Goal: Information Seeking & Learning: Learn about a topic

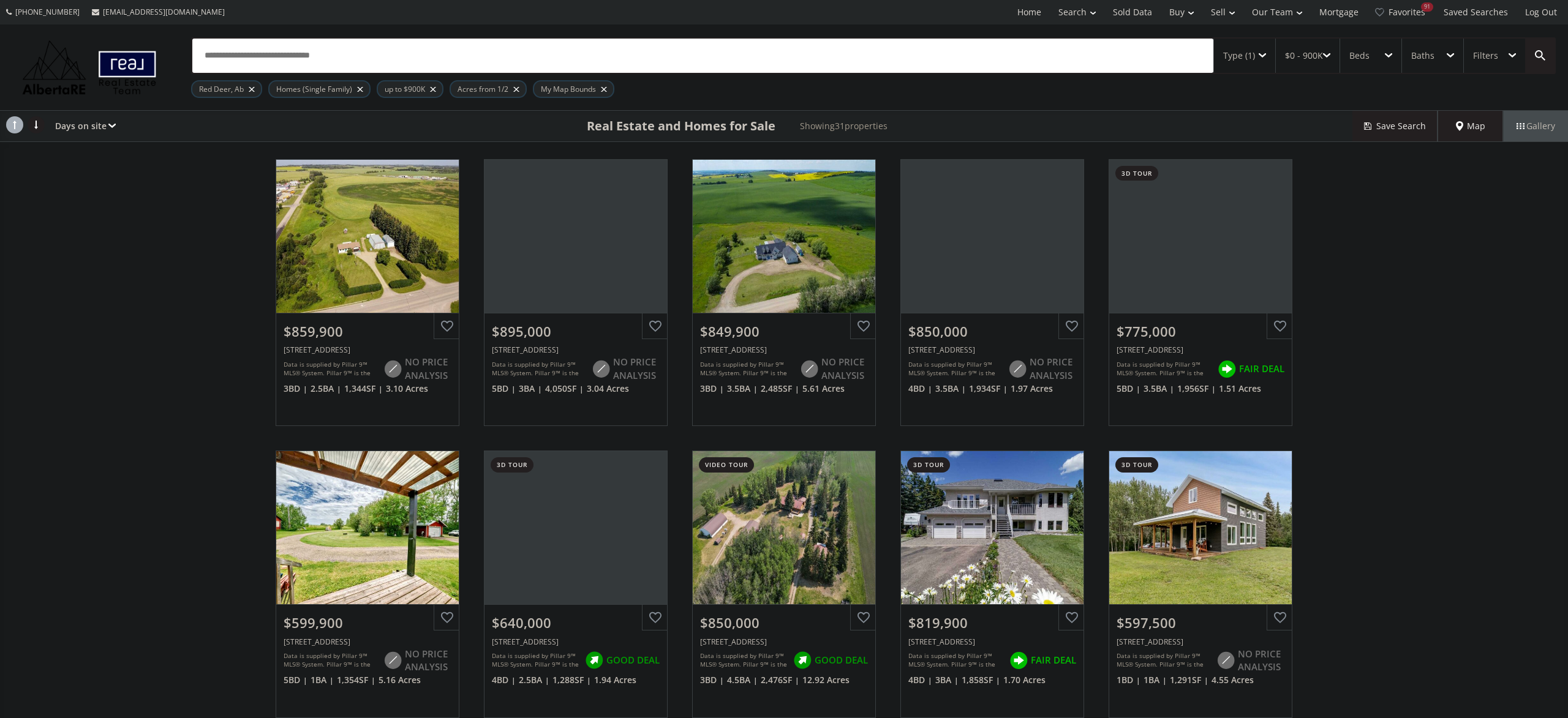
click at [1476, 122] on span "Map" at bounding box center [1470, 126] width 30 height 12
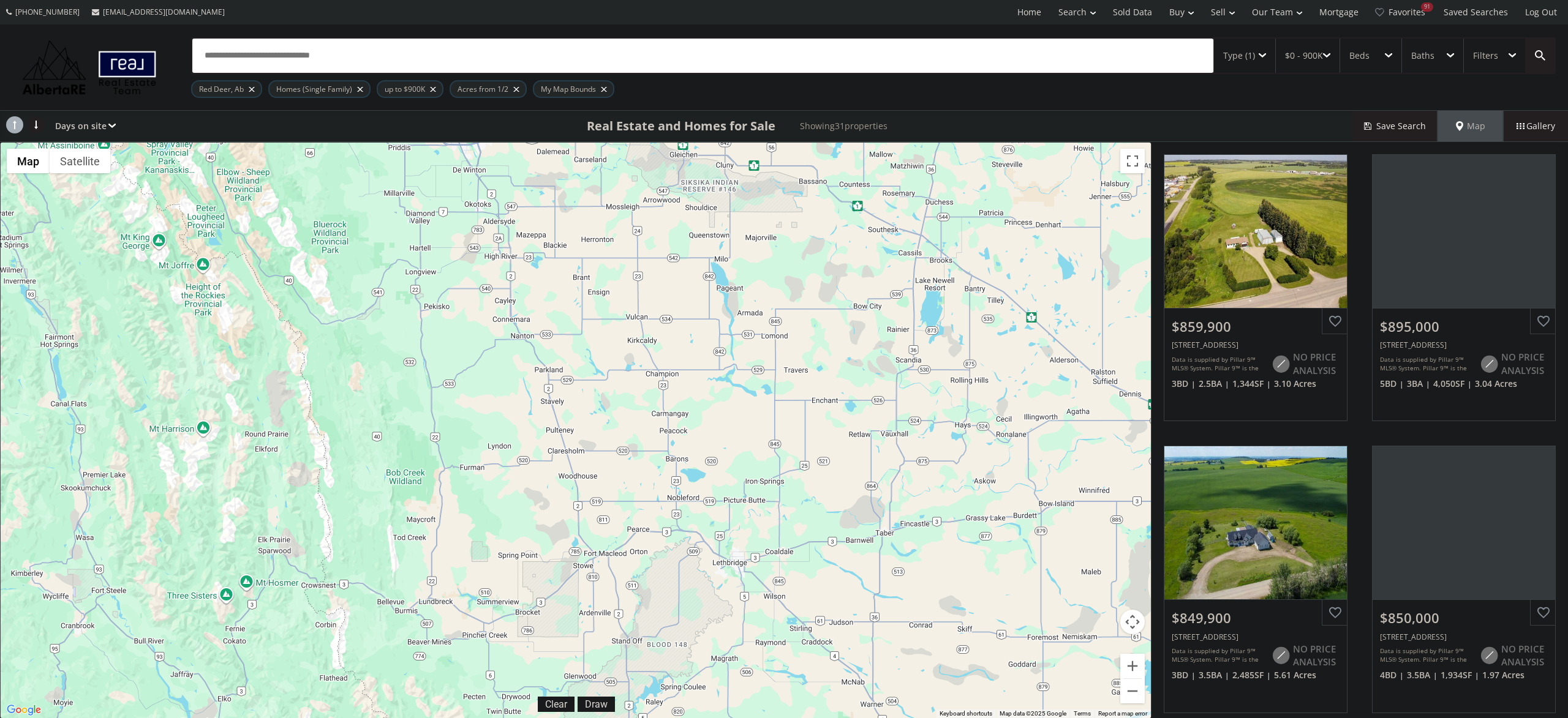
drag, startPoint x: 604, startPoint y: 636, endPoint x: 467, endPoint y: -114, distance: 762.4
click at [467, 142] on div "To navigate, press the arrow keys. $860K $895K $850K $850K $775K $600K $640K $8…" at bounding box center [576, 430] width 1150 height 576
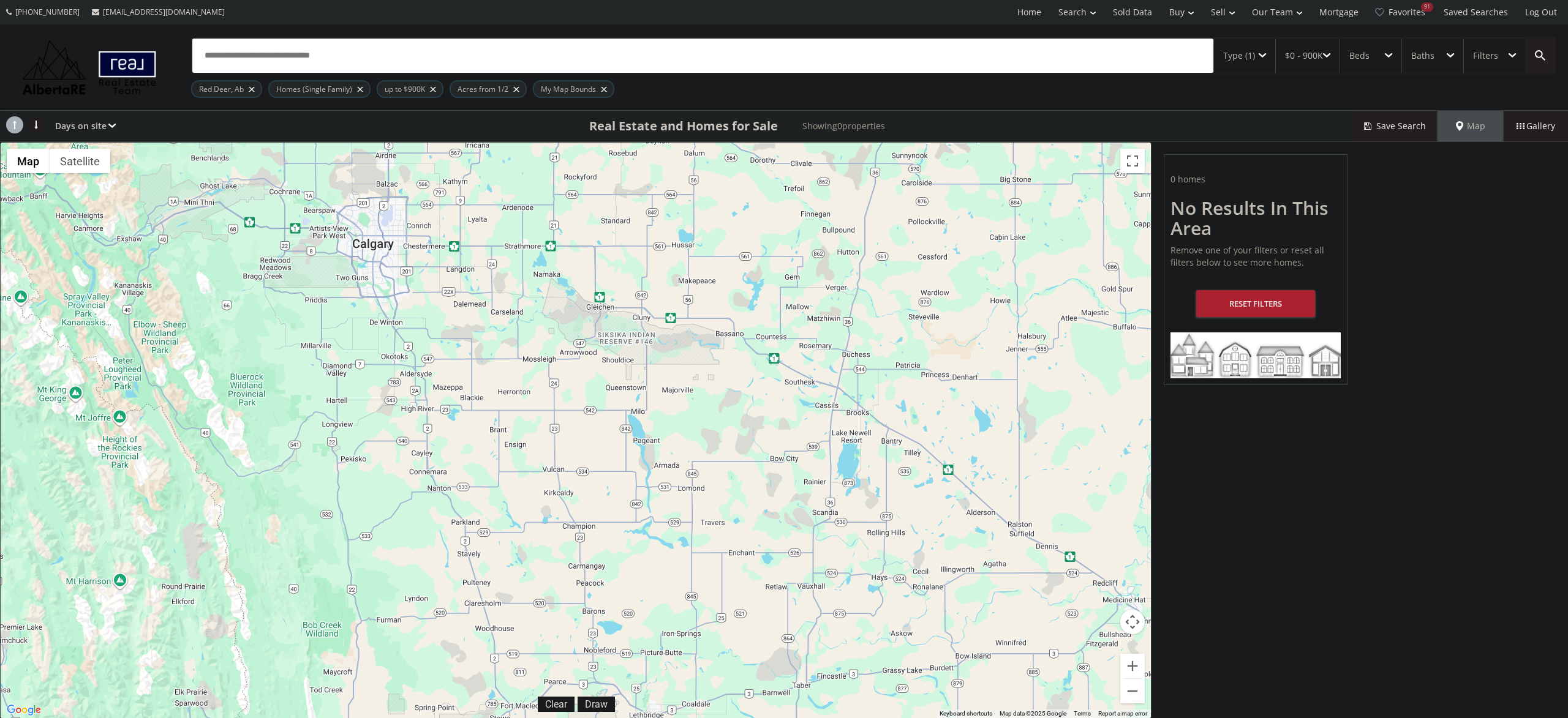
drag, startPoint x: 709, startPoint y: 481, endPoint x: 647, endPoint y: 767, distance: 292.6
click at [647, 718] on div "To navigate, press the arrow keys." at bounding box center [576, 430] width 1150 height 576
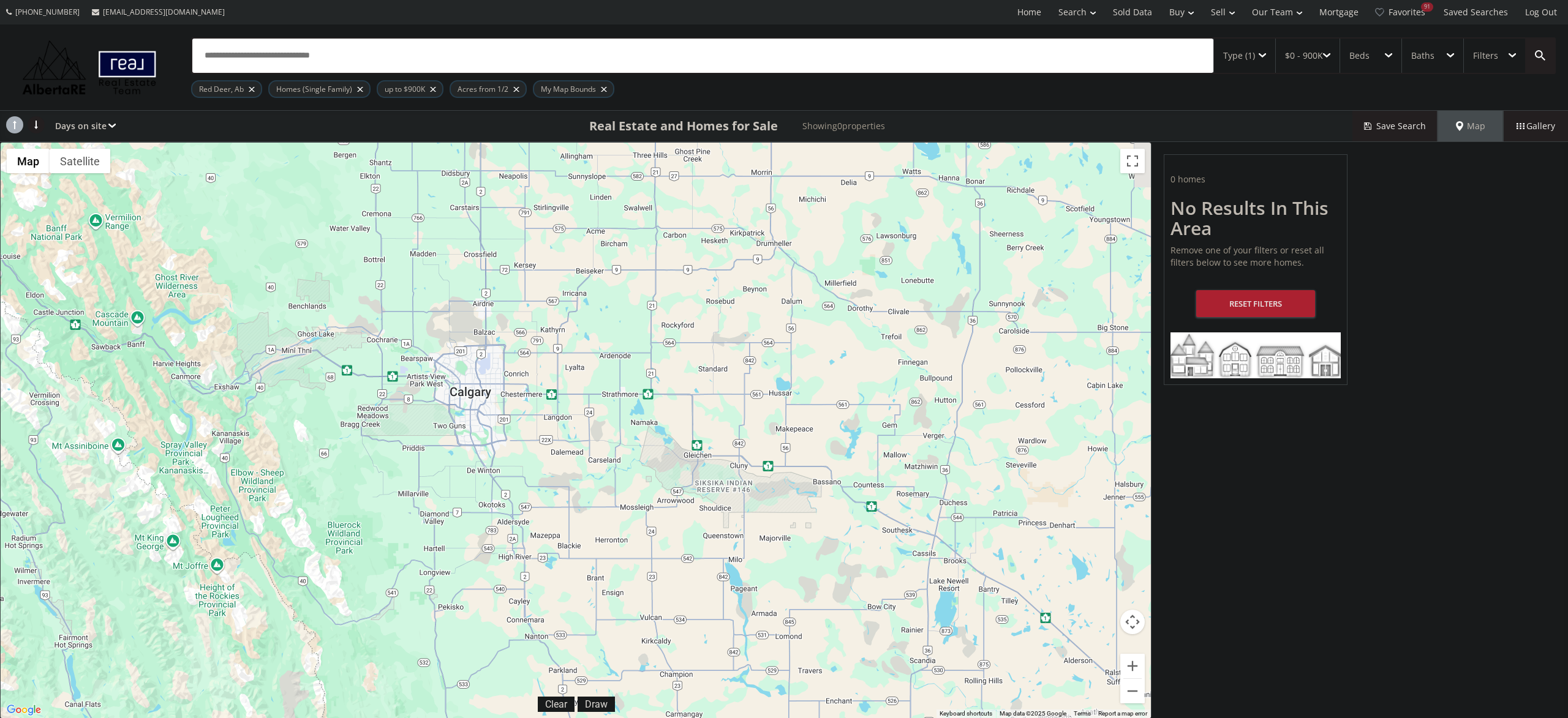
drag, startPoint x: 418, startPoint y: 305, endPoint x: 478, endPoint y: 375, distance: 92.2
click at [478, 375] on div "To navigate, press the arrow keys." at bounding box center [576, 430] width 1150 height 576
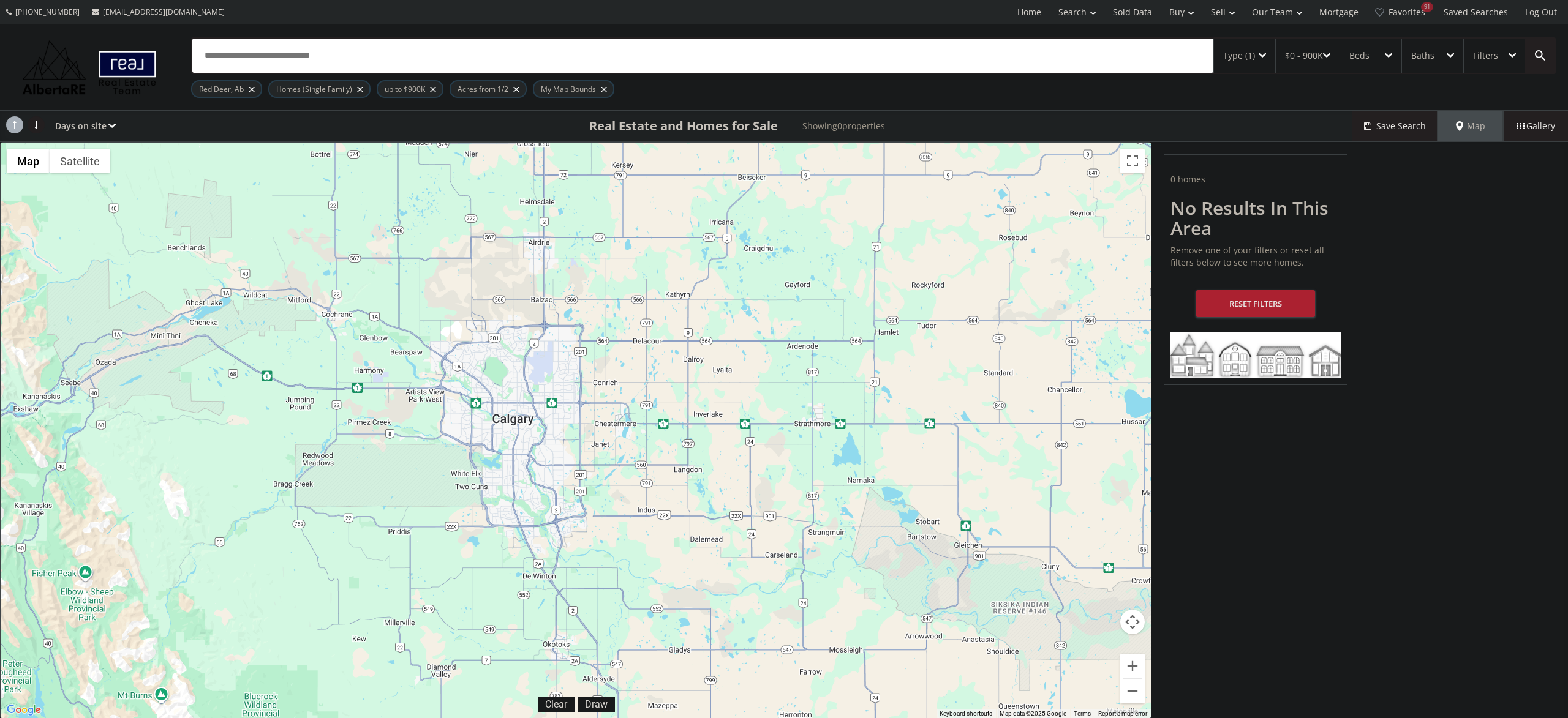
click at [249, 88] on div at bounding box center [252, 88] width 6 height 5
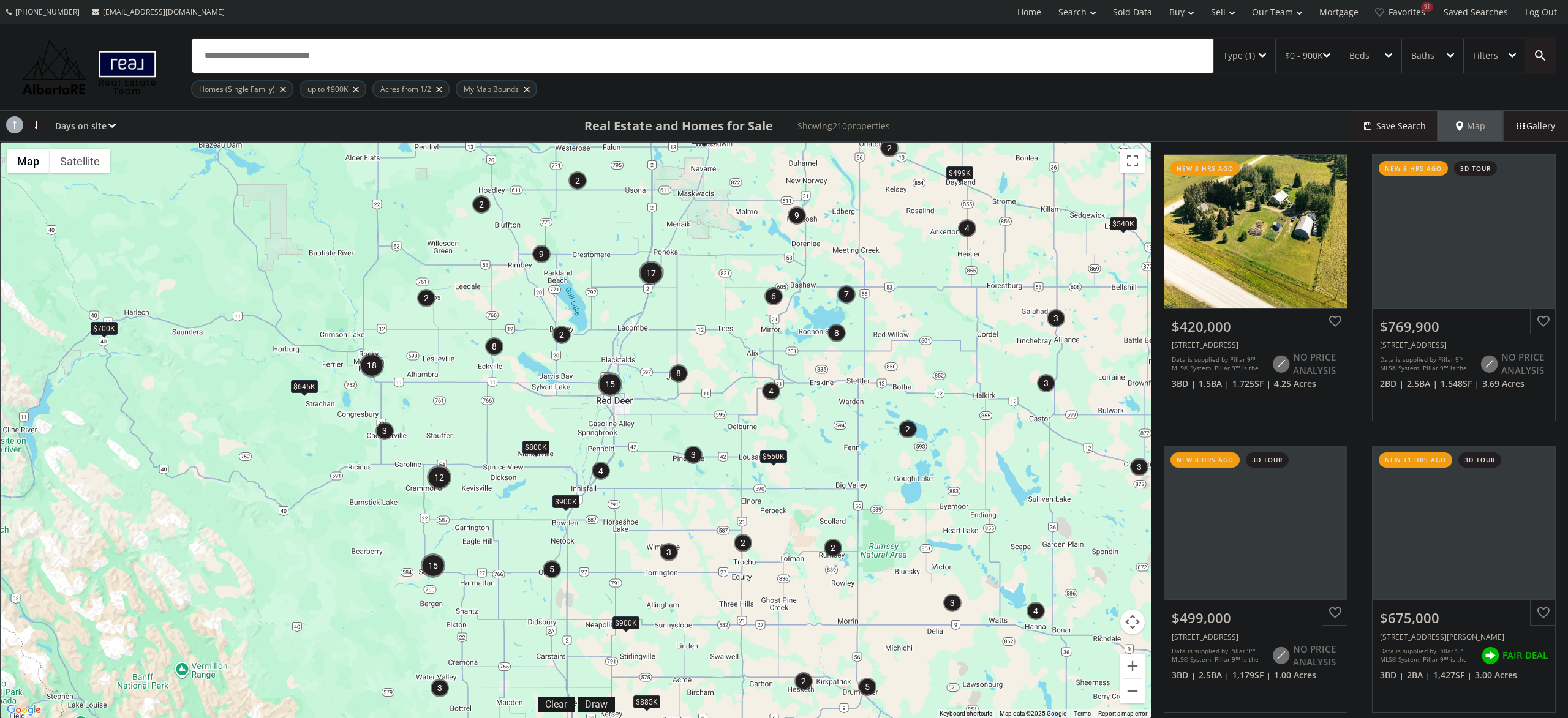
drag, startPoint x: 627, startPoint y: 453, endPoint x: 633, endPoint y: 485, distance: 32.6
click at [634, 487] on div "To navigate, press the arrow keys. $540K $645K $800K $550K $885K $900K $900K $7…" at bounding box center [576, 430] width 1150 height 576
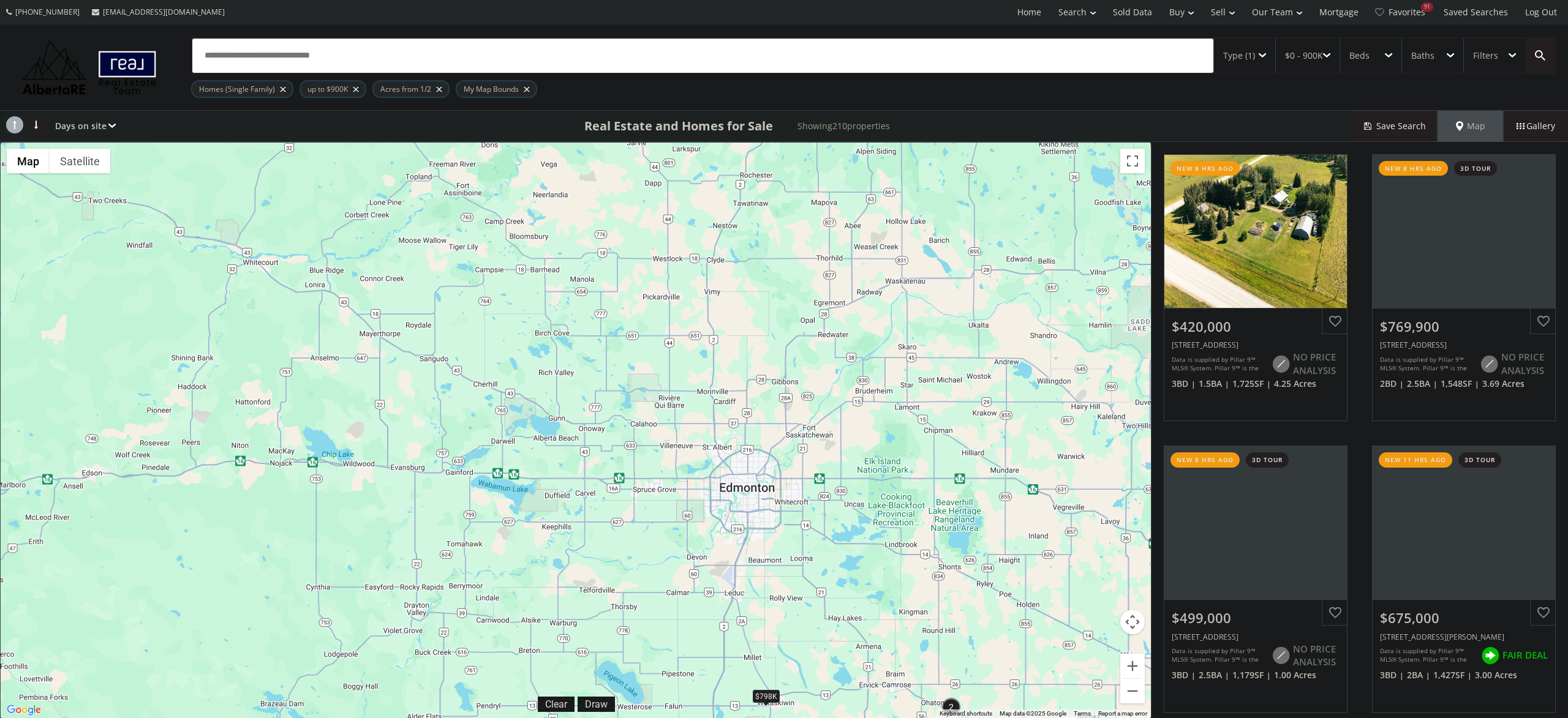
drag, startPoint x: 648, startPoint y: 200, endPoint x: 708, endPoint y: 762, distance: 565.2
click at [708, 718] on div "12 18 8 17 4 2 3 8 15 9 8 9 15 3 6 4 2 3 2 2 7 2 5 3 4 2 5 4 3 3 3 3 2 2 2 To n…" at bounding box center [576, 430] width 1150 height 576
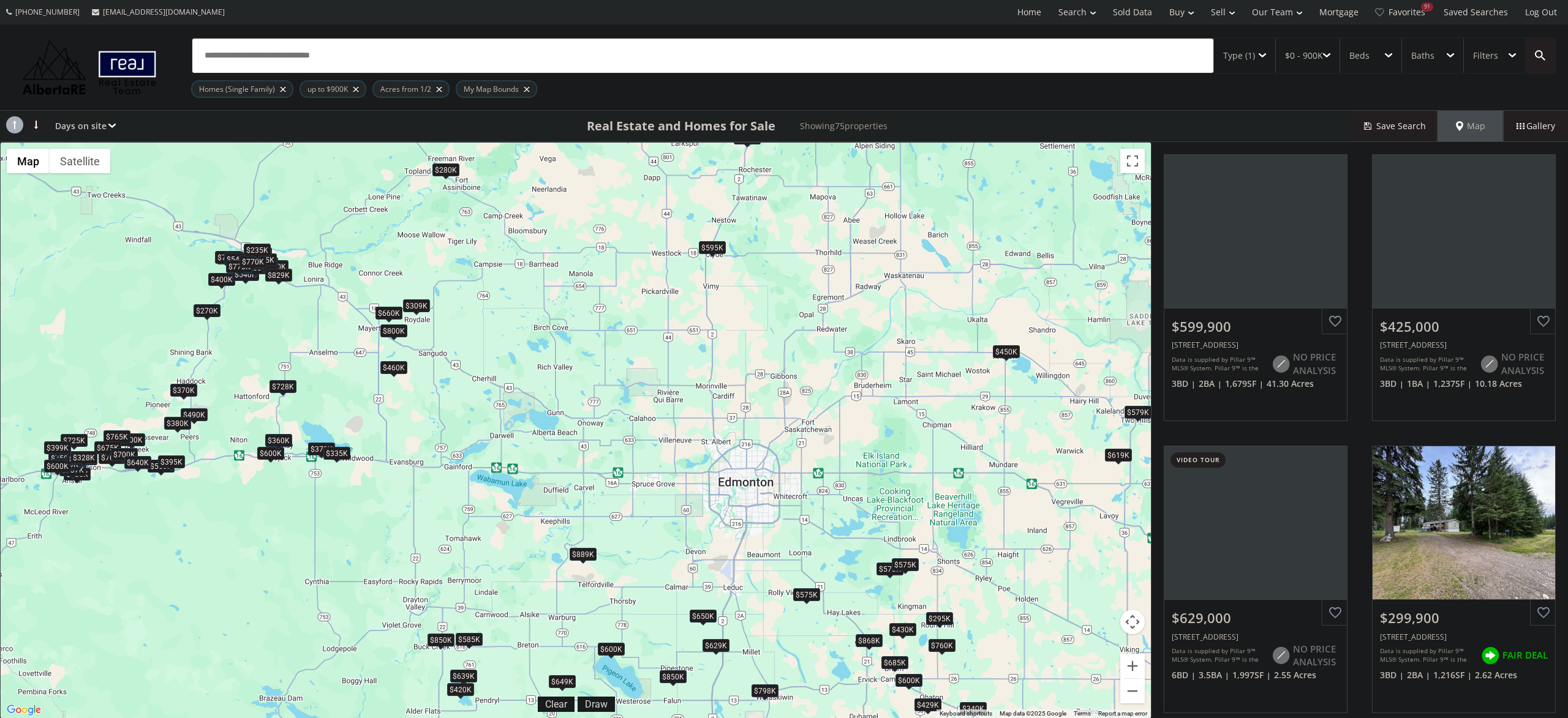
drag, startPoint x: 599, startPoint y: 513, endPoint x: 616, endPoint y: 436, distance: 78.9
click at [616, 436] on div "← Move left → Move right ↑ Move up ↓ Move down + Zoom in - Zoom out Home Jump l…" at bounding box center [576, 431] width 1152 height 577
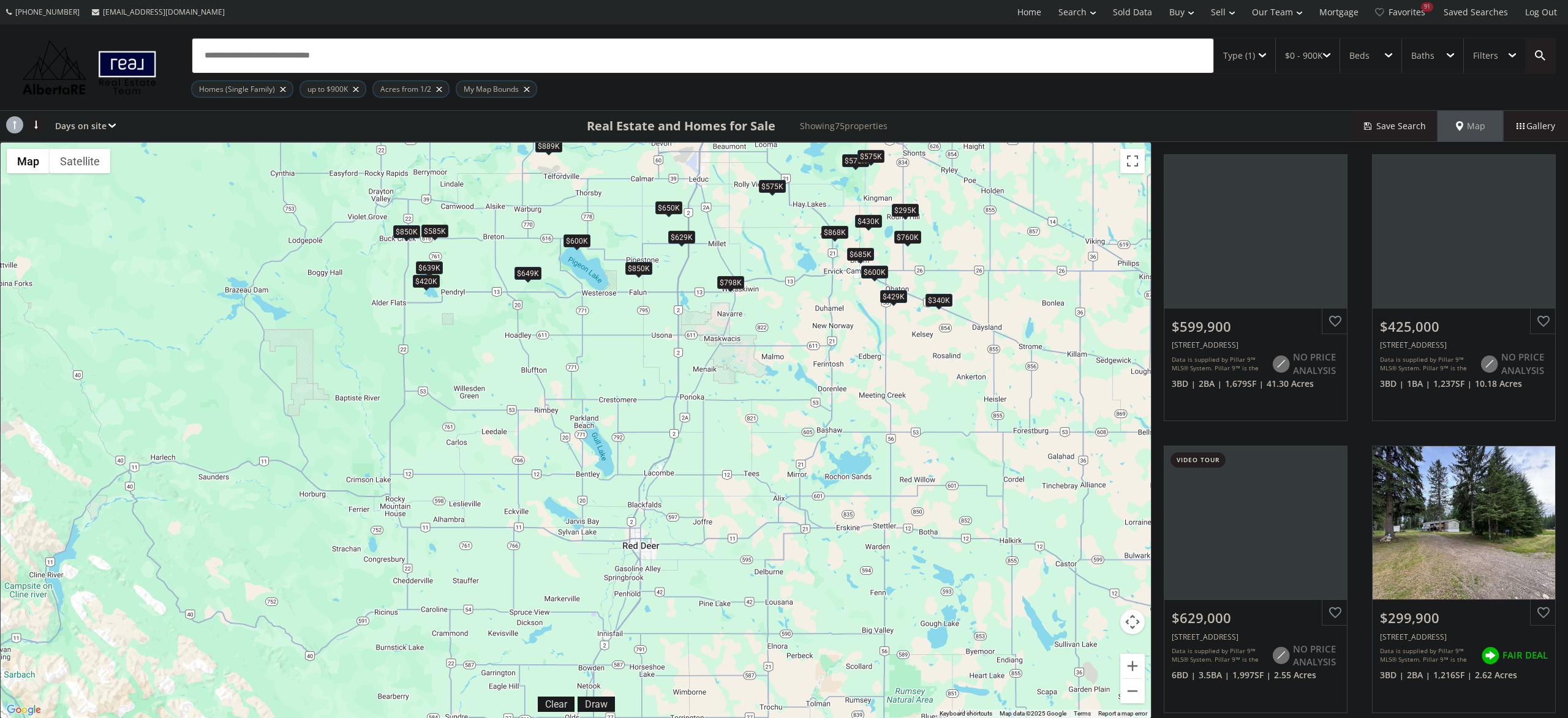
drag, startPoint x: 609, startPoint y: 532, endPoint x: 573, endPoint y: 176, distance: 357.8
click at [573, 176] on div "To navigate, press the arrow keys. $600K $425K $629K $300K $800K $575K $685K $2…" at bounding box center [576, 430] width 1150 height 576
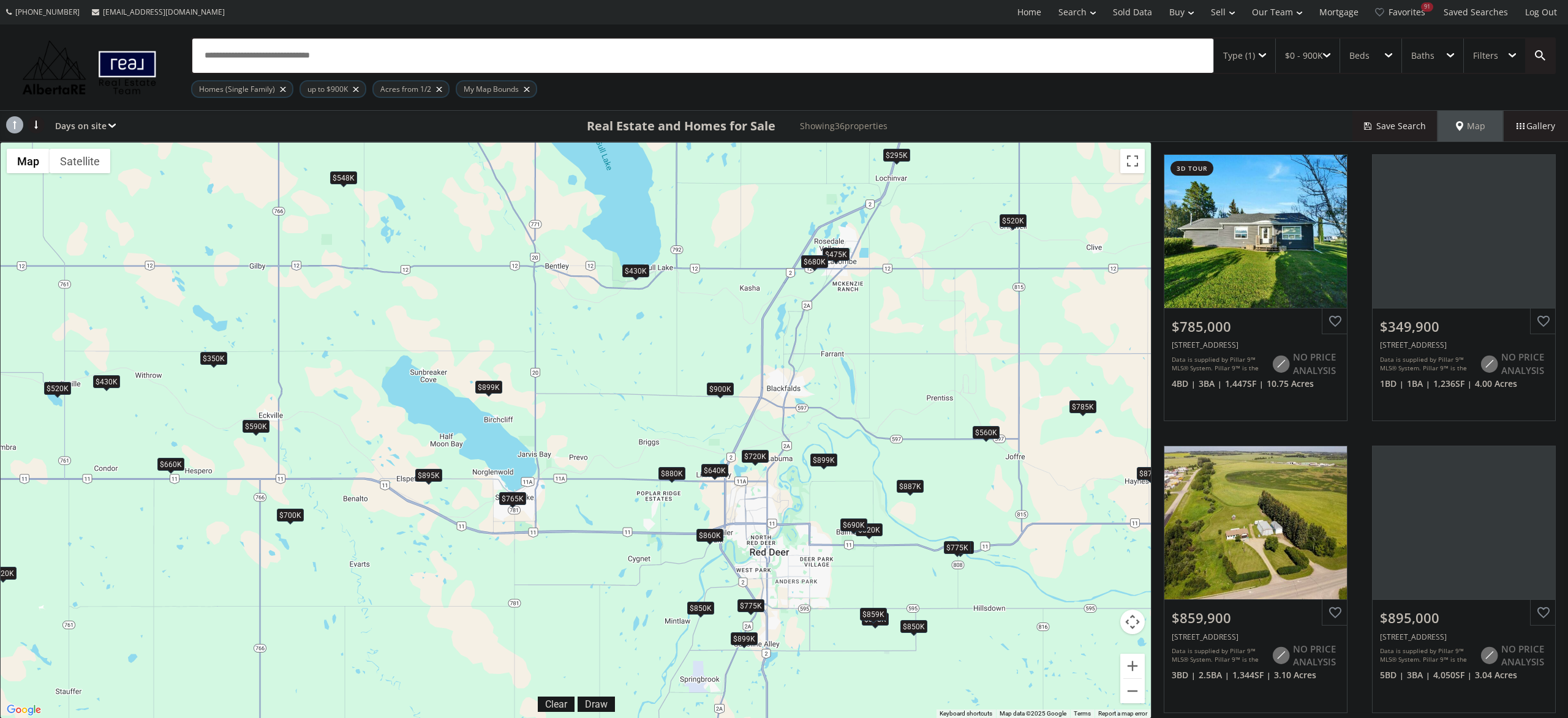
click at [439, 91] on div at bounding box center [439, 88] width 6 height 5
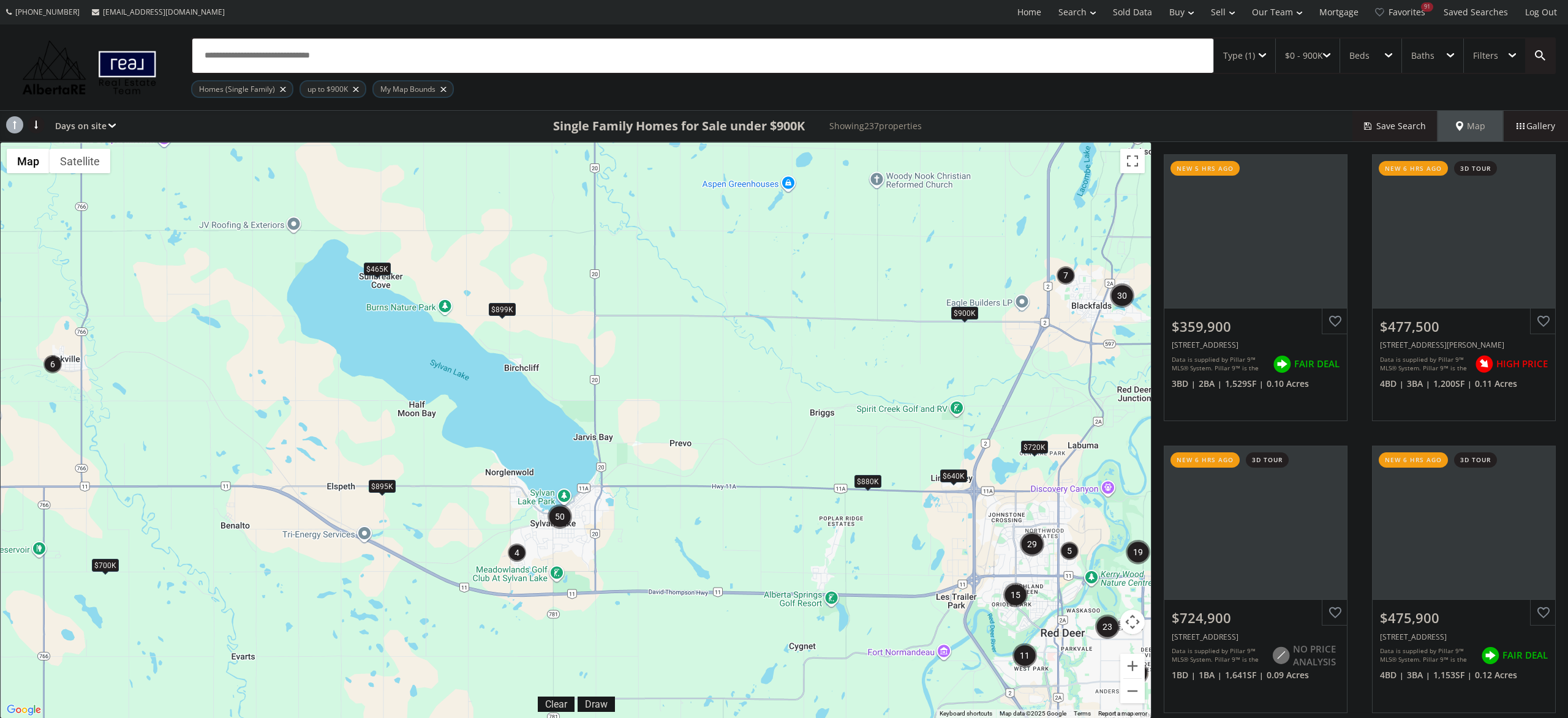
click at [507, 490] on div "To navigate, press the arrow keys. $700K $895K $880K $899K $465K $720K $640K $9…" at bounding box center [576, 430] width 1150 height 576
click at [485, 494] on div "To navigate, press the arrow keys. $700K $895K $880K $899K $465K $720K $640K $9…" at bounding box center [576, 430] width 1150 height 576
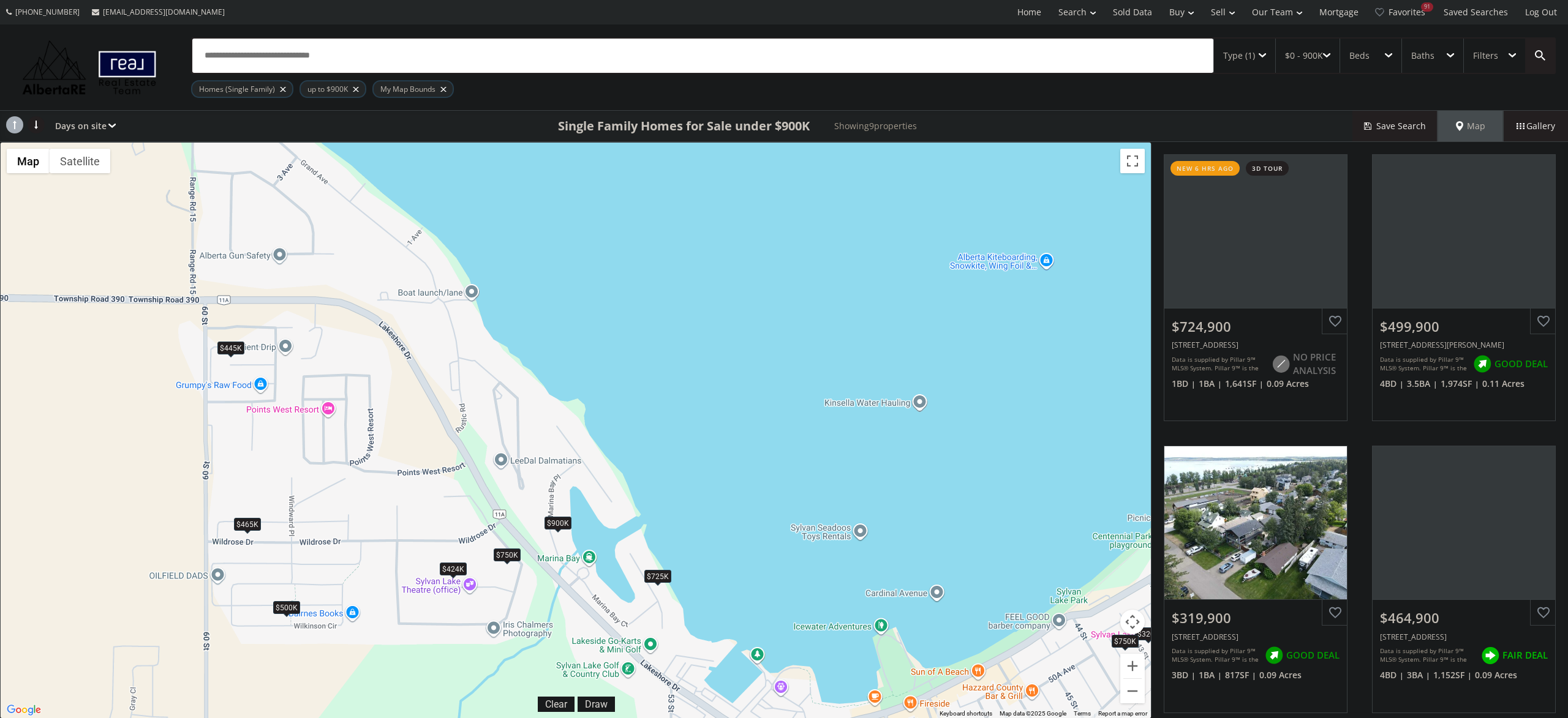
click at [453, 571] on div "$424K" at bounding box center [453, 568] width 27 height 12
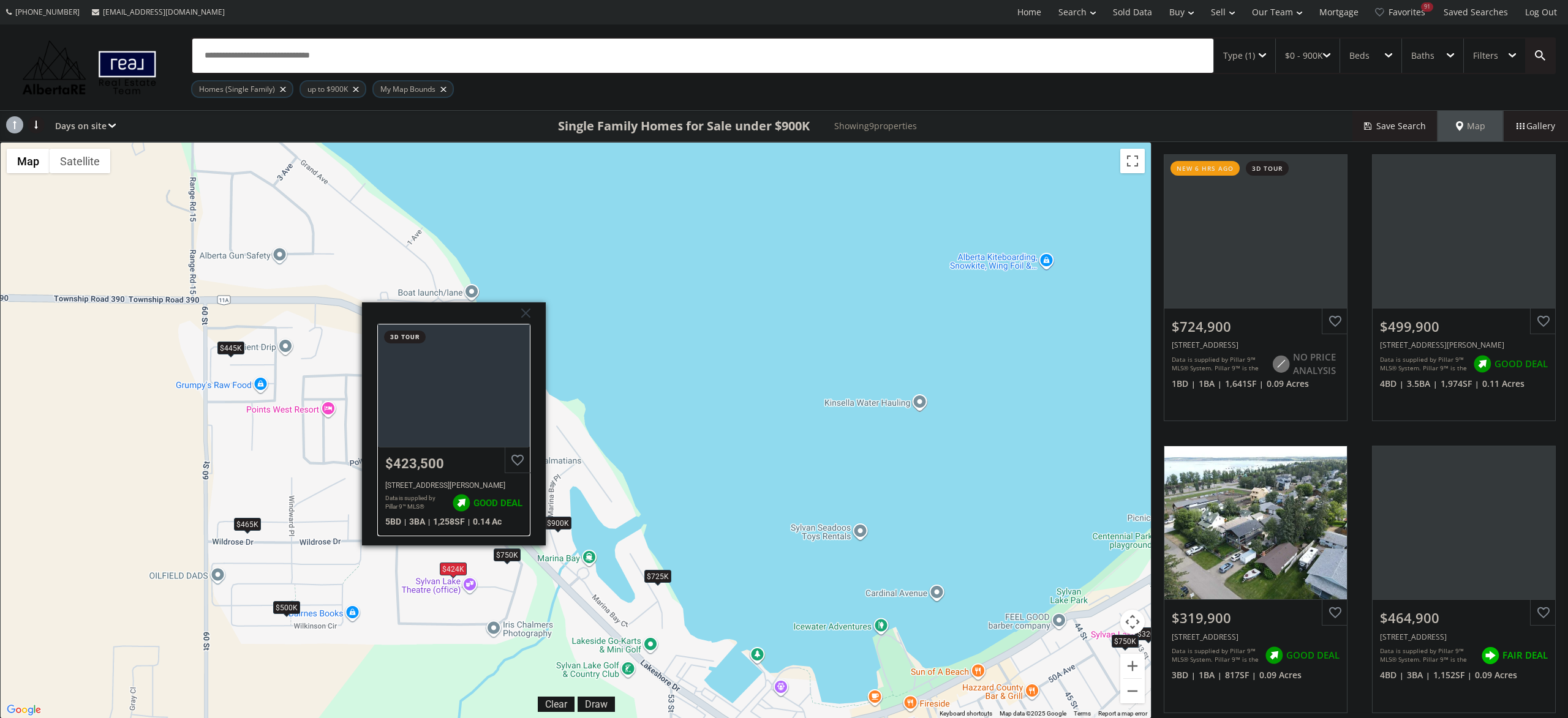
drag, startPoint x: 479, startPoint y: 405, endPoint x: 469, endPoint y: 417, distance: 15.6
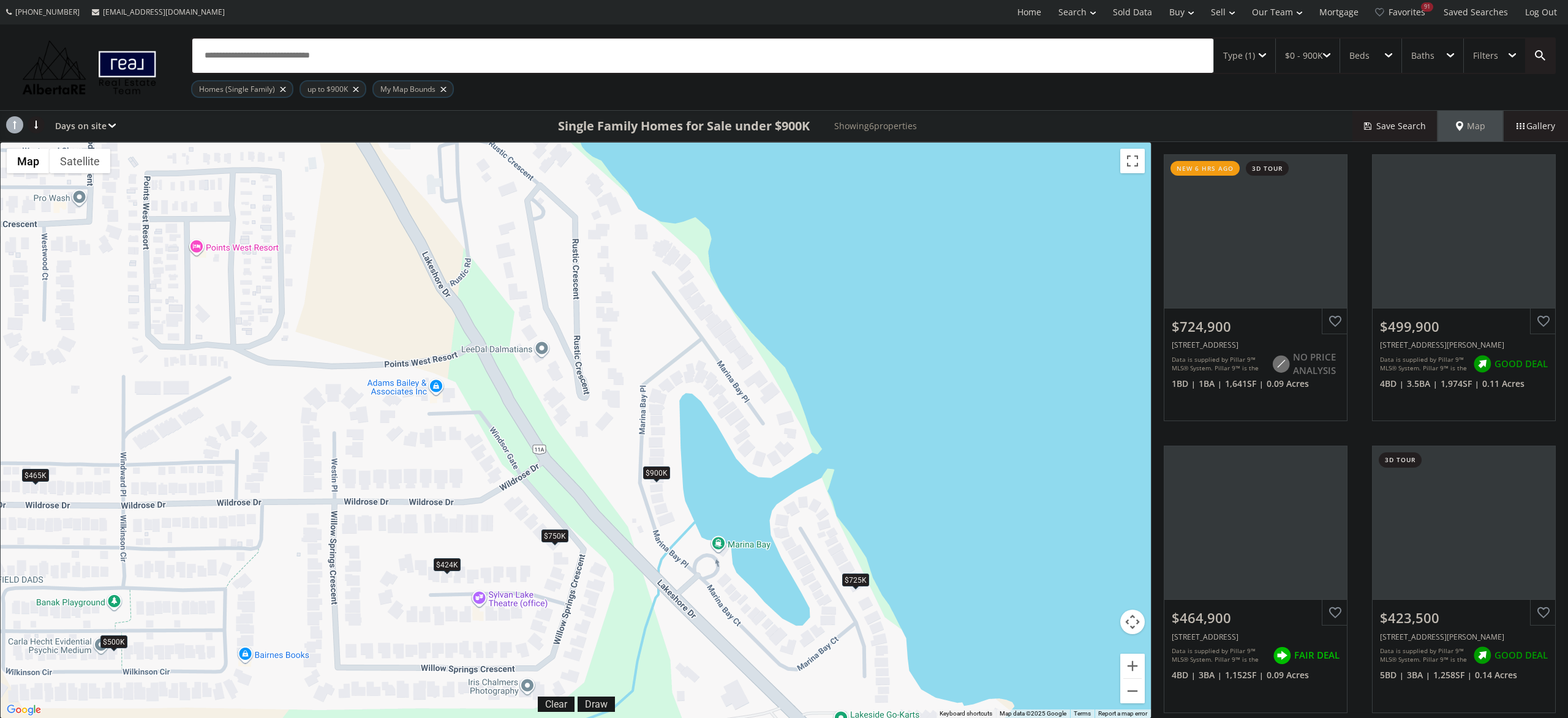
click at [453, 559] on div "$424K" at bounding box center [447, 564] width 27 height 12
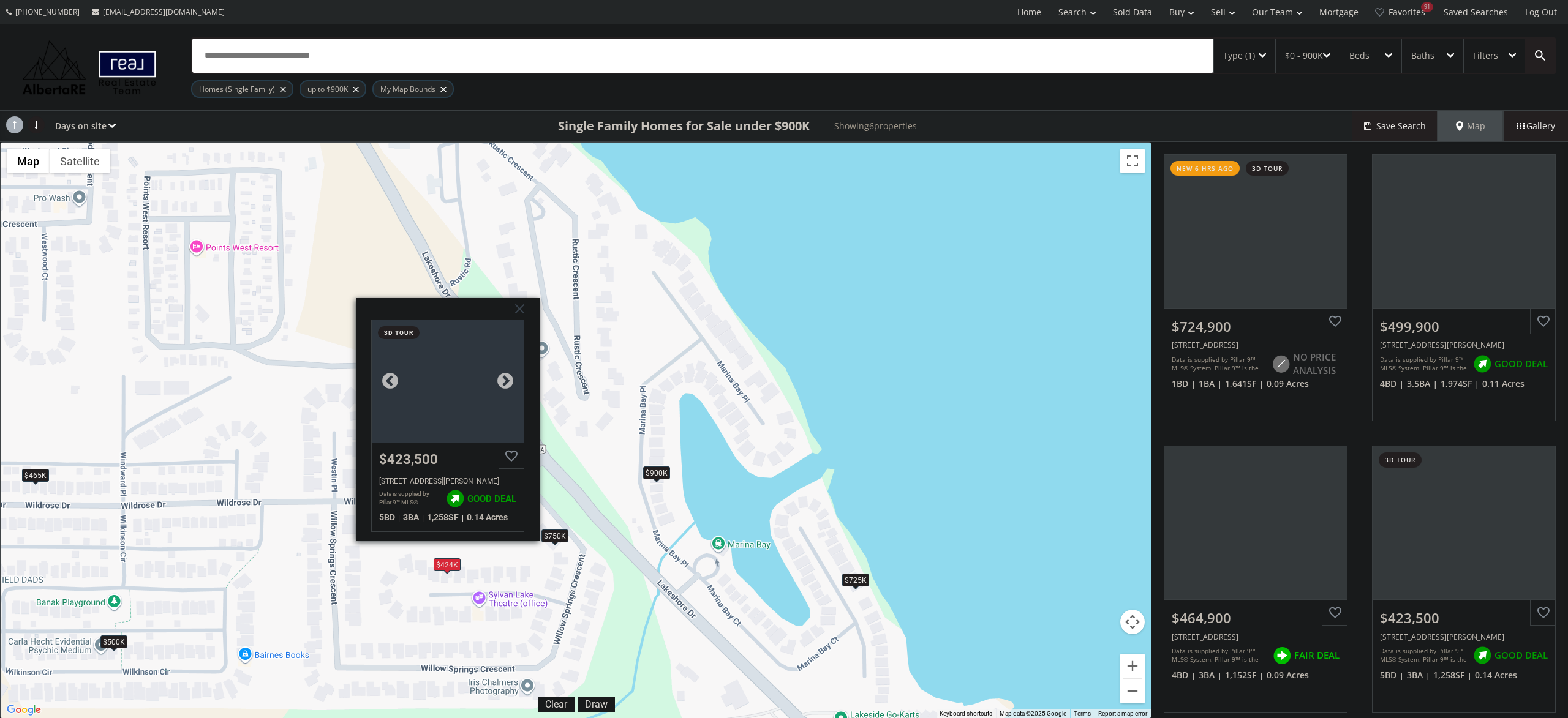
click at [466, 441] on div at bounding box center [448, 381] width 153 height 122
click at [115, 641] on div "$500K" at bounding box center [113, 641] width 27 height 12
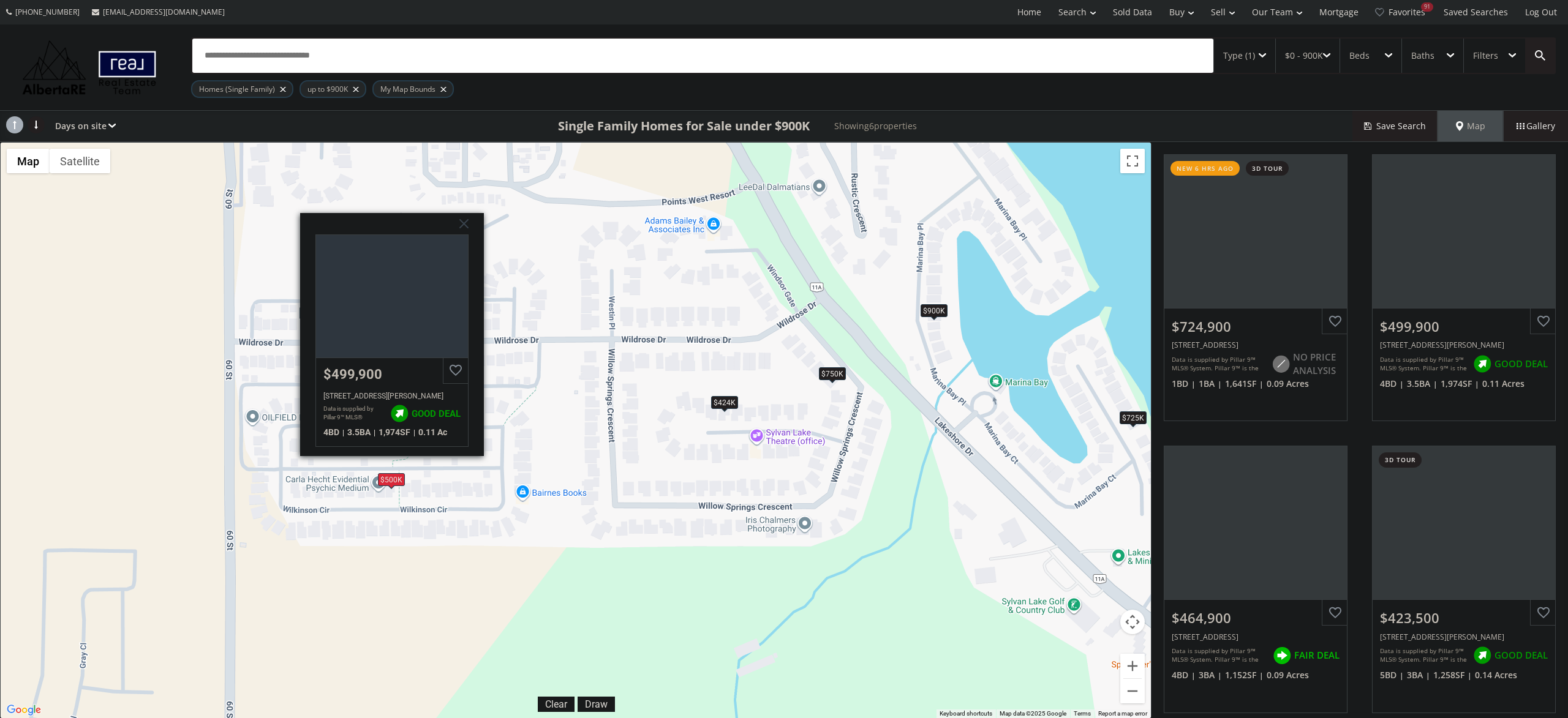
drag, startPoint x: 275, startPoint y: 644, endPoint x: 554, endPoint y: 481, distance: 323.1
click at [554, 481] on div "To navigate, press the arrow keys. $725K $500K $465K $424K $750K $900K Wilkinso…" at bounding box center [576, 430] width 1150 height 576
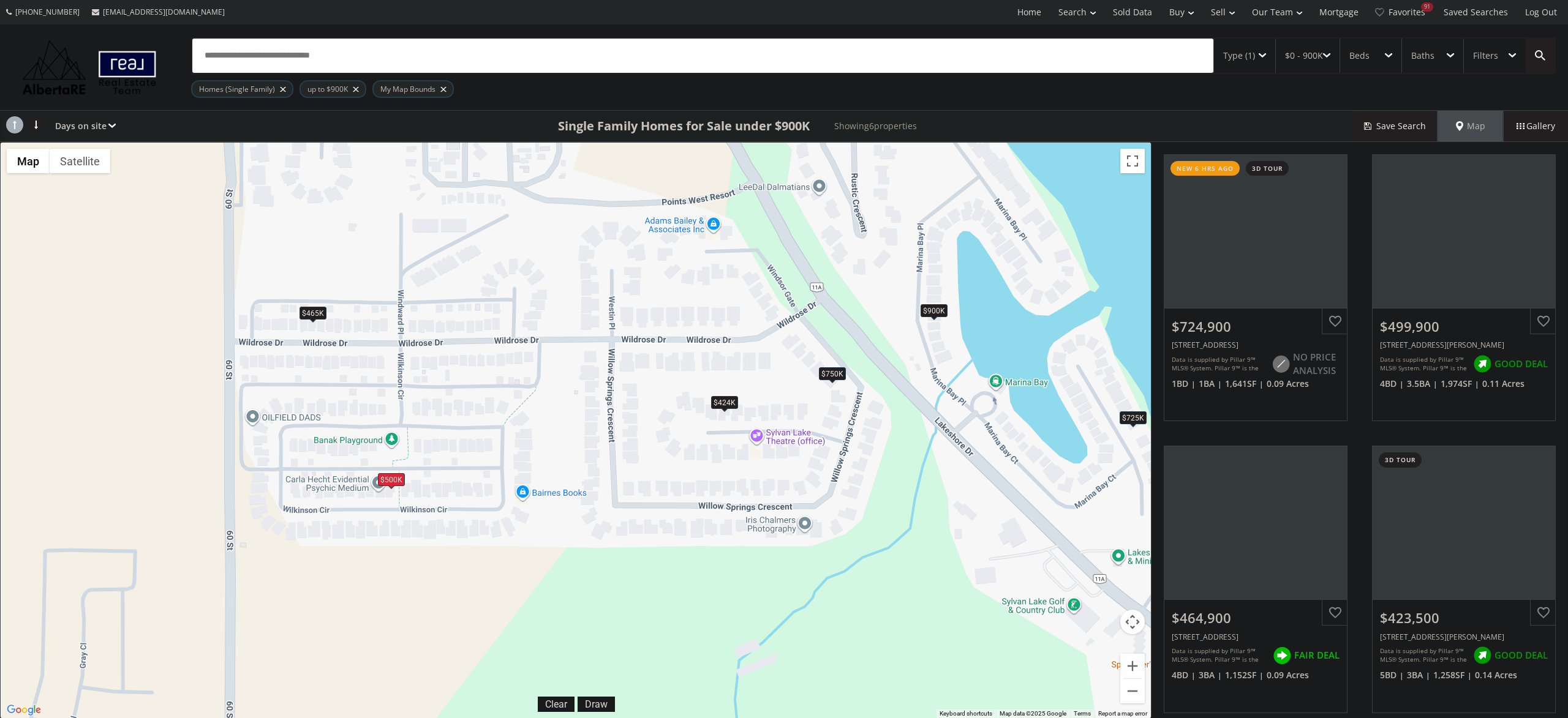
click at [390, 476] on div "$500K" at bounding box center [391, 479] width 27 height 12
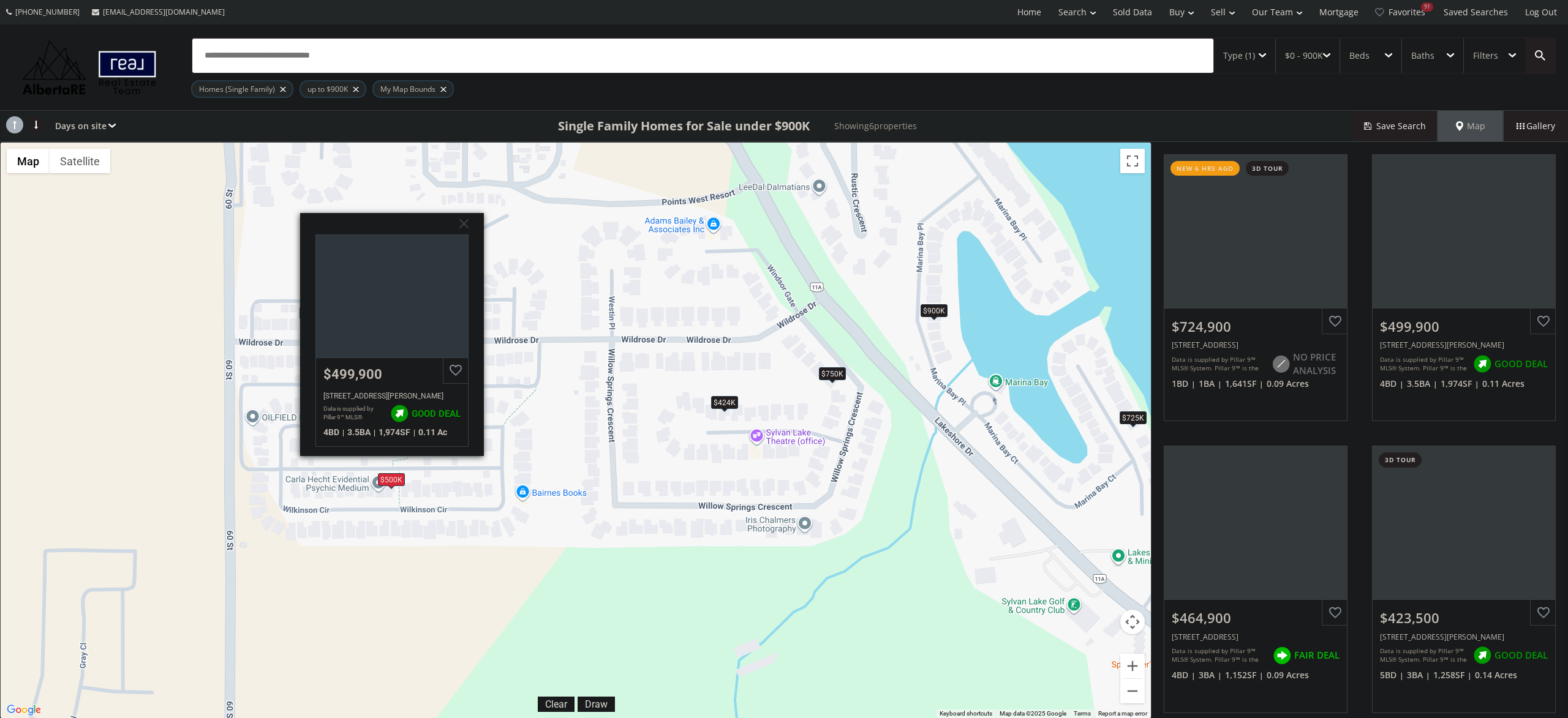
click at [732, 414] on div "To navigate, press the arrow keys. $725K $500K $465K $424K $750K $900K Wilkinso…" at bounding box center [576, 430] width 1150 height 576
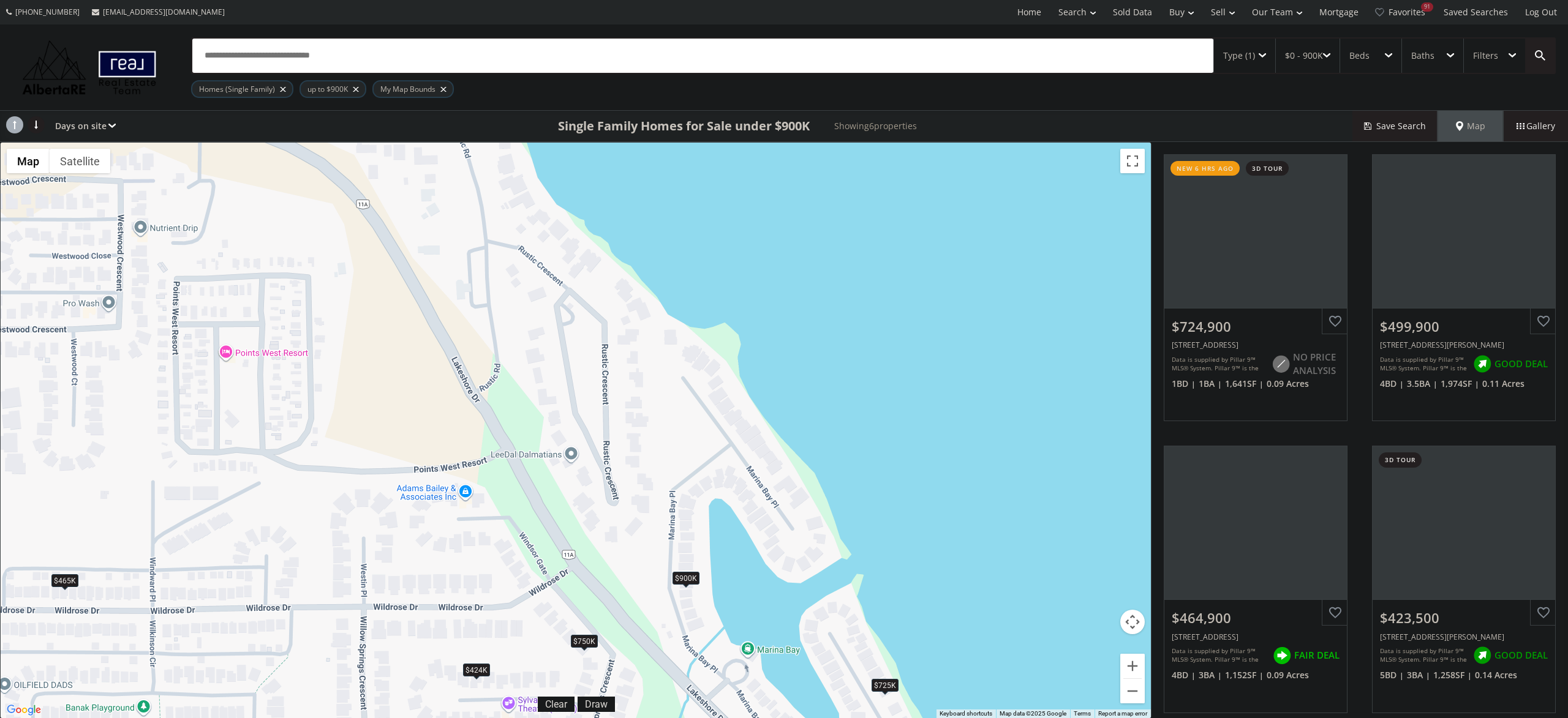
drag, startPoint x: 644, startPoint y: 364, endPoint x: 435, endPoint y: 551, distance: 280.4
click at [435, 551] on div "To navigate, press the arrow keys. $725K $500K $465K $424K $750K $900K" at bounding box center [576, 430] width 1150 height 576
click at [684, 573] on div "$900K" at bounding box center [684, 576] width 27 height 12
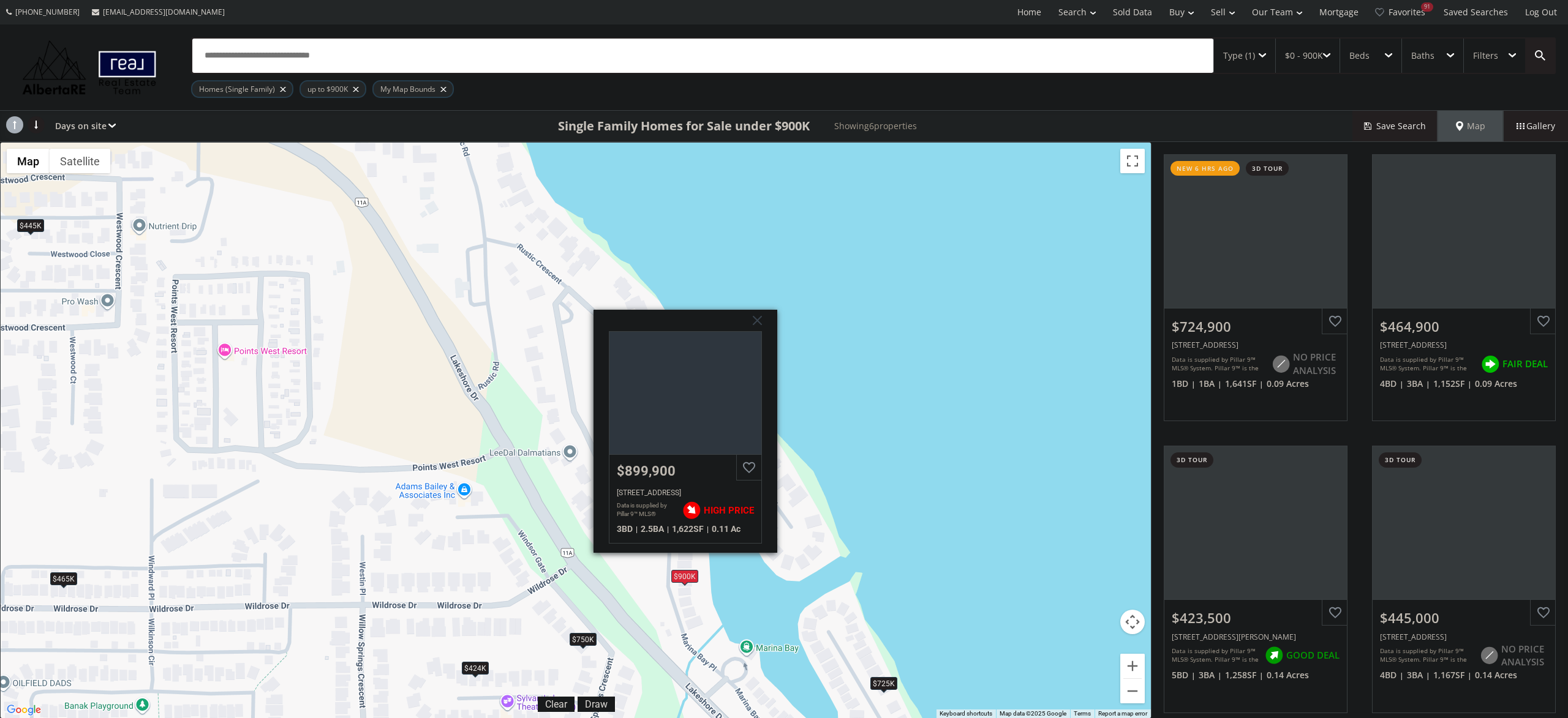
click at [893, 469] on div "To navigate, press the arrow keys. $725K $465K $424K $445K $750K $900K Marina B…" at bounding box center [576, 430] width 1150 height 576
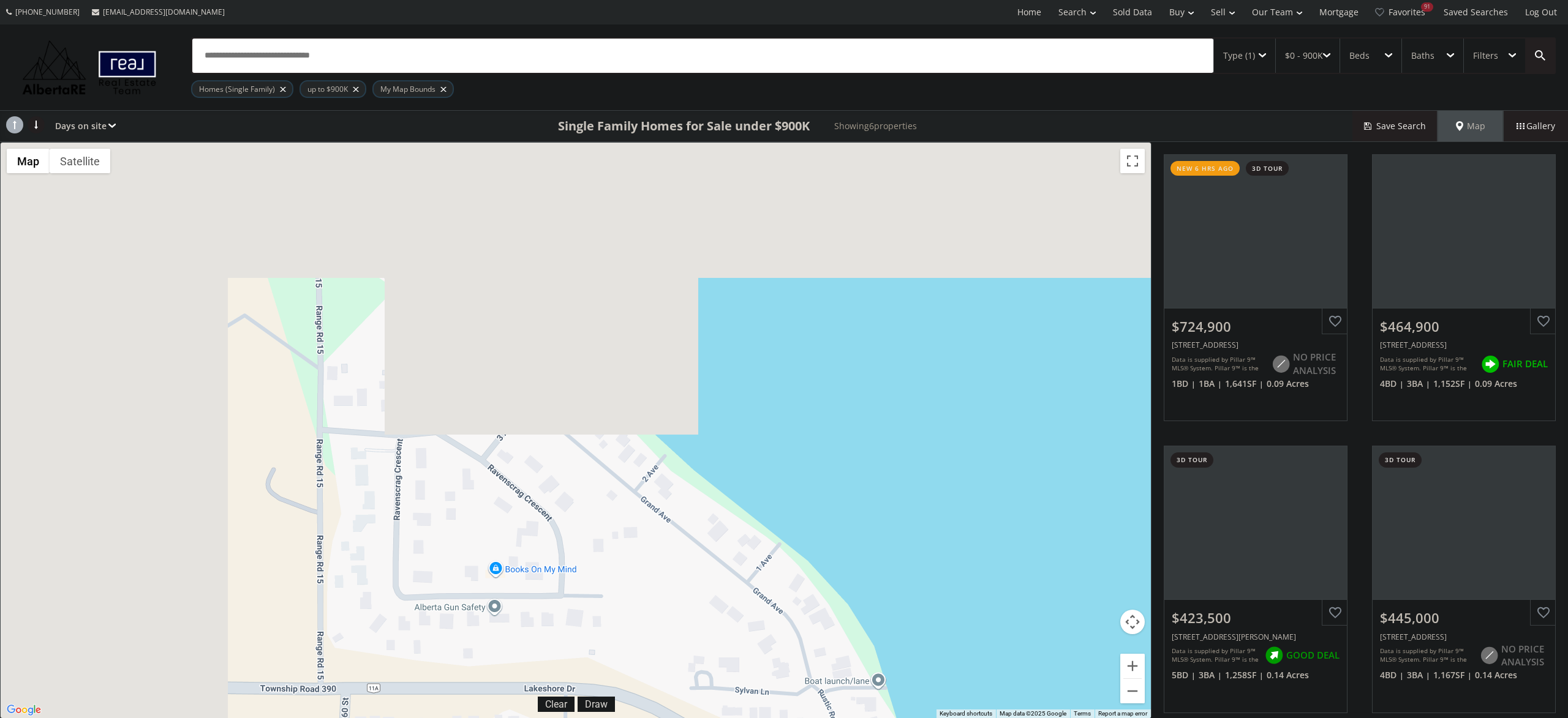
drag, startPoint x: 514, startPoint y: 198, endPoint x: 884, endPoint y: 765, distance: 677.0
click at [884, 718] on div "To navigate, press the arrow keys. $725K $465K $424K $445K $750K $900K" at bounding box center [576, 430] width 1150 height 576
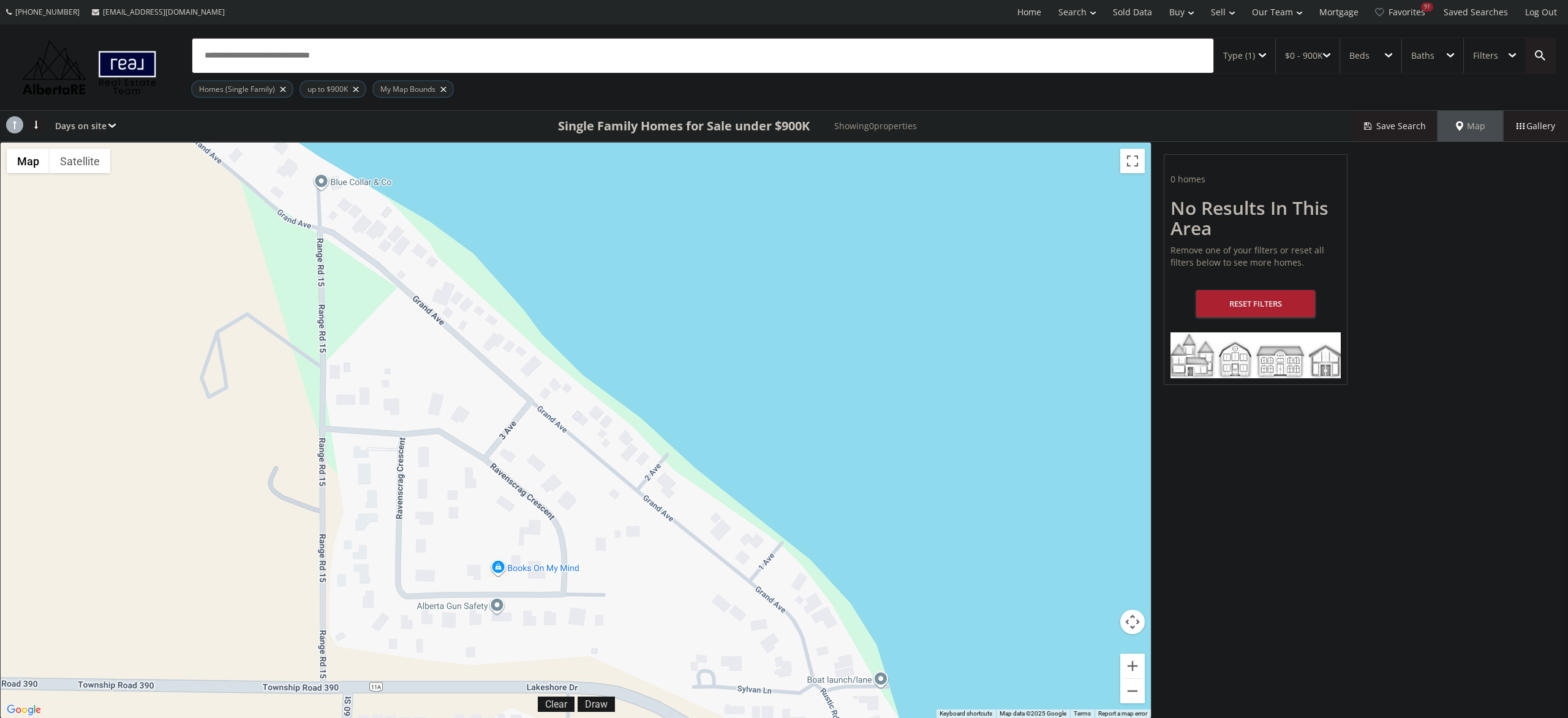
click at [357, 87] on div "up to $900K" at bounding box center [333, 88] width 66 height 17
click at [357, 88] on div at bounding box center [356, 88] width 6 height 5
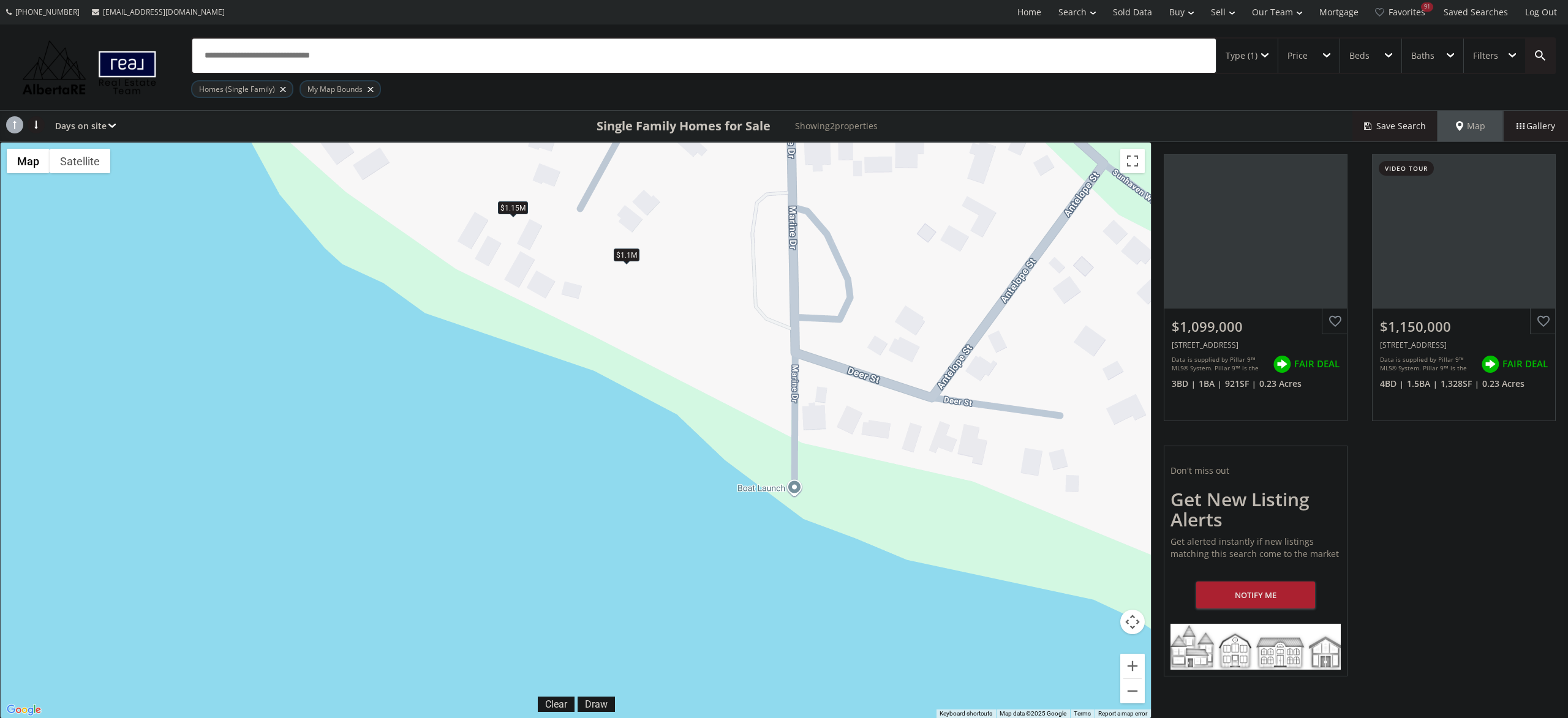
click at [615, 265] on div "To navigate, press the arrow keys. $1.1M $1.15M" at bounding box center [576, 430] width 1150 height 576
click at [630, 258] on div "$1.1M" at bounding box center [626, 255] width 26 height 12
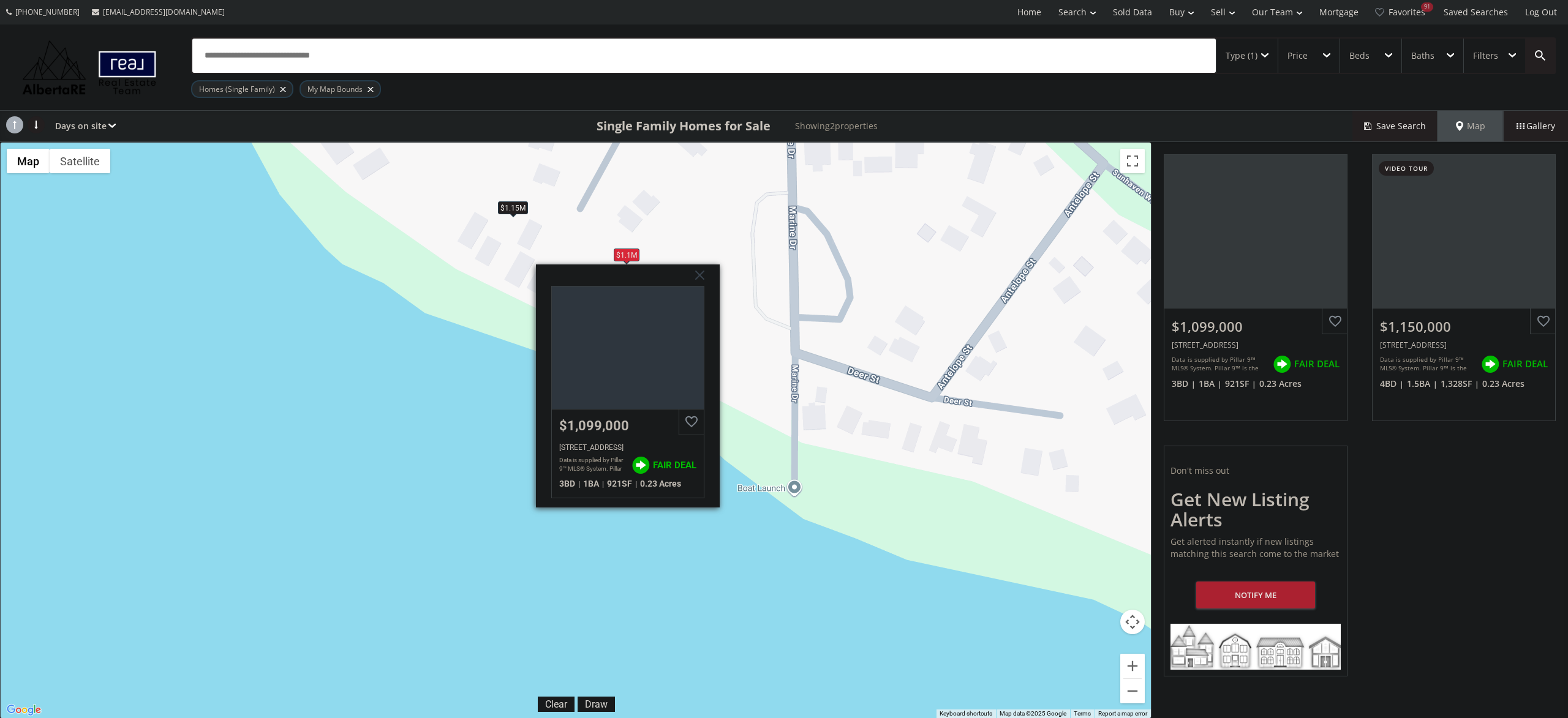
click at [524, 211] on div "$1.15M" at bounding box center [512, 208] width 30 height 12
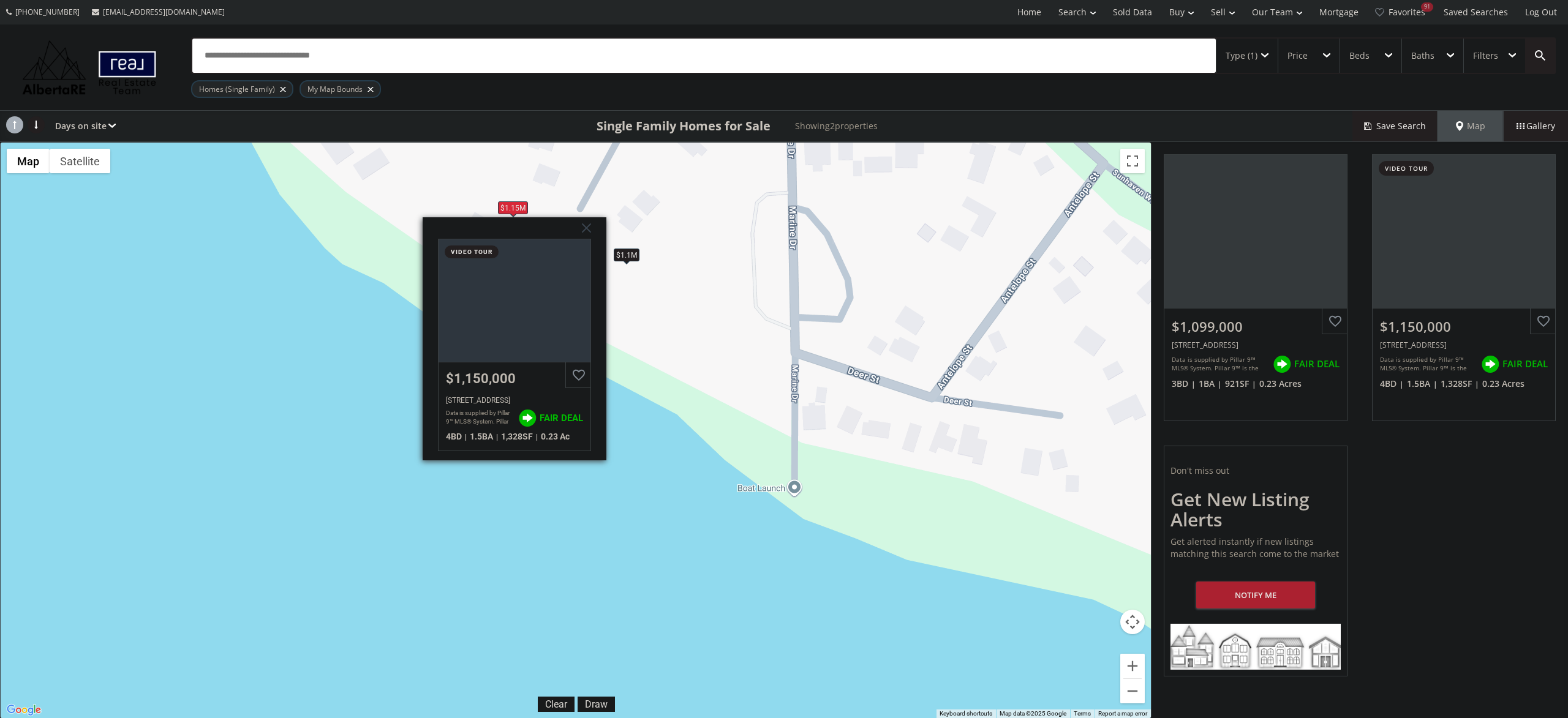
click at [734, 368] on div "To navigate, press the arrow keys. $1.1M $1.15M Poplar Road Sunbreaker Cove AB …" at bounding box center [576, 430] width 1150 height 576
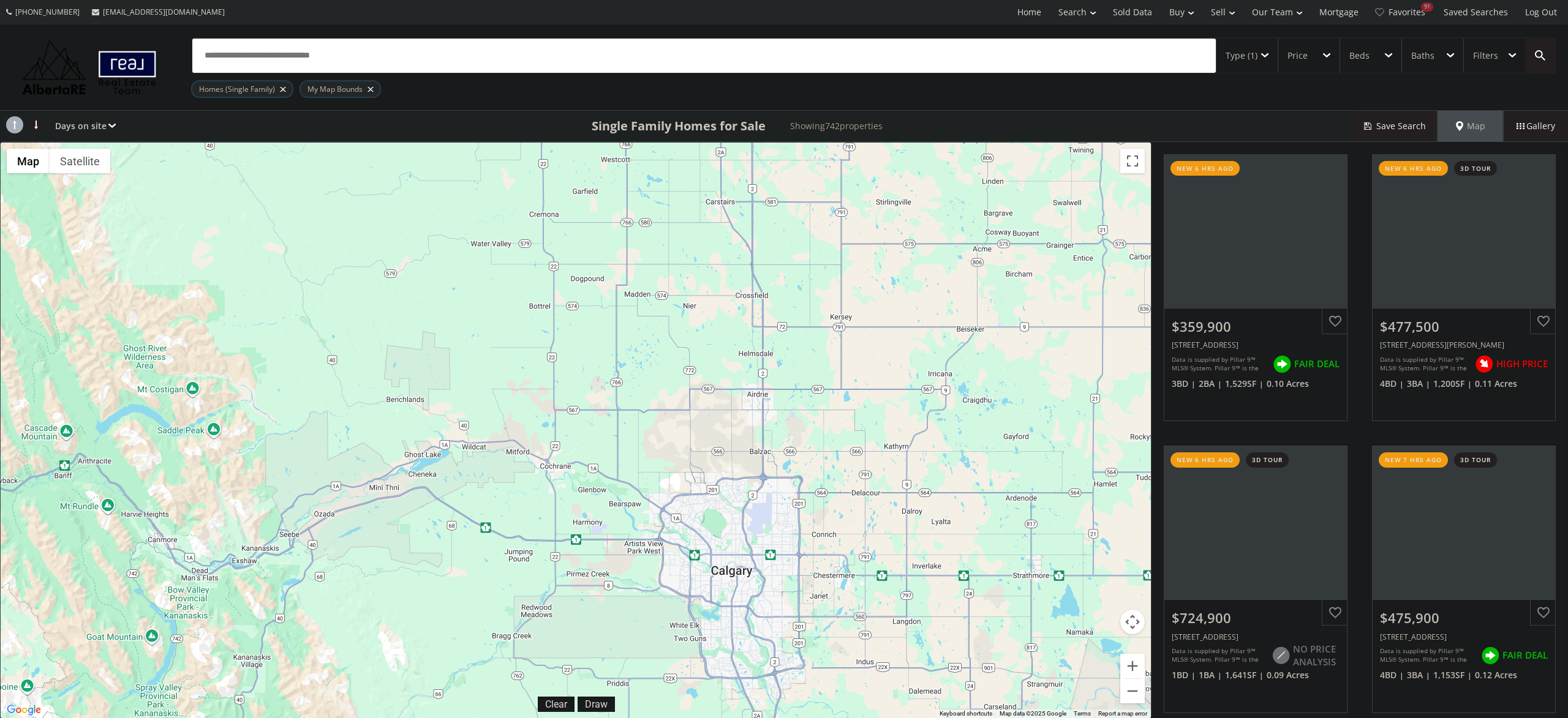
drag, startPoint x: 742, startPoint y: 652, endPoint x: 684, endPoint y: -114, distance: 768.2
click at [684, 142] on div "80 243 2 7 2 32 33 9 16 12 36 22 33 24 32 12 4 11 30 4 24 2 18 4 3 2 3 4 2 4 3 …" at bounding box center [576, 430] width 1150 height 576
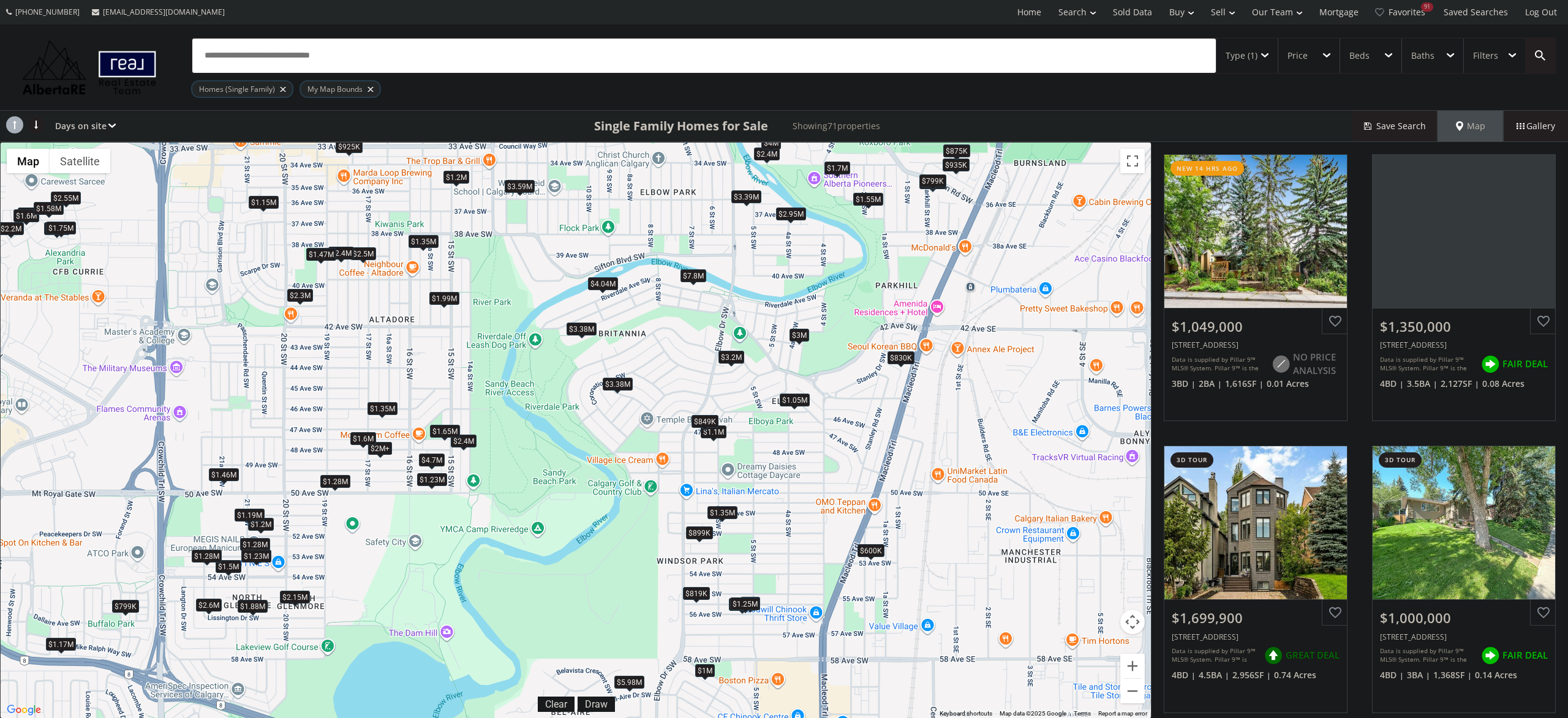
drag, startPoint x: 772, startPoint y: 627, endPoint x: 772, endPoint y: 597, distance: 30.0
click at [772, 597] on div "To navigate, press the arrow keys. $1.05M $1.35M $1.7M $1M $460K $2M+ $2M+ $1.5…" at bounding box center [576, 430] width 1150 height 576
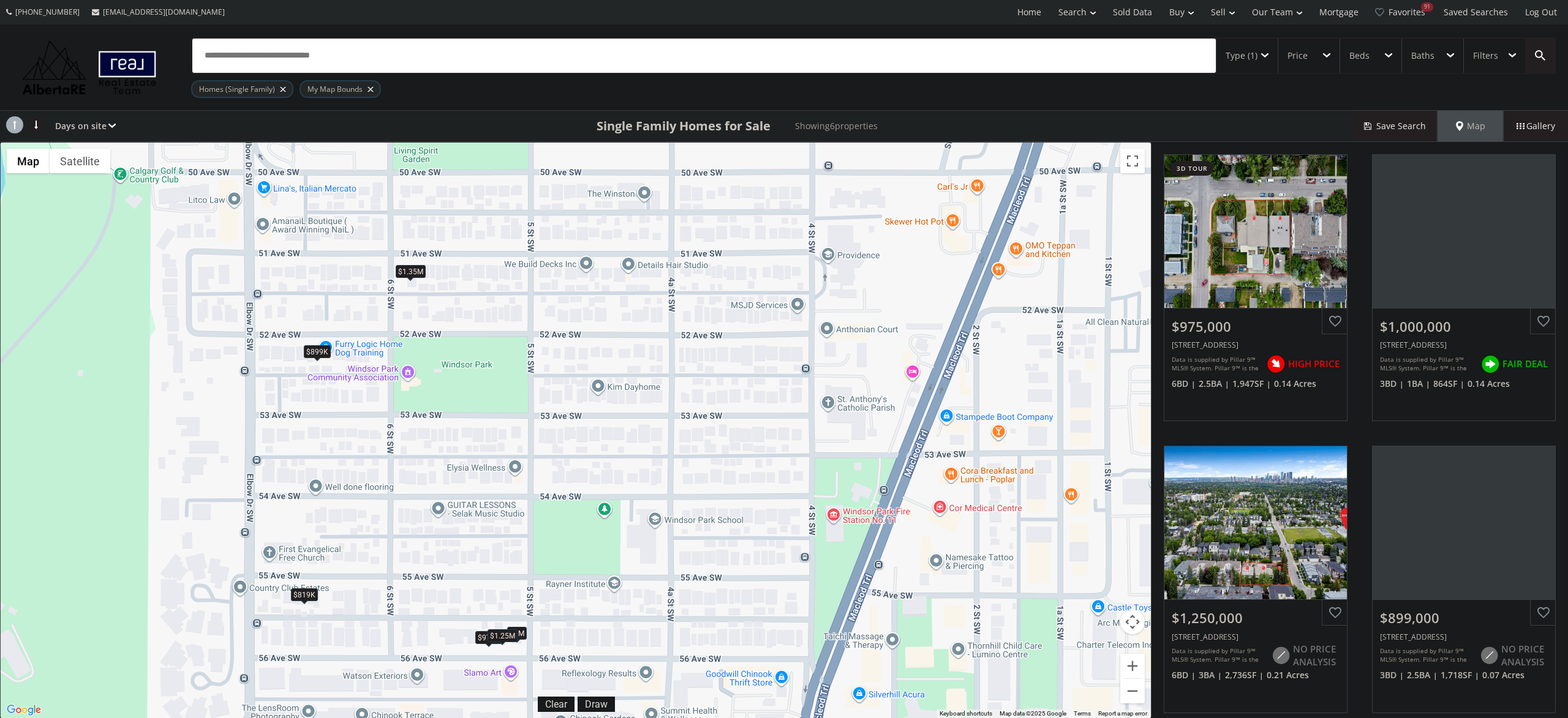
drag, startPoint x: 784, startPoint y: 316, endPoint x: 622, endPoint y: 304, distance: 162.4
click at [622, 305] on div "To navigate, press the arrow keys. $975K $1M $1.25M $899K $819K $1.35M" at bounding box center [576, 430] width 1150 height 576
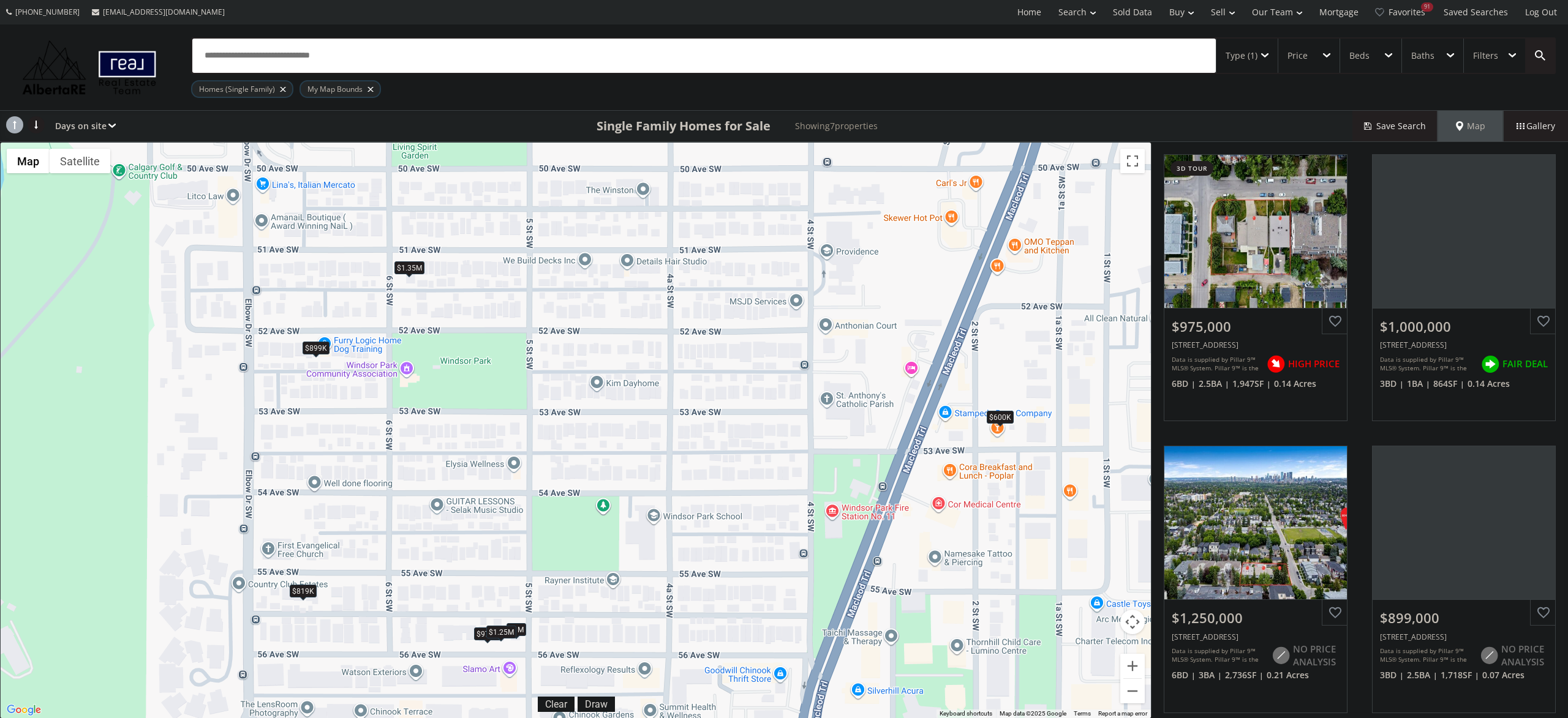
click at [1253, 59] on div "Type (1)" at bounding box center [1241, 56] width 32 height 9
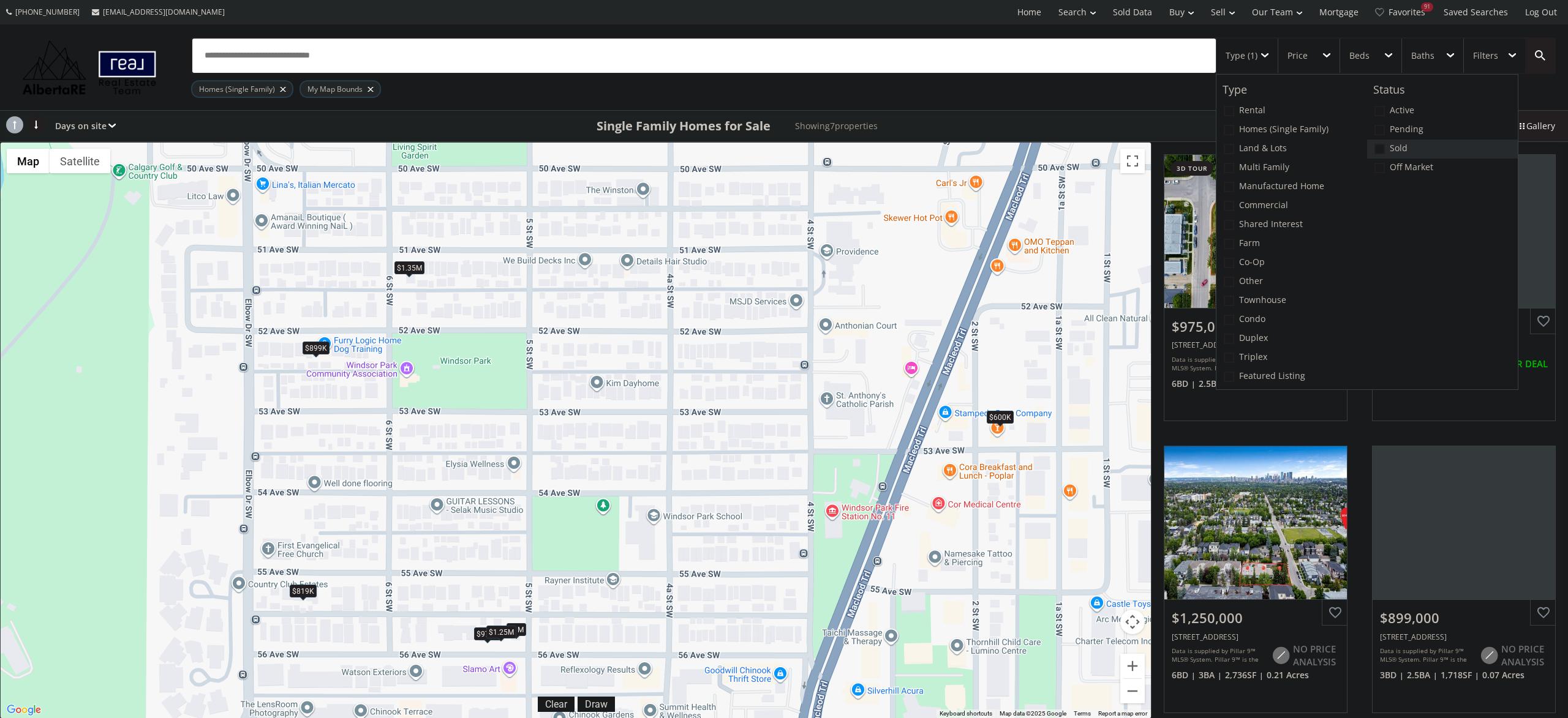
click at [1387, 151] on label "Sold" at bounding box center [1442, 149] width 151 height 19
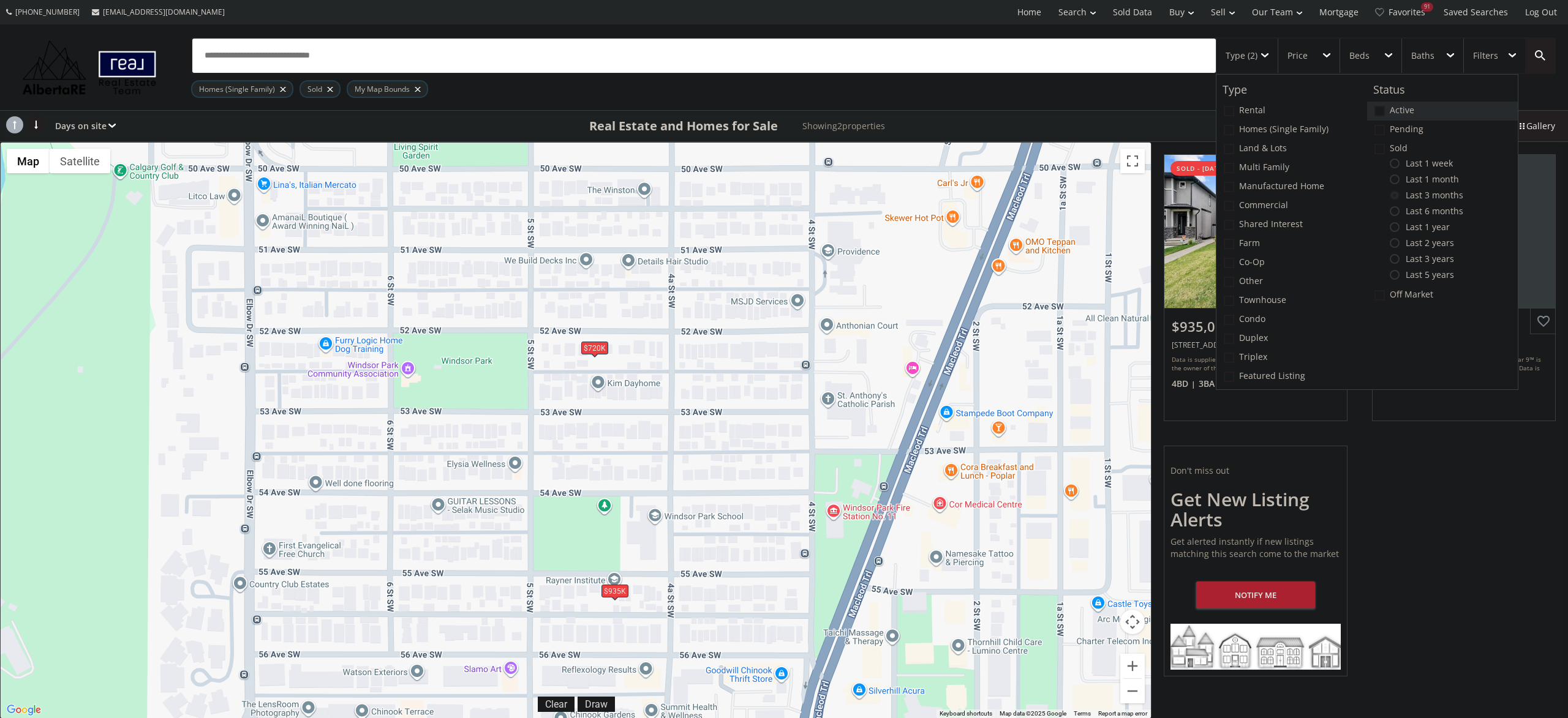
click at [1378, 113] on span at bounding box center [1380, 111] width 11 height 11
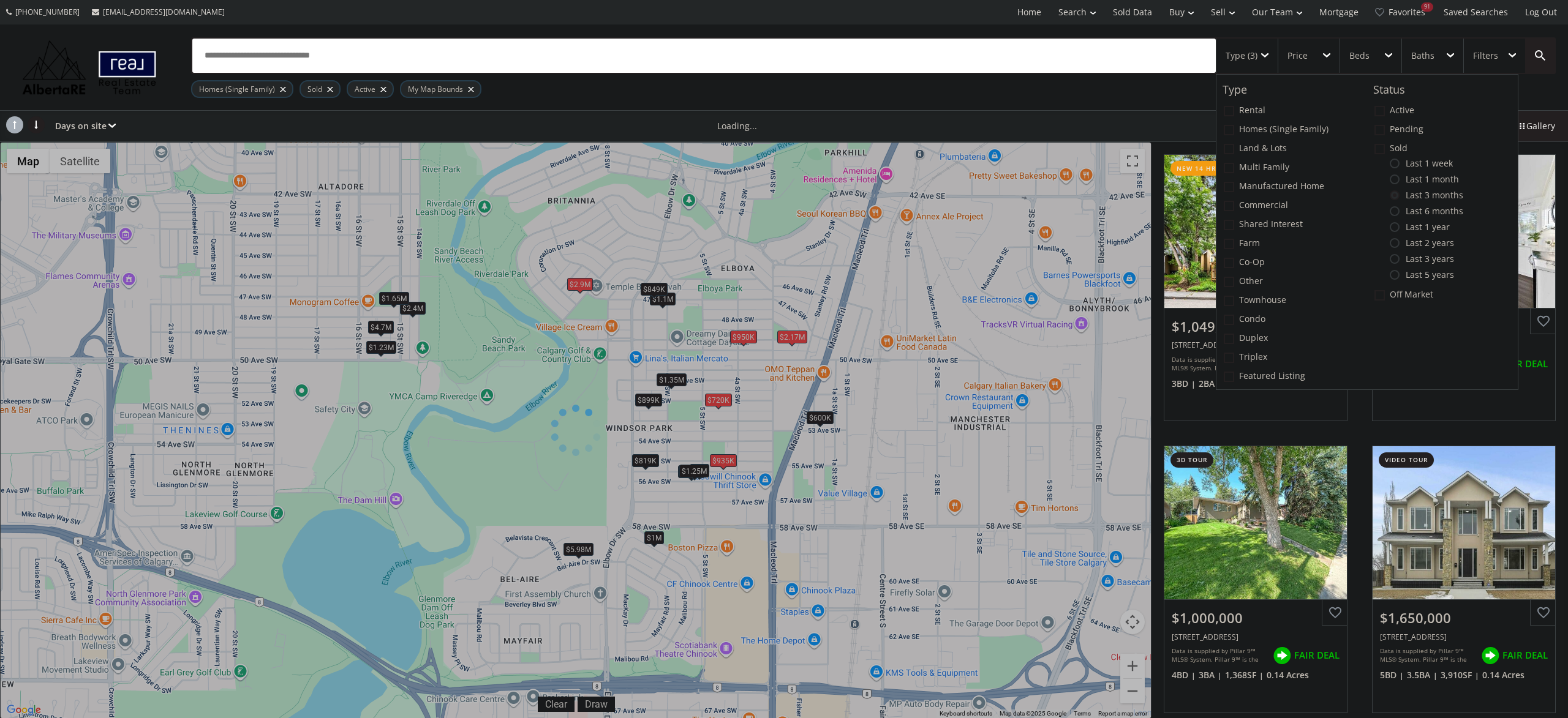
click at [1429, 181] on span "Last 1 month" at bounding box center [1430, 180] width 60 height 10
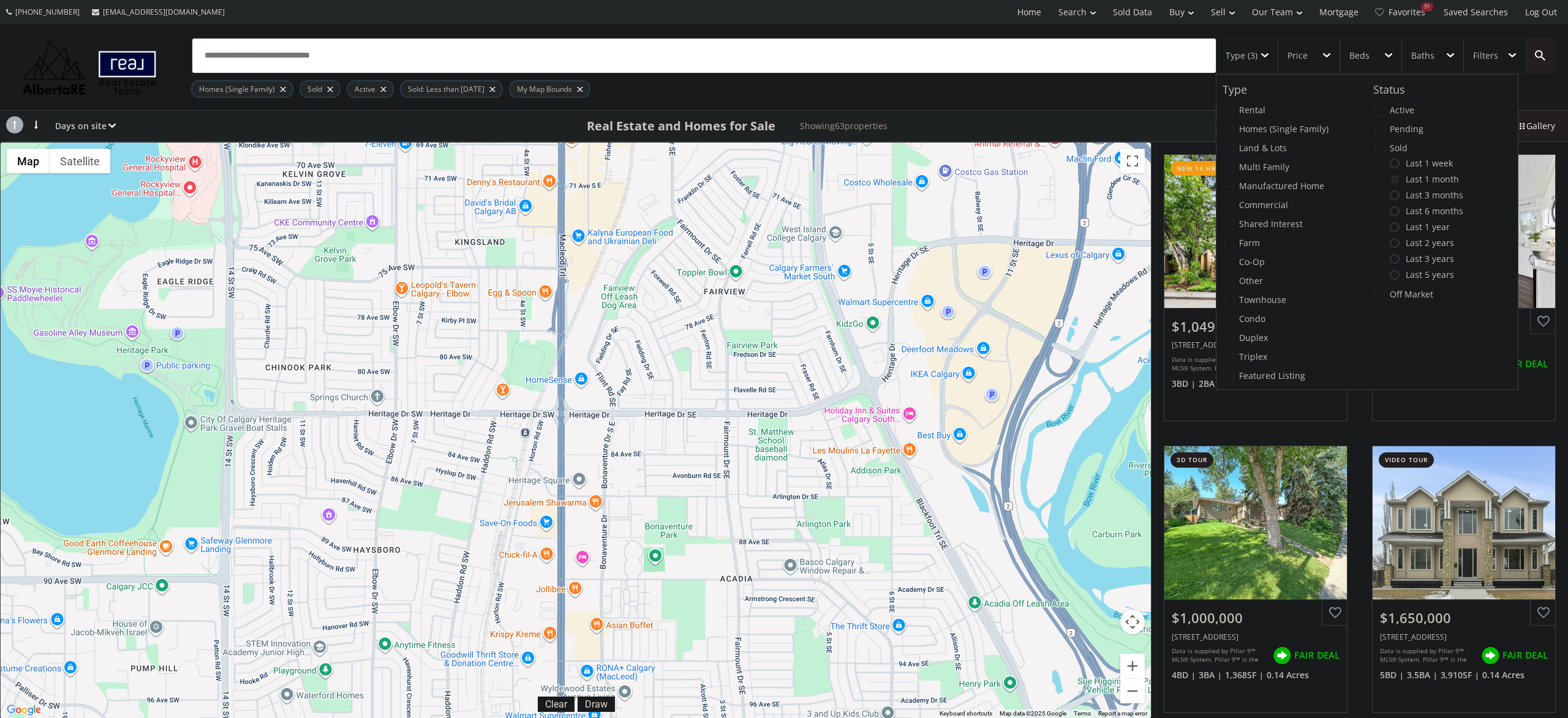
drag, startPoint x: 828, startPoint y: 611, endPoint x: 615, endPoint y: 0, distance: 647.1
click at [615, 142] on div "To navigate, press the arrow keys. $1.05M $700K $1M $1.65M $775K $1.5M $2M+ $2M…" at bounding box center [576, 430] width 1150 height 576
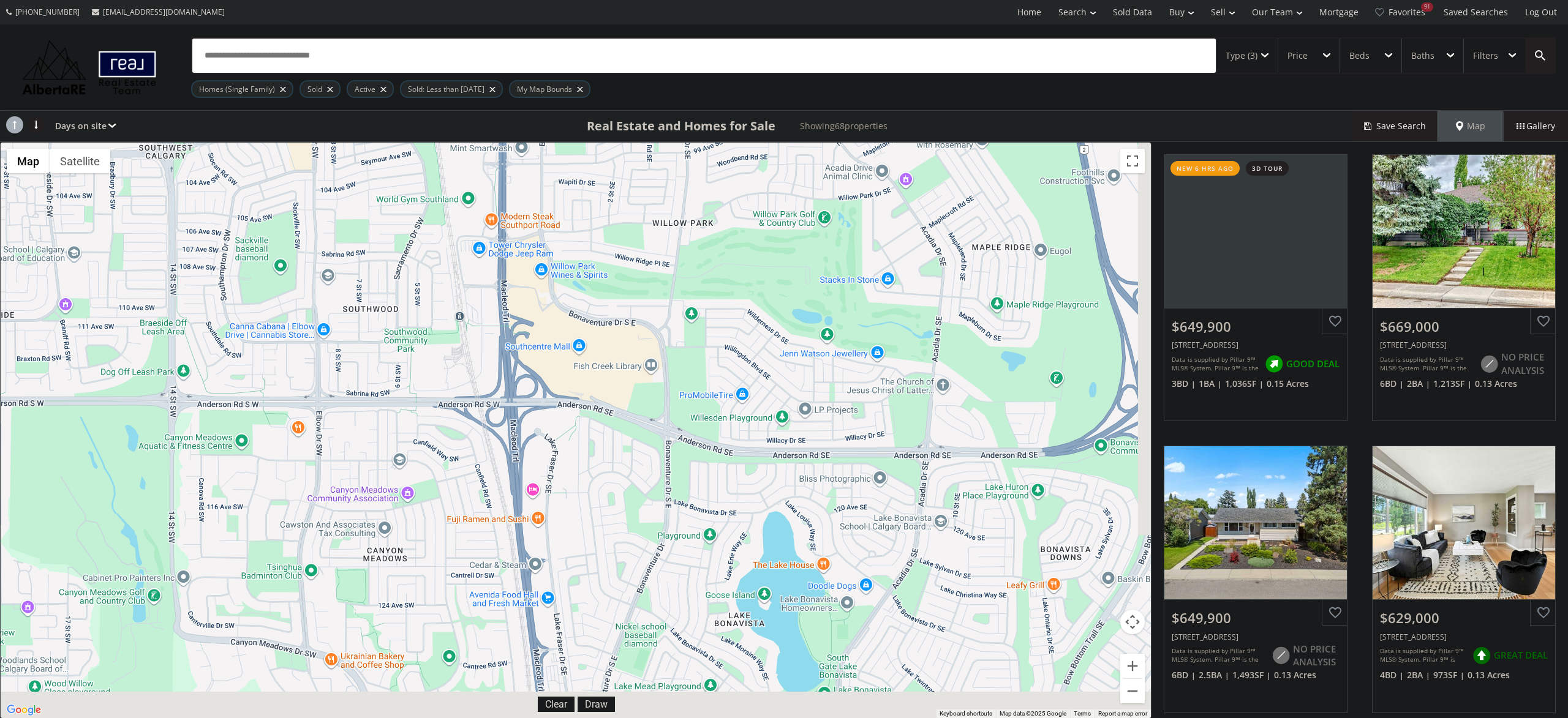
drag, startPoint x: 676, startPoint y: 650, endPoint x: 613, endPoint y: -96, distance: 748.7
click at [613, 142] on div "To navigate, press the arrow keys. $650K $669K $650K $629K $750K $549K $730K $6…" at bounding box center [576, 430] width 1150 height 576
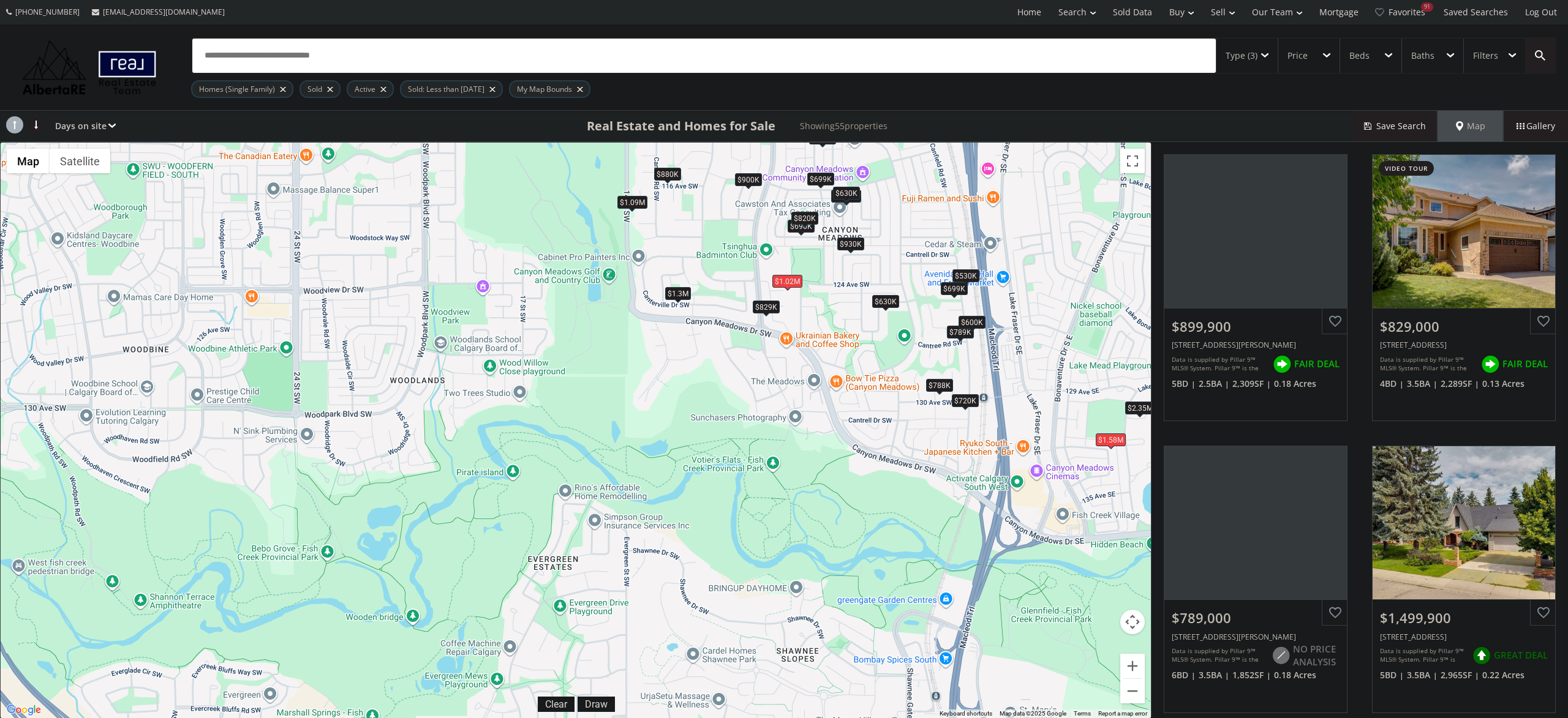
drag, startPoint x: 354, startPoint y: 605, endPoint x: 831, endPoint y: 364, distance: 534.4
click at [831, 364] on div "To navigate, press the arrow keys. $900K $829K $789K $1.5M $1.22M $788K $1.3M $…" at bounding box center [576, 430] width 1150 height 576
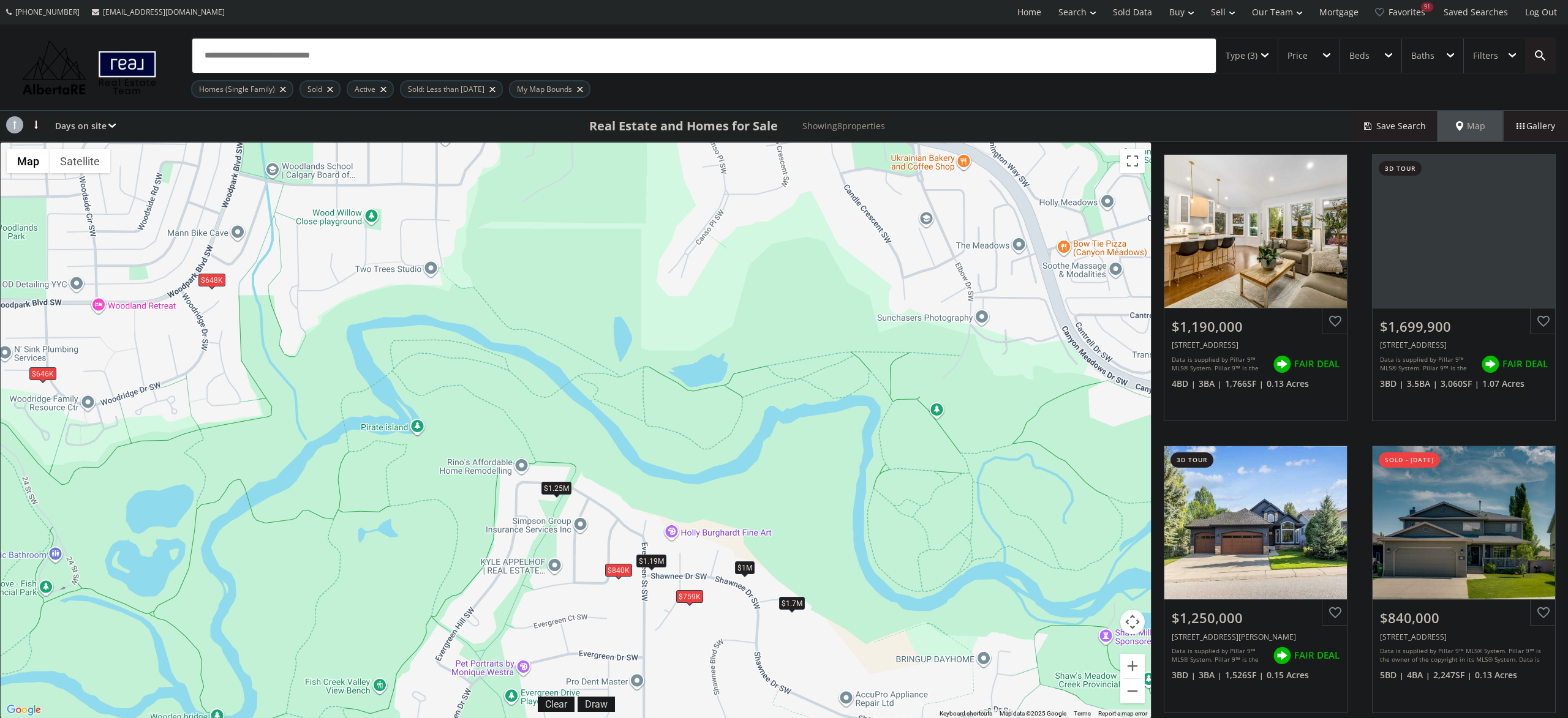
click at [694, 600] on div "$759K" at bounding box center [689, 596] width 27 height 12
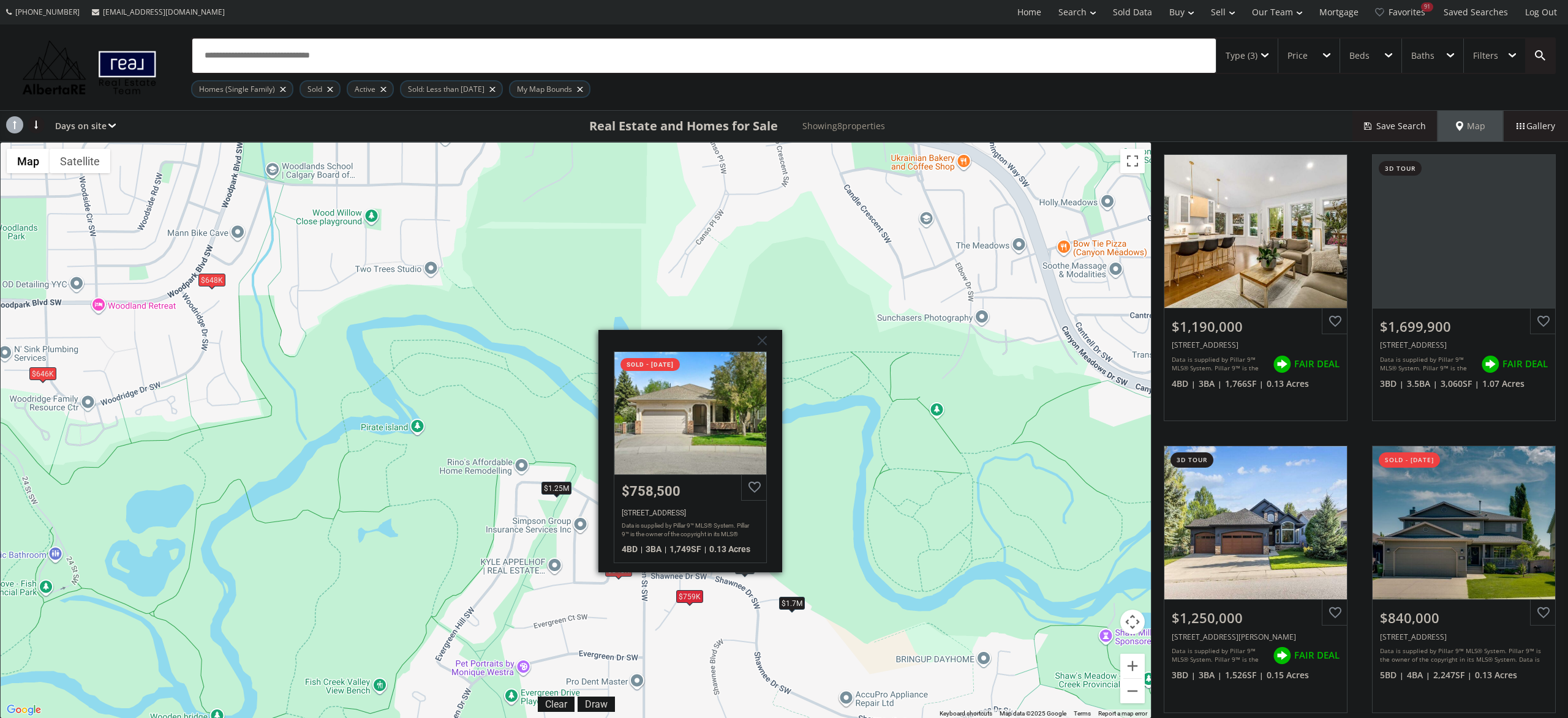
click at [687, 616] on div "To navigate, press the arrow keys. $1.19M $1.7M $1.25M $840K $648K $646K $1M $7…" at bounding box center [576, 430] width 1150 height 576
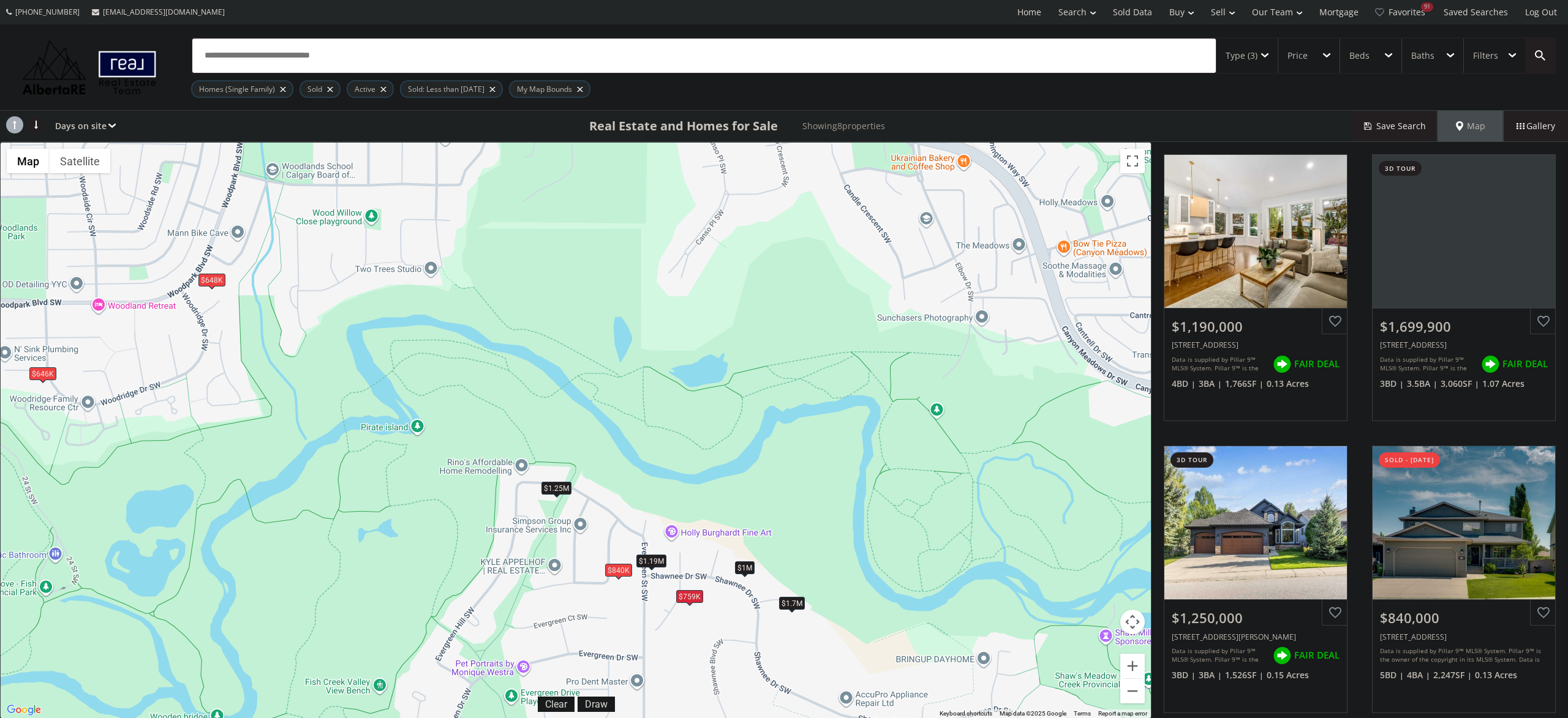
click at [620, 577] on div "$840K" at bounding box center [618, 570] width 27 height 12
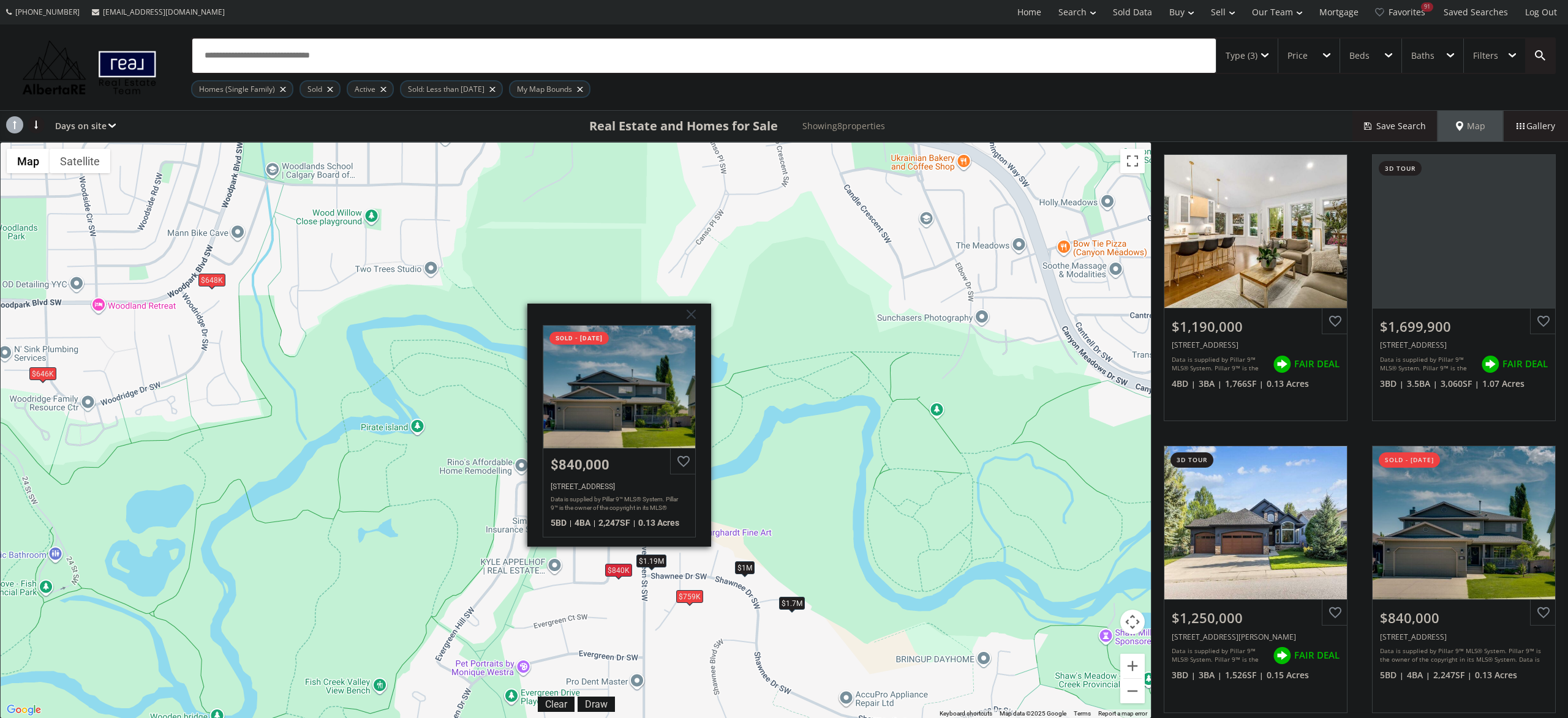
click at [625, 610] on div "To navigate, press the arrow keys. $1.19M $1.7M $1.25M $840K $648K $646K $1M $7…" at bounding box center [576, 430] width 1150 height 576
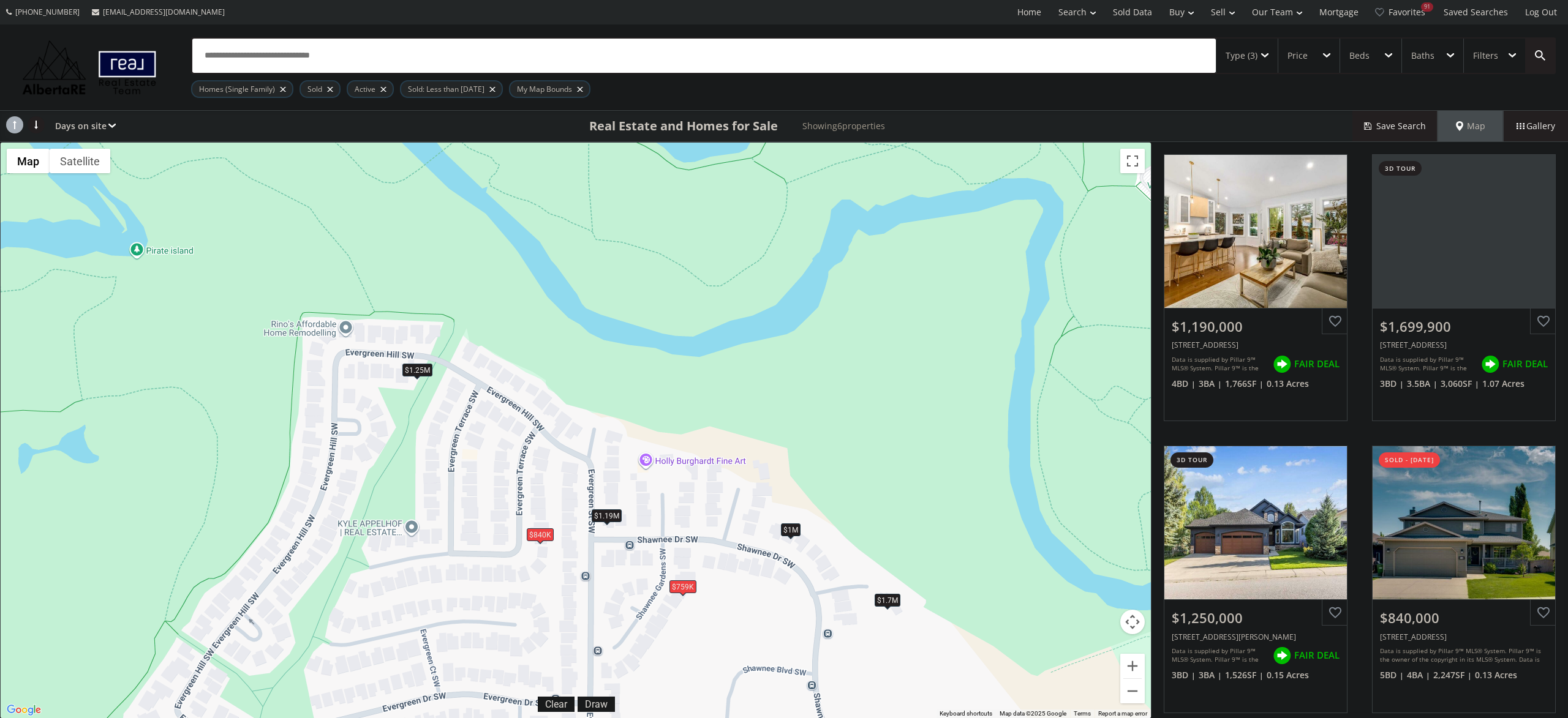
click at [690, 584] on div "$759K" at bounding box center [683, 586] width 27 height 12
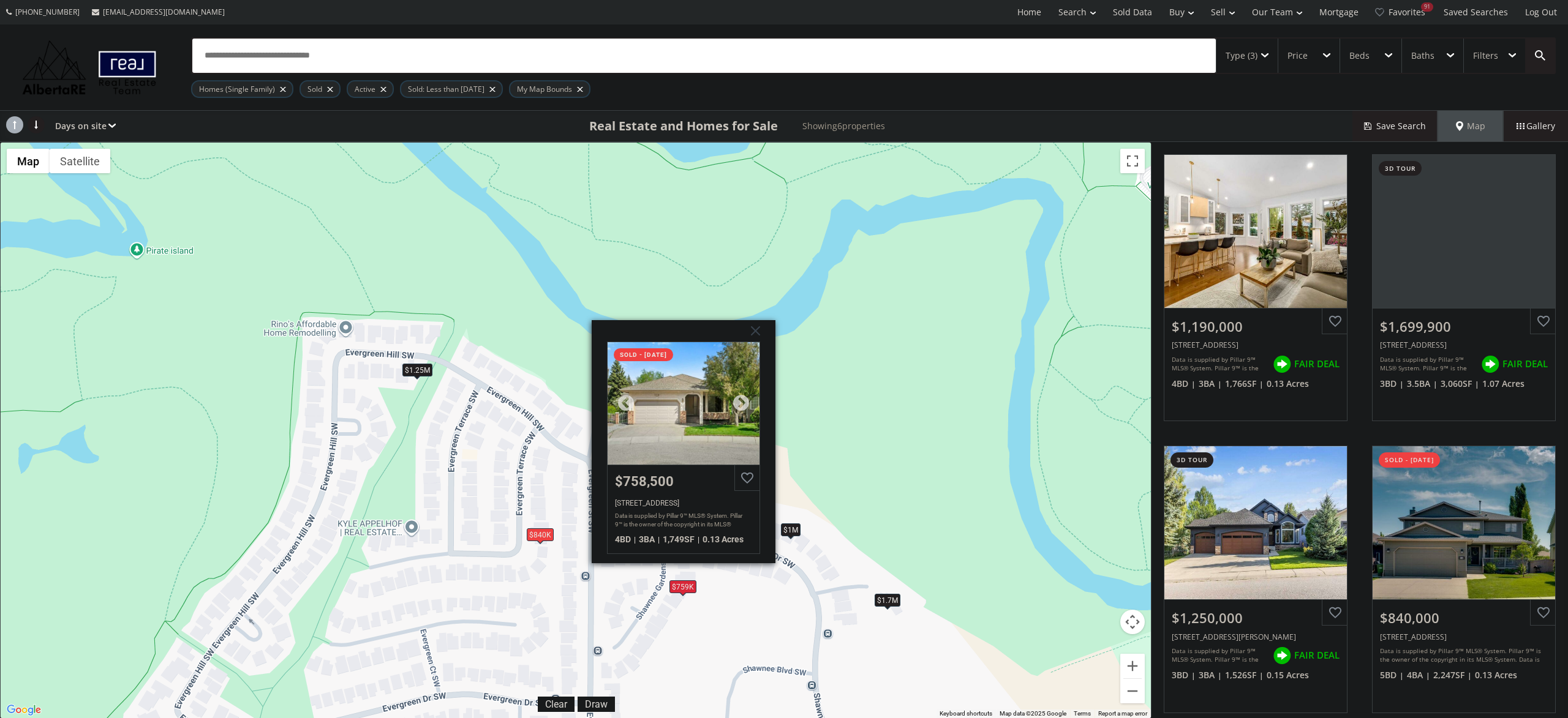
click at [712, 480] on div "$758,500" at bounding box center [684, 482] width 137 height 15
click at [549, 576] on div "To navigate, press the arrow keys. $1.19M $1.7M $1.25M $840K $1M $759K Shawnee …" at bounding box center [576, 430] width 1150 height 576
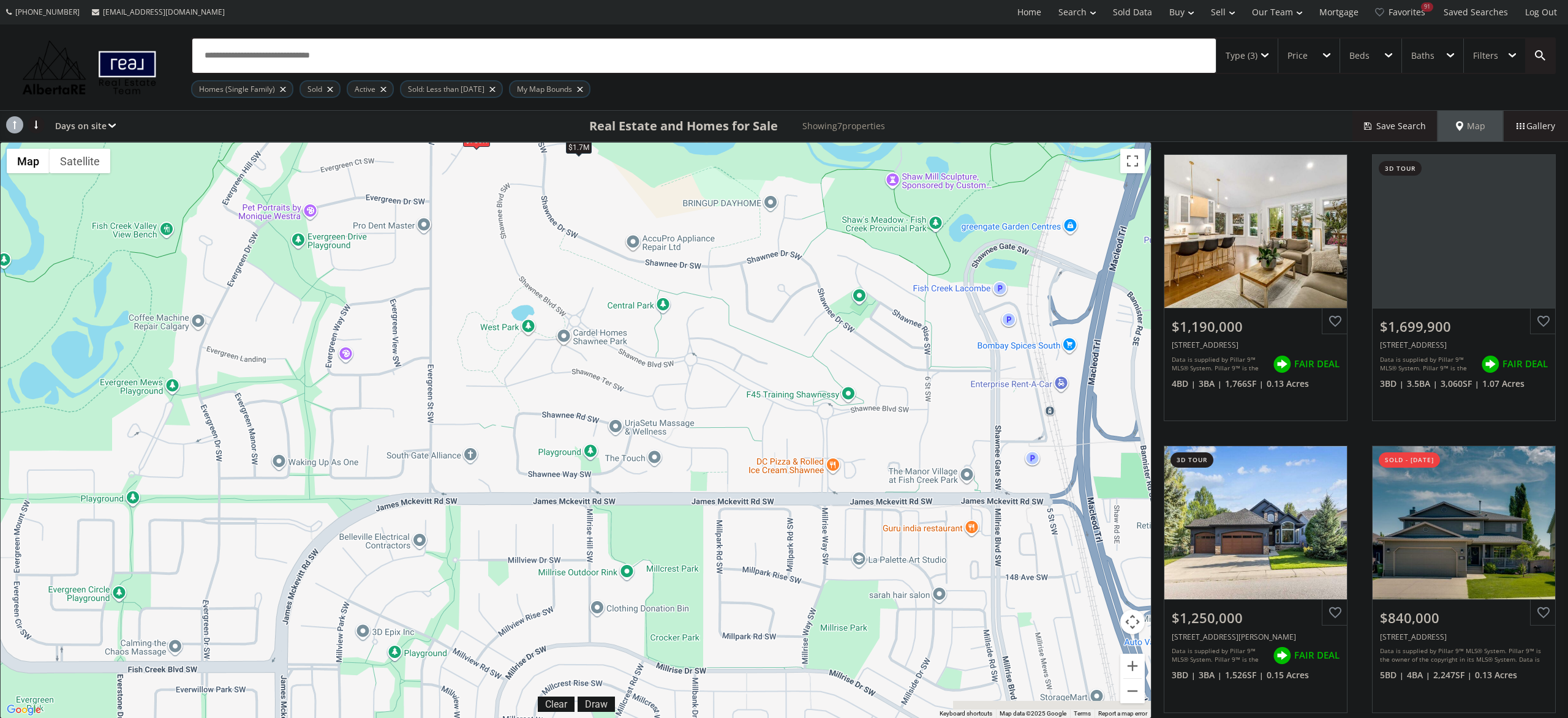
drag, startPoint x: 699, startPoint y: 664, endPoint x: 560, endPoint y: 227, distance: 458.6
click at [560, 227] on div "To navigate, press the arrow keys. $1.19M $1.7M $1.25M $840K $648K $1M $759K" at bounding box center [576, 430] width 1150 height 576
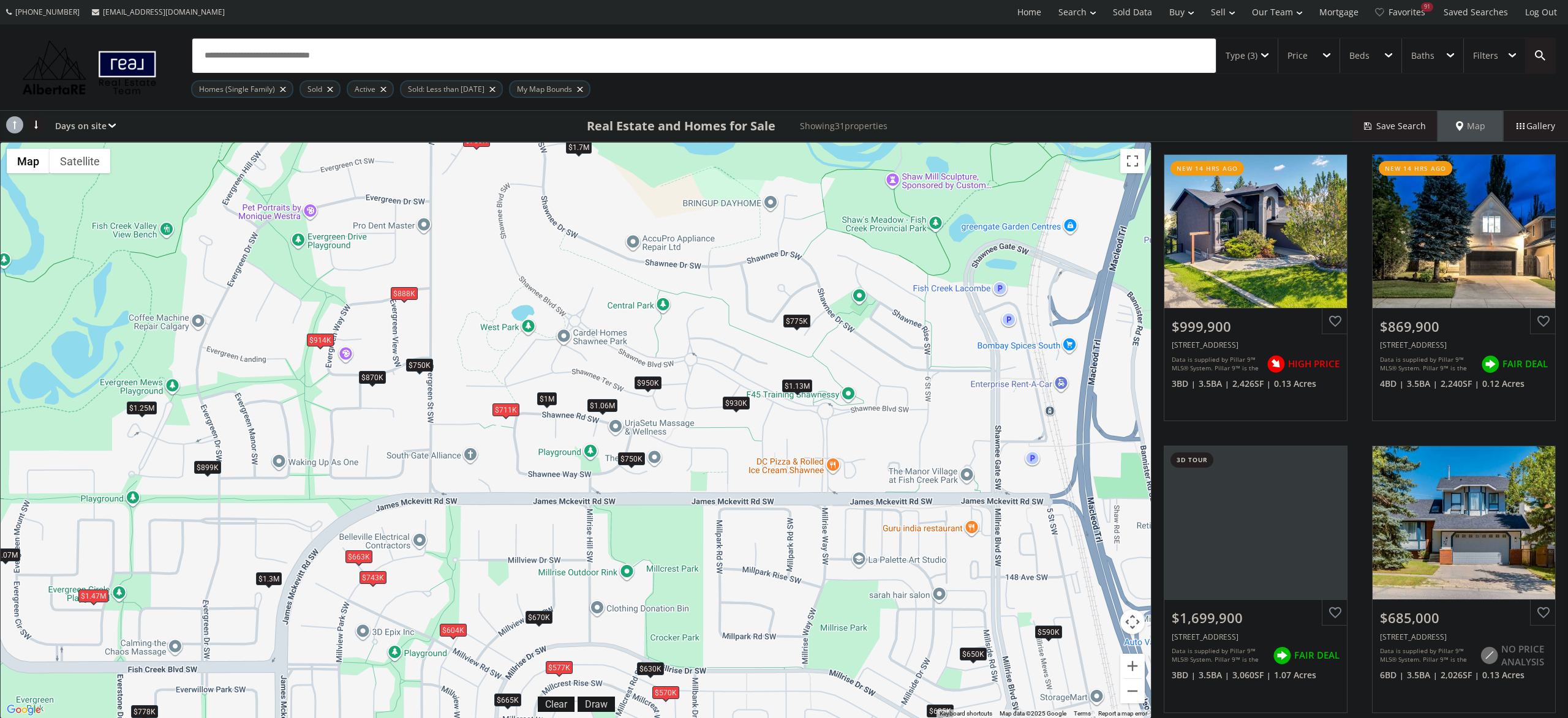
click at [318, 343] on div "$914K" at bounding box center [320, 339] width 27 height 12
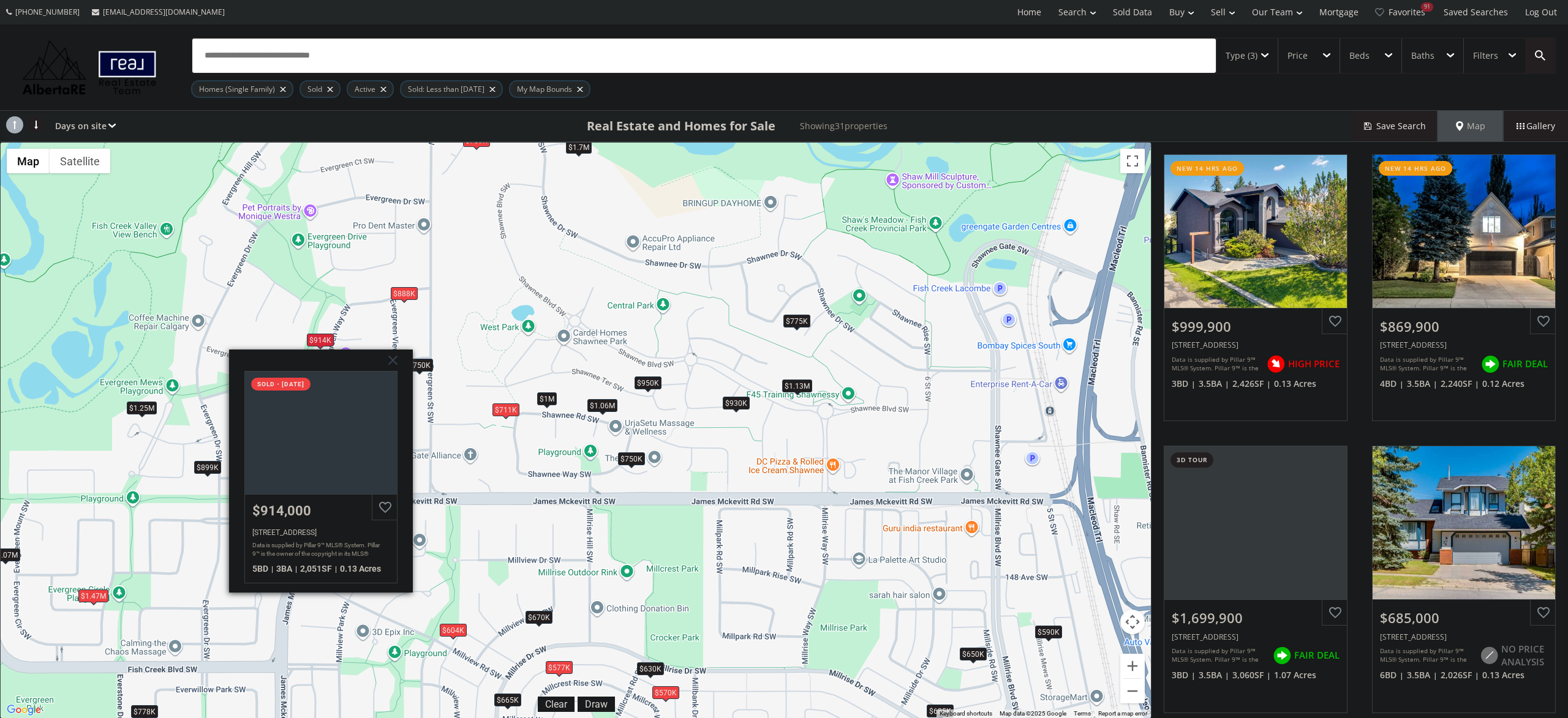
click at [394, 316] on div "To navigate, press the arrow keys. $1M $870K $1.7M $685K $950K $750K $750K $930…" at bounding box center [576, 430] width 1150 height 576
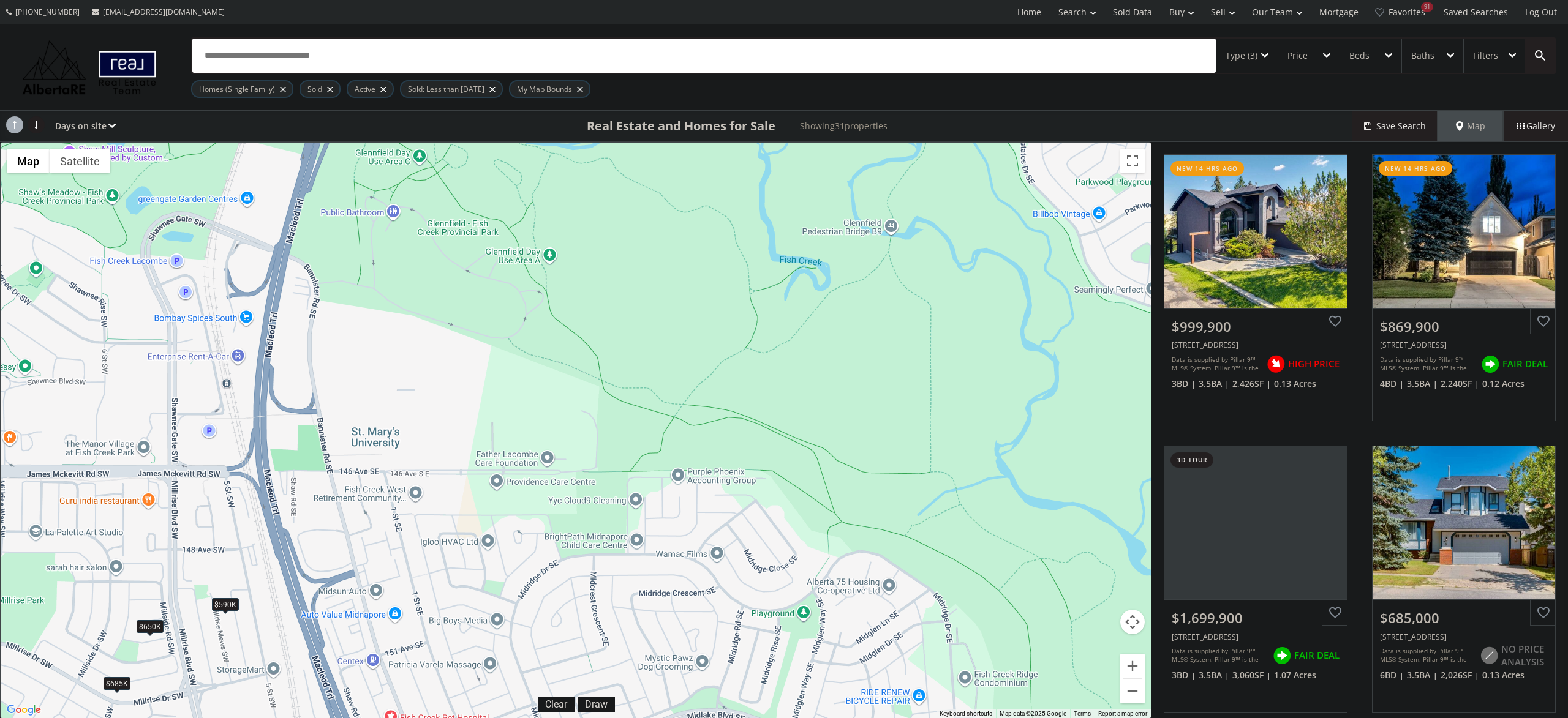
drag, startPoint x: 955, startPoint y: 481, endPoint x: 128, endPoint y: 455, distance: 827.4
click at [128, 455] on div "To navigate, press the arrow keys. $1M $870K $1.7M $685K $950K $750K $750K $930…" at bounding box center [576, 430] width 1150 height 576
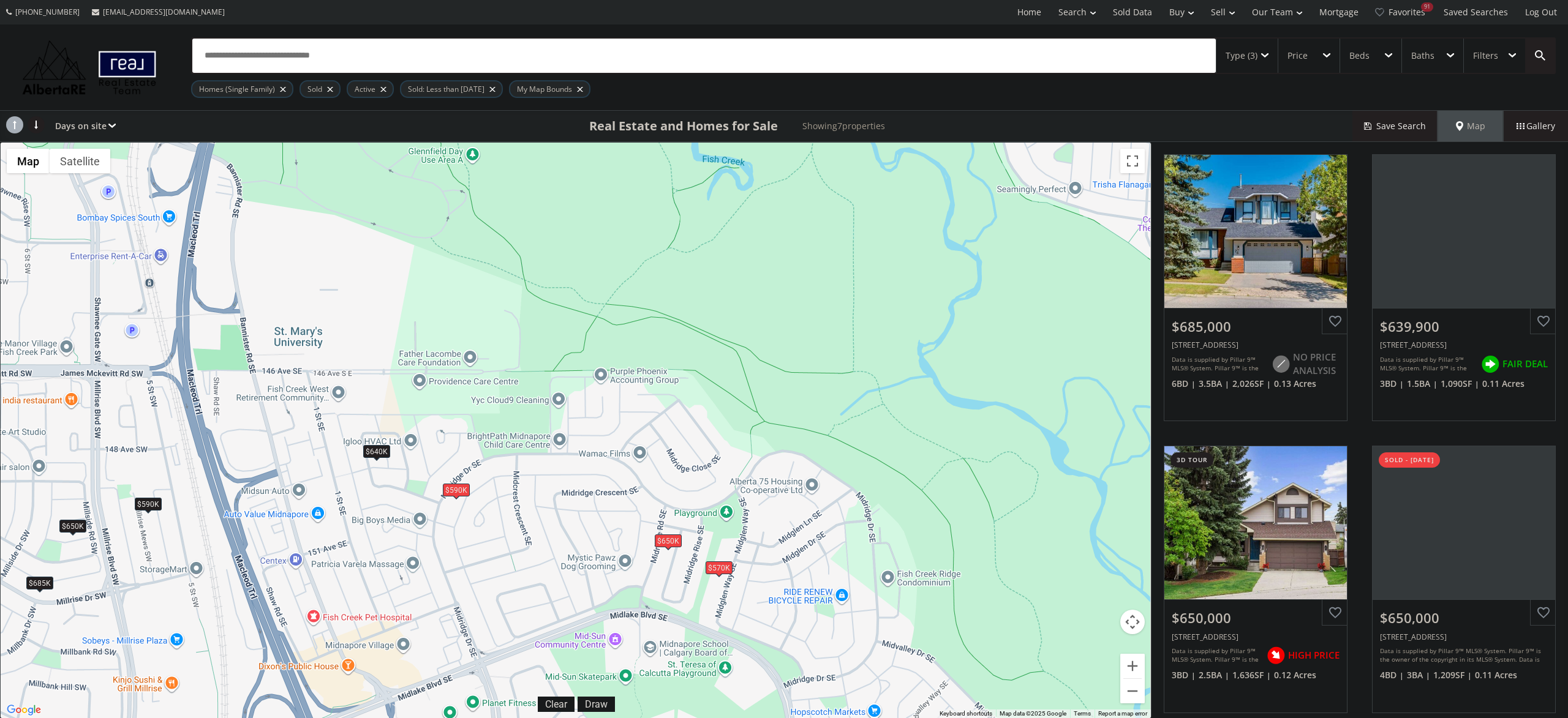
drag, startPoint x: 937, startPoint y: 475, endPoint x: 852, endPoint y: 359, distance: 143.8
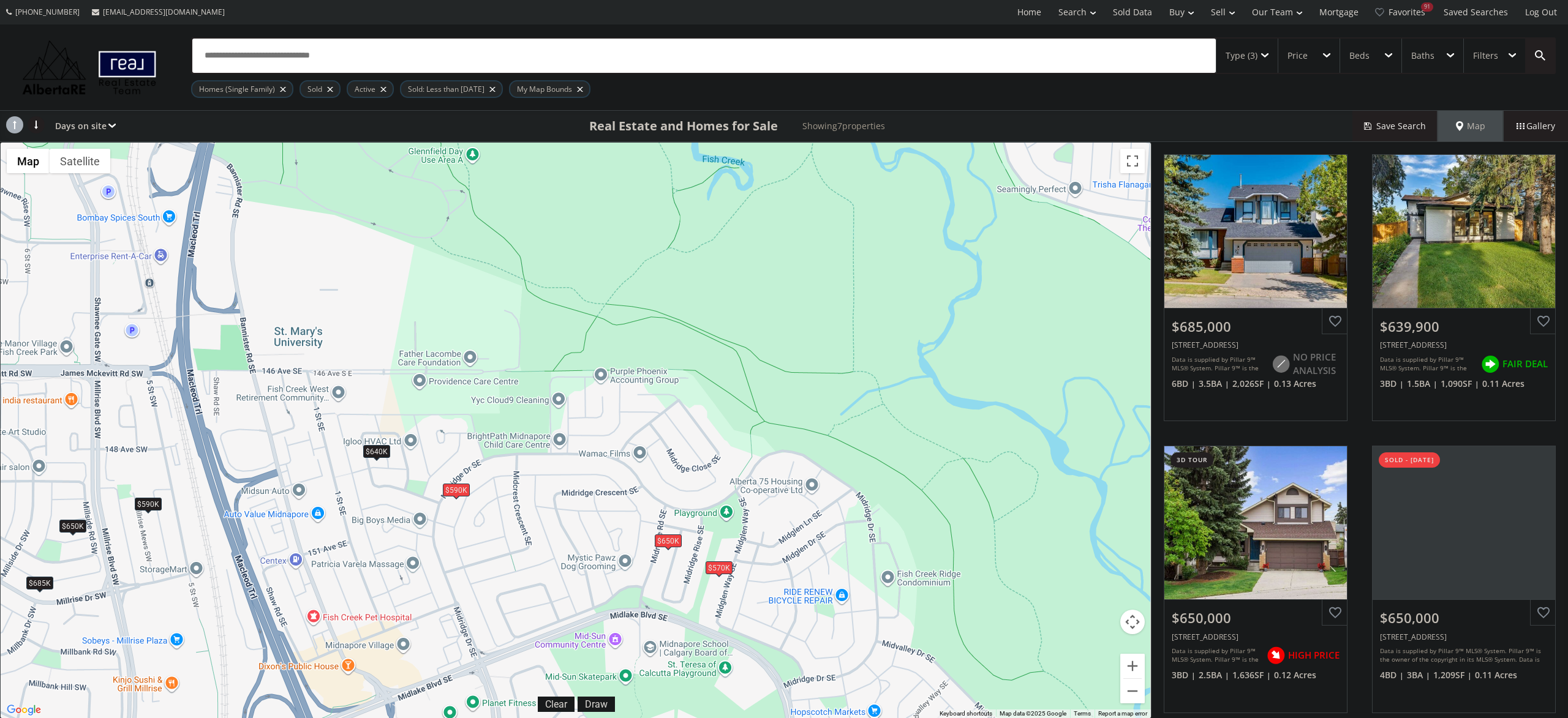
click at [852, 359] on div "To navigate, press the arrow keys. $685K $640K $650K $650K $590K $570K $590K" at bounding box center [576, 430] width 1150 height 576
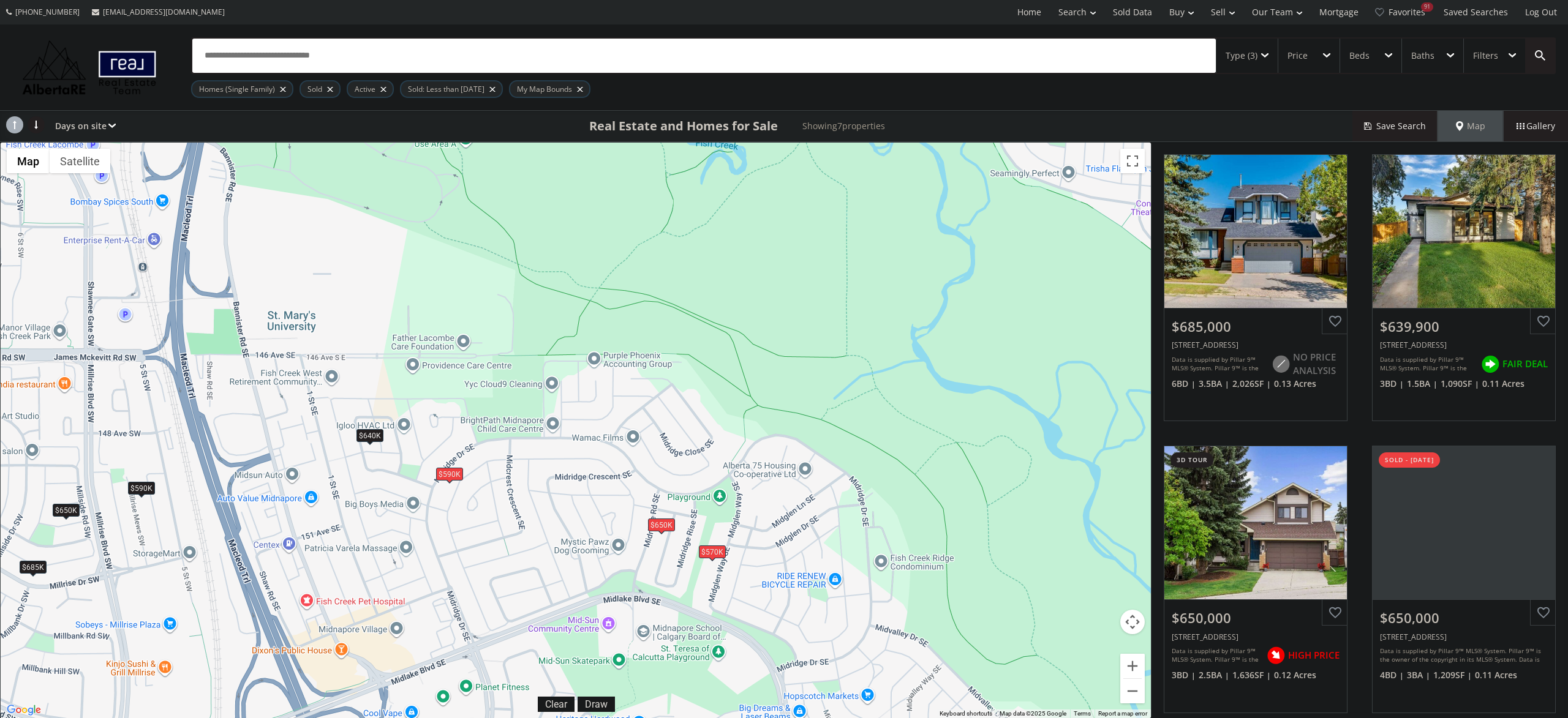
click at [460, 477] on div "$590K" at bounding box center [450, 474] width 27 height 12
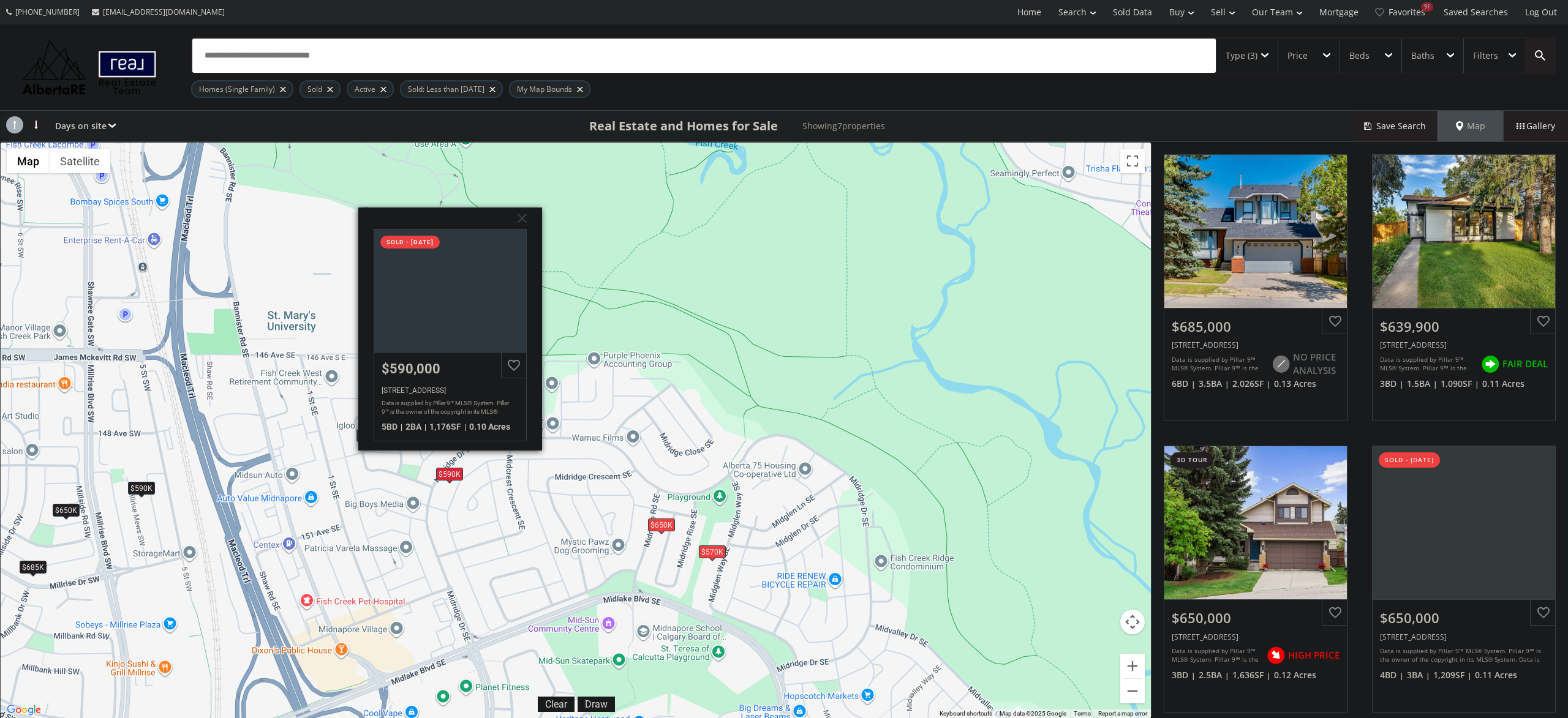
click at [581, 534] on div "To navigate, press the arrow keys. $685K $640K $650K $650K $590K $570K $590K Mi…" at bounding box center [576, 430] width 1150 height 576
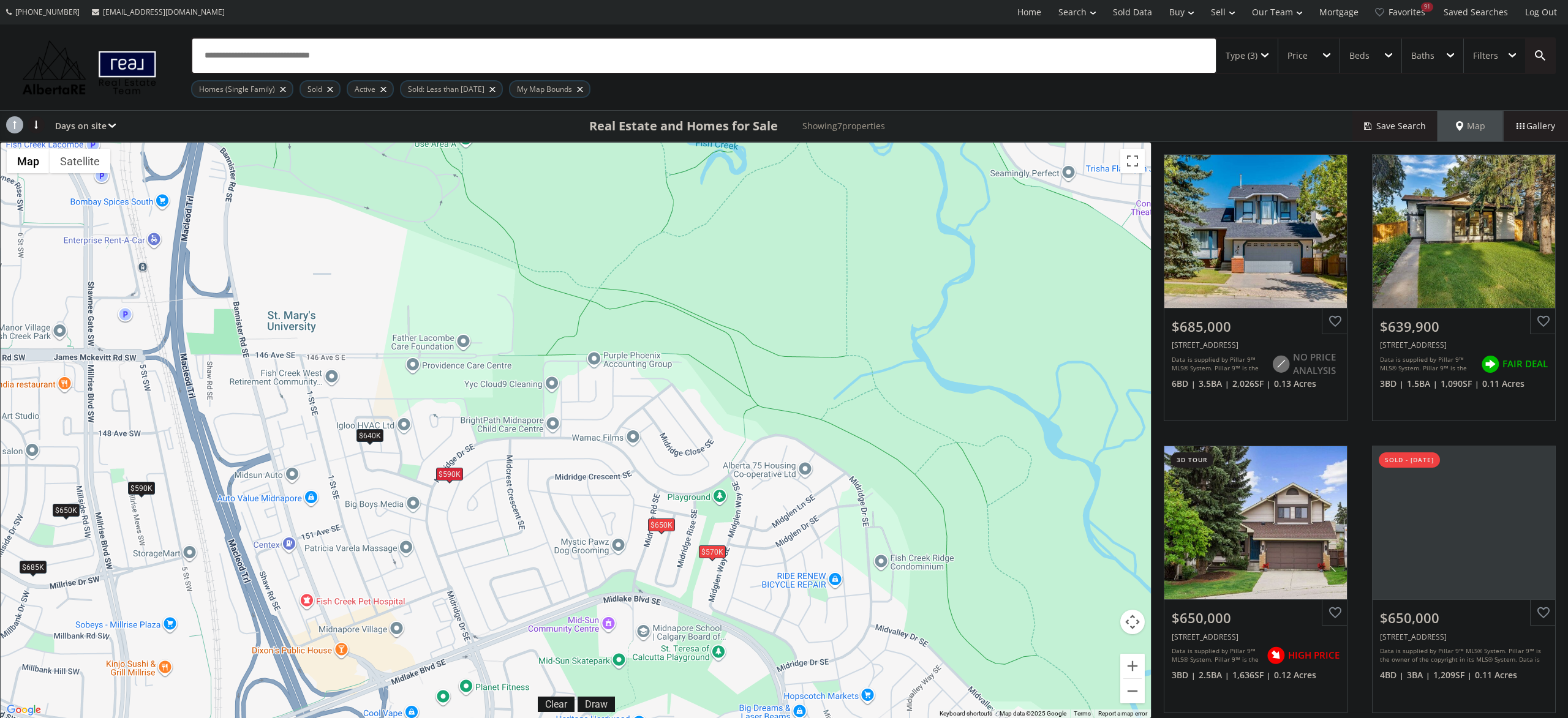
click at [712, 555] on div "$570K" at bounding box center [712, 552] width 27 height 12
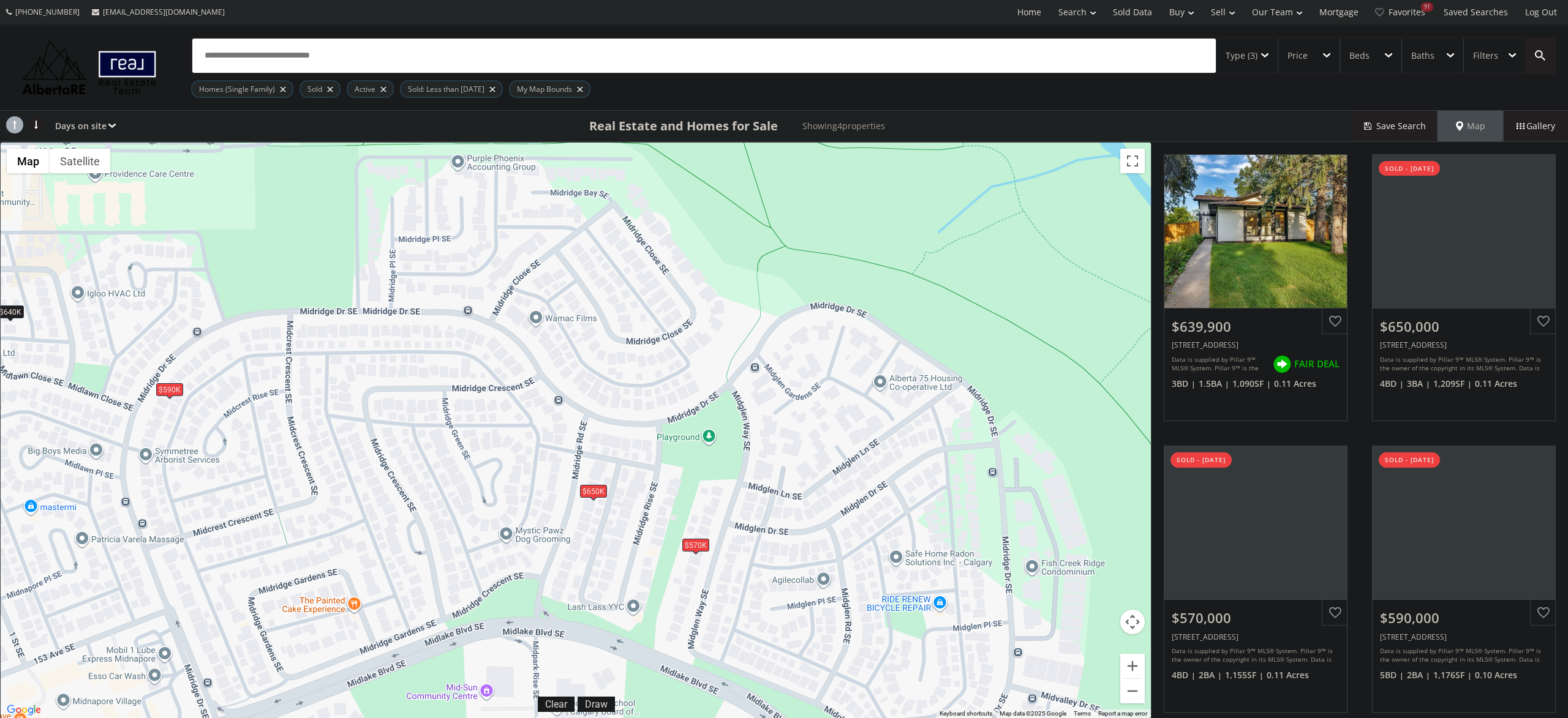
click at [703, 549] on div "$570K" at bounding box center [696, 545] width 27 height 12
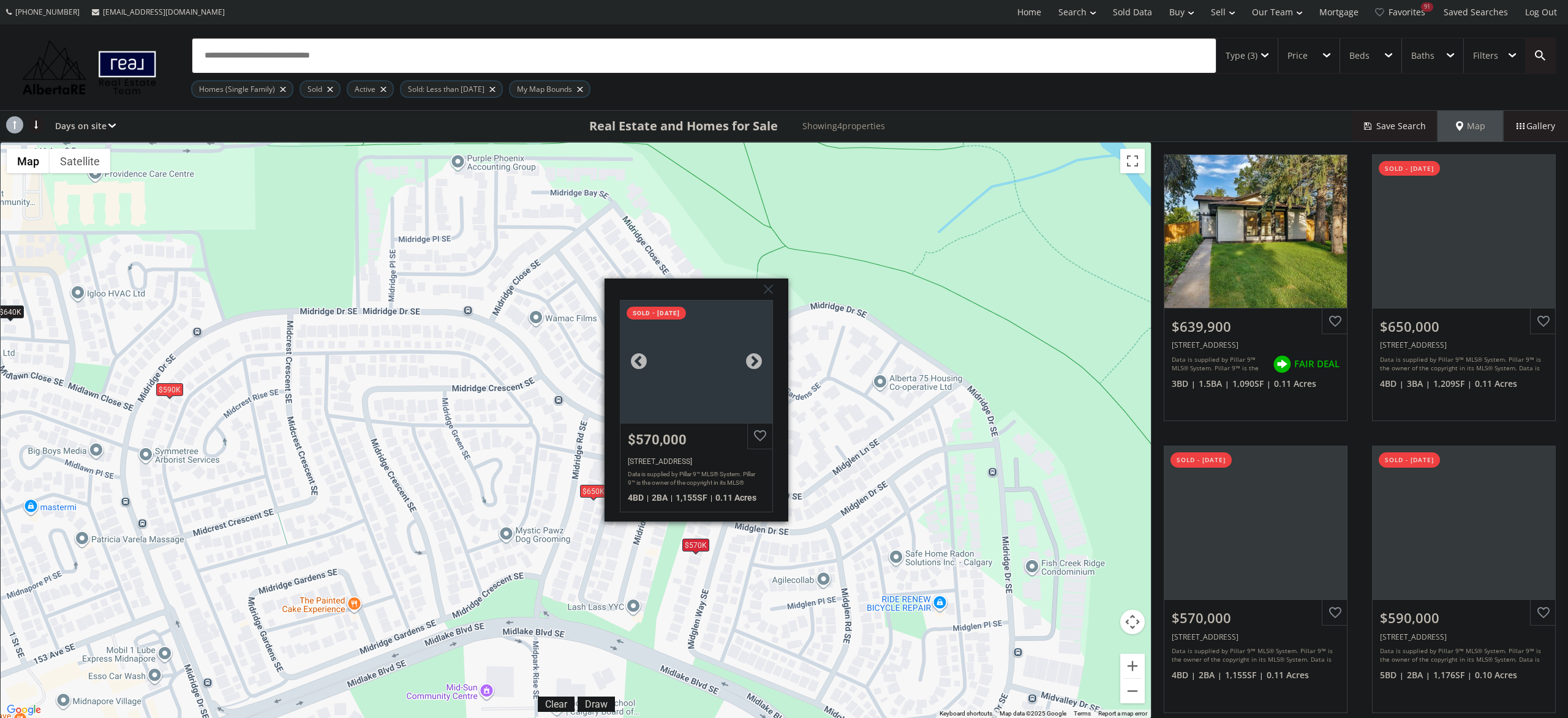
click at [690, 442] on div "$570,000" at bounding box center [696, 440] width 137 height 15
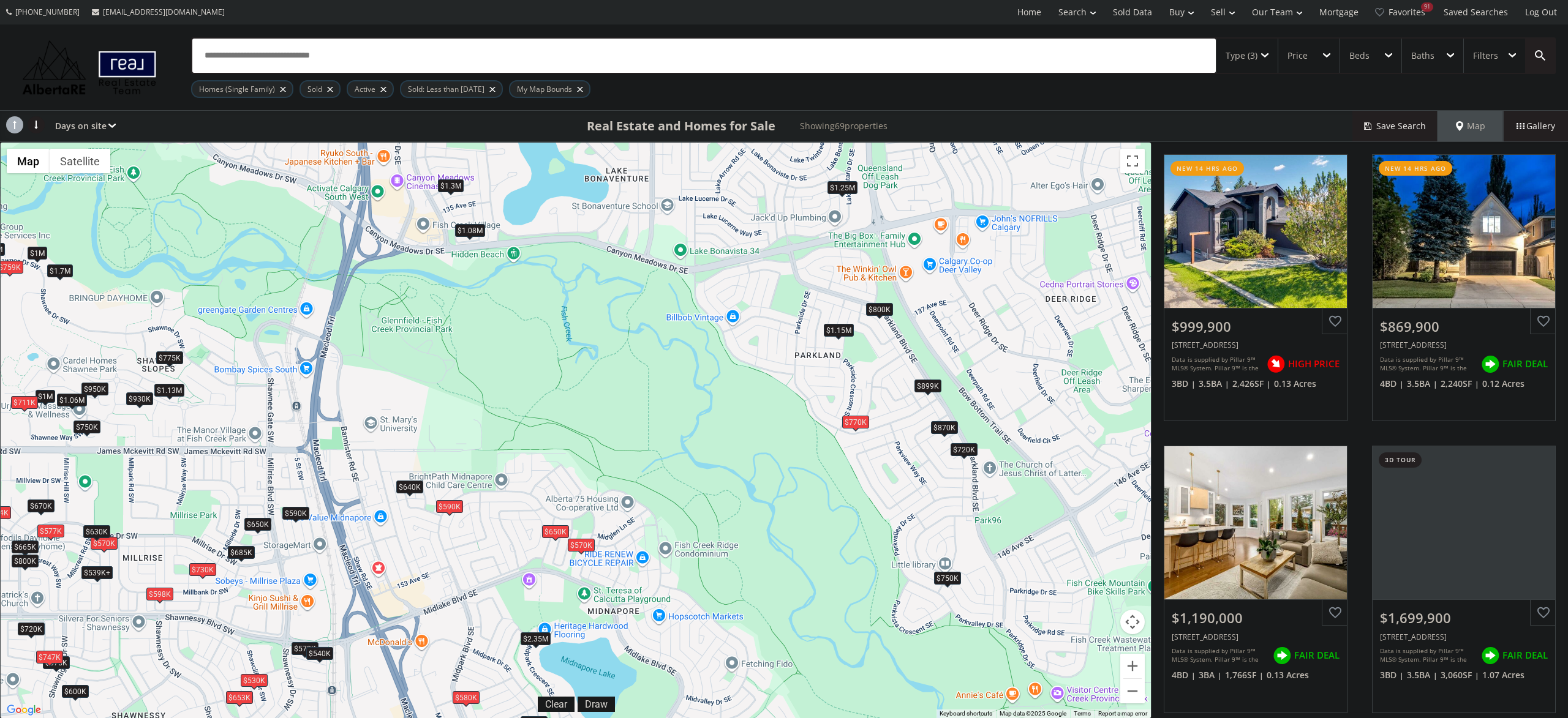
drag, startPoint x: 1033, startPoint y: 409, endPoint x: 856, endPoint y: 423, distance: 177.6
click at [859, 428] on div "To navigate, press the arrow keys. $1M $870K $1.19M $1.7M $1.25M $775K $870K $1…" at bounding box center [576, 430] width 1150 height 576
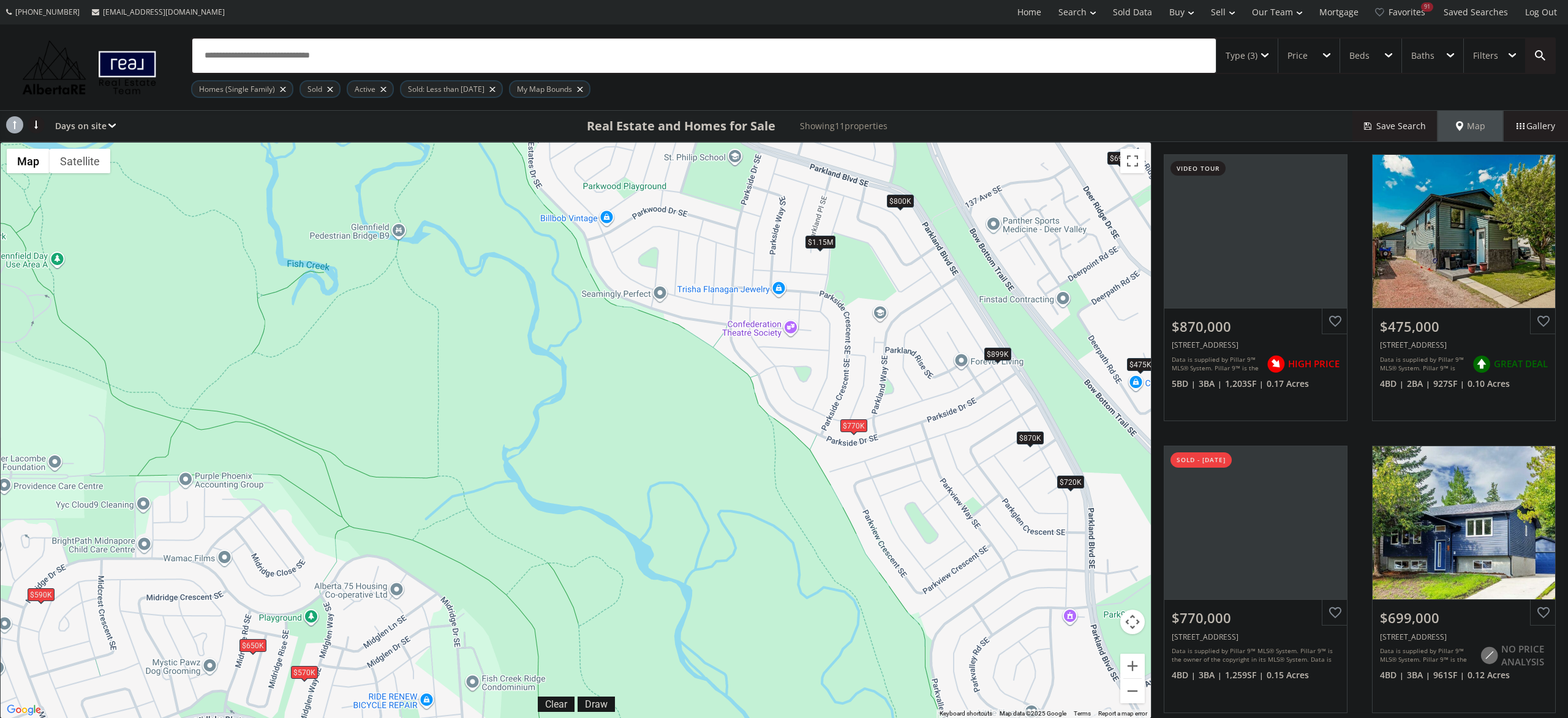
click at [855, 429] on div "$770K" at bounding box center [854, 425] width 27 height 12
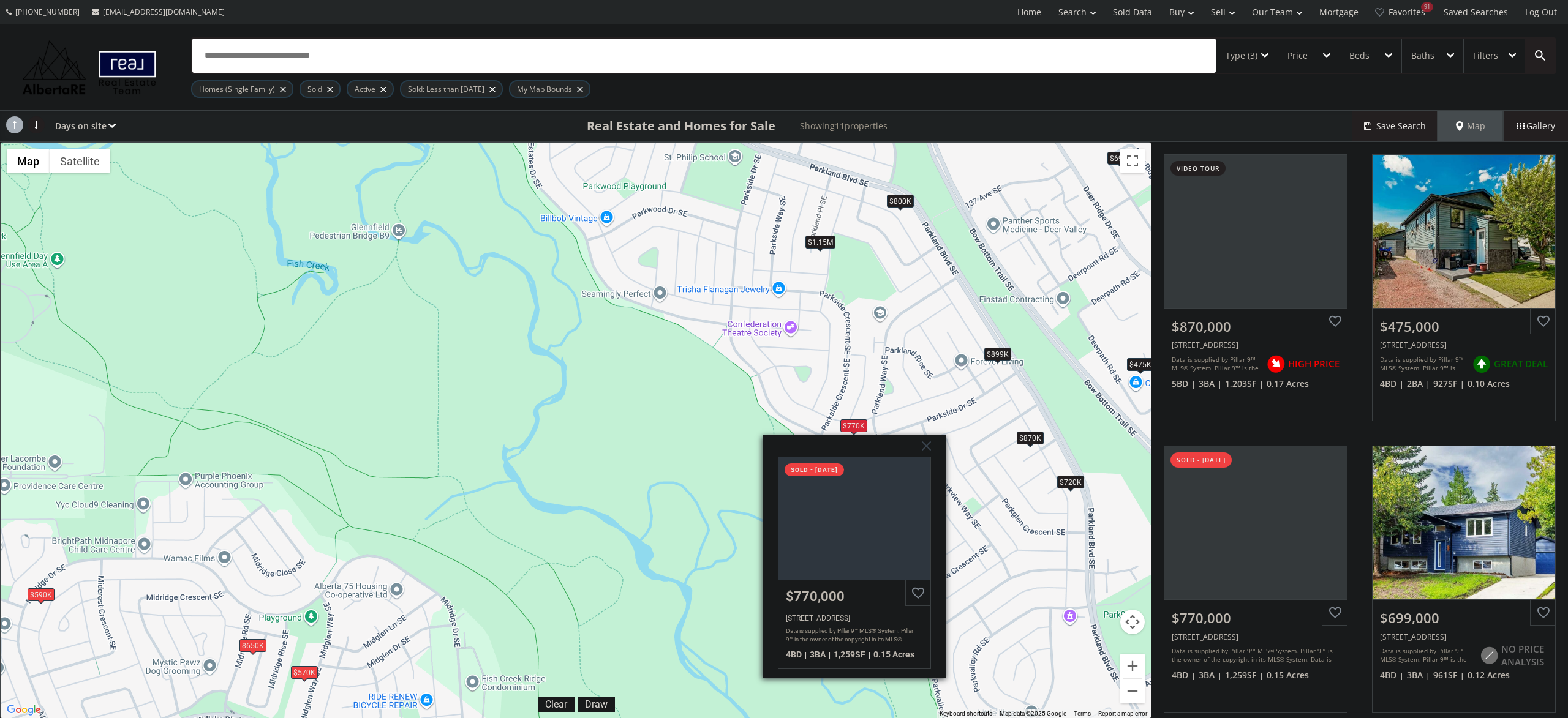
click at [1053, 582] on div "To navigate, press the arrow keys. $870K $475K $770K $699K $650K $720K $1.15M $…" at bounding box center [576, 430] width 1150 height 576
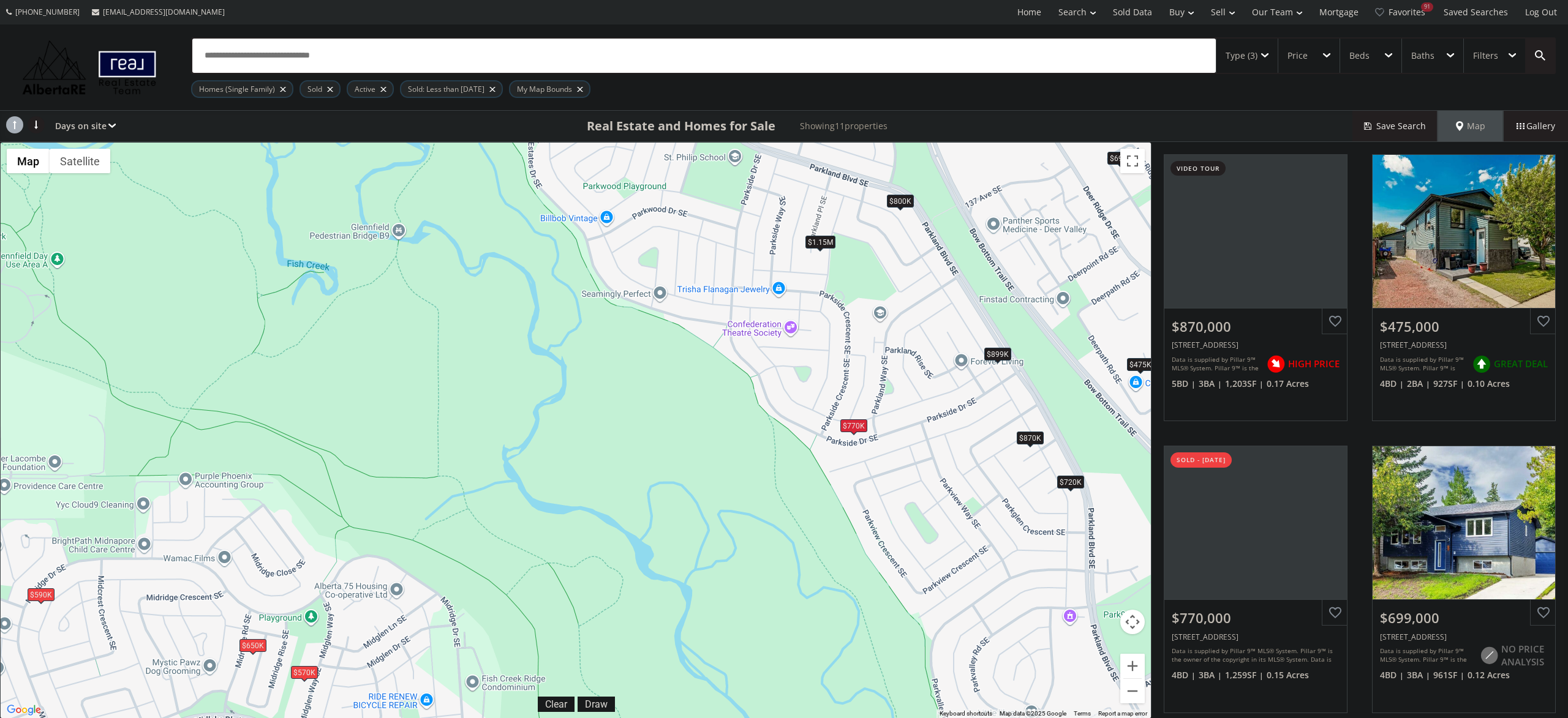
click at [852, 426] on div "$770K" at bounding box center [854, 425] width 27 height 12
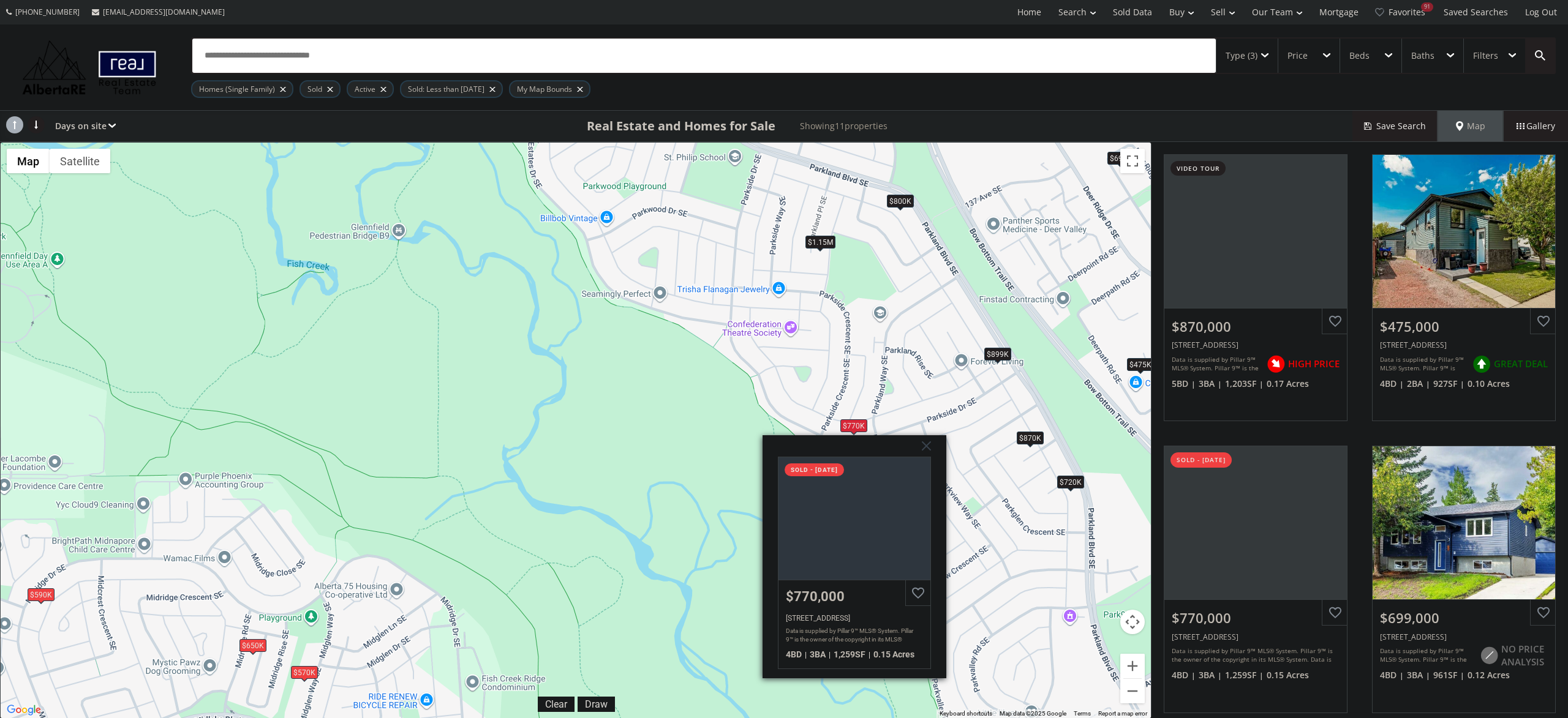
click at [1026, 476] on div "To navigate, press the arrow keys. $870K $475K $770K $699K $650K $720K $1.15M $…" at bounding box center [576, 430] width 1150 height 576
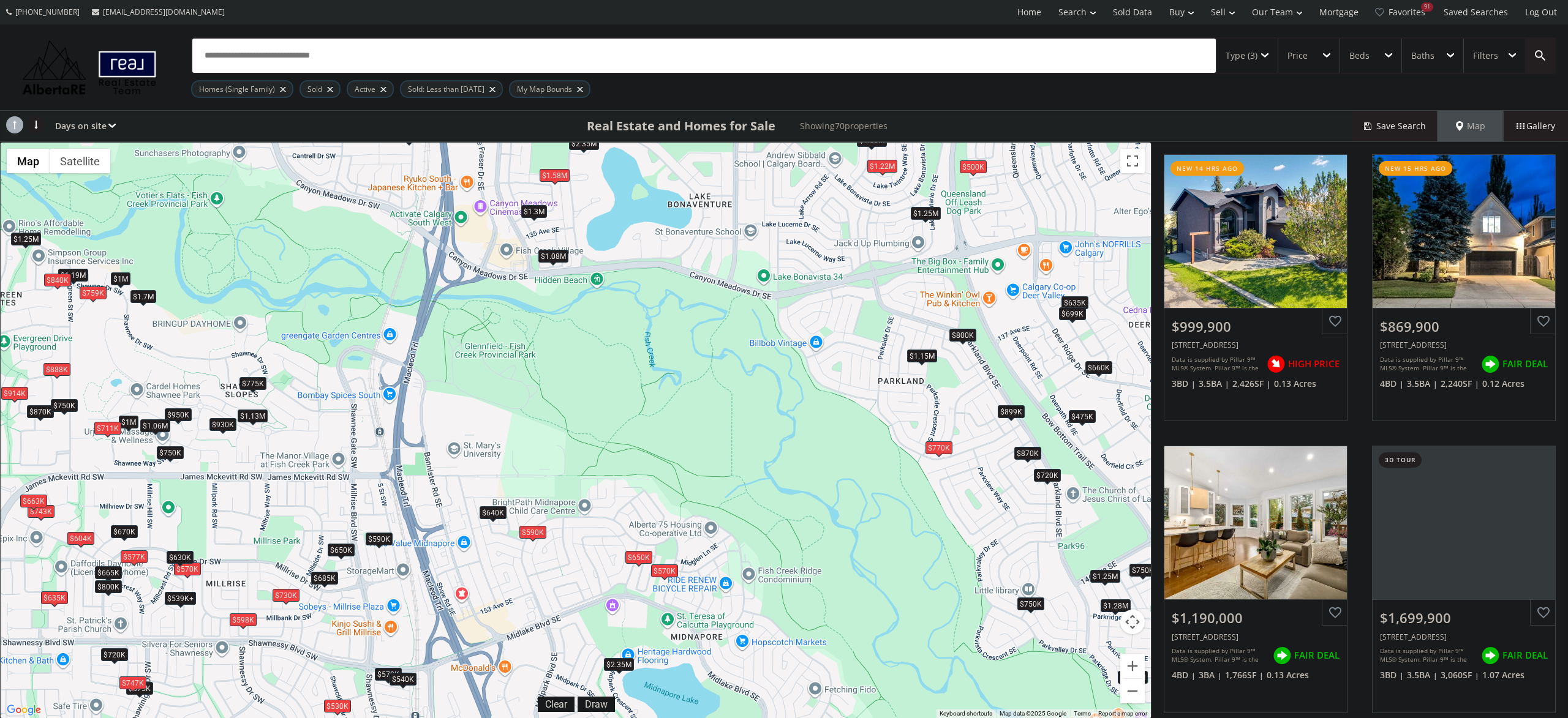
click at [1021, 599] on div "$750K" at bounding box center [1031, 604] width 27 height 12
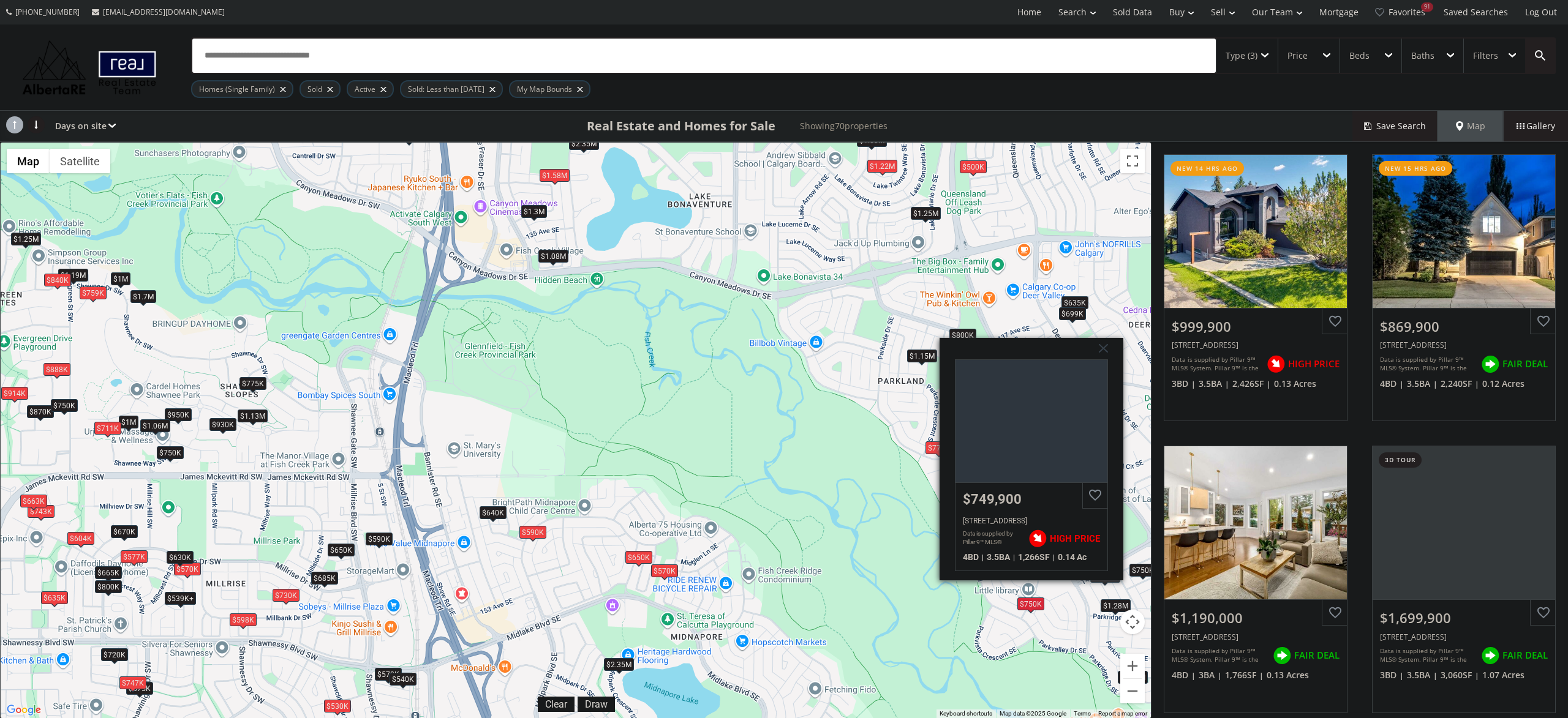
click at [991, 641] on div "To navigate, press the arrow keys. $1M $870K $1.19M $1.7M $1.25M $870K $1.3M $1…" at bounding box center [576, 430] width 1150 height 576
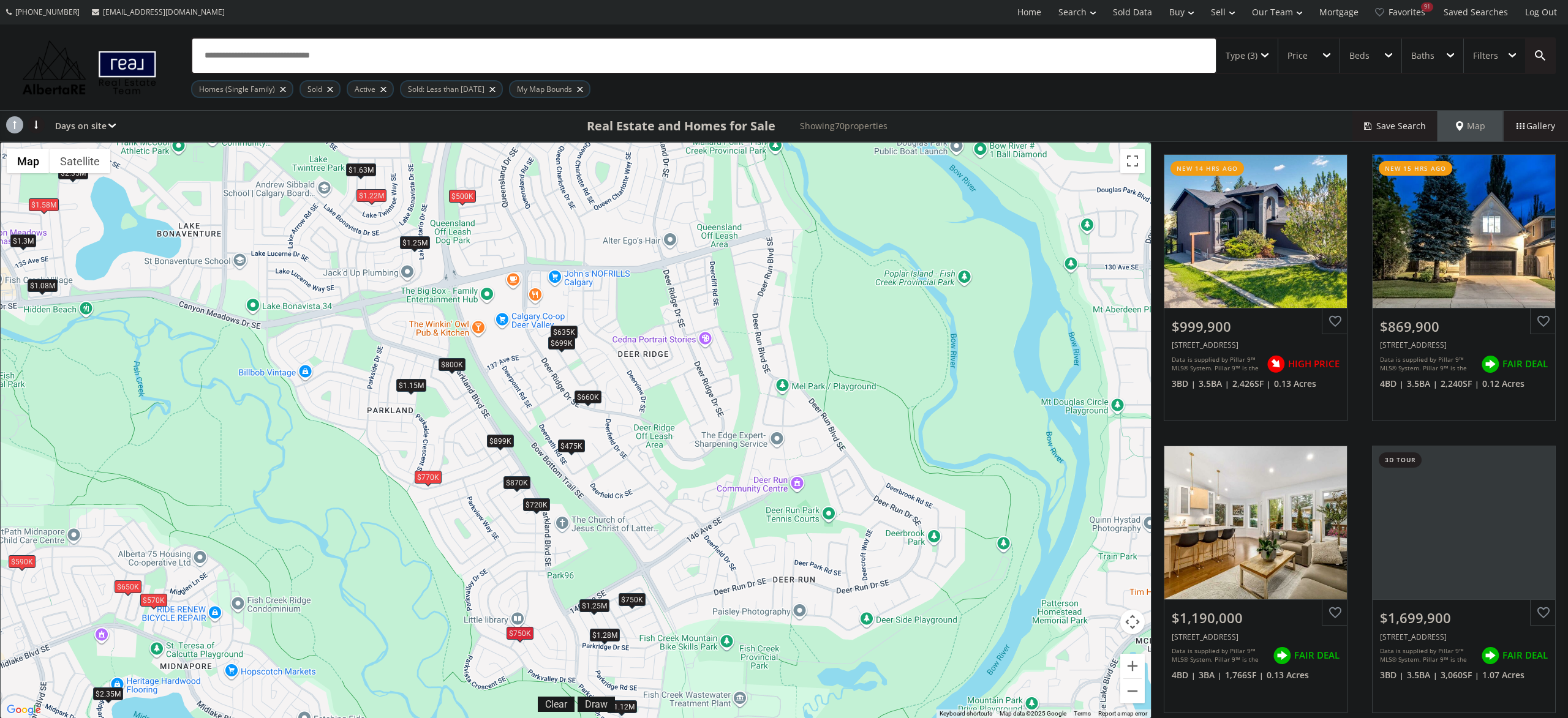
drag, startPoint x: 1026, startPoint y: 633, endPoint x: 512, endPoint y: 658, distance: 514.6
click at [514, 662] on div "To navigate, press the arrow keys. $1M $870K $1.19M $1.7M $1.25M $870K $1.3M $1…" at bounding box center [576, 430] width 1150 height 576
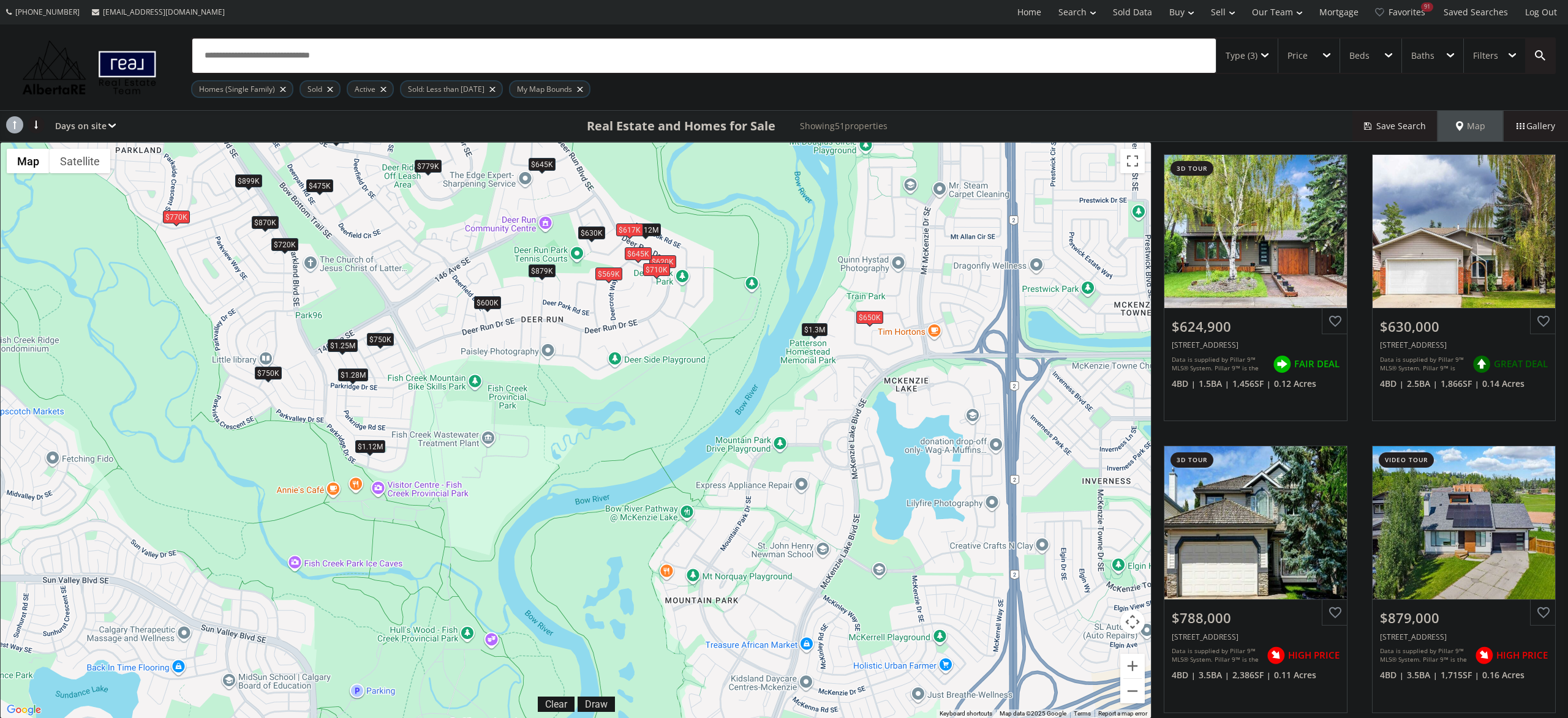
drag, startPoint x: 899, startPoint y: 654, endPoint x: 644, endPoint y: 370, distance: 381.7
click at [644, 374] on div "To navigate, press the arrow keys. $625K $630K $788K $879K $1.12M $870K $1.3M $…" at bounding box center [576, 430] width 1150 height 576
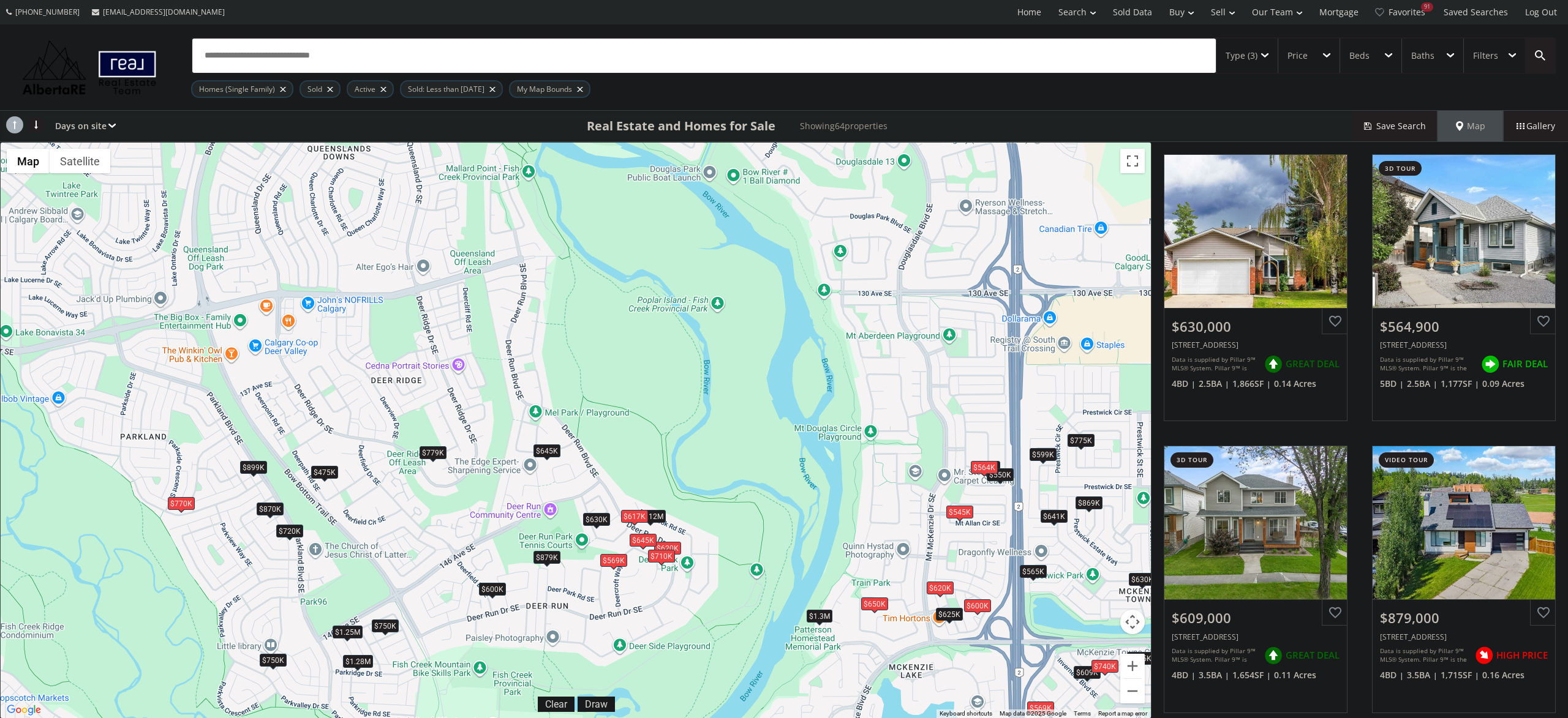
drag, startPoint x: 845, startPoint y: 370, endPoint x: 816, endPoint y: 627, distance: 258.6
click at [818, 628] on div "To navigate, press the arrow keys. $630K $565K $609K $879K $869K $1.12M $870K $…" at bounding box center [576, 430] width 1150 height 576
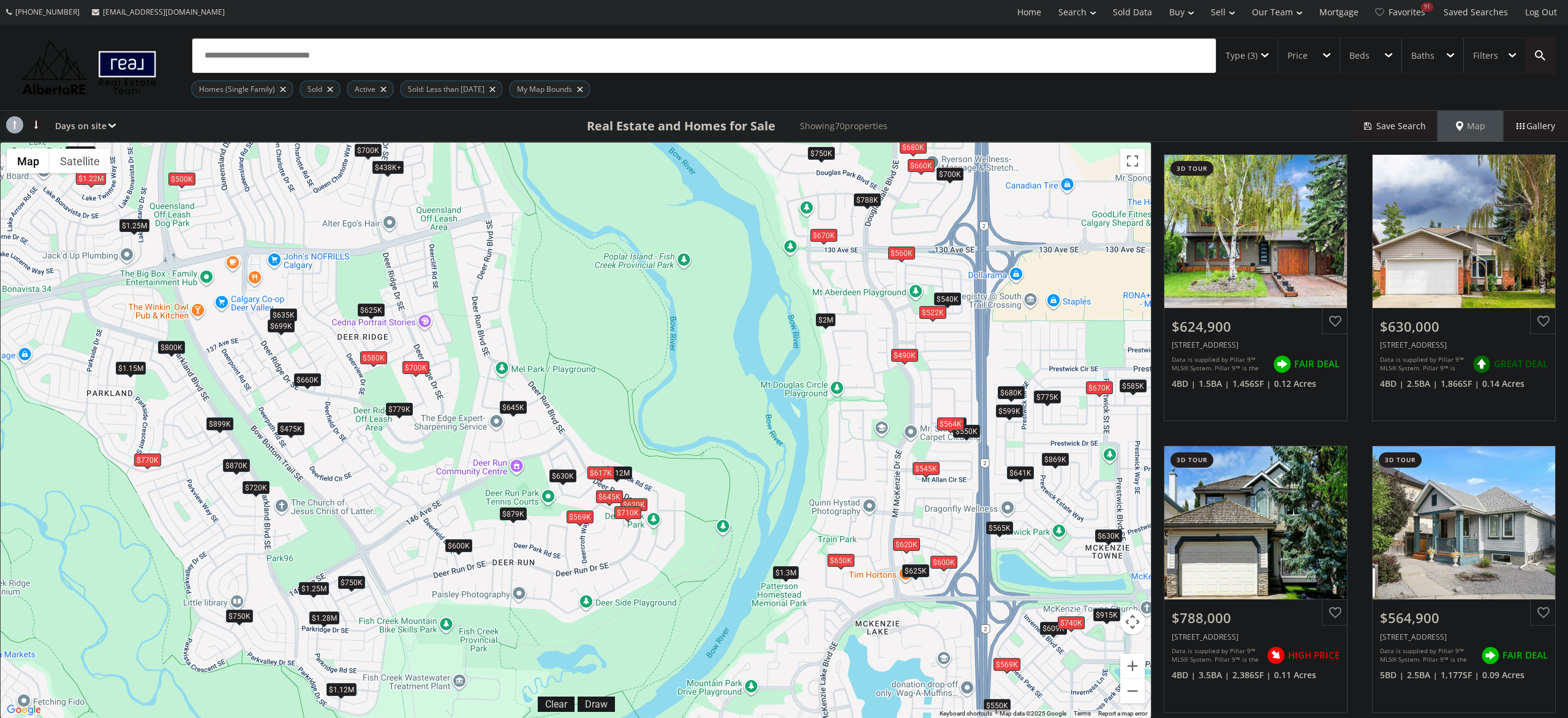
click at [845, 565] on div "$650K" at bounding box center [841, 560] width 27 height 12
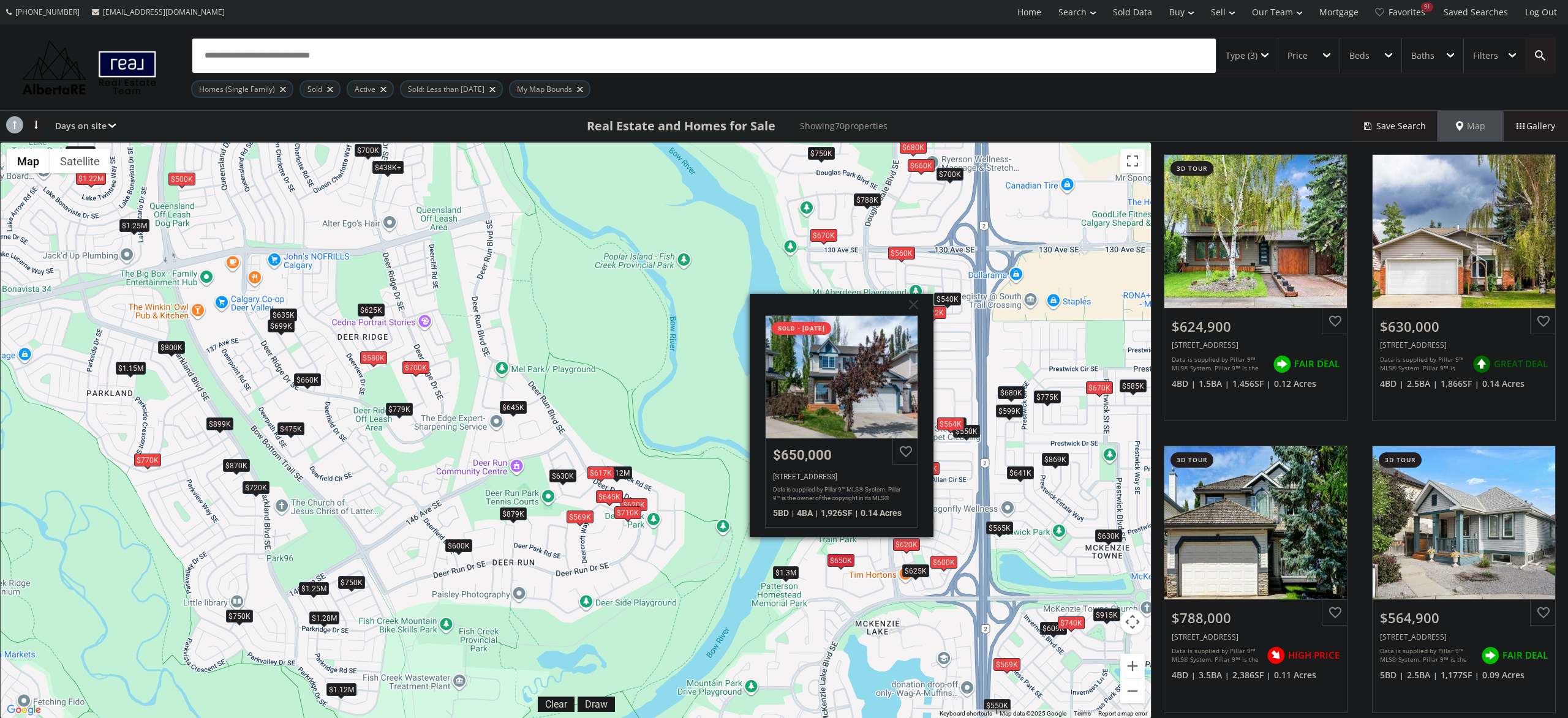
click at [840, 588] on div "To navigate, press the arrow keys. $625K $630K $788K $565K $609K $879K $869K $1…" at bounding box center [576, 430] width 1150 height 576
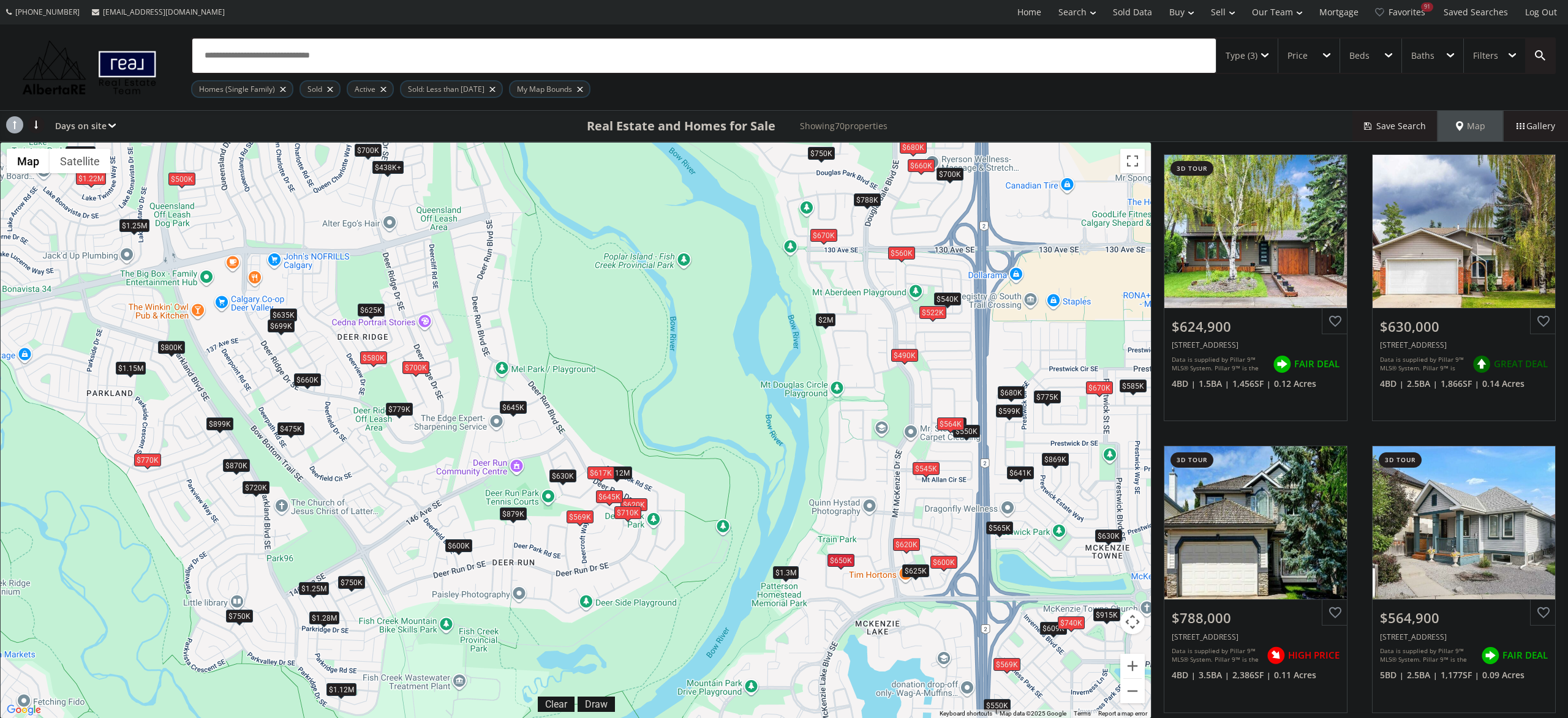
click at [846, 557] on div "$650K" at bounding box center [841, 560] width 27 height 12
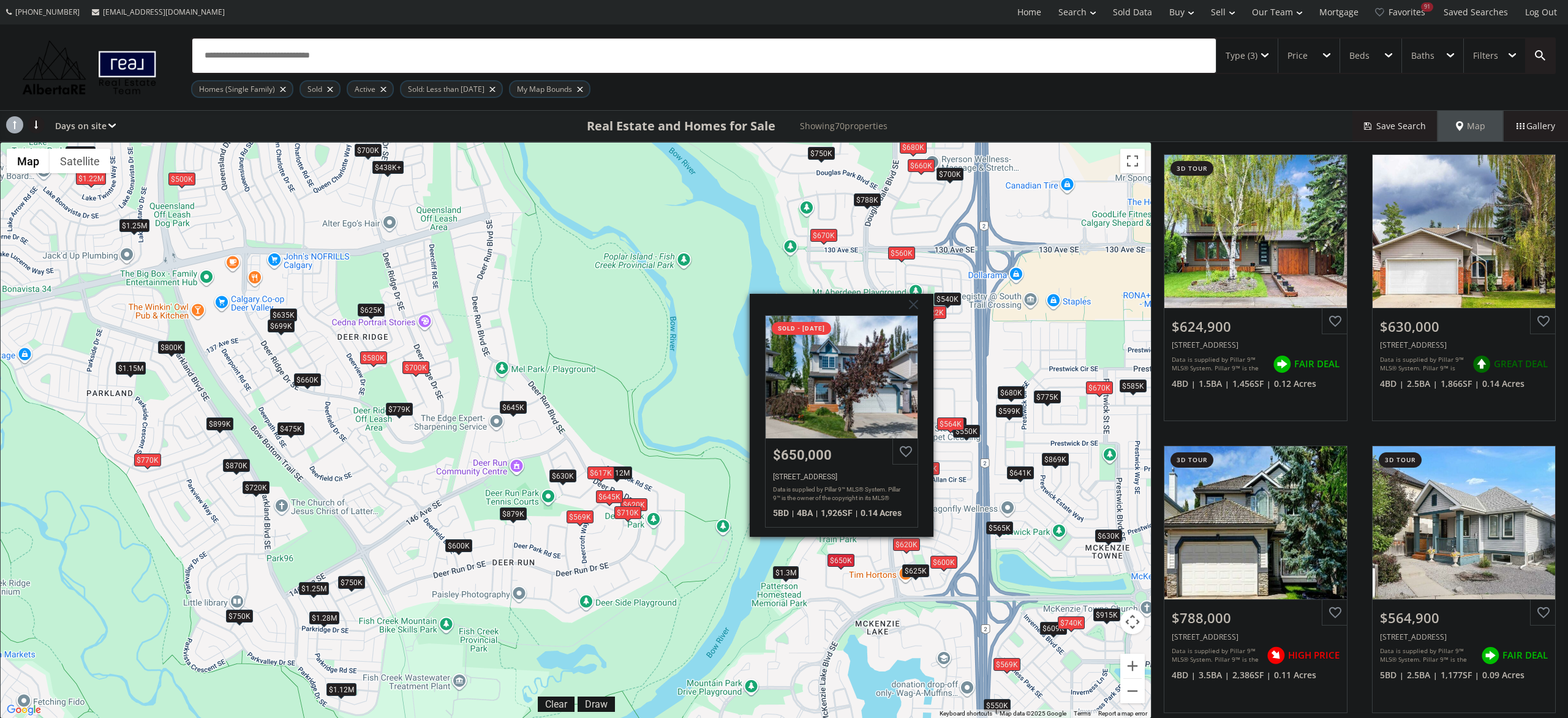
click at [988, 479] on div "To navigate, press the arrow keys. $625K $630K $788K $565K $609K $879K $869K $1…" at bounding box center [576, 430] width 1150 height 576
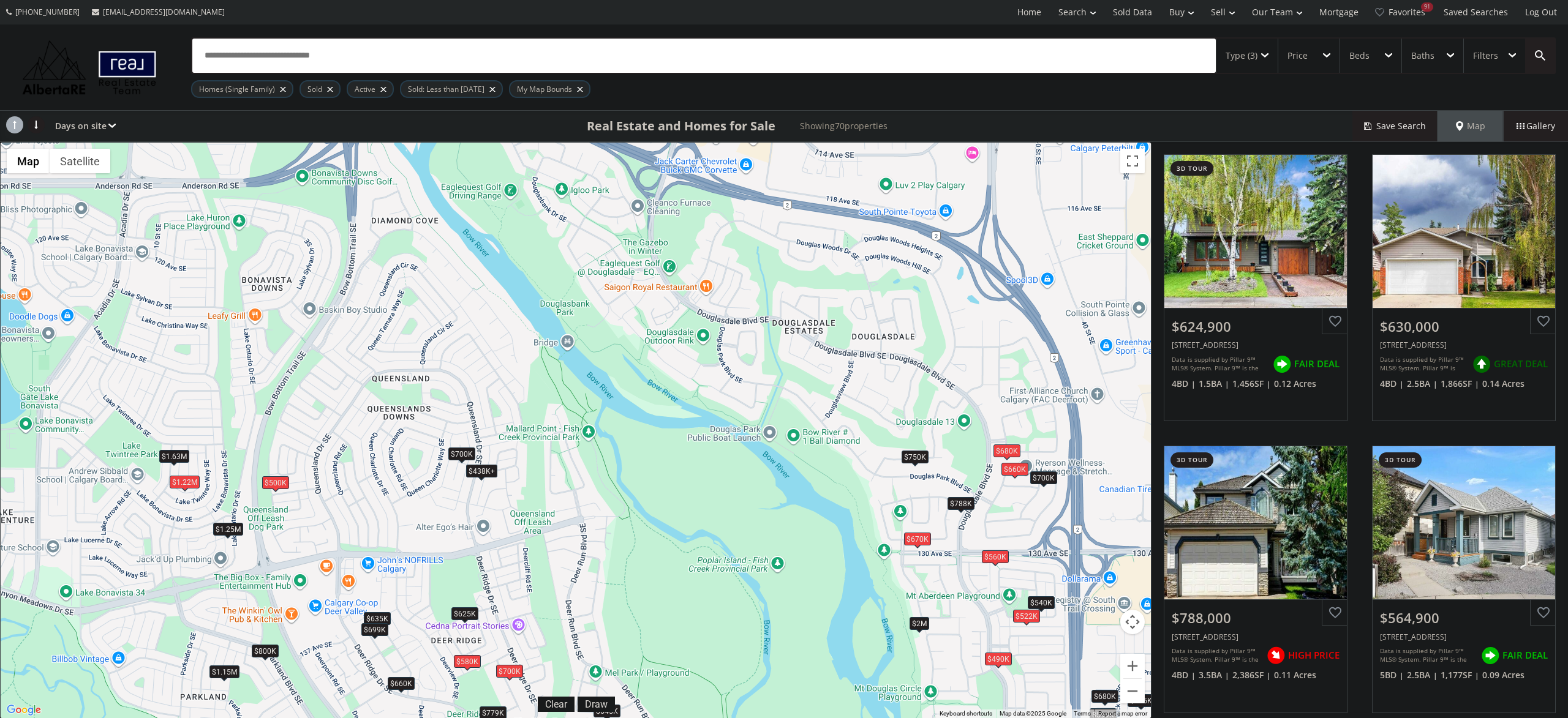
drag, startPoint x: 859, startPoint y: 359, endPoint x: 953, endPoint y: 664, distance: 319.2
click at [953, 664] on div "To navigate, press the arrow keys. $625K $630K $788K $565K $609K $879K $869K $1…" at bounding box center [576, 430] width 1150 height 576
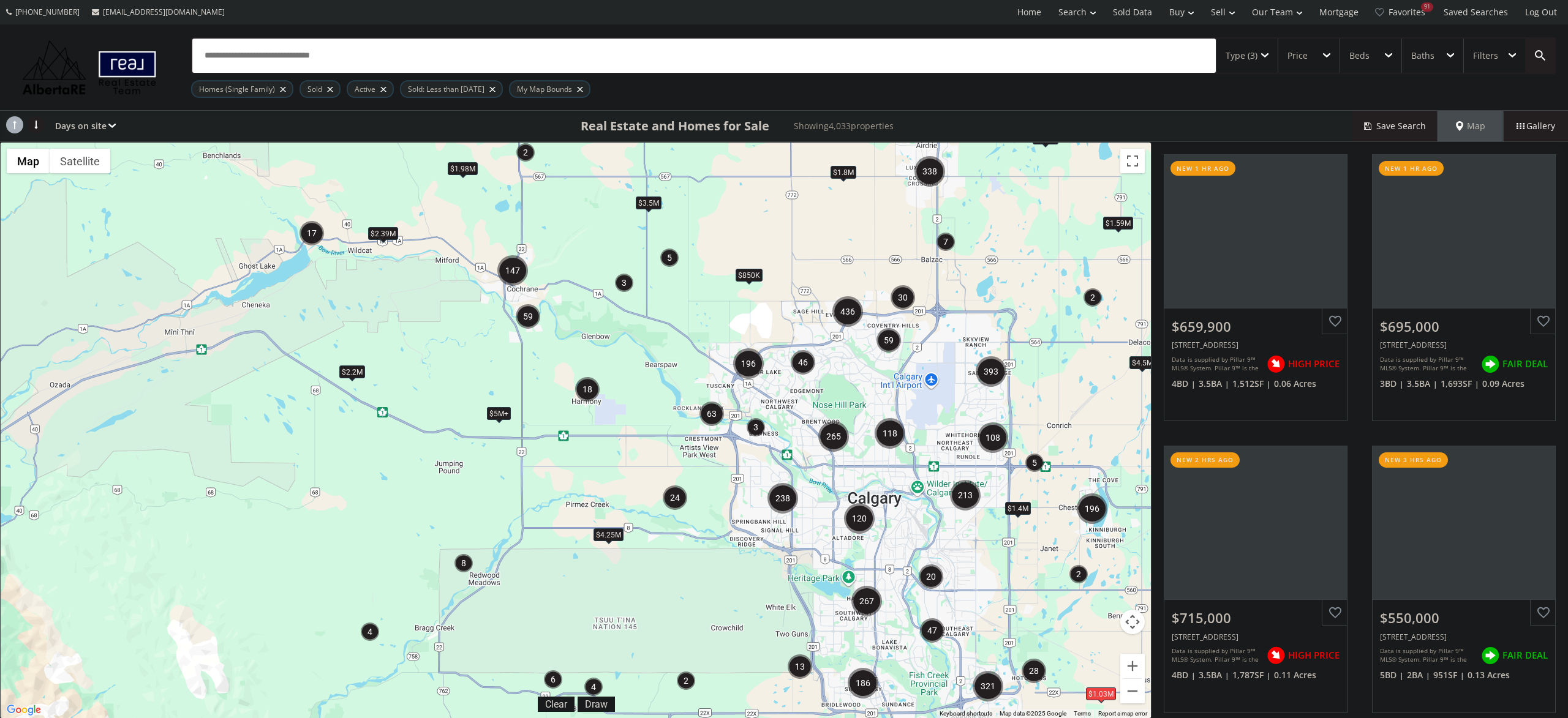
drag, startPoint x: 834, startPoint y: 186, endPoint x: 775, endPoint y: 483, distance: 302.8
click at [775, 483] on div "← Move left → Move right ↑ Move up ↓ Move down + Zoom in - Zoom out Home Jump l…" at bounding box center [576, 431] width 1152 height 577
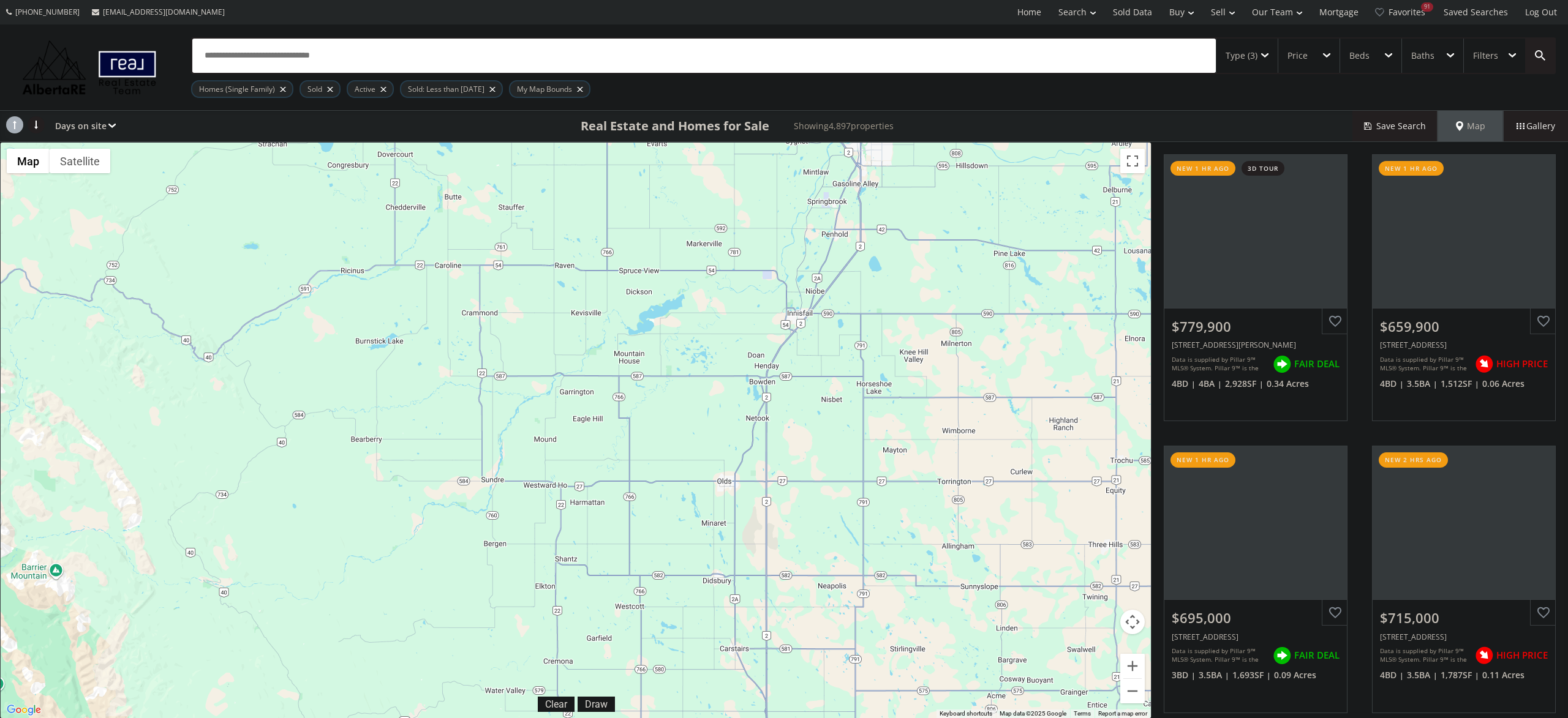
drag, startPoint x: 843, startPoint y: 167, endPoint x: 739, endPoint y: 767, distance: 608.9
click at [739, 718] on div "38 973 824 384 870 447 21 229 212 271 129 150 7 10 19 93 34 30 13 18 16 7 6 23 …" at bounding box center [576, 430] width 1150 height 576
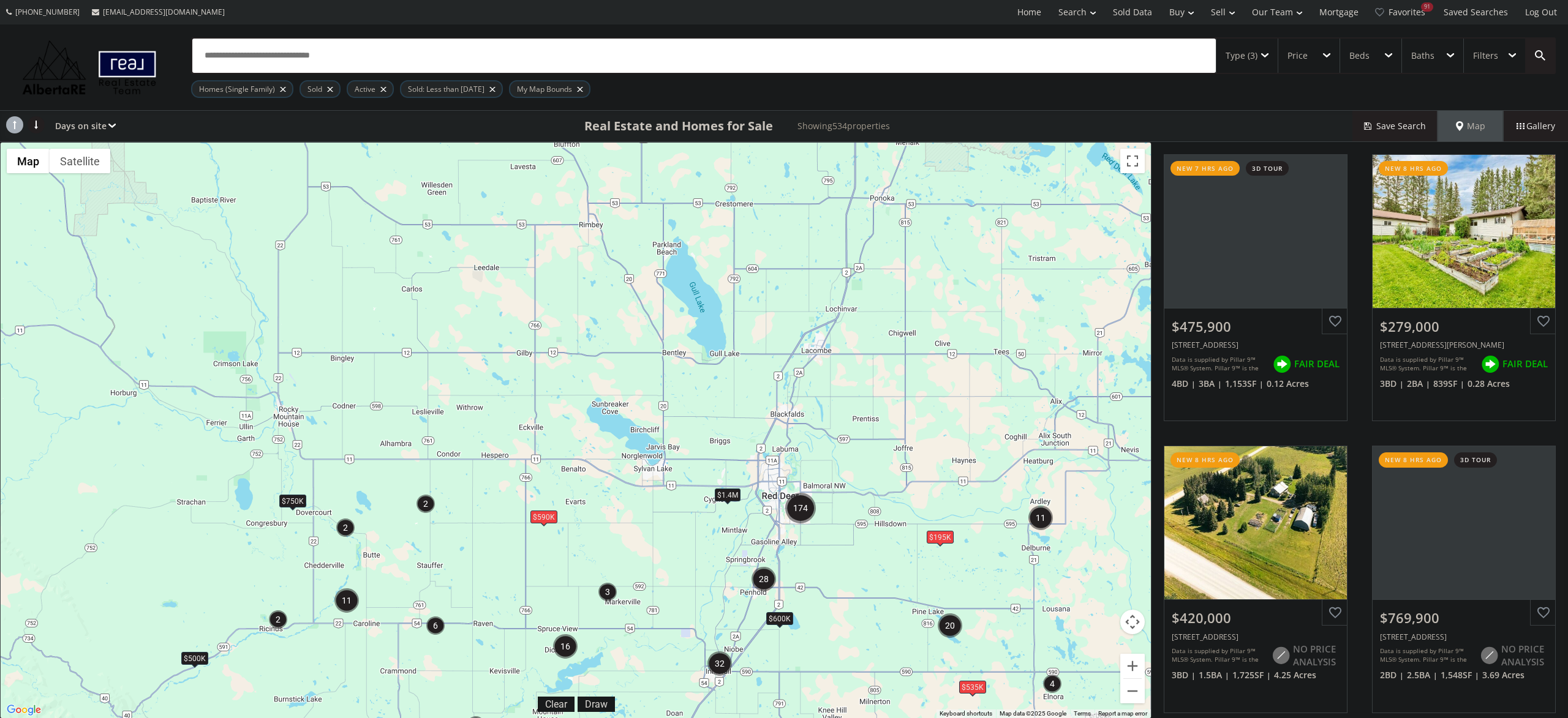
drag, startPoint x: 806, startPoint y: 242, endPoint x: 725, endPoint y: 602, distance: 369.0
click at [725, 602] on div "To navigate, press the arrow keys. $500K $1.4M $1.5M $750K $590K $600K $925K $2…" at bounding box center [576, 430] width 1150 height 576
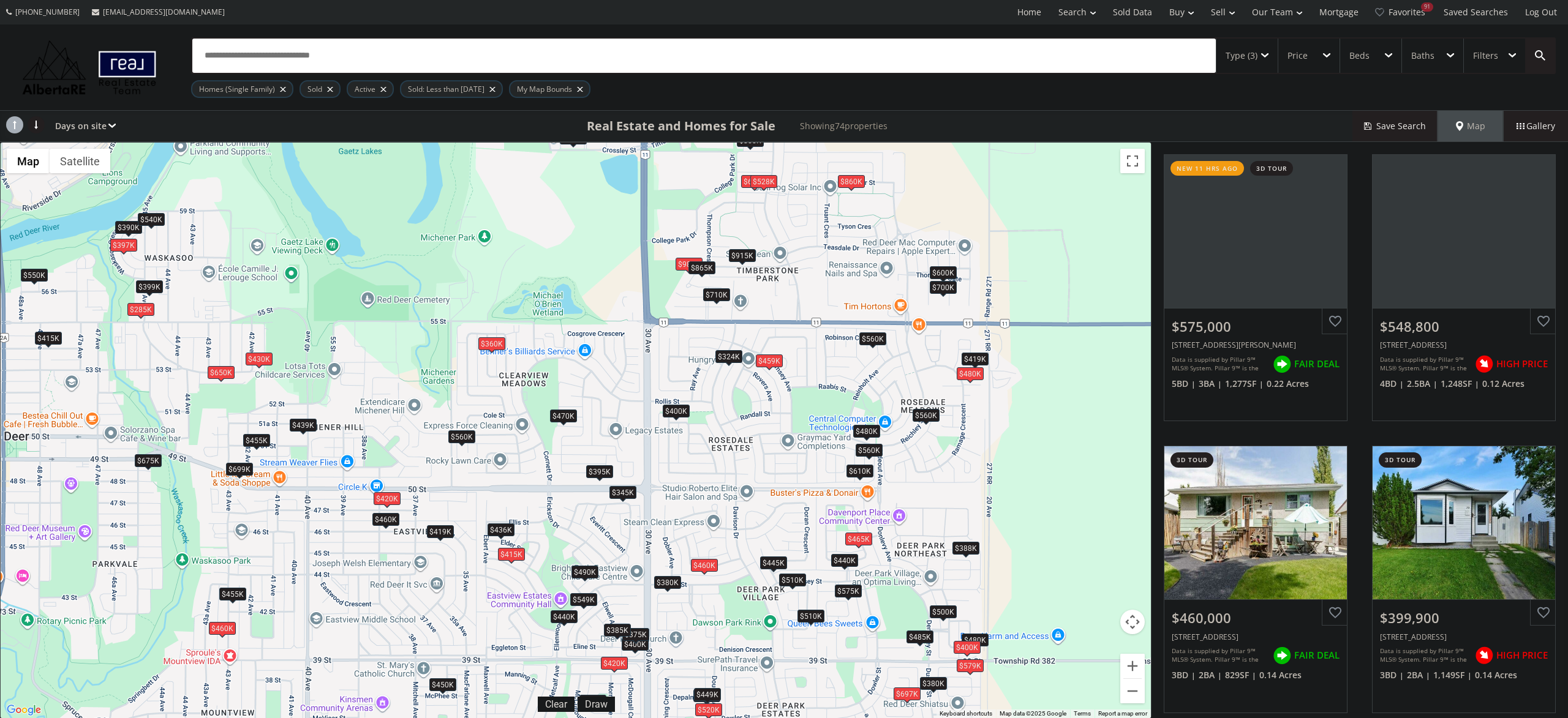
click at [976, 368] on div "$480K" at bounding box center [970, 373] width 27 height 12
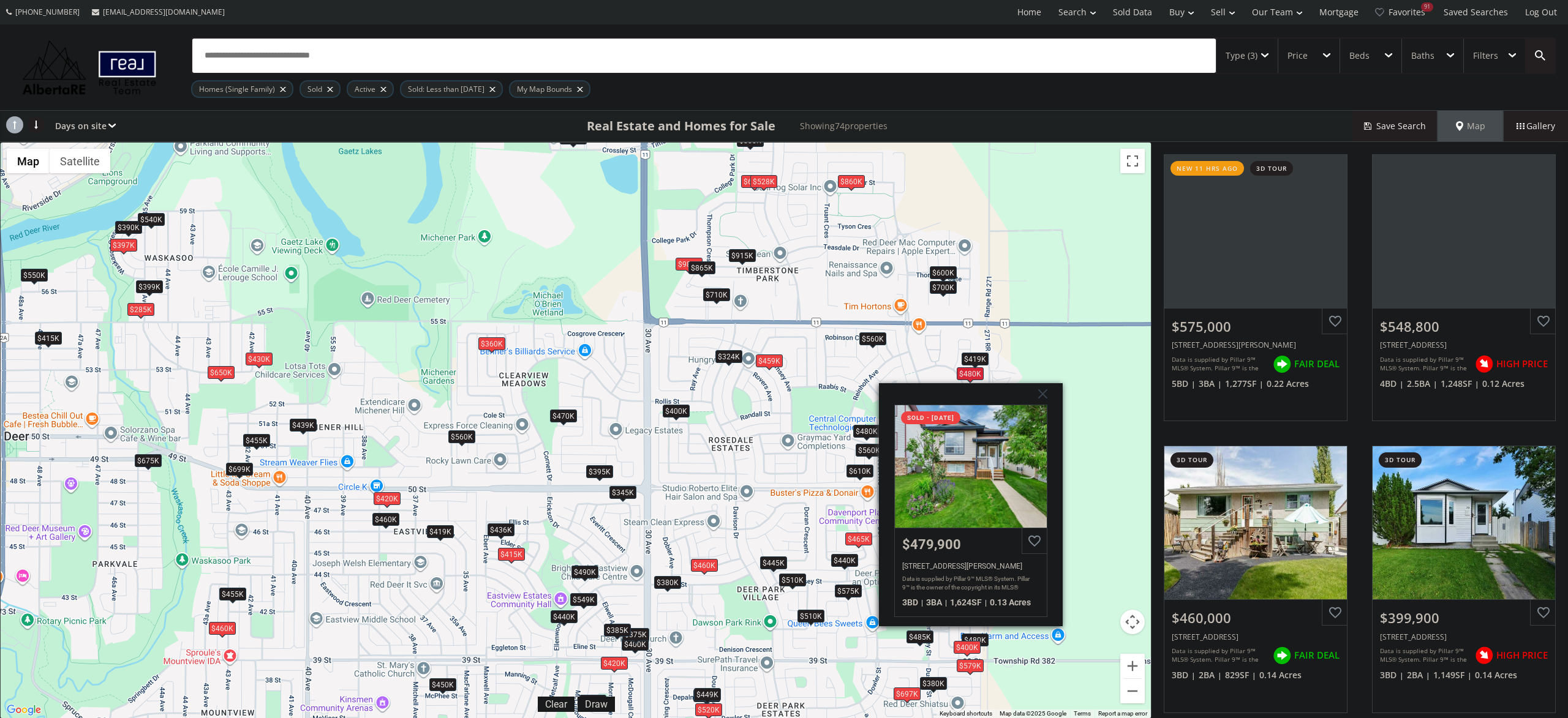
click at [1061, 338] on div "To navigate, press the arrow keys. $575K $549K $460K $400K $540K $436K $600K $4…" at bounding box center [576, 430] width 1150 height 576
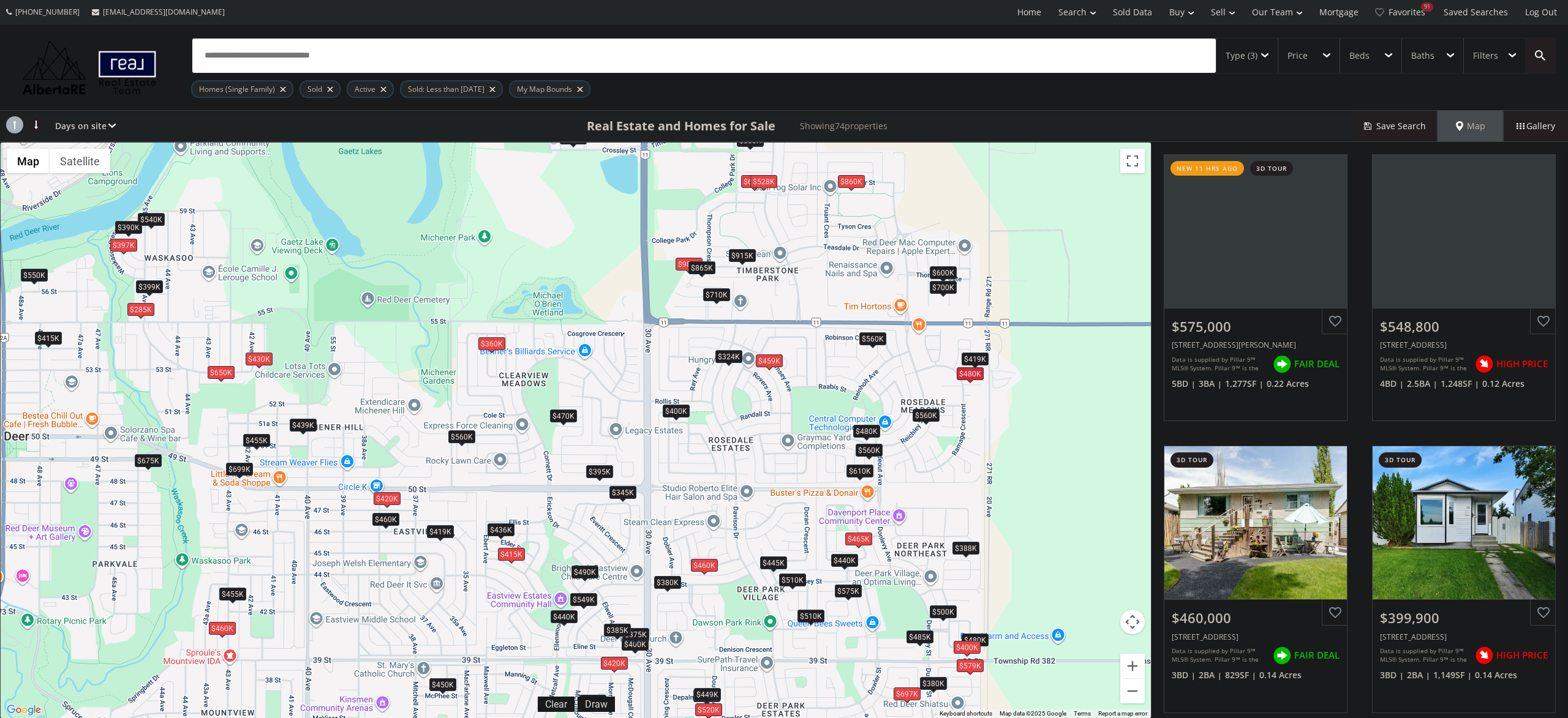
click at [972, 352] on div "To navigate, press the arrow keys. $575K $549K $460K $400K $540K $436K $600K $4…" at bounding box center [576, 430] width 1150 height 576
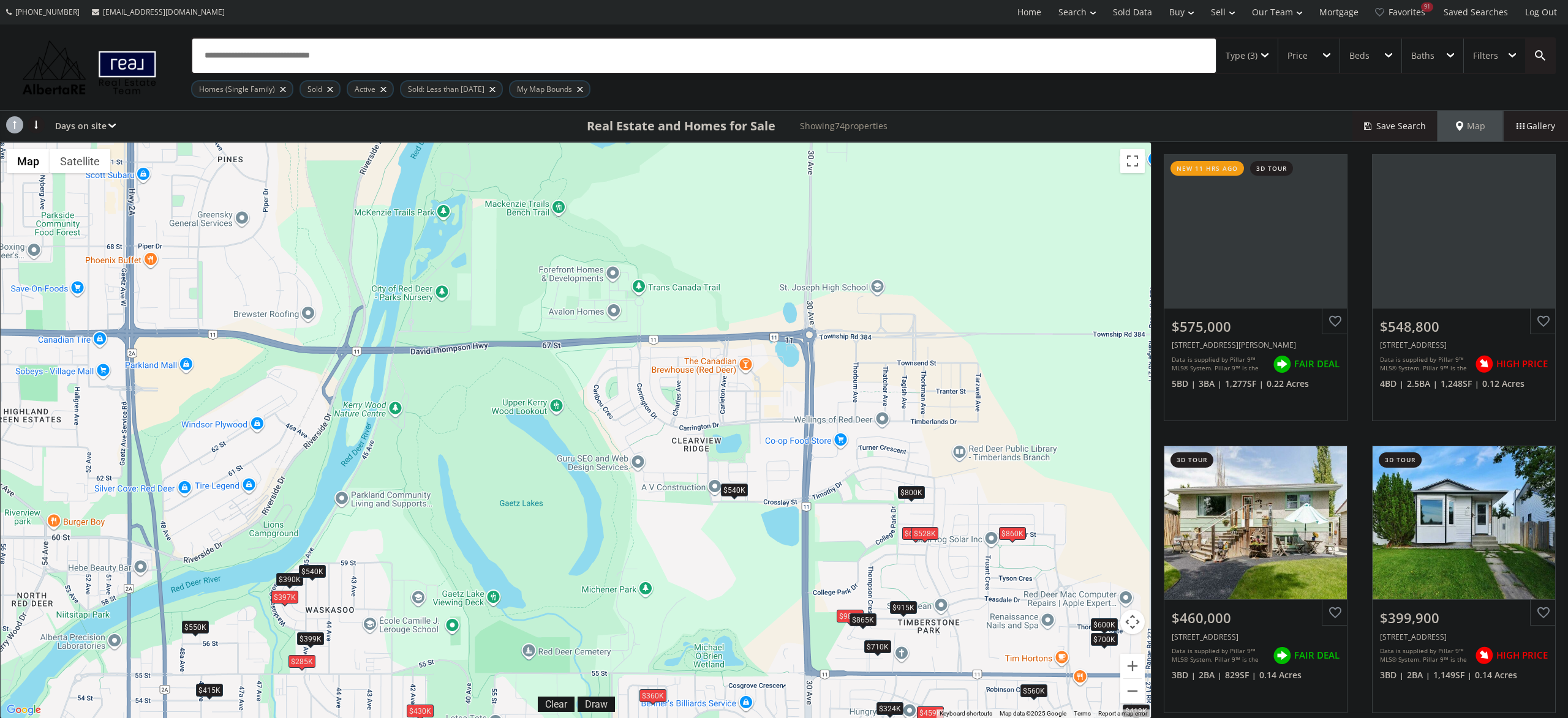
drag, startPoint x: 821, startPoint y: 312, endPoint x: 975, endPoint y: 640, distance: 362.4
click at [975, 640] on div "To navigate, press the arrow keys. $575K $549K $460K $400K $540K $436K $600K $4…" at bounding box center [576, 430] width 1150 height 576
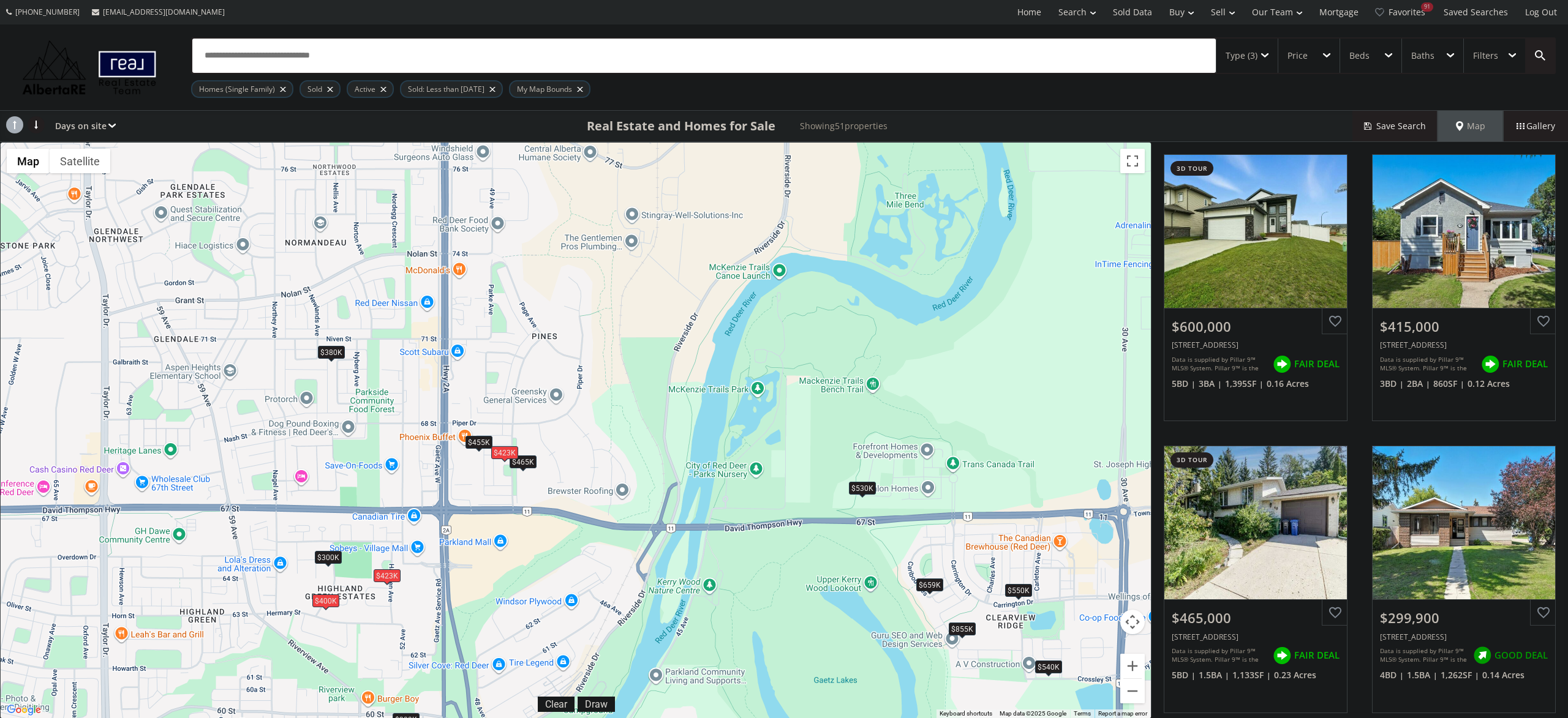
drag, startPoint x: 617, startPoint y: 349, endPoint x: 940, endPoint y: 552, distance: 381.5
click at [940, 552] on div "To navigate, press the arrow keys. $600K $415K $465K $300K $690K $455K $540K $3…" at bounding box center [576, 430] width 1150 height 576
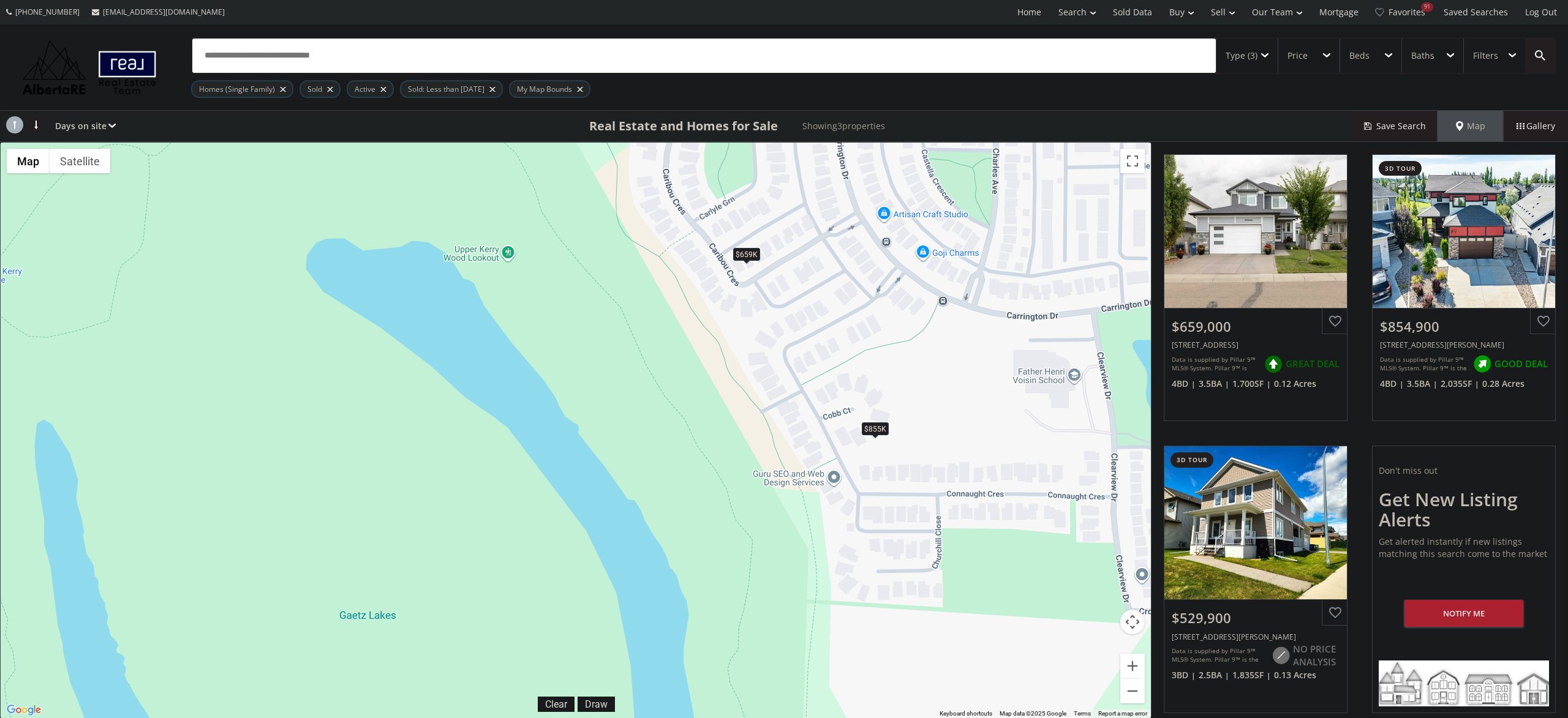
drag, startPoint x: 973, startPoint y: 598, endPoint x: 798, endPoint y: 324, distance: 325.1
click at [798, 324] on div "To navigate, press the arrow keys. $659K $855K $530K" at bounding box center [576, 430] width 1150 height 576
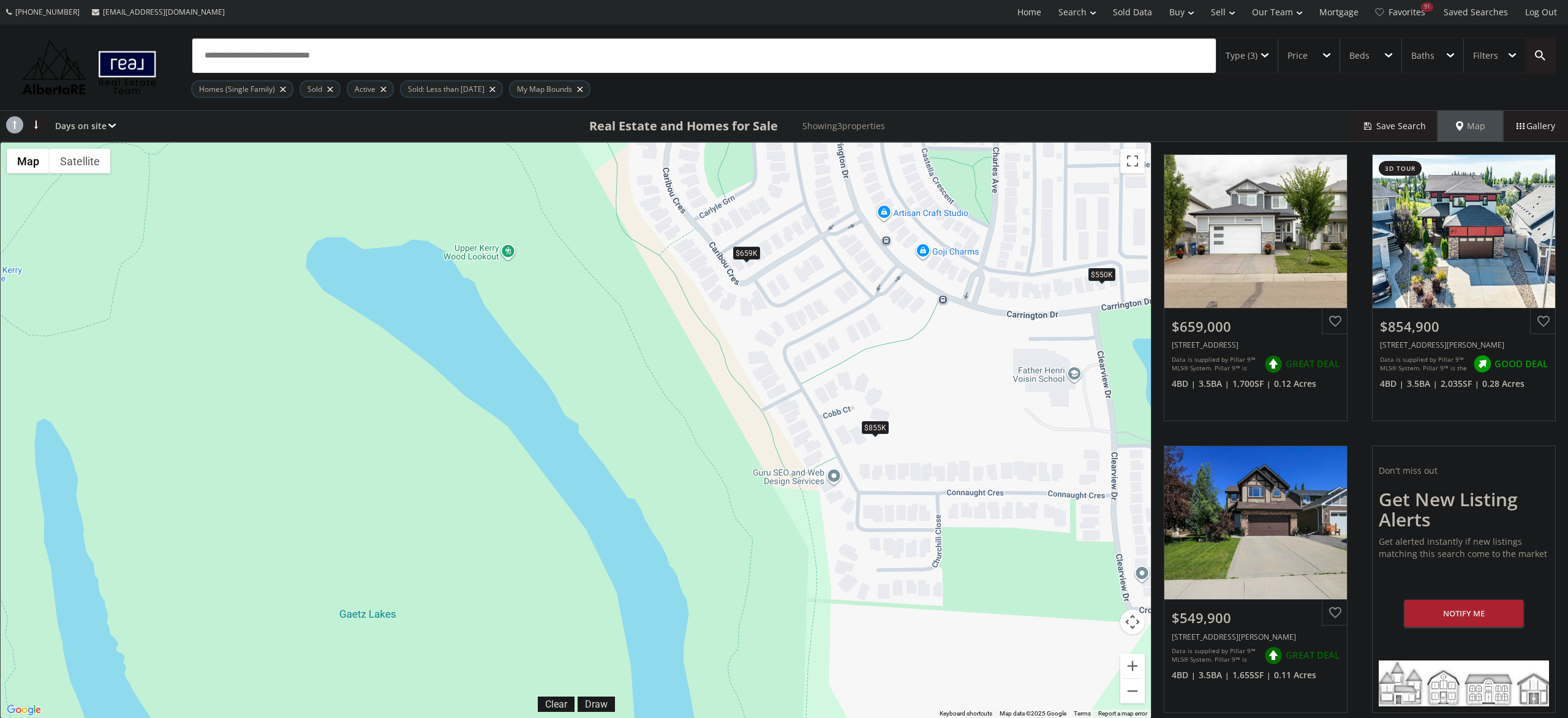
click at [877, 425] on div "$855K" at bounding box center [875, 427] width 27 height 12
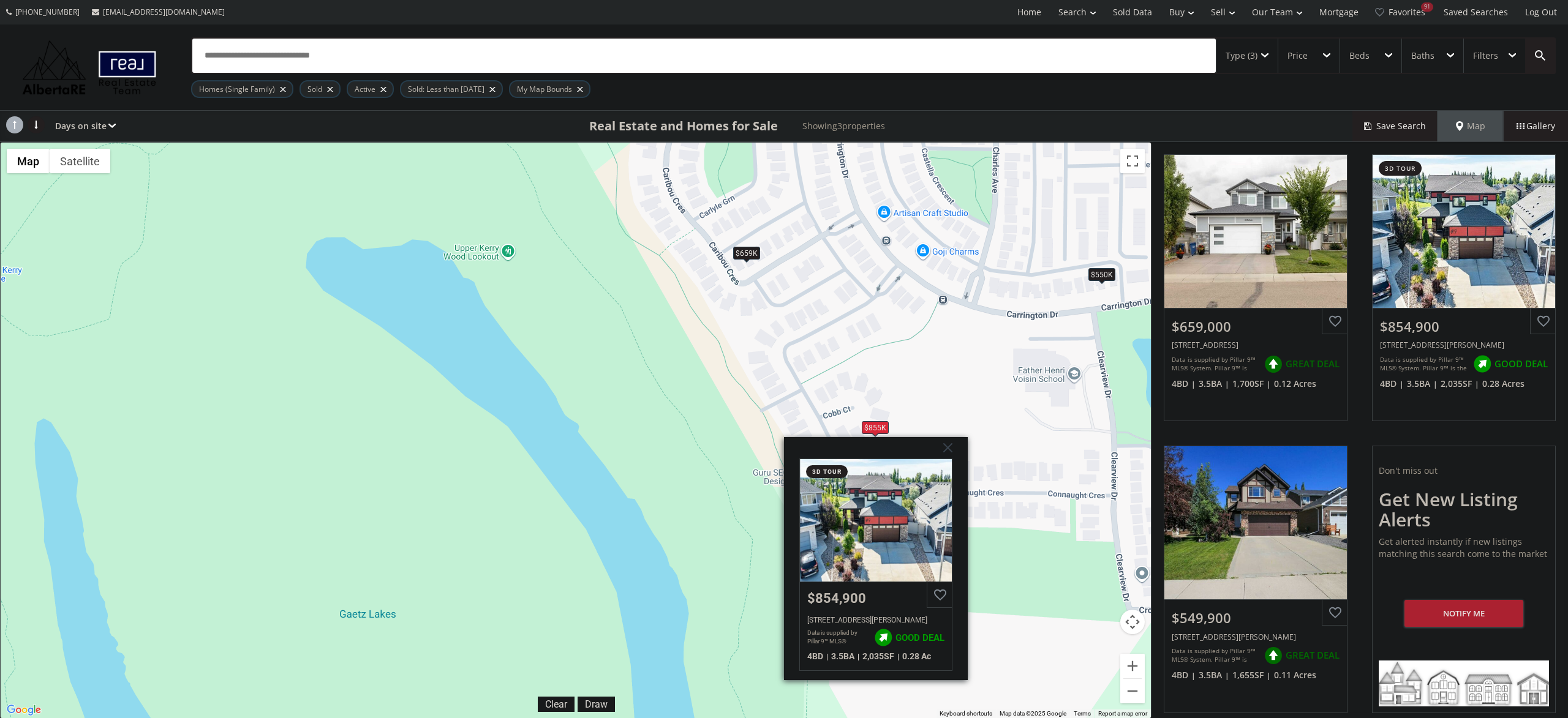
click at [738, 345] on div "To navigate, press the arrow keys. $659K $855K $550K Cobb Court Red Deer AB T4P…" at bounding box center [576, 430] width 1150 height 576
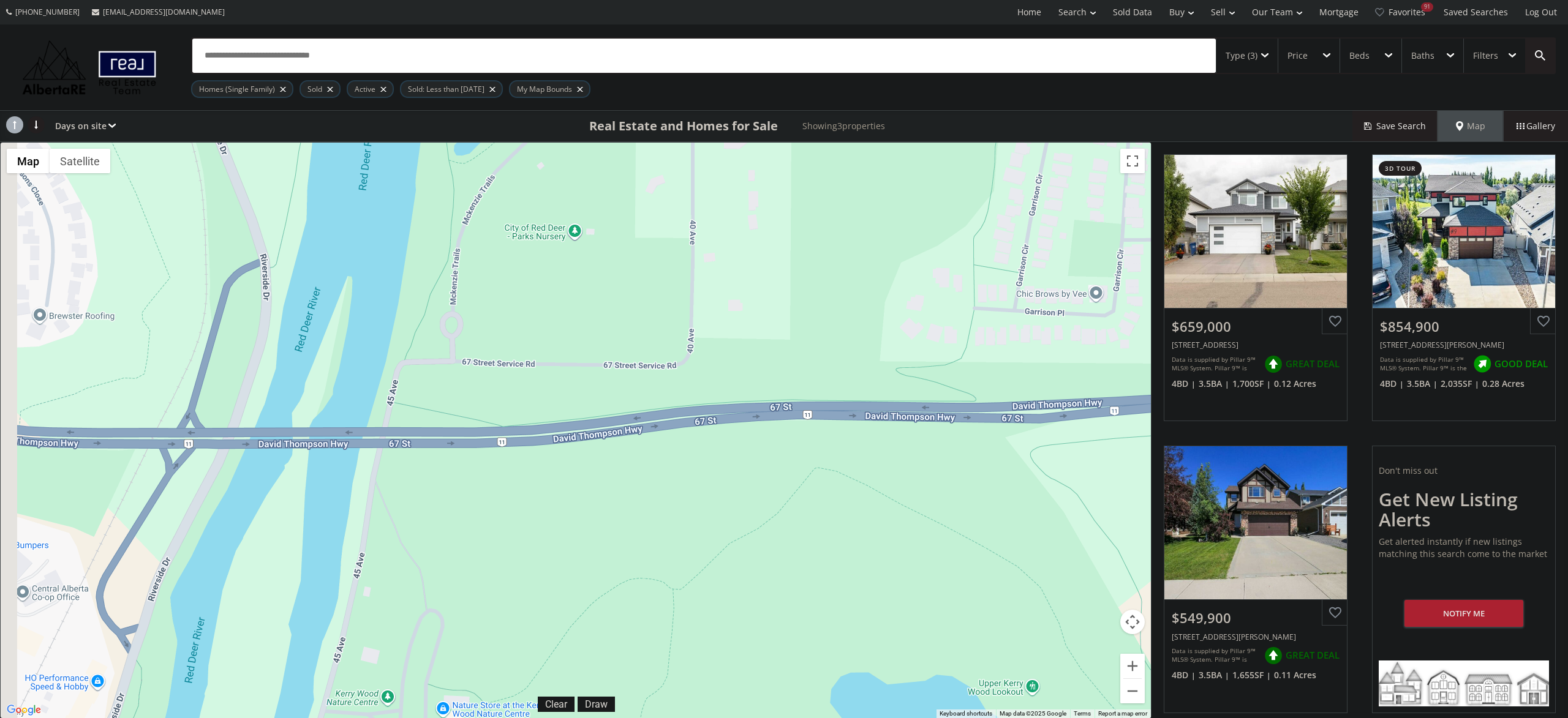
drag, startPoint x: 713, startPoint y: 329, endPoint x: 1239, endPoint y: 767, distance: 684.5
click at [1151, 718] on div "To navigate, press the arrow keys. $659K $855K $550K" at bounding box center [576, 430] width 1150 height 576
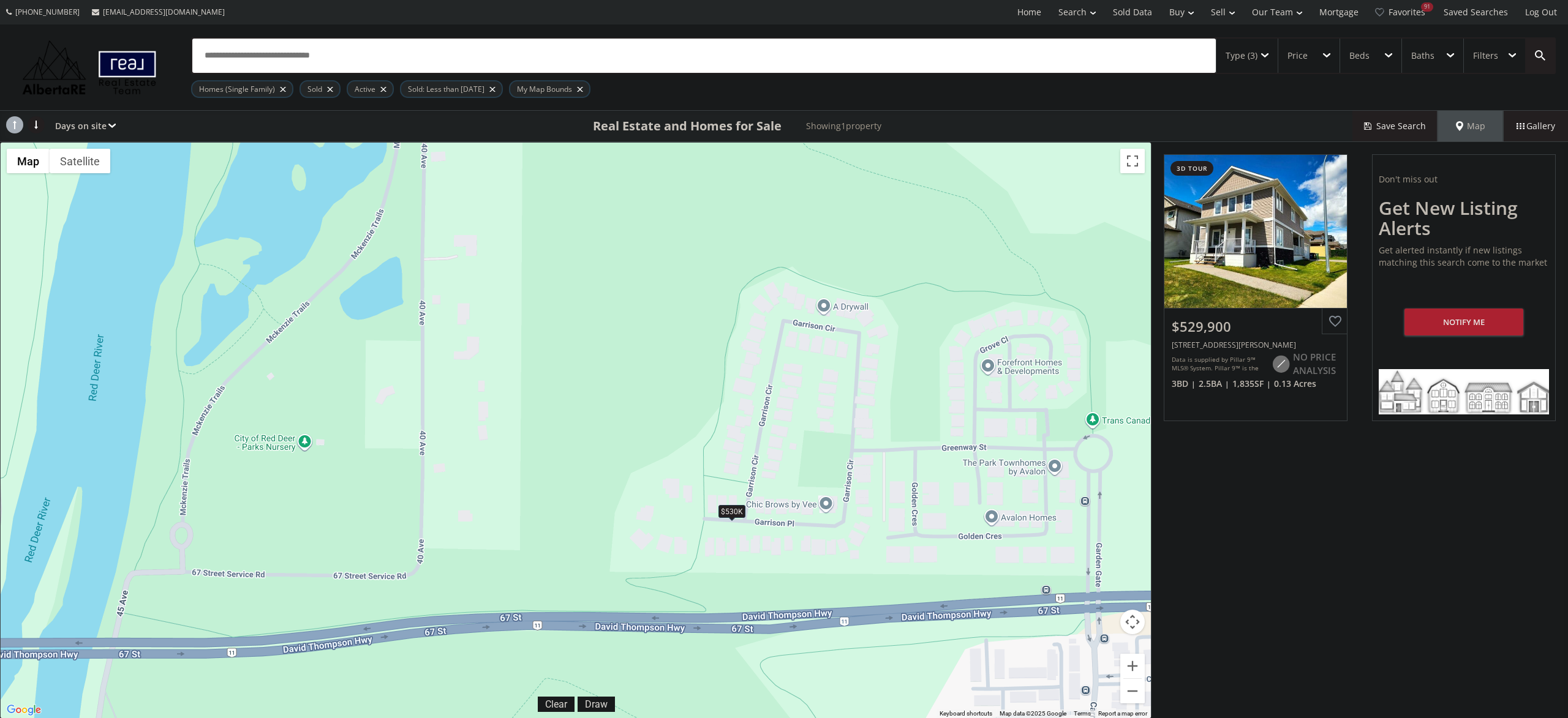
drag, startPoint x: 904, startPoint y: 219, endPoint x: 625, endPoint y: 423, distance: 345.6
click at [633, 427] on div "To navigate, press the arrow keys. $530K" at bounding box center [576, 430] width 1150 height 576
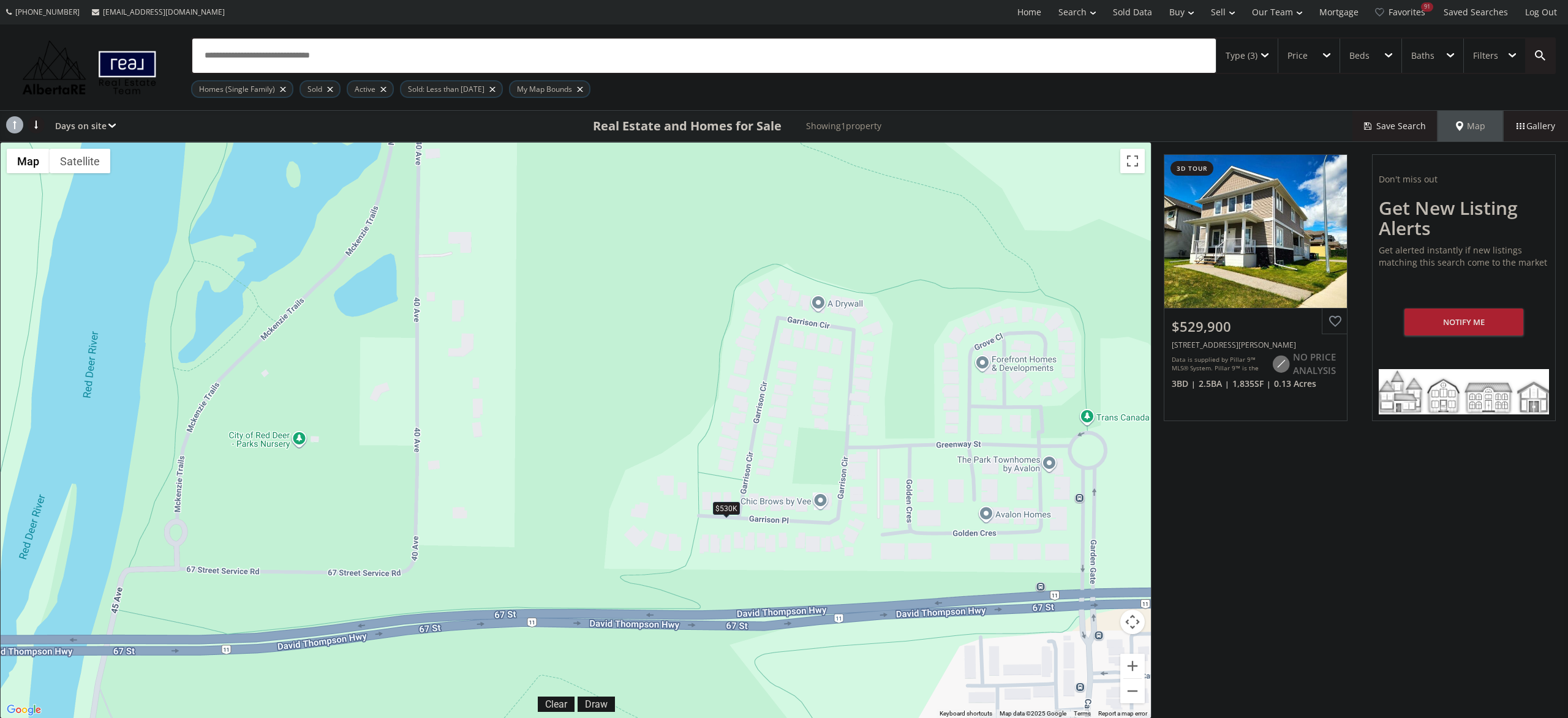
click at [725, 511] on div "$530K" at bounding box center [727, 508] width 27 height 12
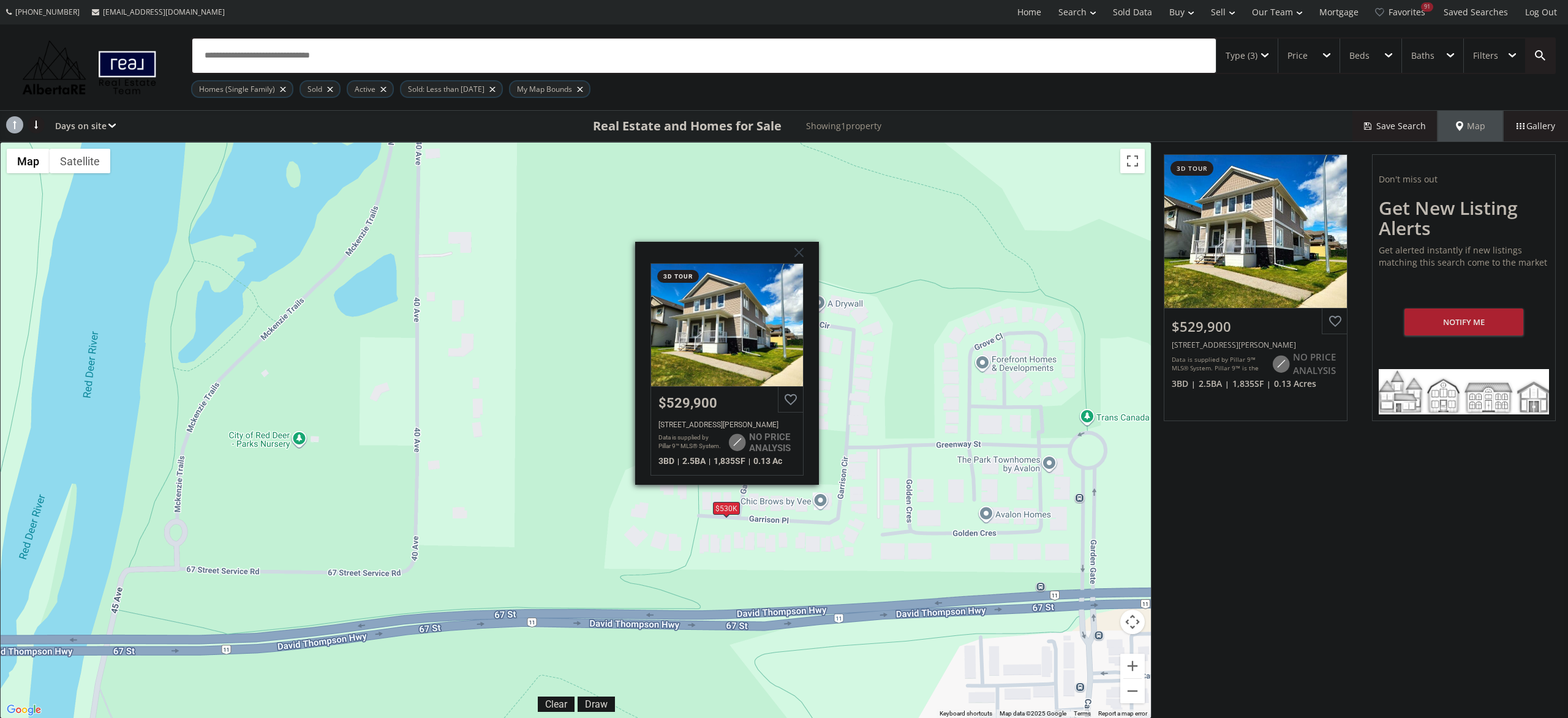
click at [1053, 378] on div "To navigate, press the arrow keys. $530K Garrison Place Red Deer AB T4P 0P7 3d …" at bounding box center [576, 430] width 1150 height 576
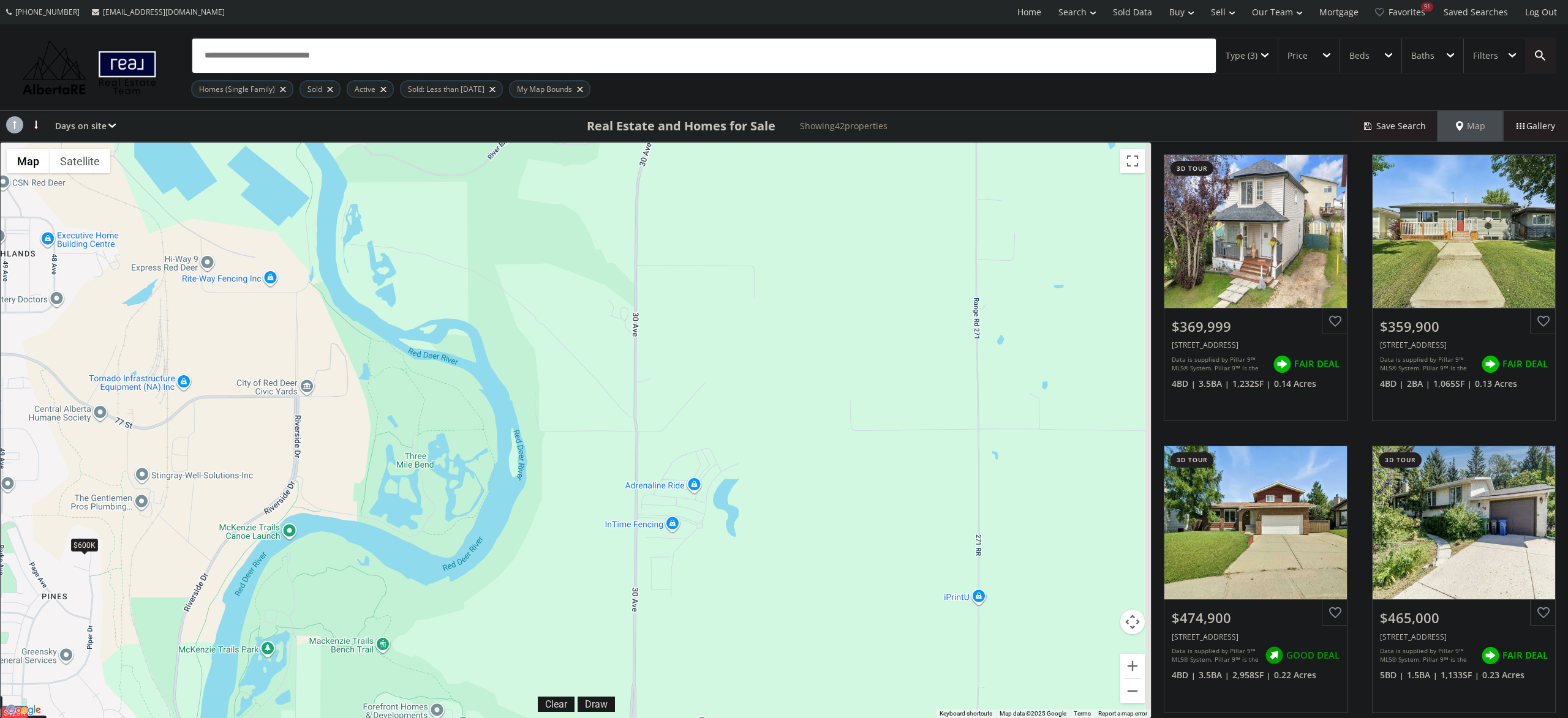
drag, startPoint x: 1064, startPoint y: 352, endPoint x: 462, endPoint y: 681, distance: 686.0
click at [464, 691] on div "To navigate, press the arrow keys. $370K $360K $475K $465K $300K $319K $459K $4…" at bounding box center [576, 430] width 1150 height 576
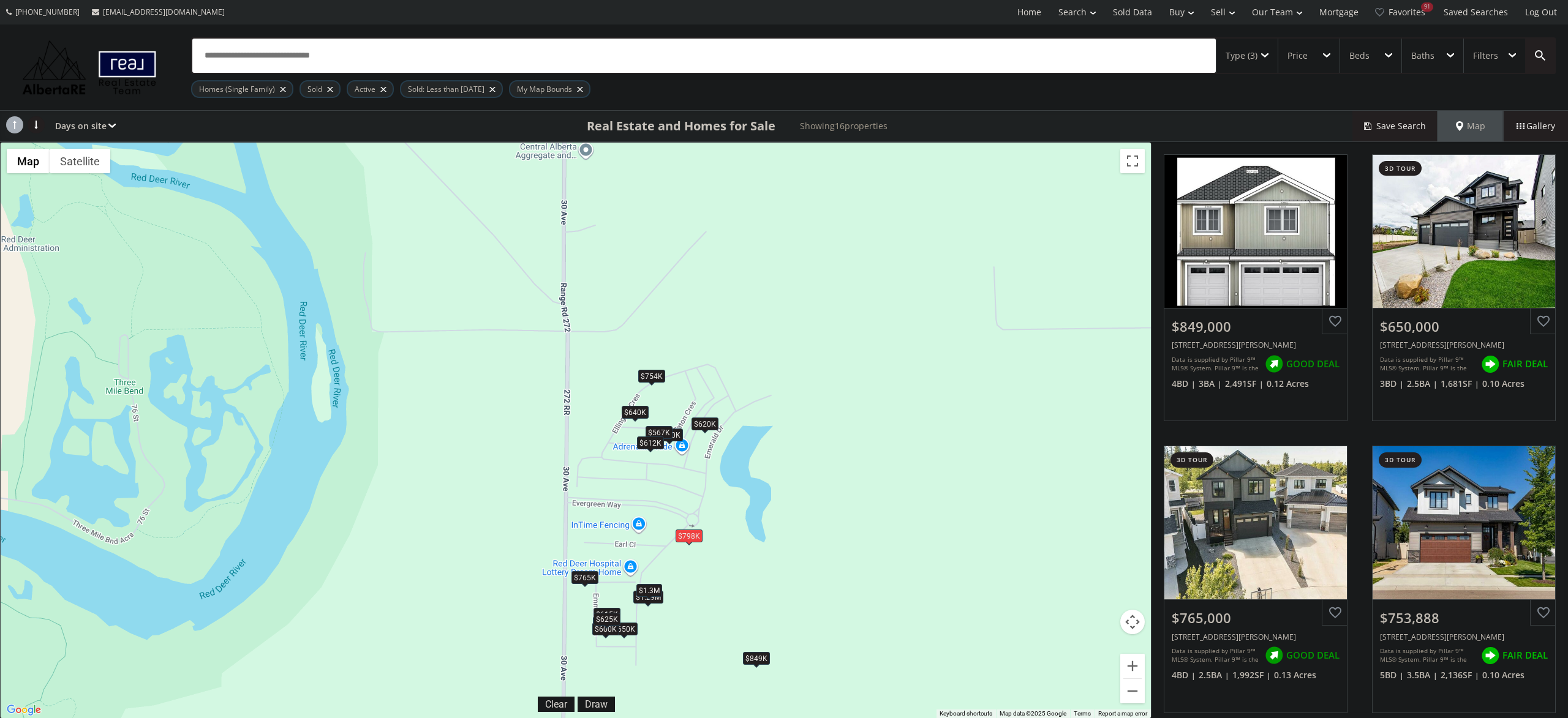
click at [691, 541] on div "$798K" at bounding box center [689, 535] width 27 height 12
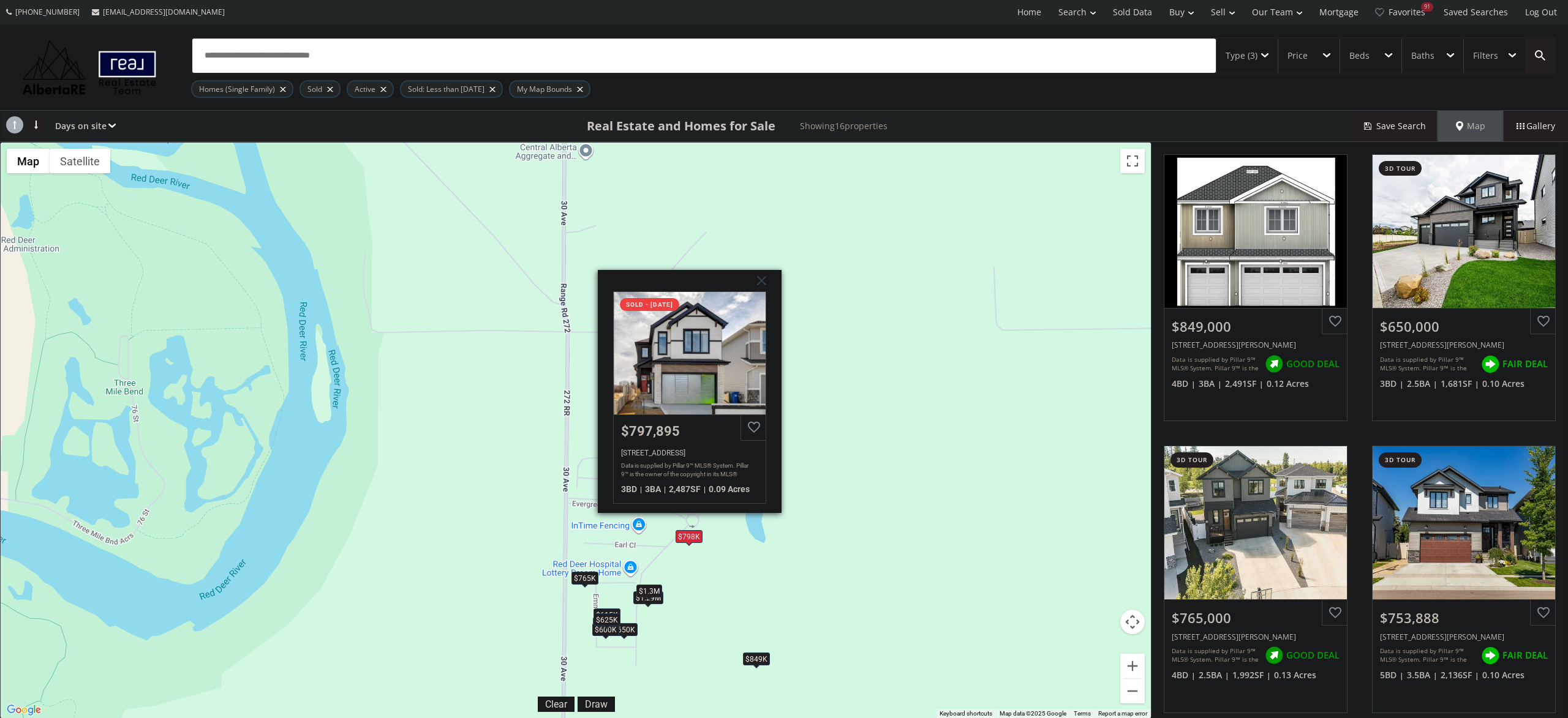
click at [705, 568] on div "To navigate, press the arrow keys. $849K $650K $765K $754K $650K $650K $1.29M $…" at bounding box center [576, 430] width 1150 height 576
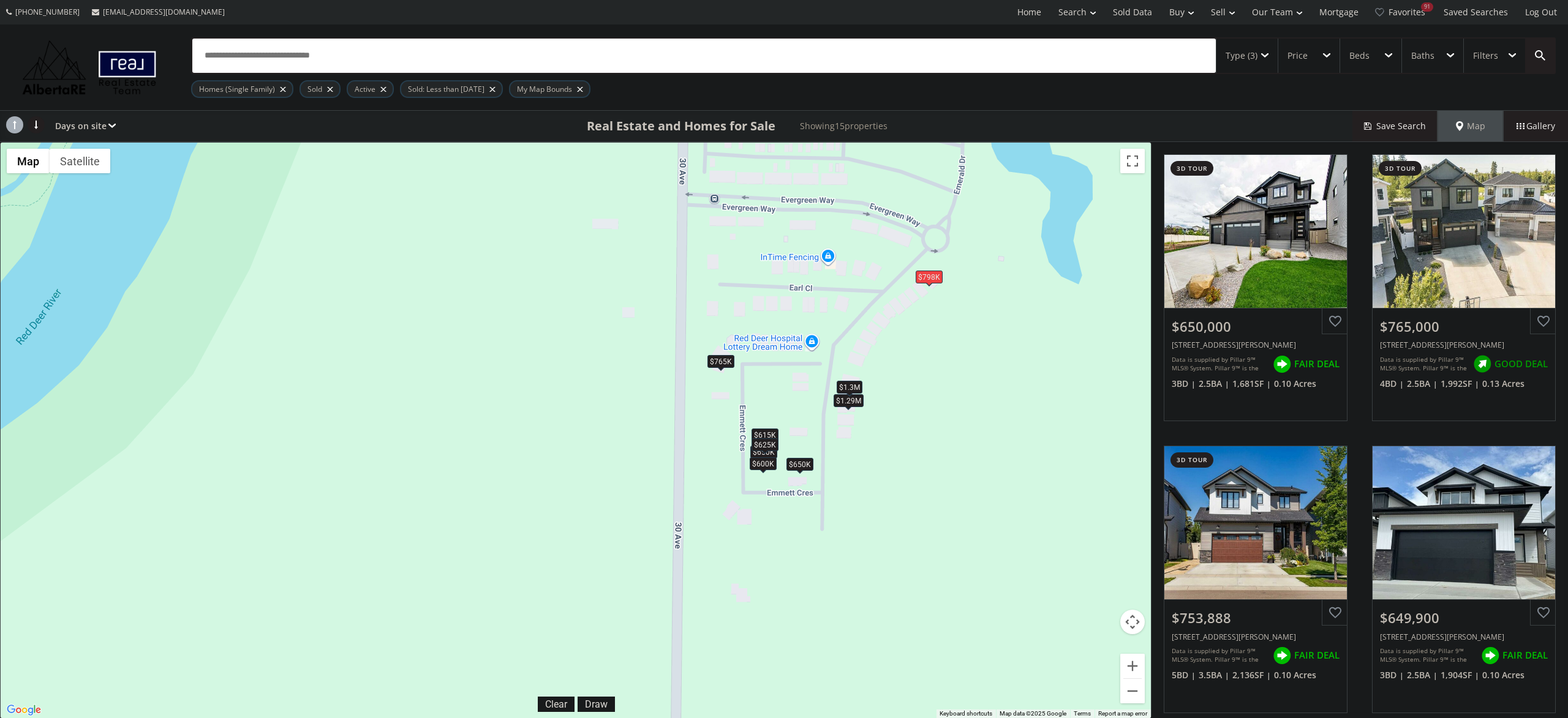
drag, startPoint x: 707, startPoint y: 618, endPoint x: 963, endPoint y: 383, distance: 347.5
click at [963, 383] on div "To navigate, press the arrow keys. $650K $765K $754K $650K $650K $1.29M $615K $…" at bounding box center [576, 430] width 1150 height 576
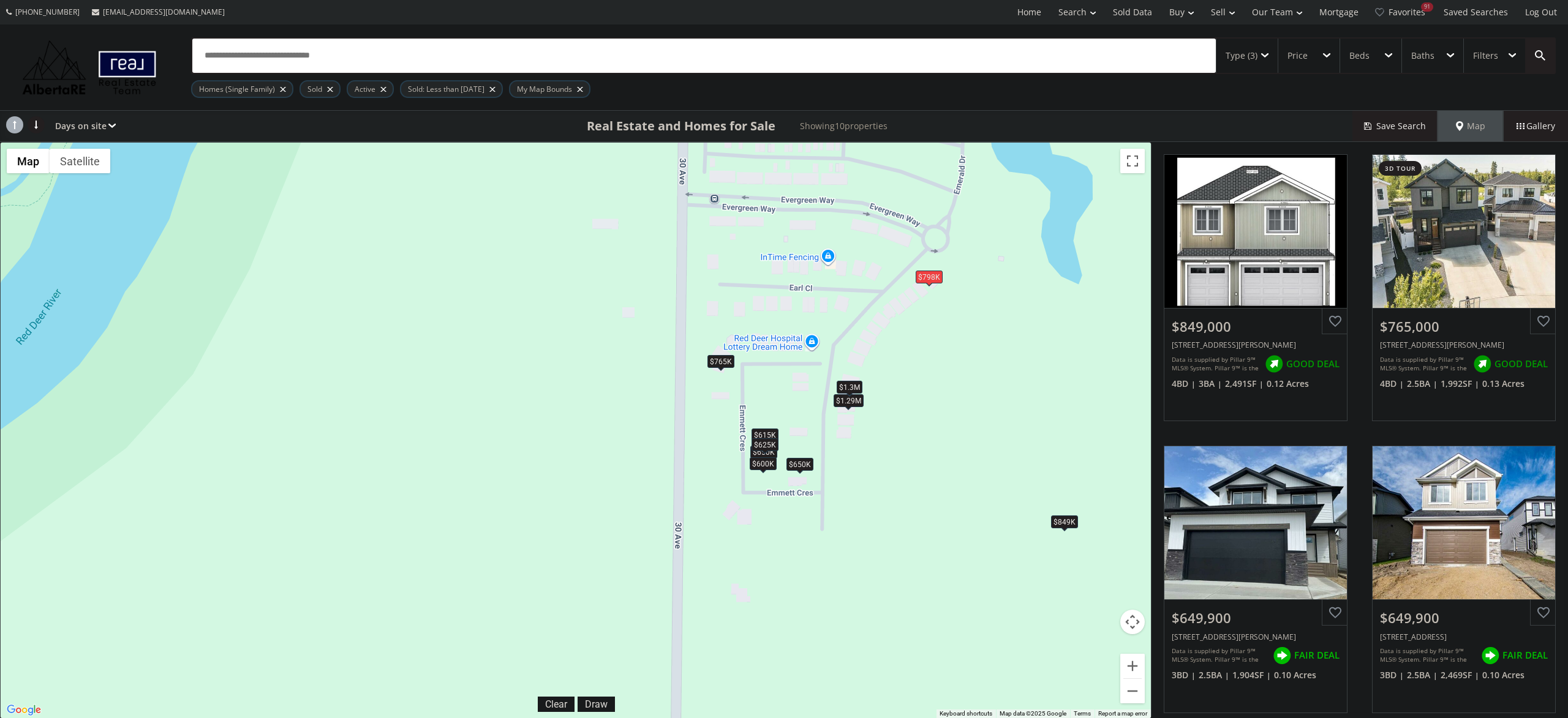
click at [850, 385] on div "$1.3M" at bounding box center [849, 386] width 26 height 12
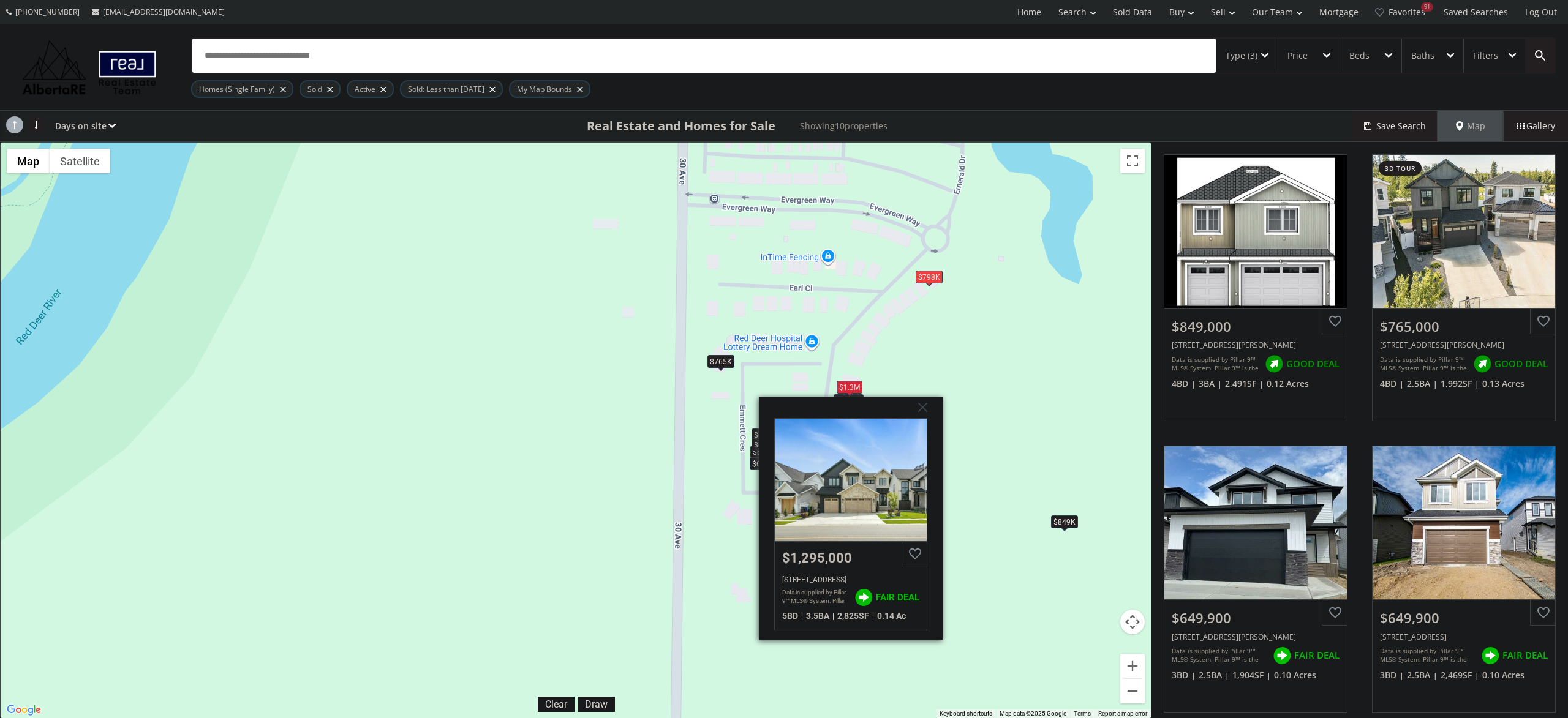
click at [988, 356] on div "To navigate, press the arrow keys. $849K $765K $650K $650K $1.29M $615K $1.3M $…" at bounding box center [576, 430] width 1150 height 576
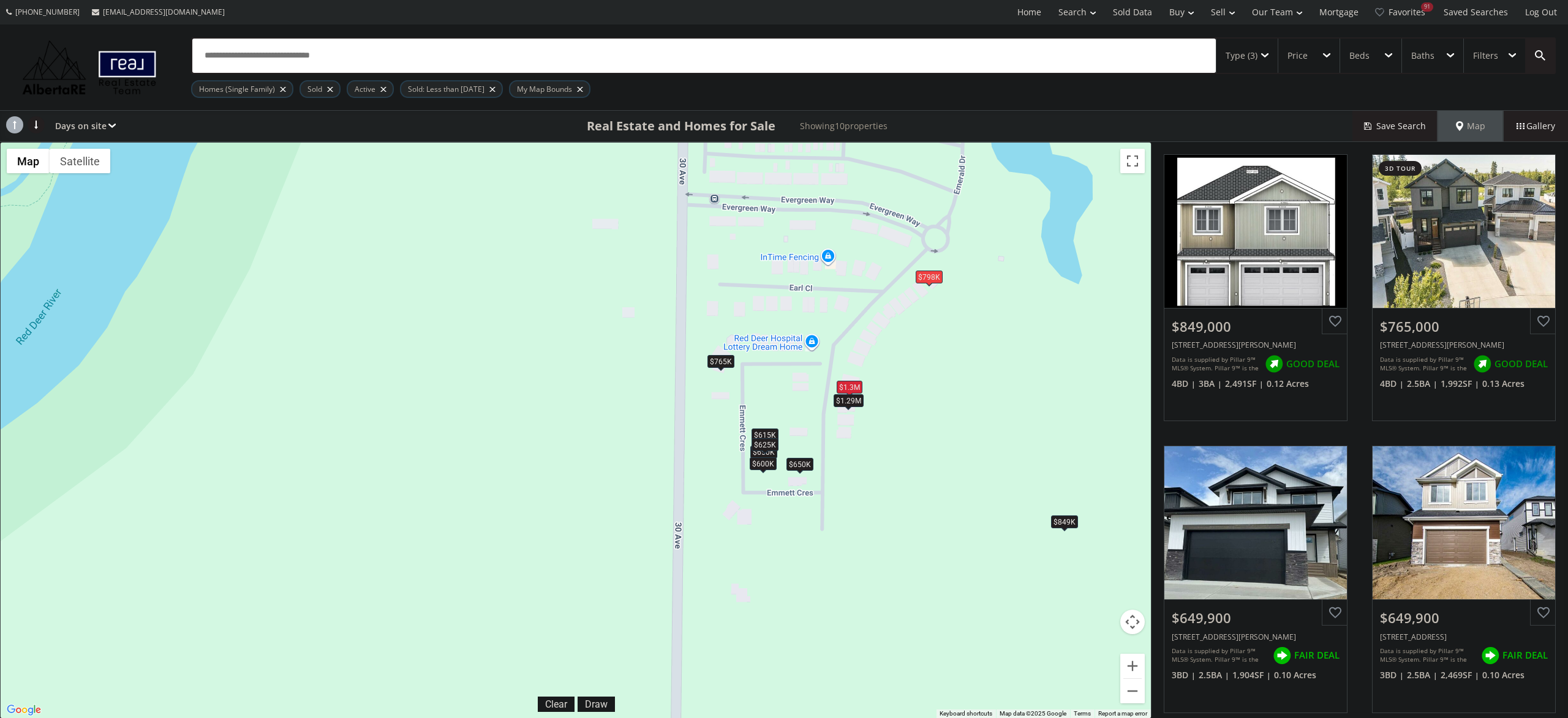
click at [859, 396] on div "$1.29M" at bounding box center [848, 400] width 30 height 12
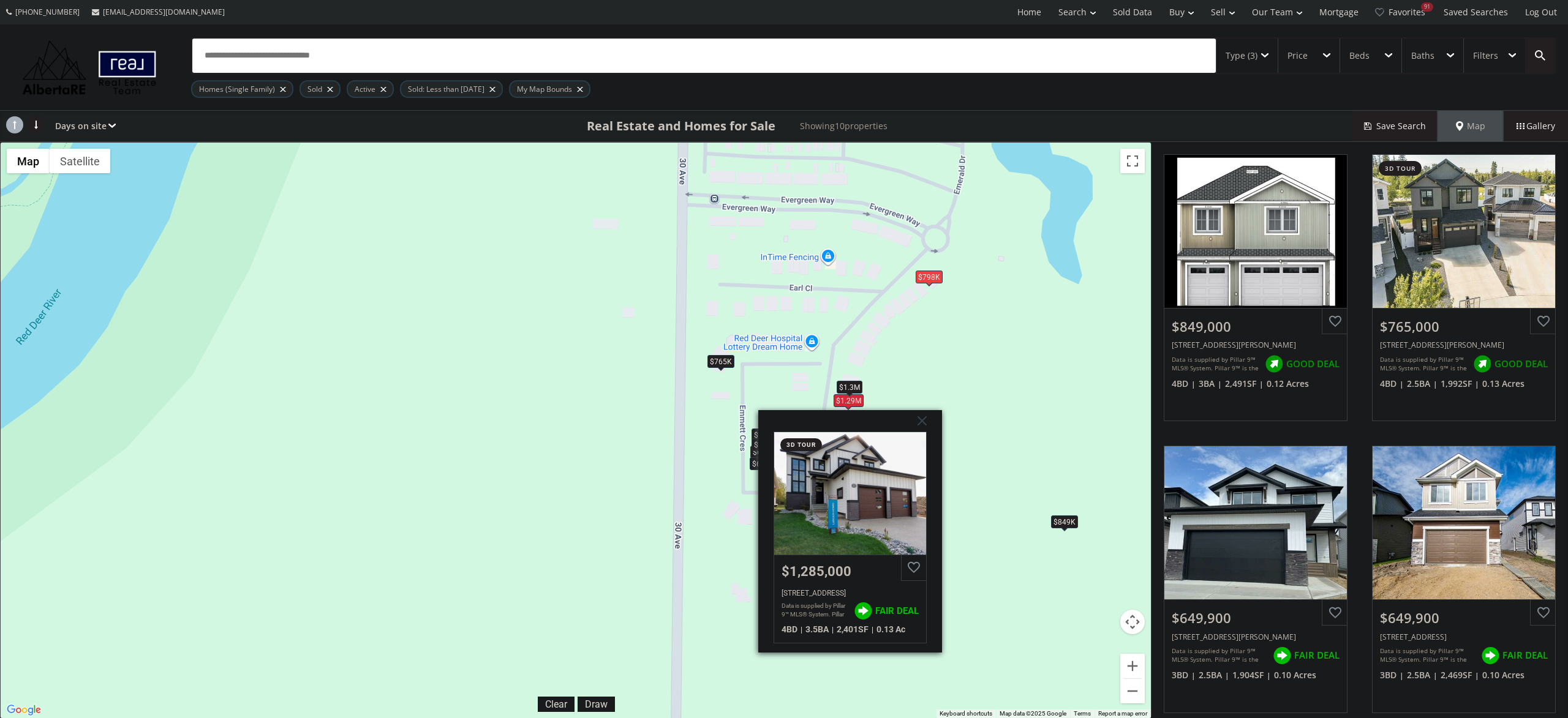
click at [1025, 365] on div "To navigate, press the arrow keys. $849K $765K $650K $650K $1.29M $615K $1.3M $…" at bounding box center [576, 430] width 1150 height 576
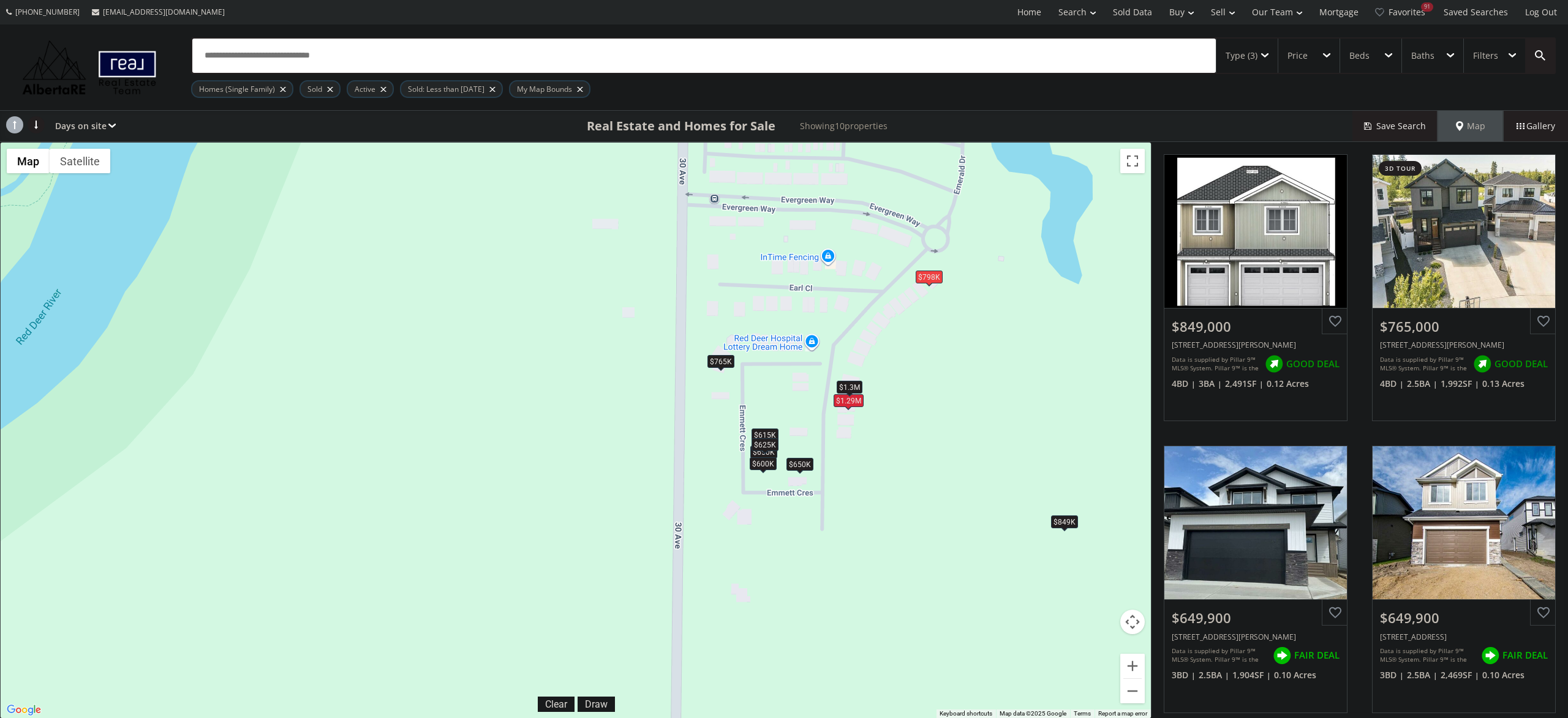
click at [1072, 528] on div "$849K" at bounding box center [1064, 521] width 27 height 12
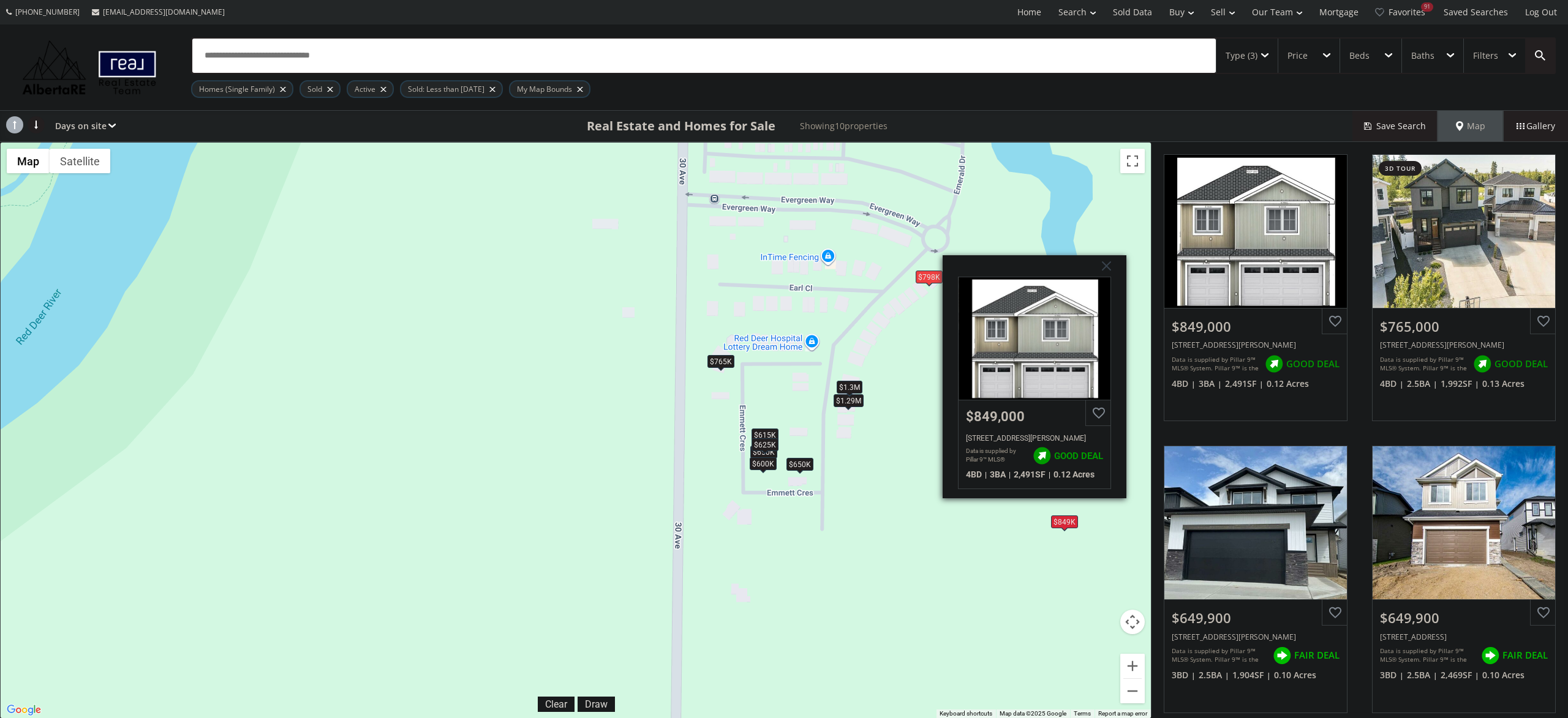
click at [790, 562] on div "To navigate, press the arrow keys. $849K $765K $650K $650K $1.29M $615K $1.3M $…" at bounding box center [576, 430] width 1150 height 576
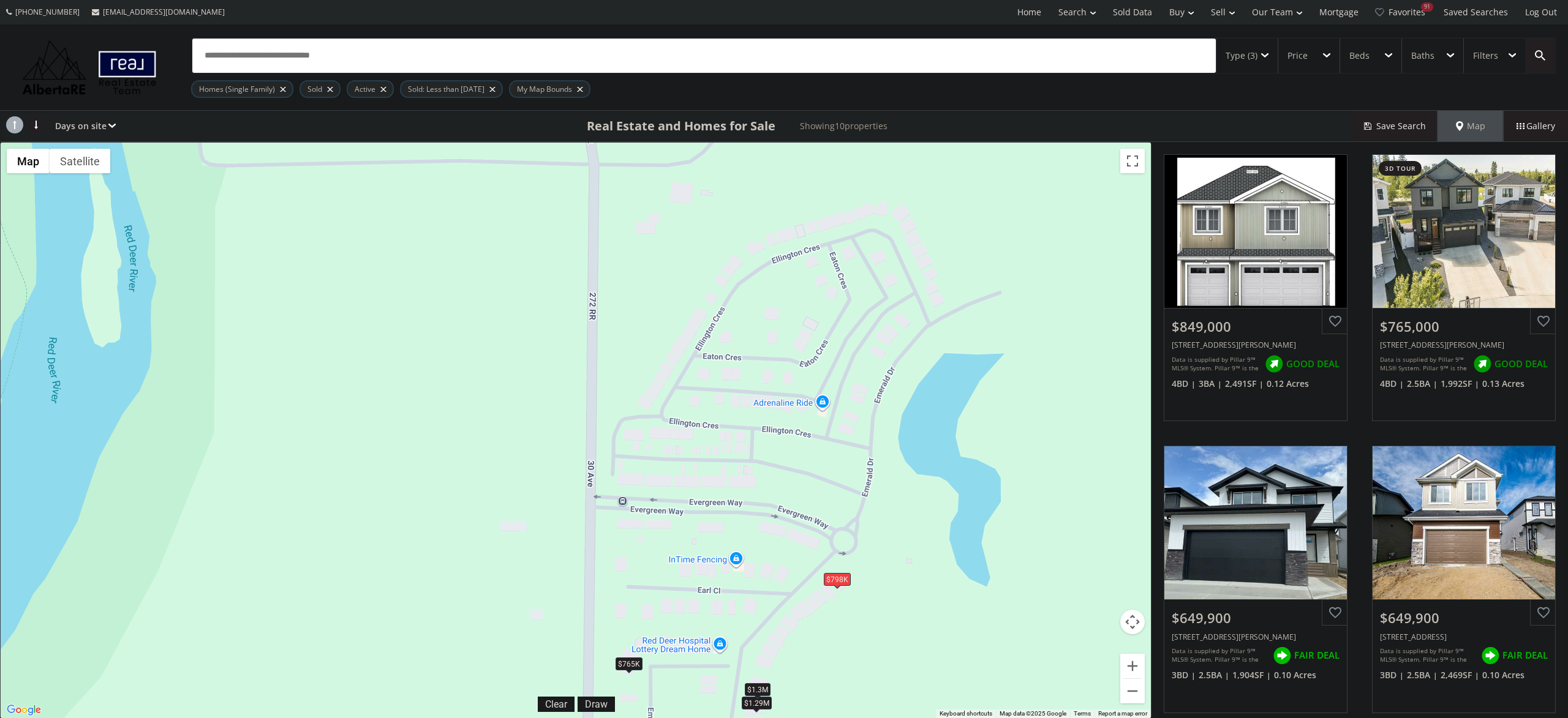
drag, startPoint x: 833, startPoint y: 273, endPoint x: 734, endPoint y: 578, distance: 320.7
click at [734, 578] on div "To navigate, press the arrow keys. $849K $765K $650K $650K $1.29M $615K $1.3M $…" at bounding box center [576, 430] width 1150 height 576
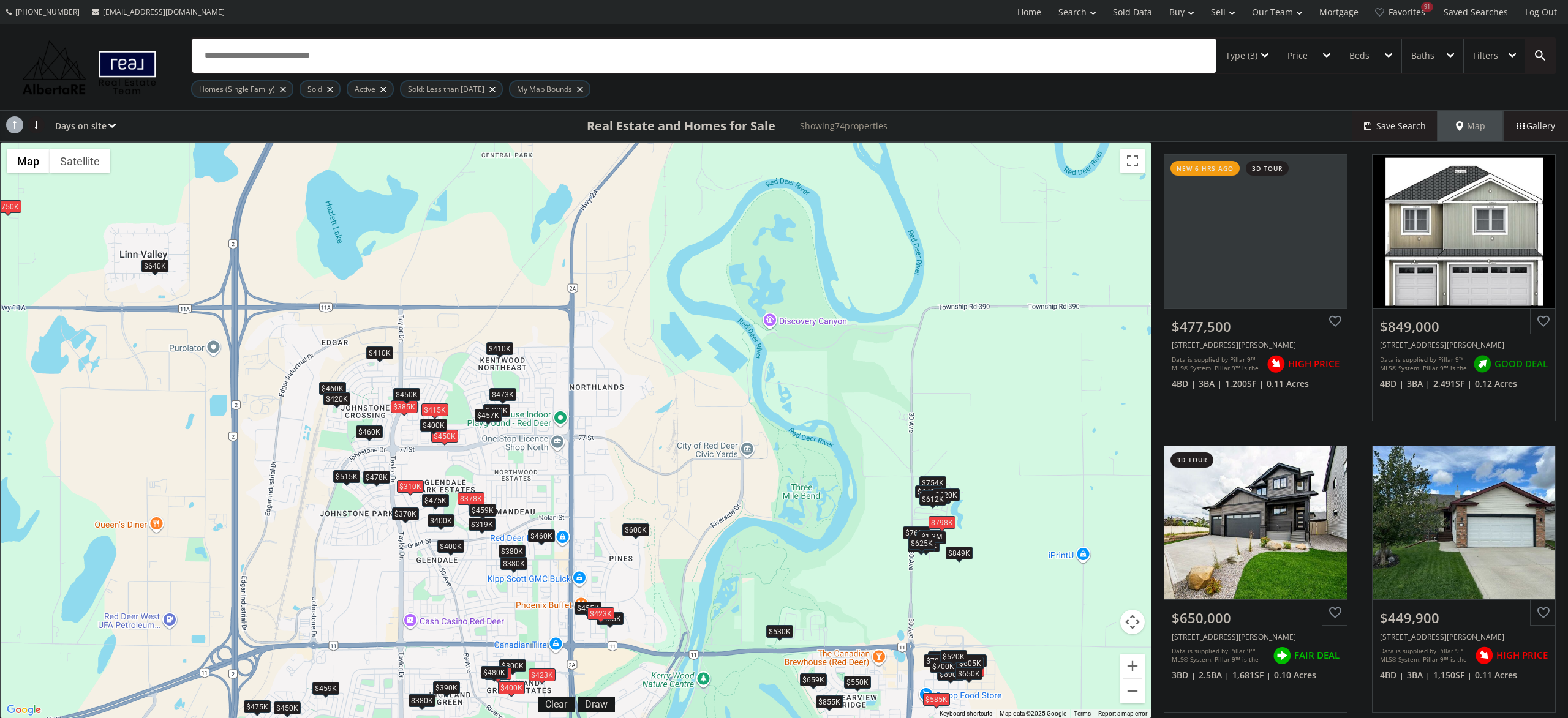
click at [1252, 52] on div "Type (3)" at bounding box center [1241, 56] width 32 height 9
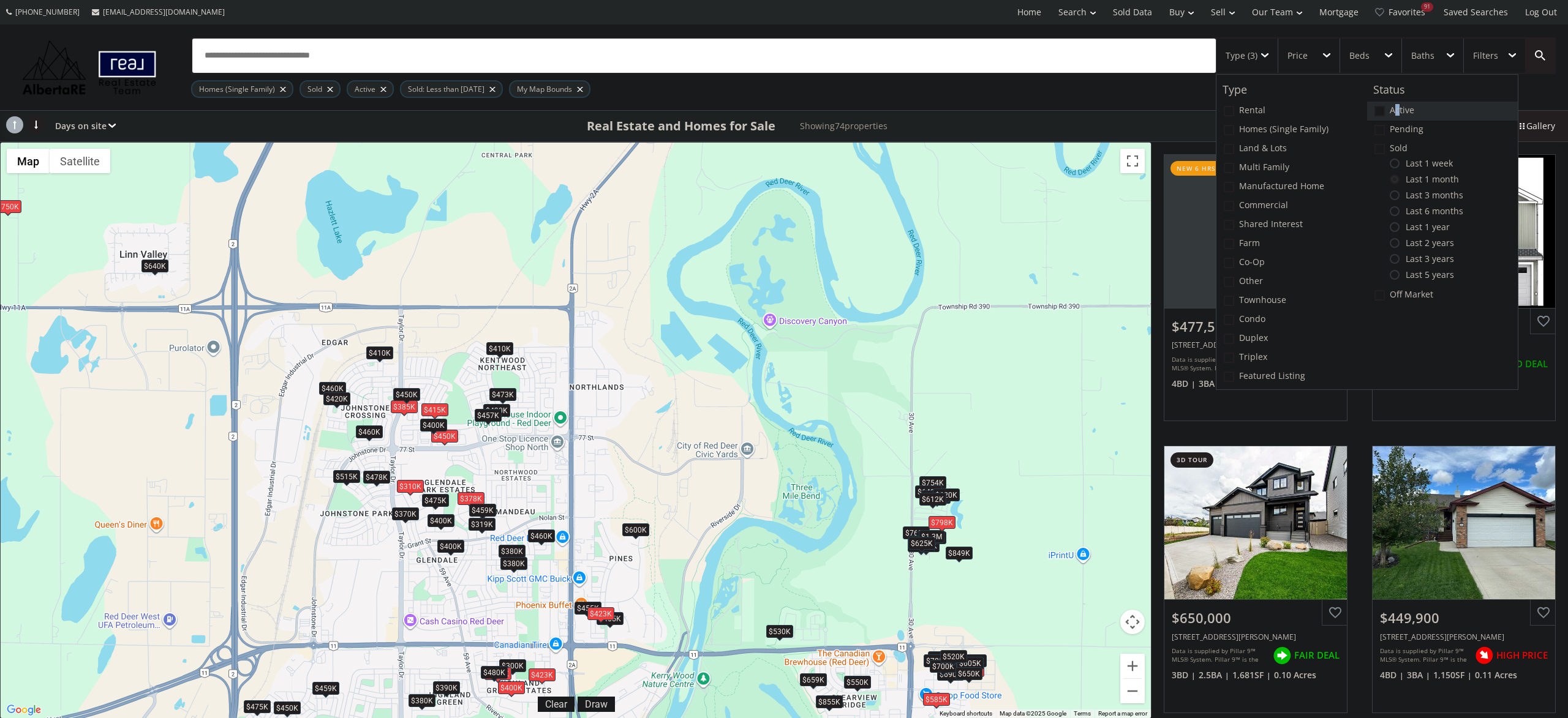
click at [1398, 107] on label "Active" at bounding box center [1442, 111] width 151 height 19
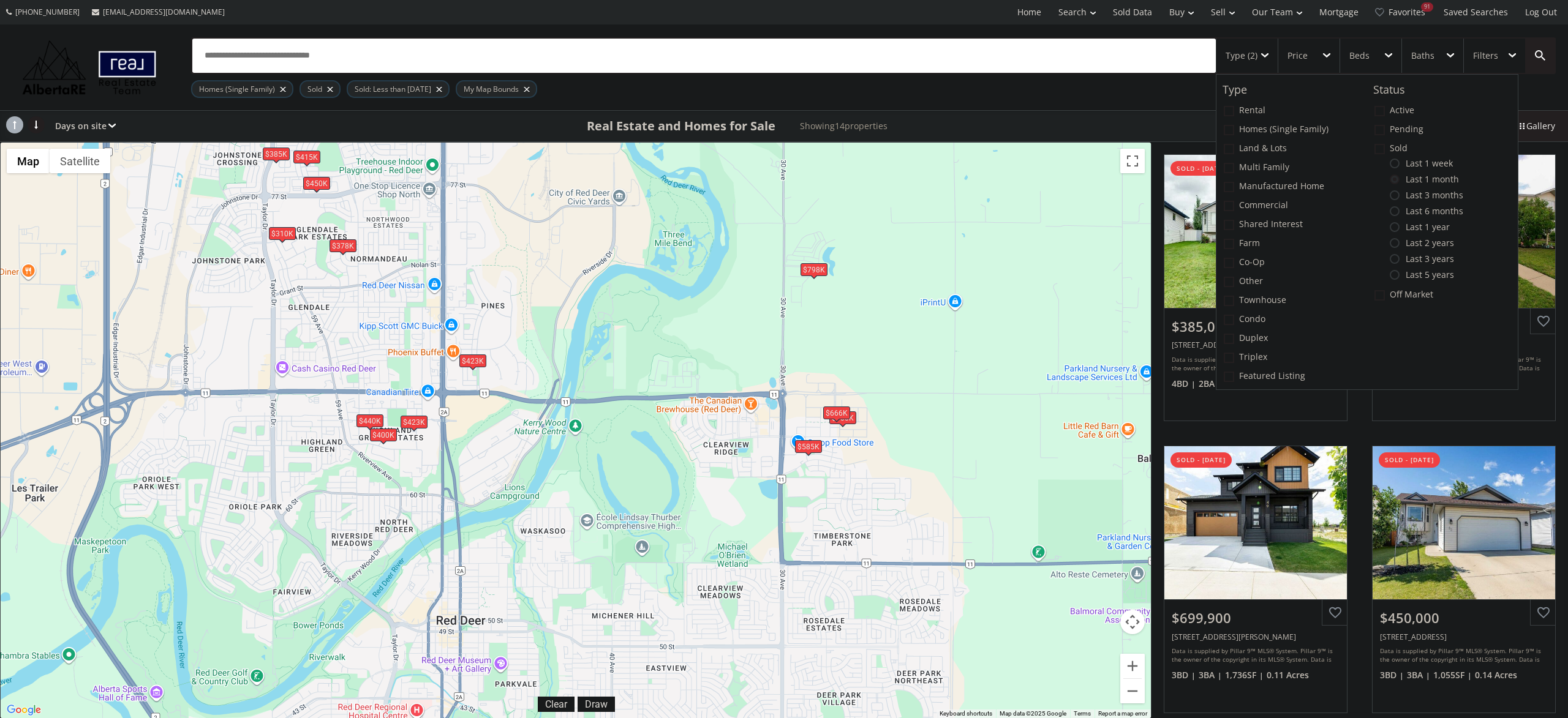
drag, startPoint x: 975, startPoint y: 610, endPoint x: 846, endPoint y: 354, distance: 286.7
click at [846, 354] on div "To navigate, press the arrow keys. $385K $415K $700K $450K $440K $378K $666K $3…" at bounding box center [576, 430] width 1150 height 576
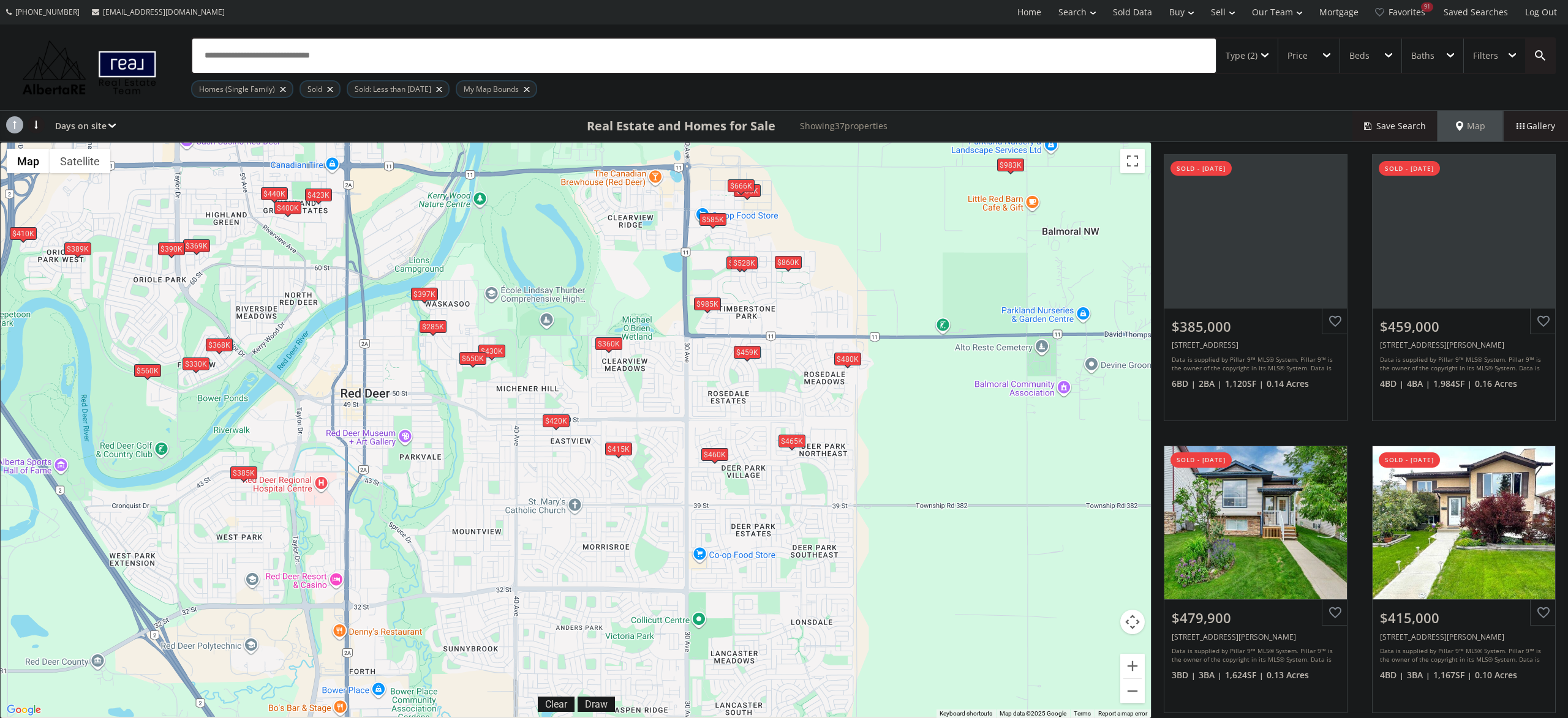
drag, startPoint x: 892, startPoint y: 664, endPoint x: 793, endPoint y: 436, distance: 248.6
click at [793, 436] on div "$465K" at bounding box center [792, 440] width 27 height 12
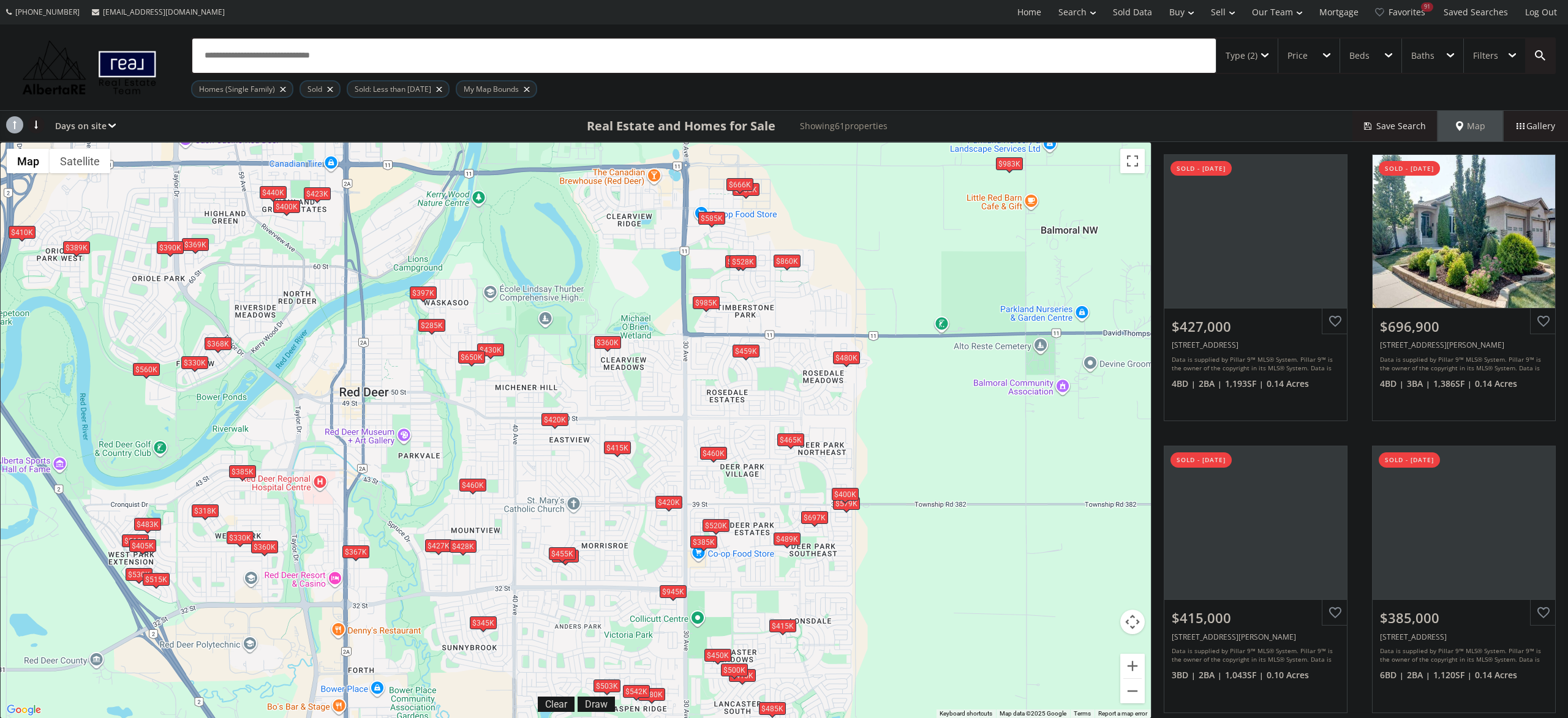
click at [791, 443] on div "$465K" at bounding box center [790, 439] width 27 height 12
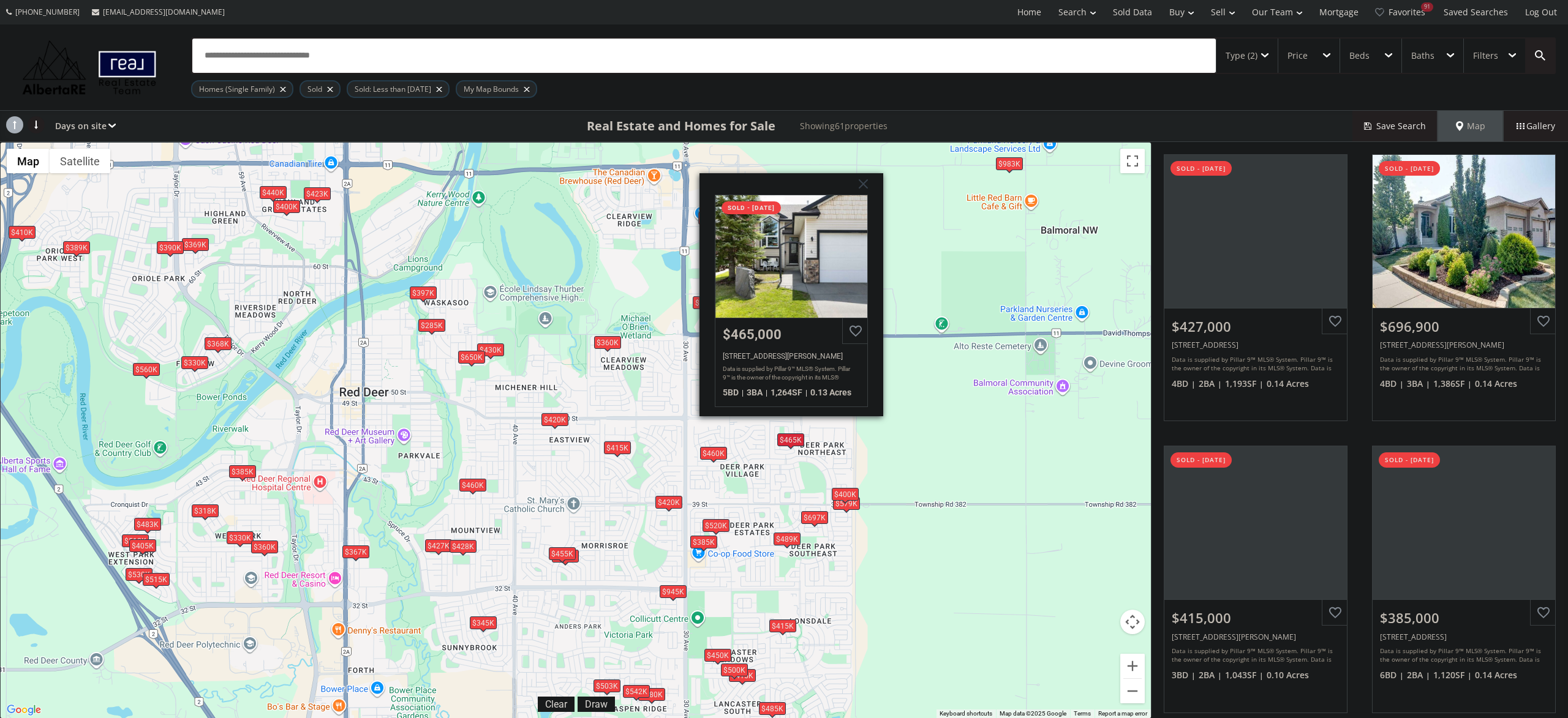
click at [783, 470] on div "To navigate, press the arrow keys. $427K $697K $415K $385K $459K $420K $579K $5…" at bounding box center [576, 430] width 1150 height 576
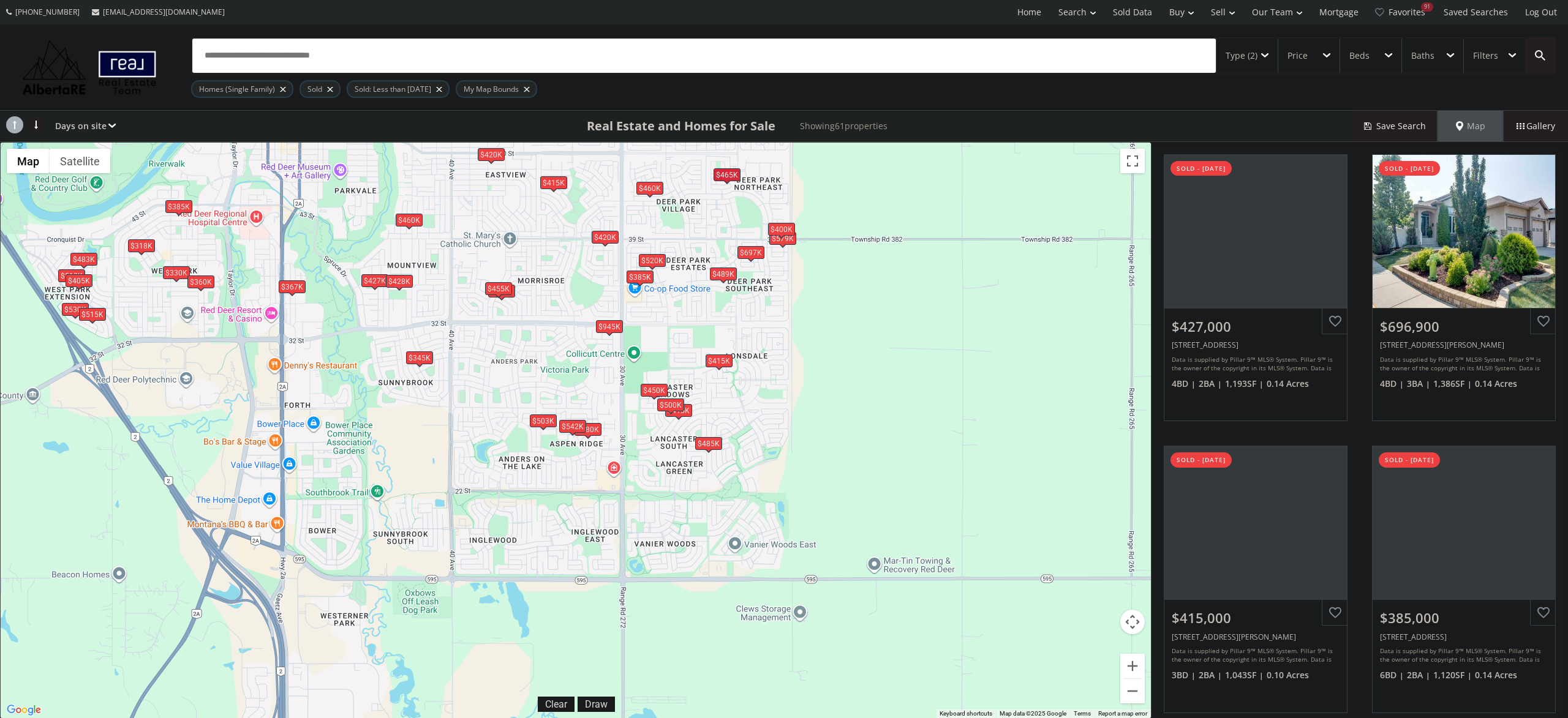
drag, startPoint x: 781, startPoint y: 489, endPoint x: 716, endPoint y: 223, distance: 273.8
click at [716, 223] on div "To navigate, press the arrow keys. $427K $697K $415K $385K $459K $420K $579K $5…" at bounding box center [576, 430] width 1150 height 576
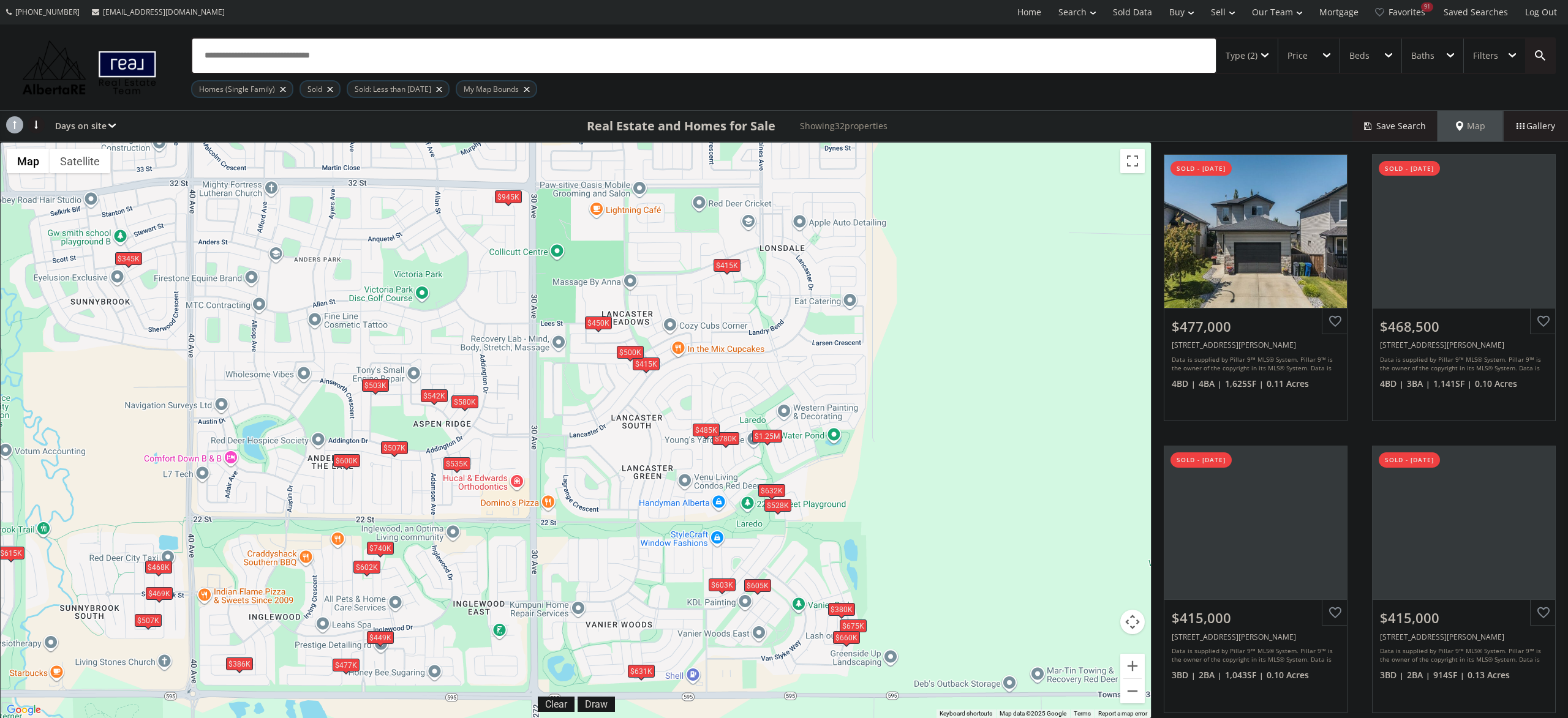
click at [708, 438] on span at bounding box center [706, 438] width 5 height 5
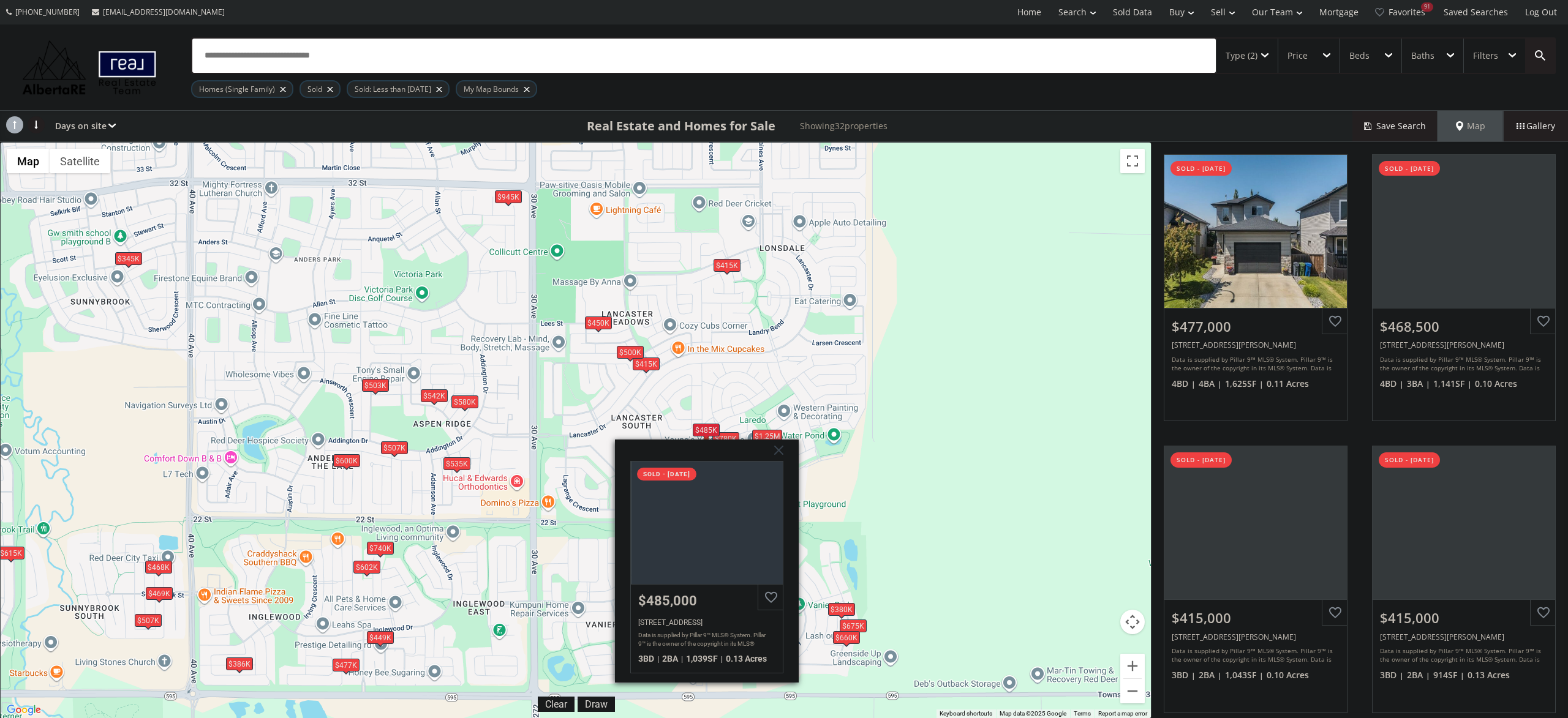
click at [644, 331] on div "To navigate, press the arrow keys. $477K $469K $415K $415K $507K $603K $780K $4…" at bounding box center [576, 430] width 1150 height 576
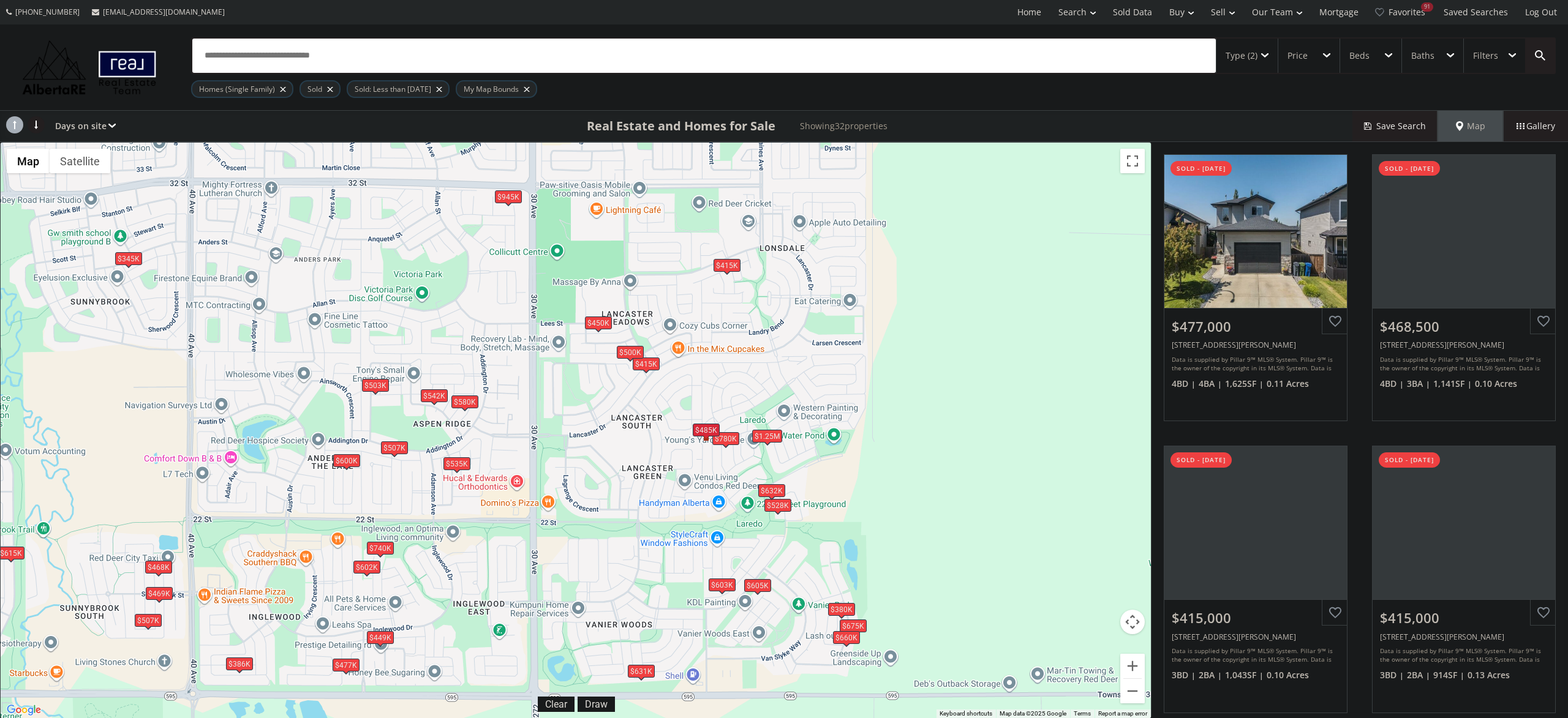
click at [773, 487] on div "$632K" at bounding box center [772, 489] width 27 height 12
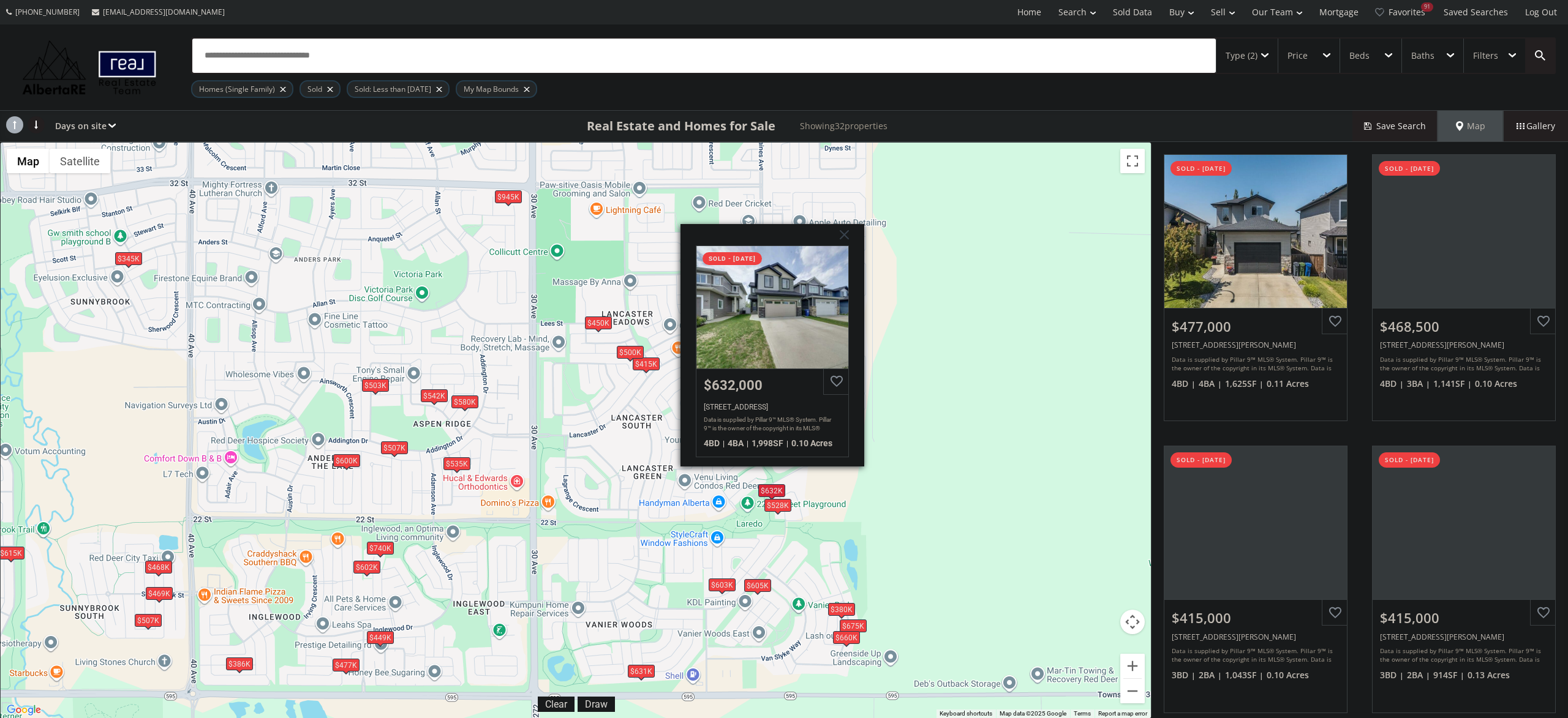
click at [639, 515] on div "To navigate, press the arrow keys. $477K $469K $415K $415K $507K $603K $780K $4…" at bounding box center [576, 430] width 1150 height 576
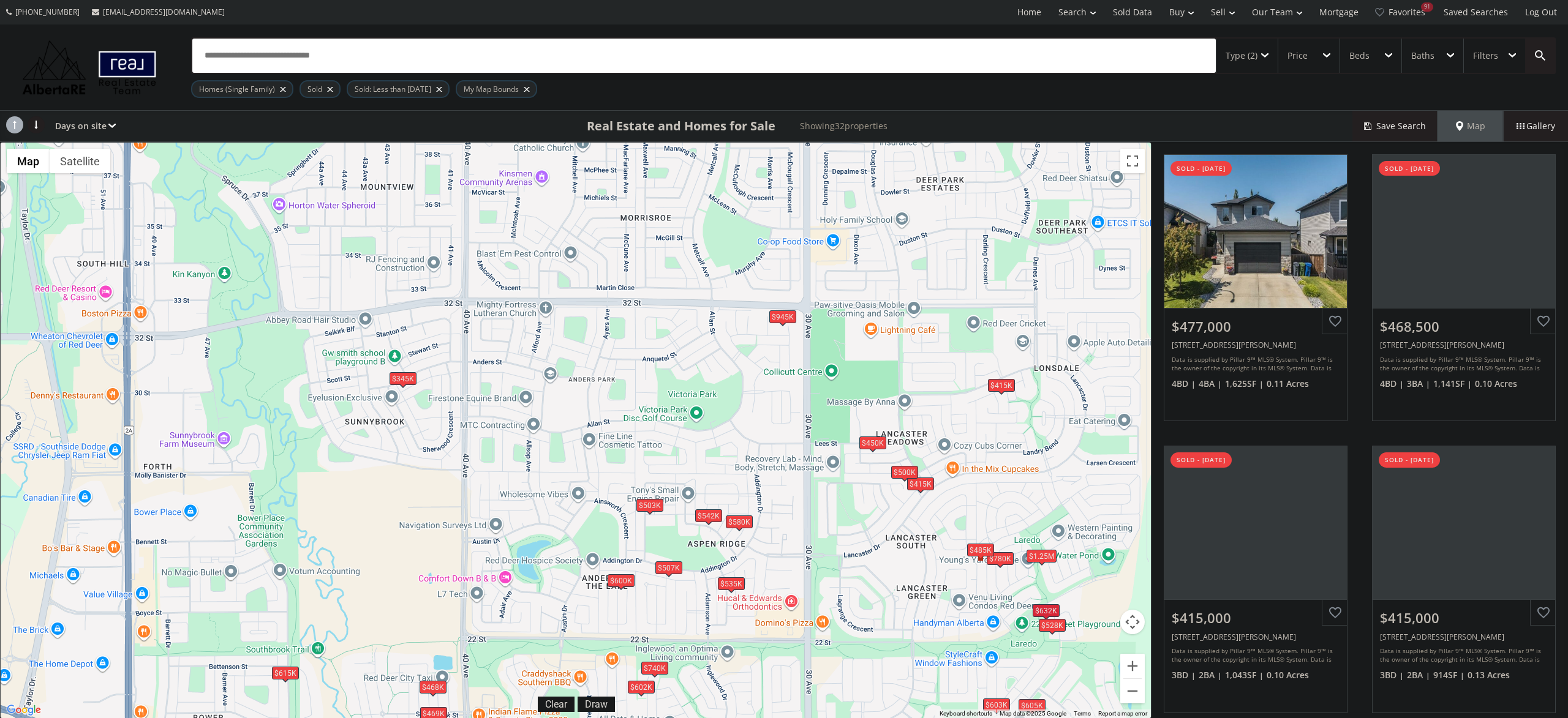
drag, startPoint x: 461, startPoint y: 526, endPoint x: 746, endPoint y: 646, distance: 309.2
click at [746, 649] on div "To navigate, press the arrow keys. $477K $469K $415K $415K $507K $603K $780K $4…" at bounding box center [576, 430] width 1150 height 576
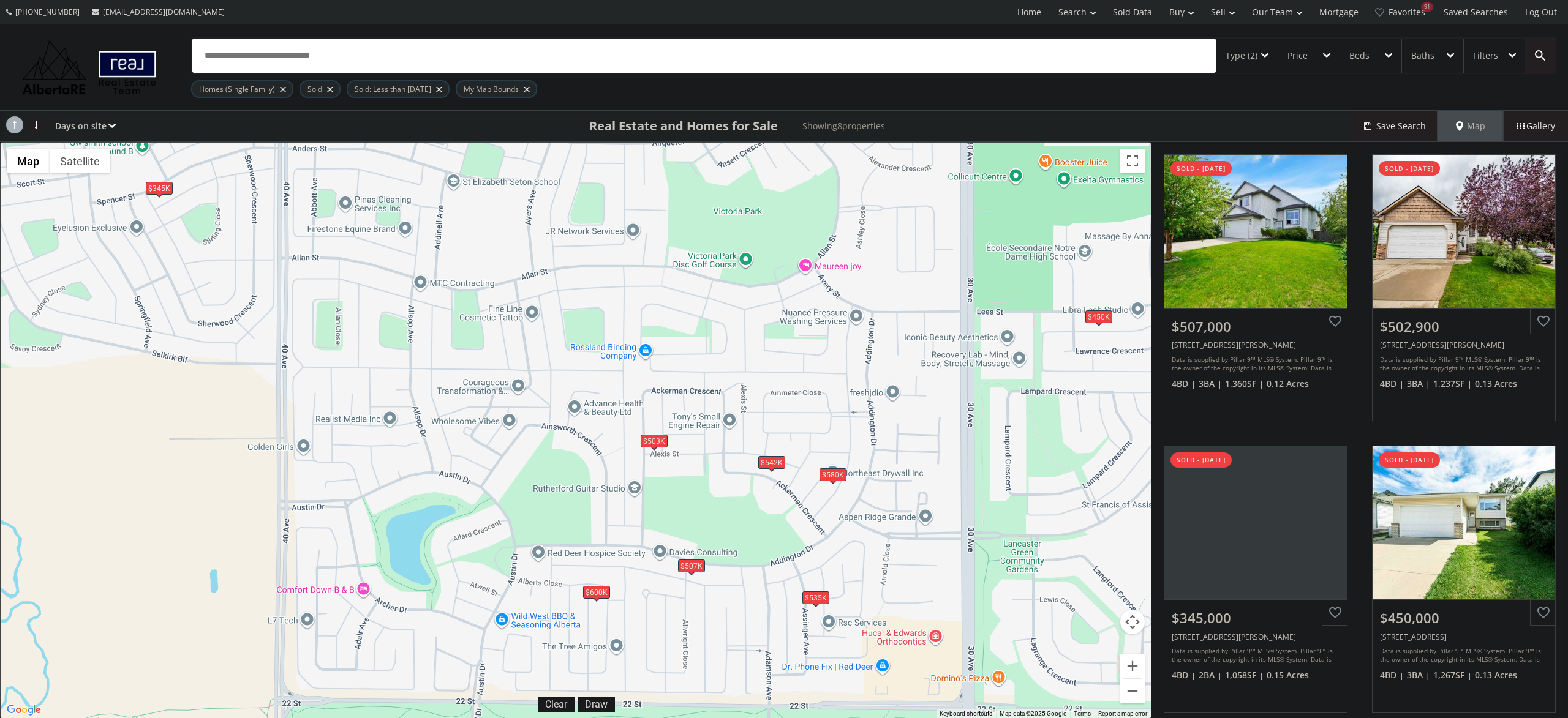
click at [597, 592] on div "$600K" at bounding box center [596, 592] width 27 height 12
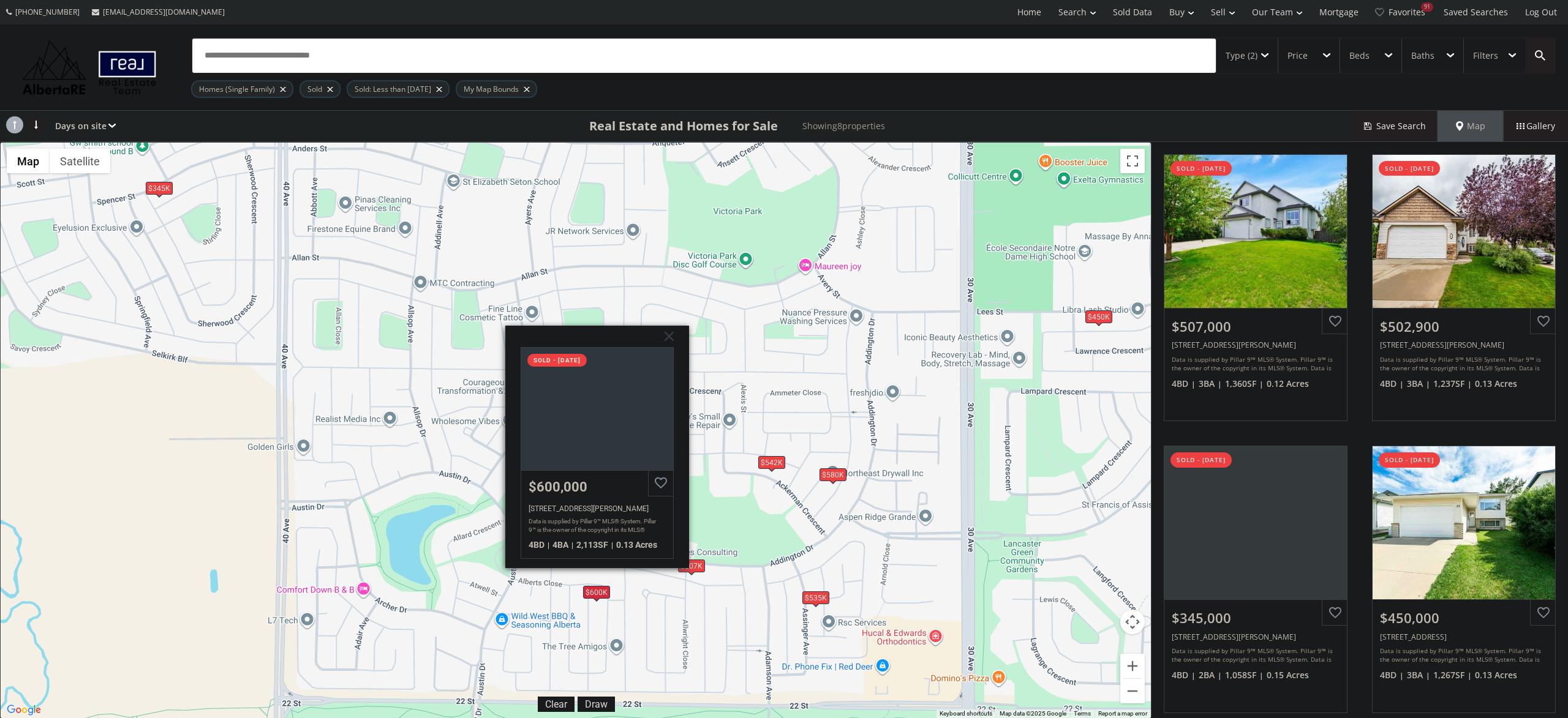
click at [613, 615] on div "To navigate, press the arrow keys. $507K $503K $345K $450K $580K $535K $600K $5…" at bounding box center [576, 430] width 1150 height 576
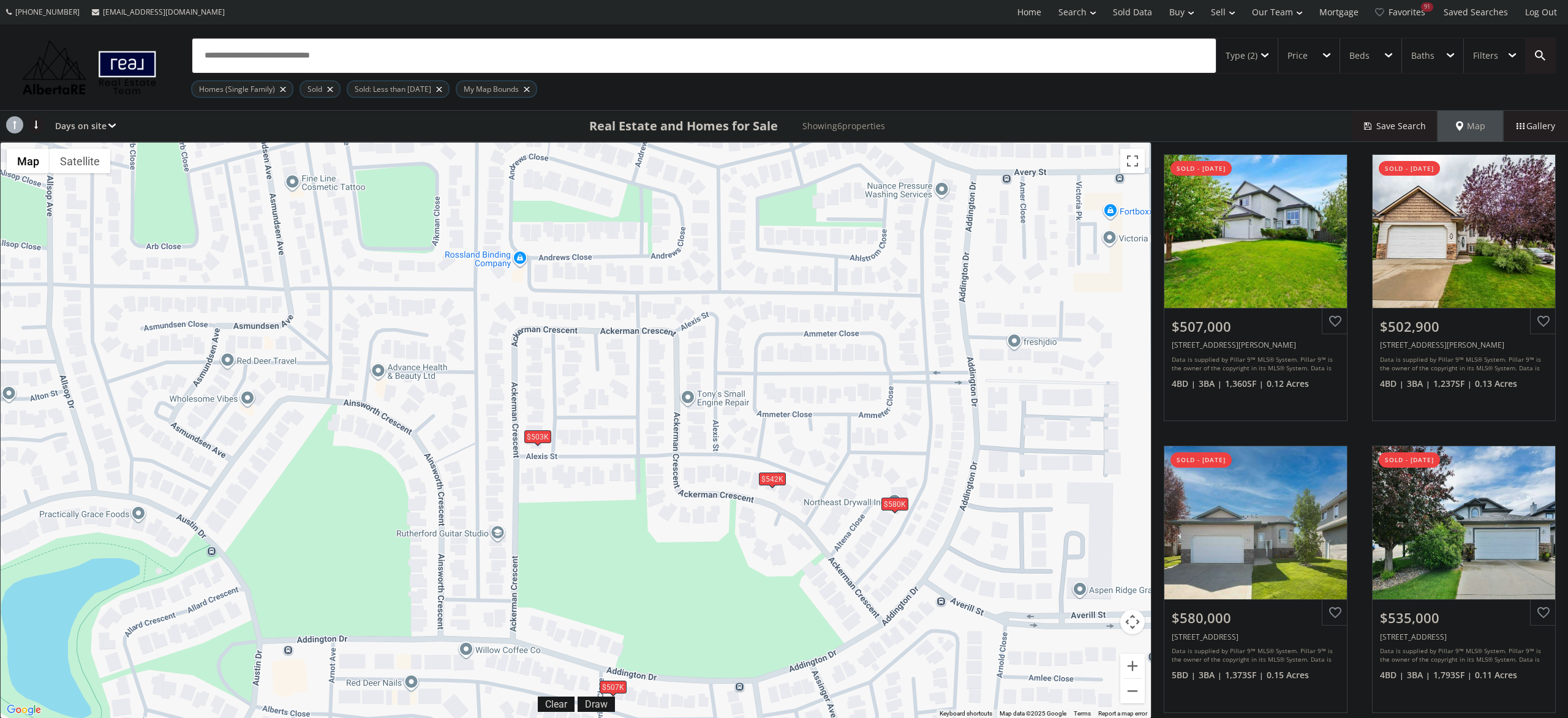
drag, startPoint x: 899, startPoint y: 427, endPoint x: 785, endPoint y: 502, distance: 136.5
click at [785, 502] on div "To navigate, press the arrow keys. $507K $503K $580K $535K $600K $542K" at bounding box center [576, 430] width 1150 height 576
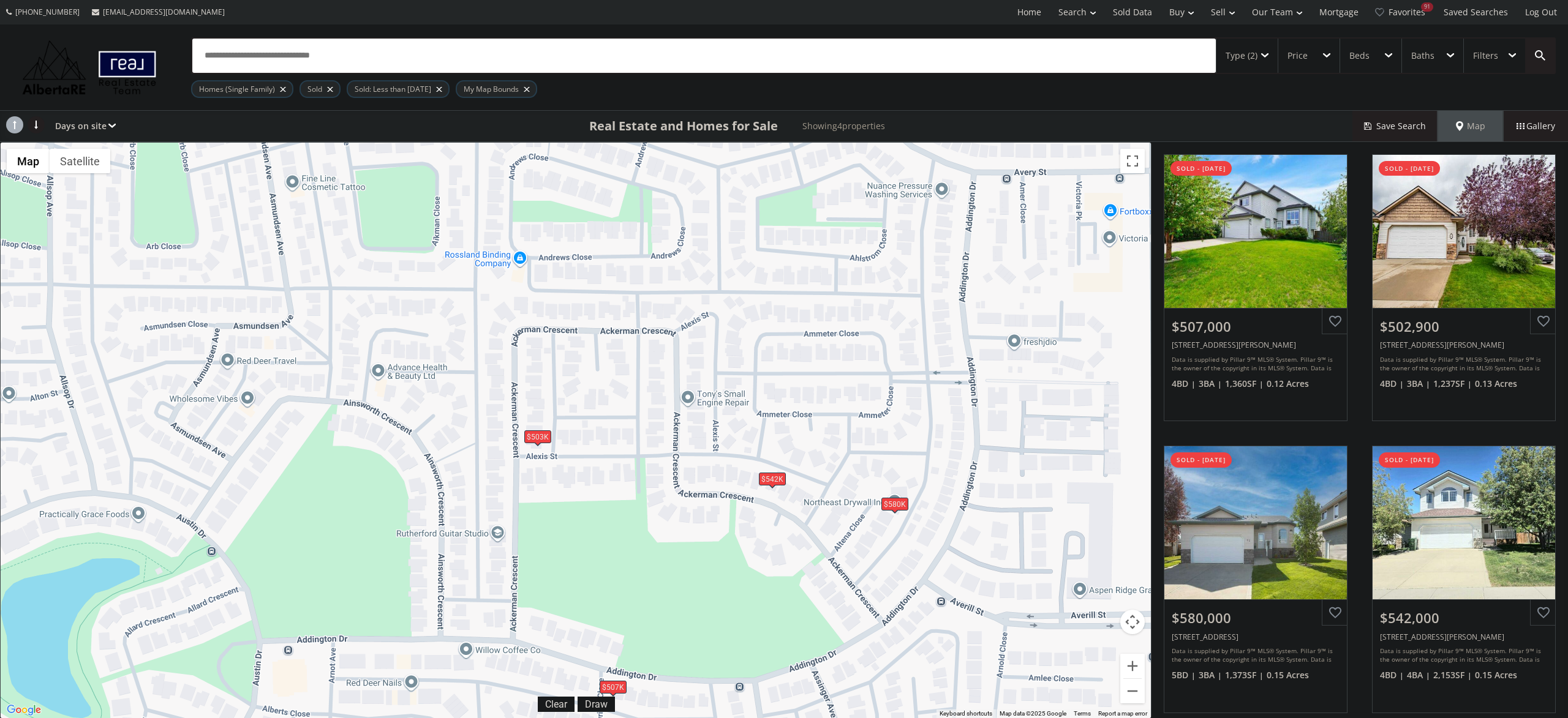
click at [771, 486] on span at bounding box center [772, 487] width 5 height 5
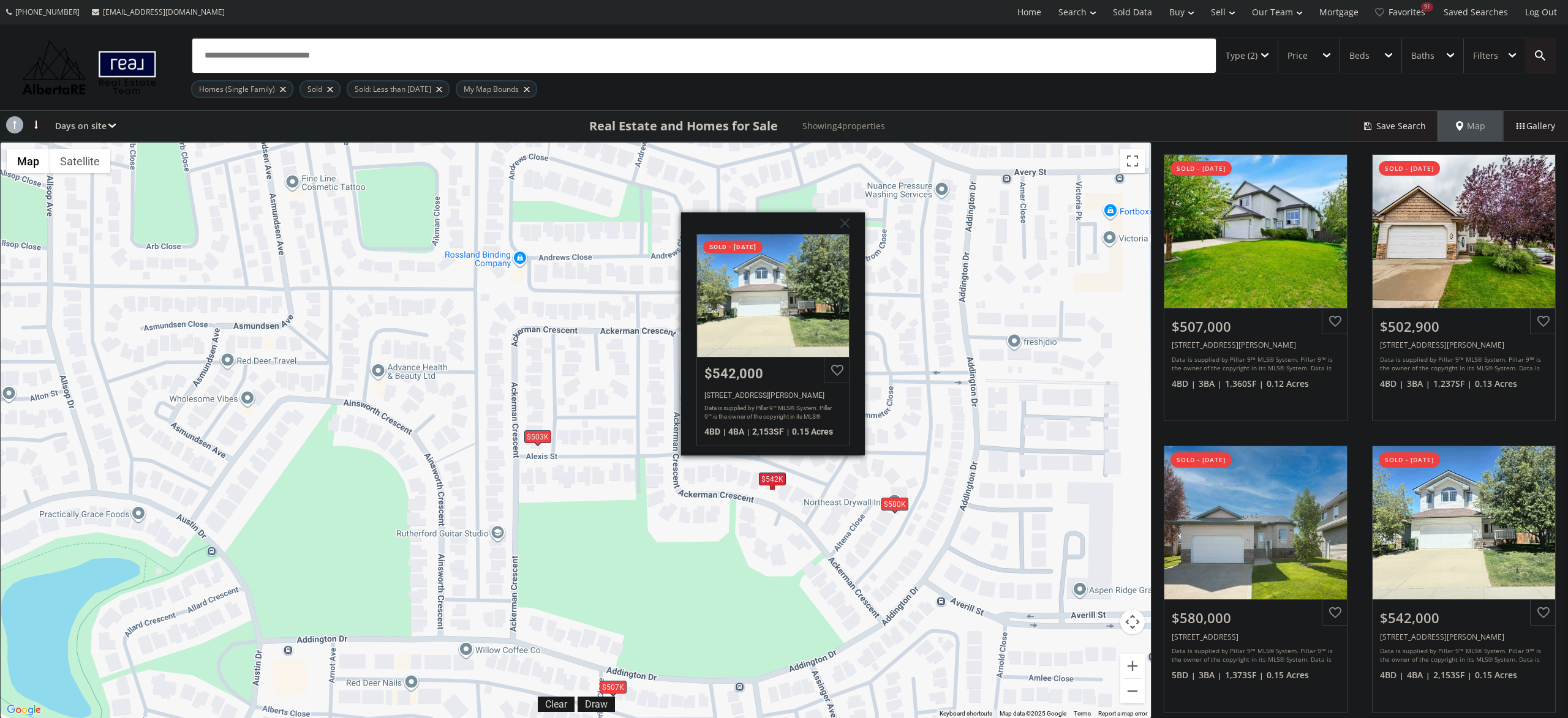
click at [618, 586] on div "To navigate, press the arrow keys. $507K $503K $580K $542K Ackerman Crescent Re…" at bounding box center [576, 430] width 1150 height 576
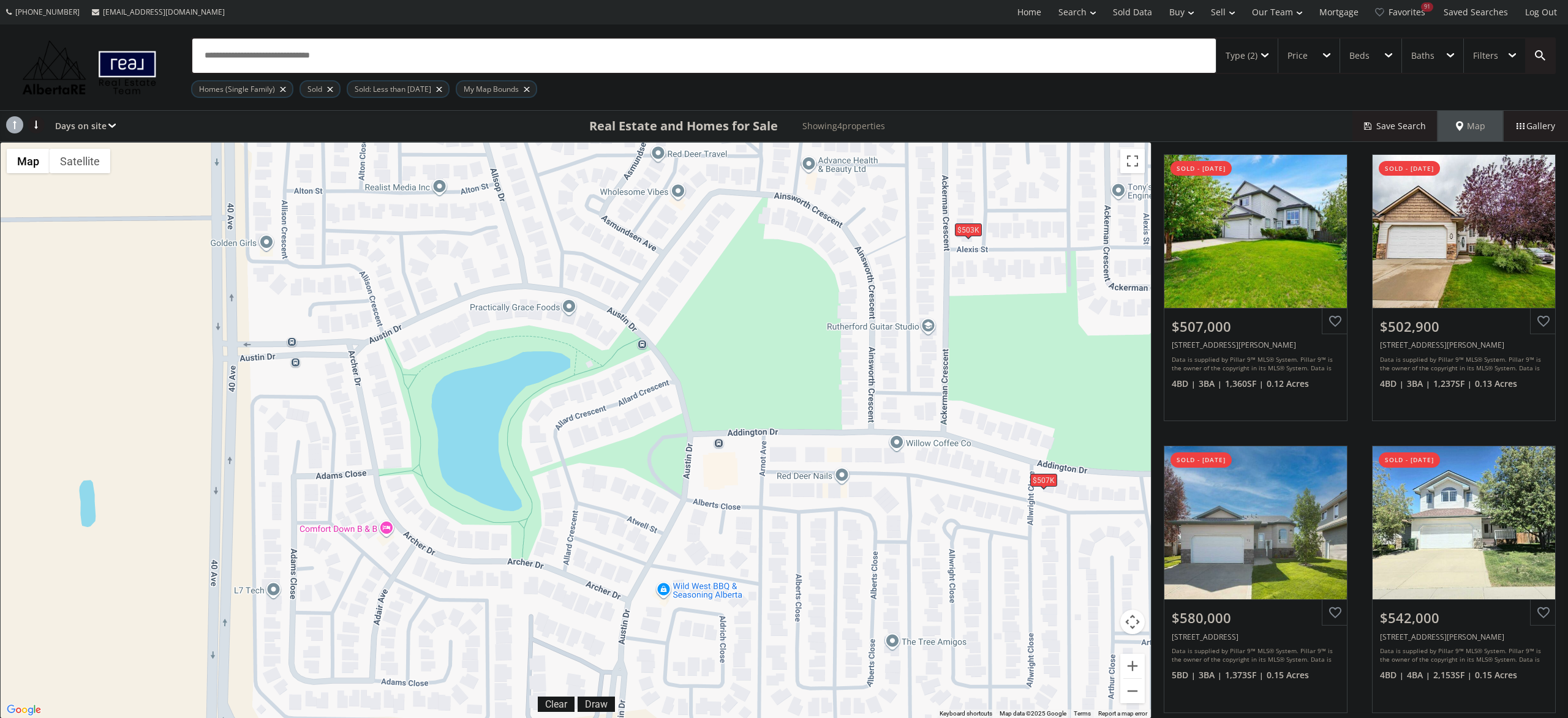
drag, startPoint x: 519, startPoint y: 619, endPoint x: 951, endPoint y: 412, distance: 479.0
click at [951, 412] on div "To navigate, press the arrow keys. $507K $503K $580K $542K" at bounding box center [576, 430] width 1150 height 576
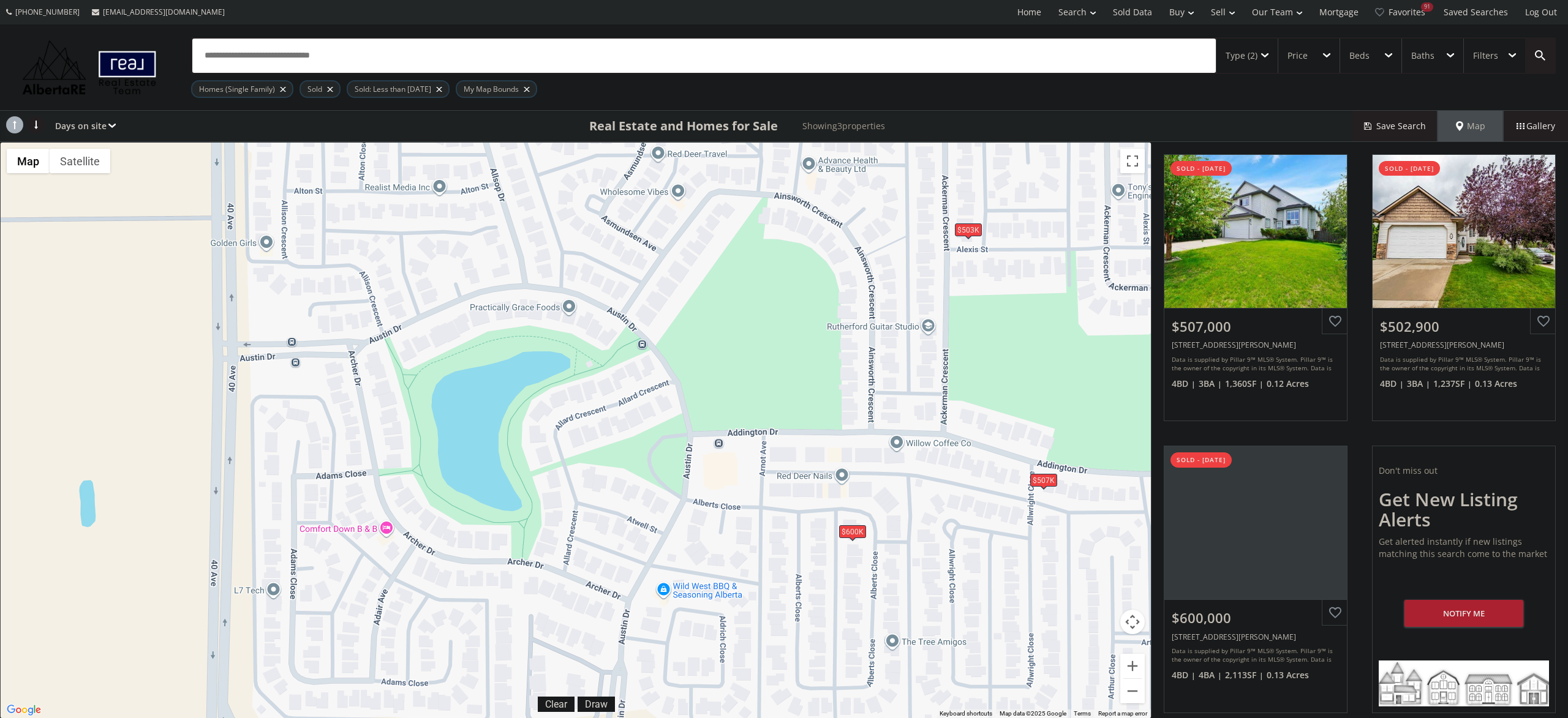
click at [962, 228] on div "$503K" at bounding box center [968, 230] width 27 height 12
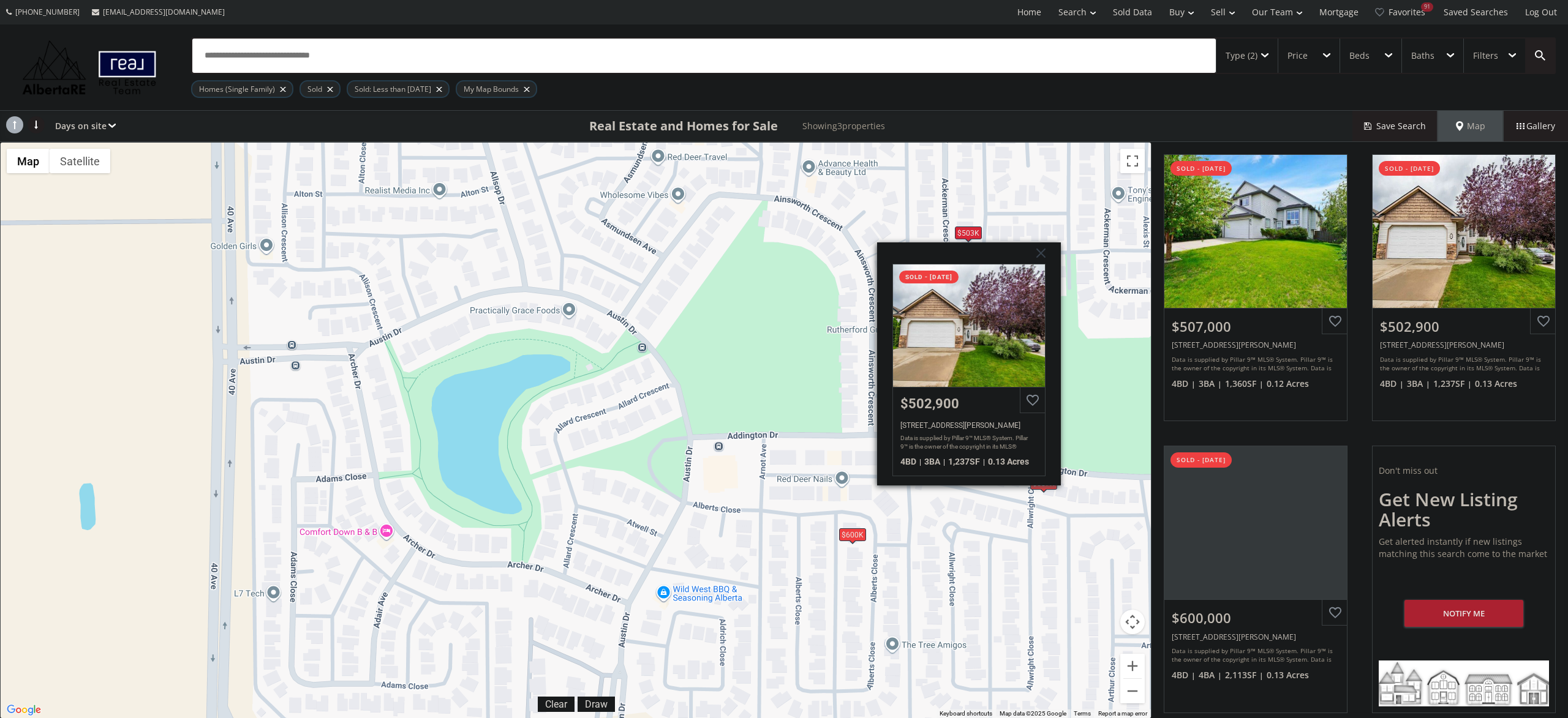
click at [797, 306] on div "To navigate, press the arrow keys. $507K $503K $600K Ackerman Crescent Red Deer…" at bounding box center [576, 430] width 1150 height 576
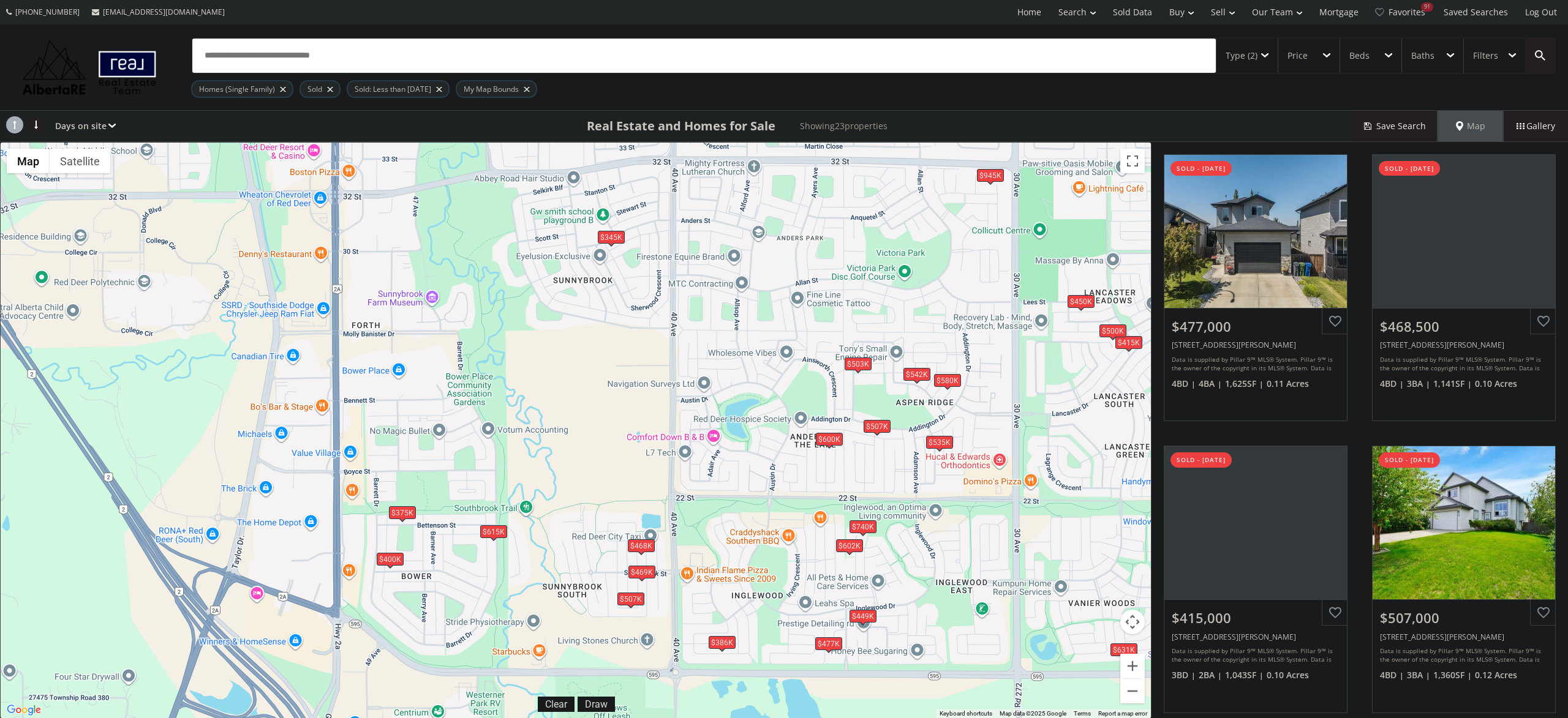
click at [647, 548] on div "$468K" at bounding box center [641, 545] width 27 height 12
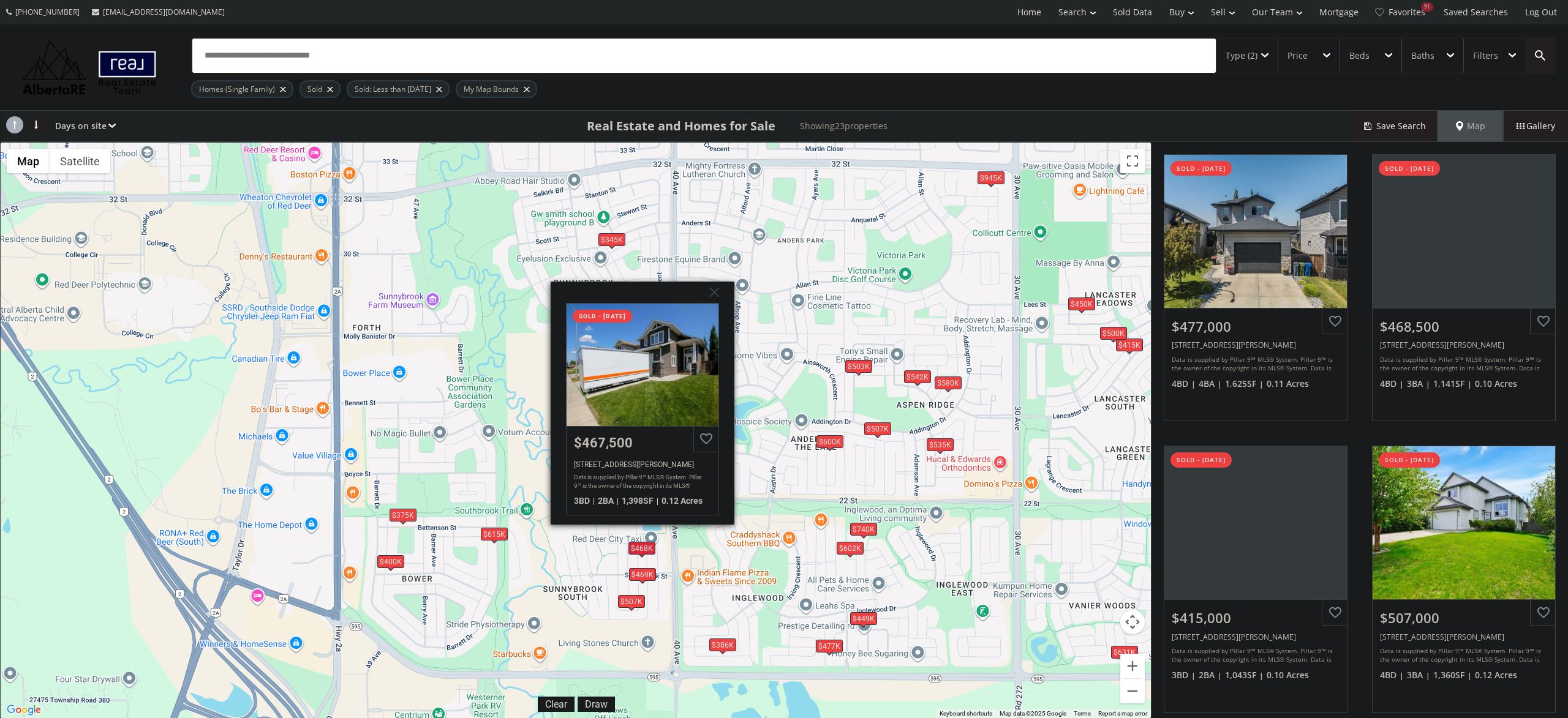
click at [566, 549] on div "To navigate, press the arrow keys. $477K $469K $415K $507K $507K $375K $449K $5…" at bounding box center [576, 430] width 1150 height 576
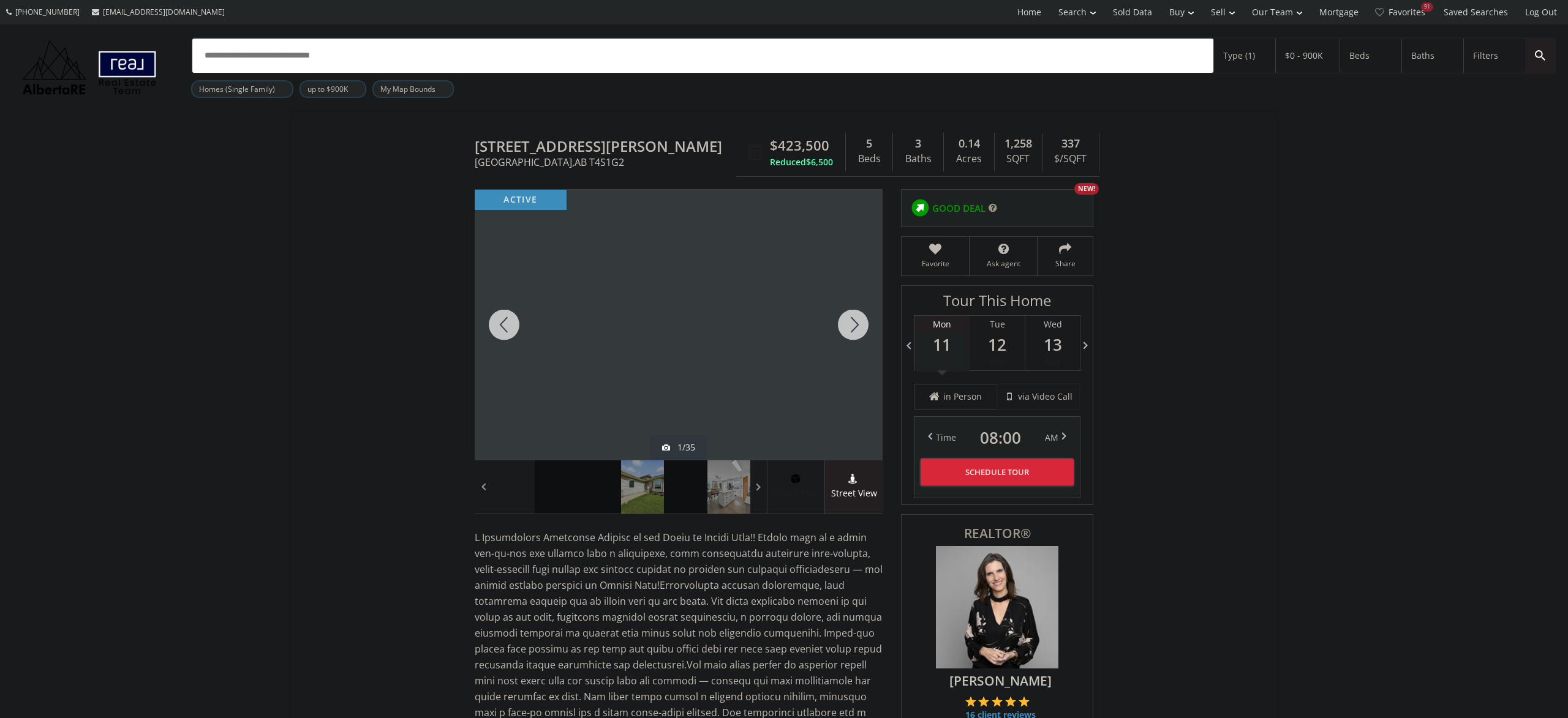
click at [865, 325] on div at bounding box center [853, 324] width 59 height 270
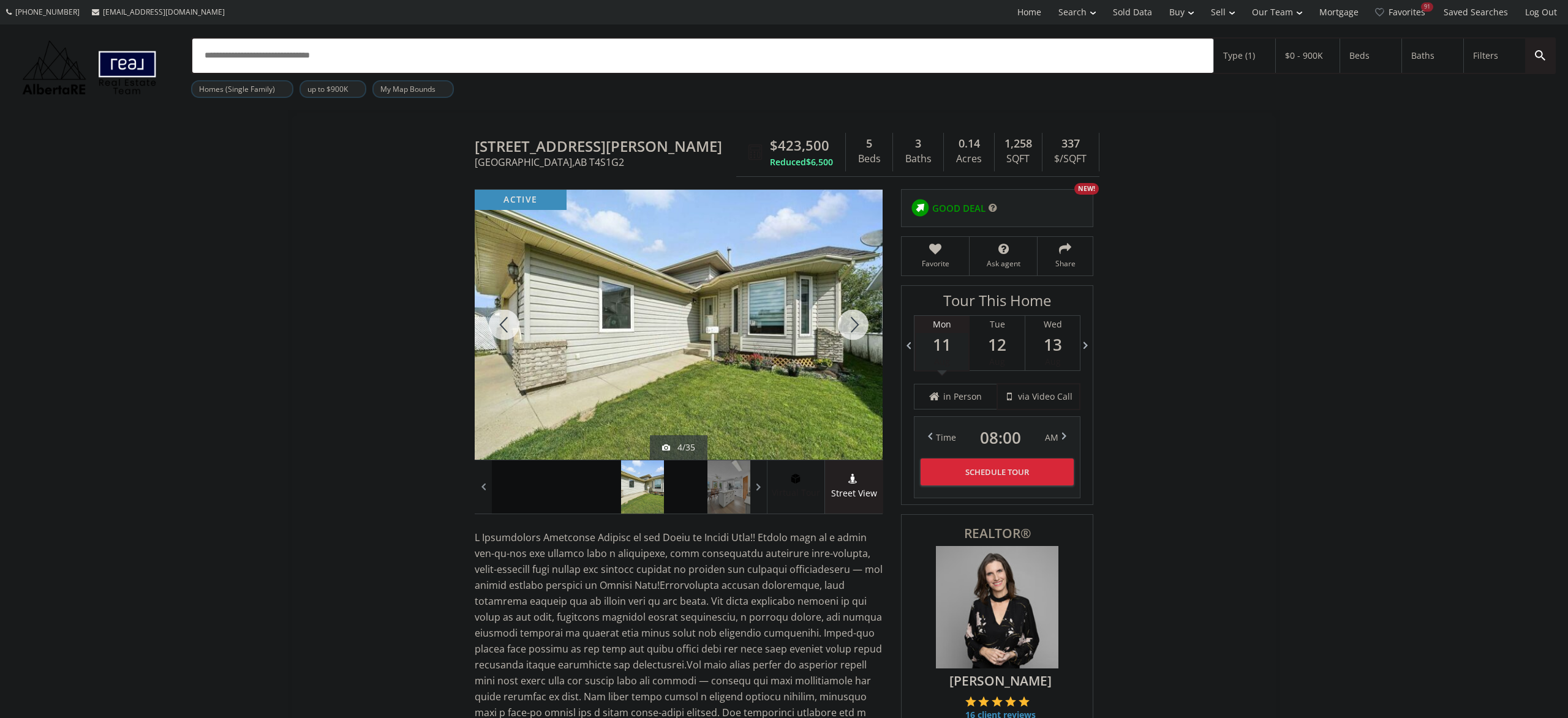
click at [870, 342] on div at bounding box center [853, 324] width 59 height 270
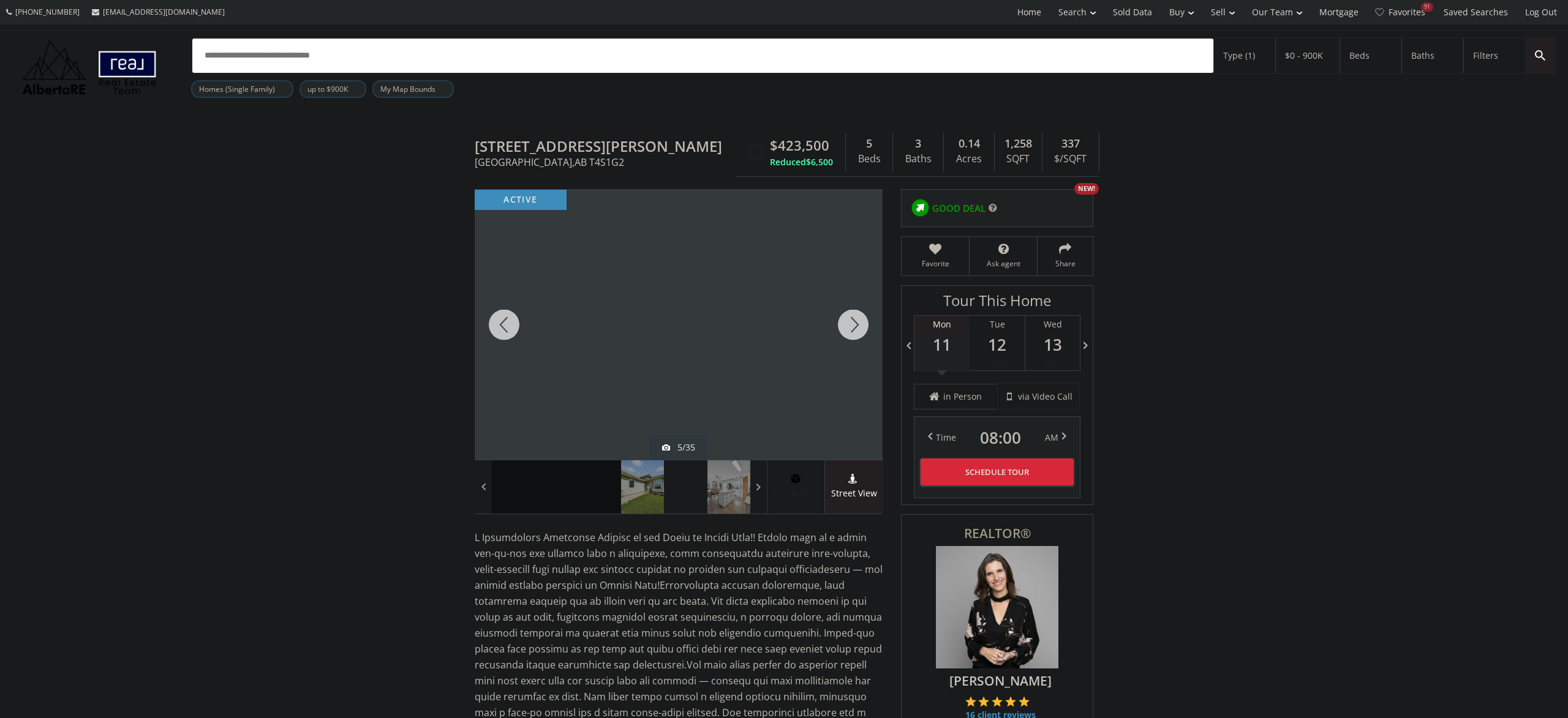
click at [857, 333] on div at bounding box center [853, 324] width 59 height 270
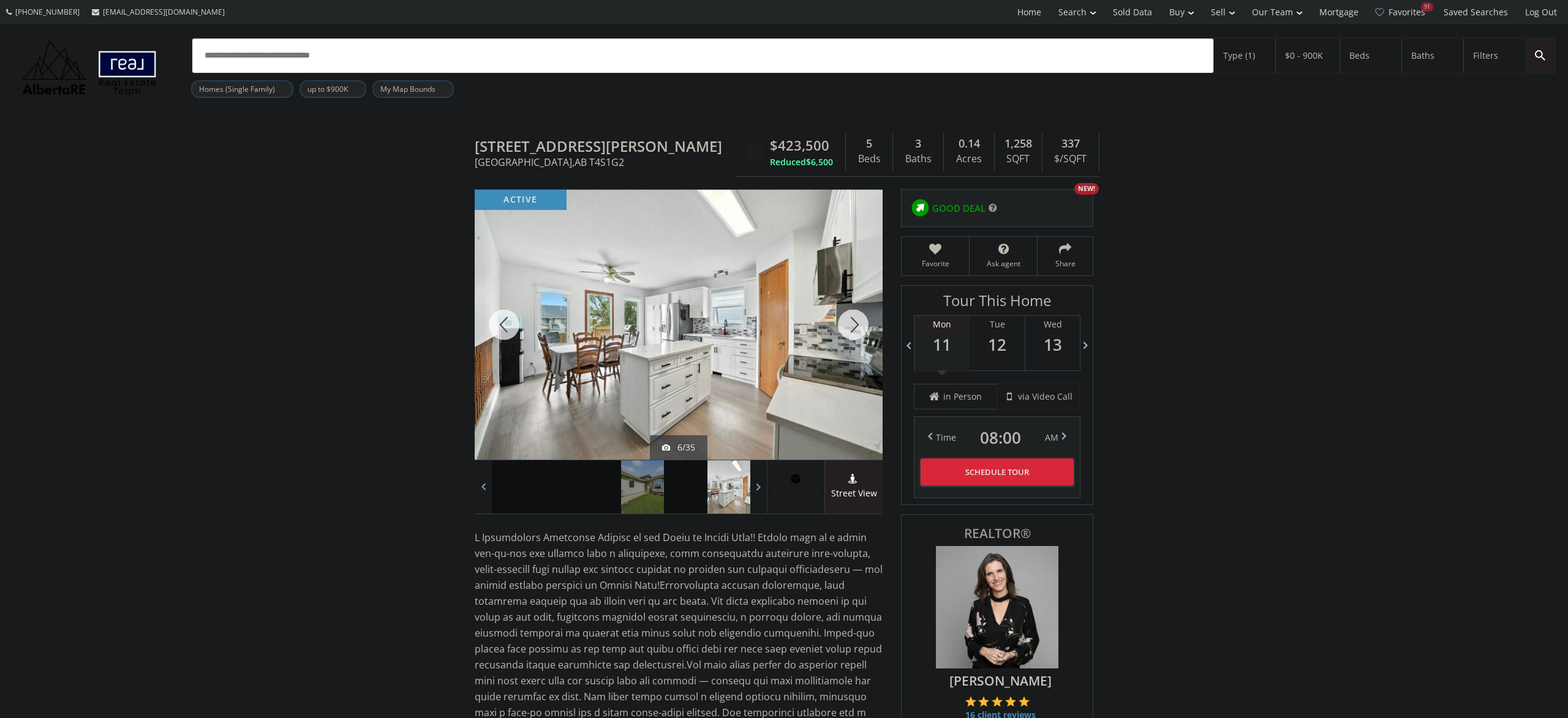
click at [859, 334] on div at bounding box center [853, 324] width 59 height 270
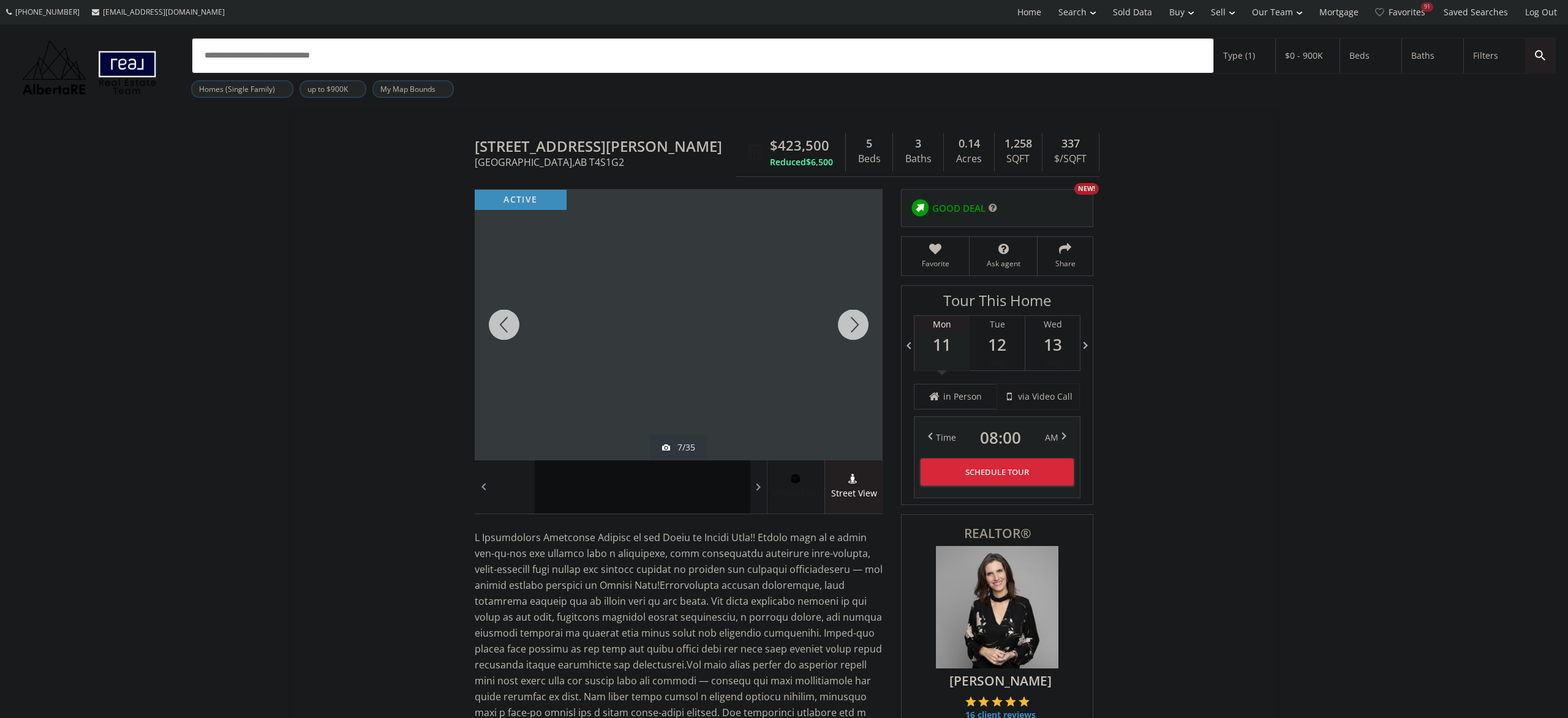
click at [859, 327] on div at bounding box center [853, 324] width 59 height 270
click at [852, 314] on div at bounding box center [853, 324] width 59 height 270
click at [859, 310] on div at bounding box center [853, 324] width 59 height 270
click at [857, 324] on div at bounding box center [853, 324] width 59 height 270
click at [852, 318] on div at bounding box center [853, 324] width 59 height 270
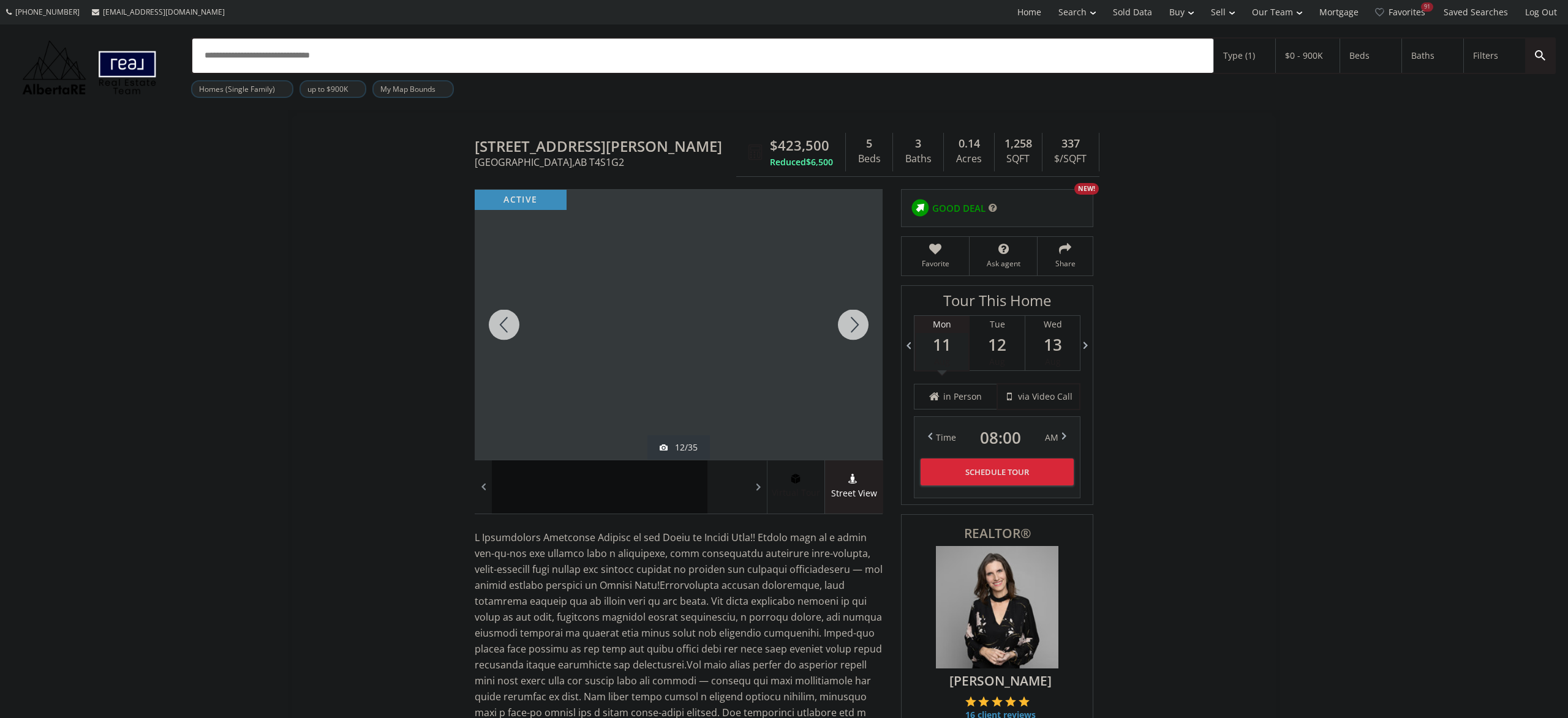
click at [852, 320] on div at bounding box center [853, 324] width 59 height 270
click at [854, 315] on div at bounding box center [853, 324] width 59 height 270
click at [850, 323] on div at bounding box center [853, 324] width 59 height 270
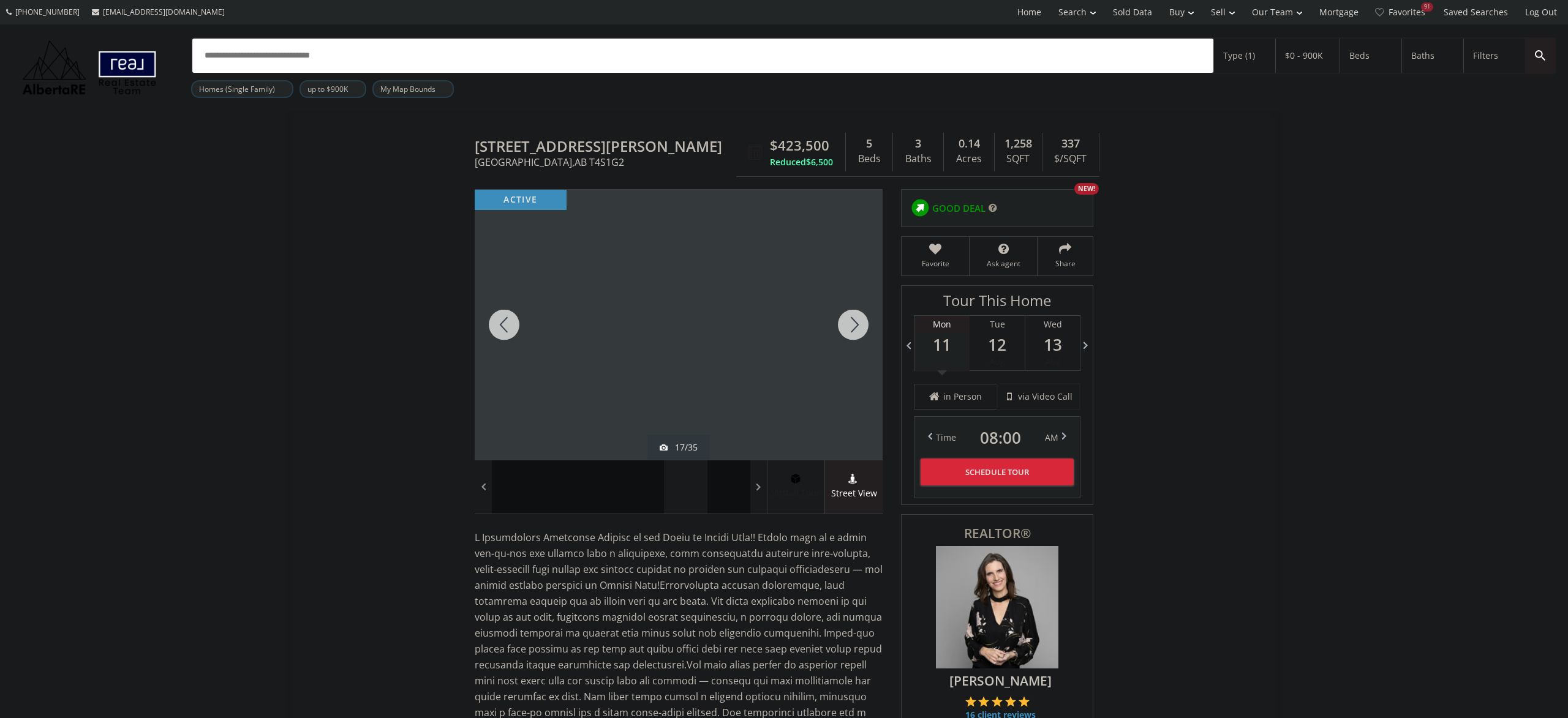
click at [844, 321] on div at bounding box center [853, 324] width 59 height 270
click at [838, 320] on div at bounding box center [853, 324] width 59 height 270
click at [834, 320] on div at bounding box center [853, 324] width 59 height 270
click at [834, 320] on div at bounding box center [853, 324] width 59 height 270
click at [833, 319] on div at bounding box center [853, 324] width 59 height 270
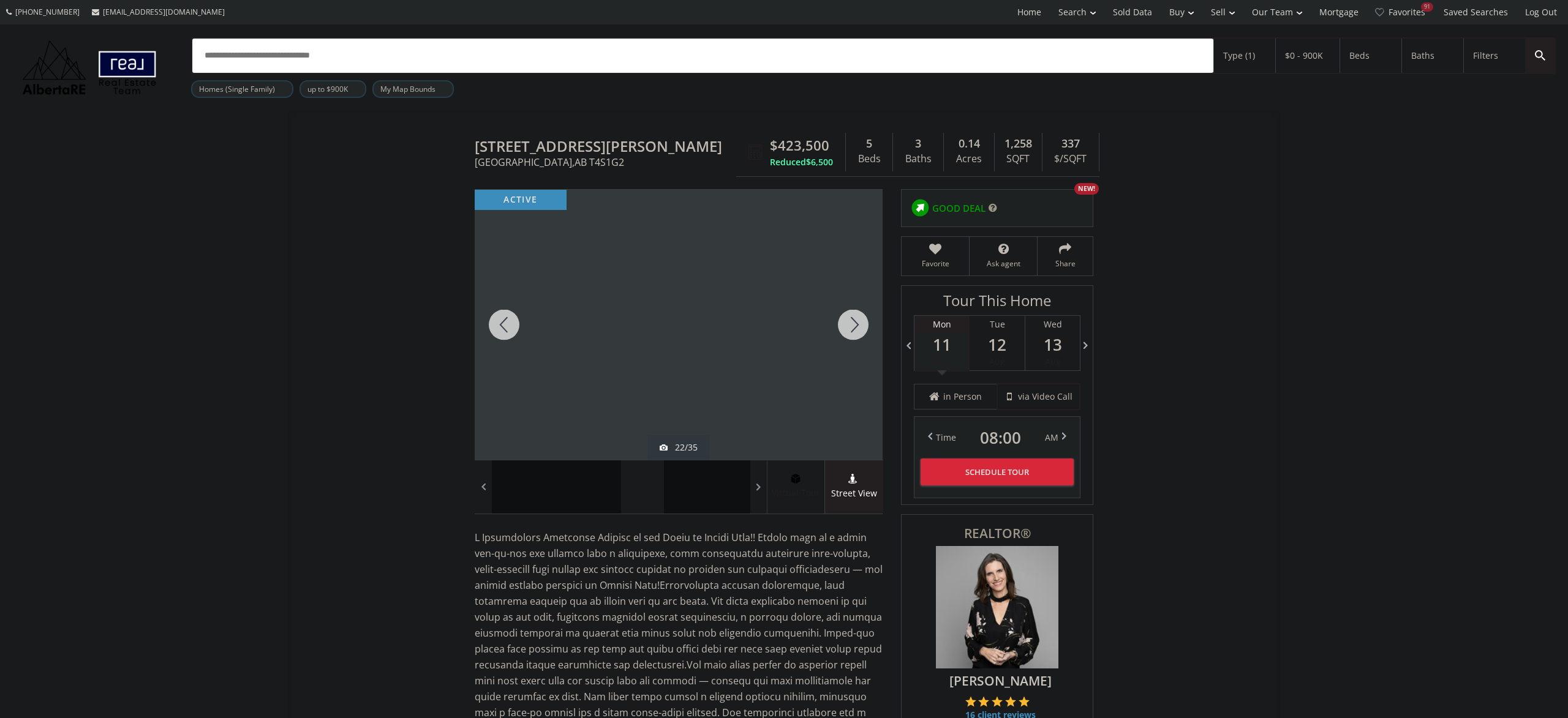
click at [833, 319] on div at bounding box center [853, 324] width 59 height 270
click at [832, 320] on div at bounding box center [853, 324] width 59 height 270
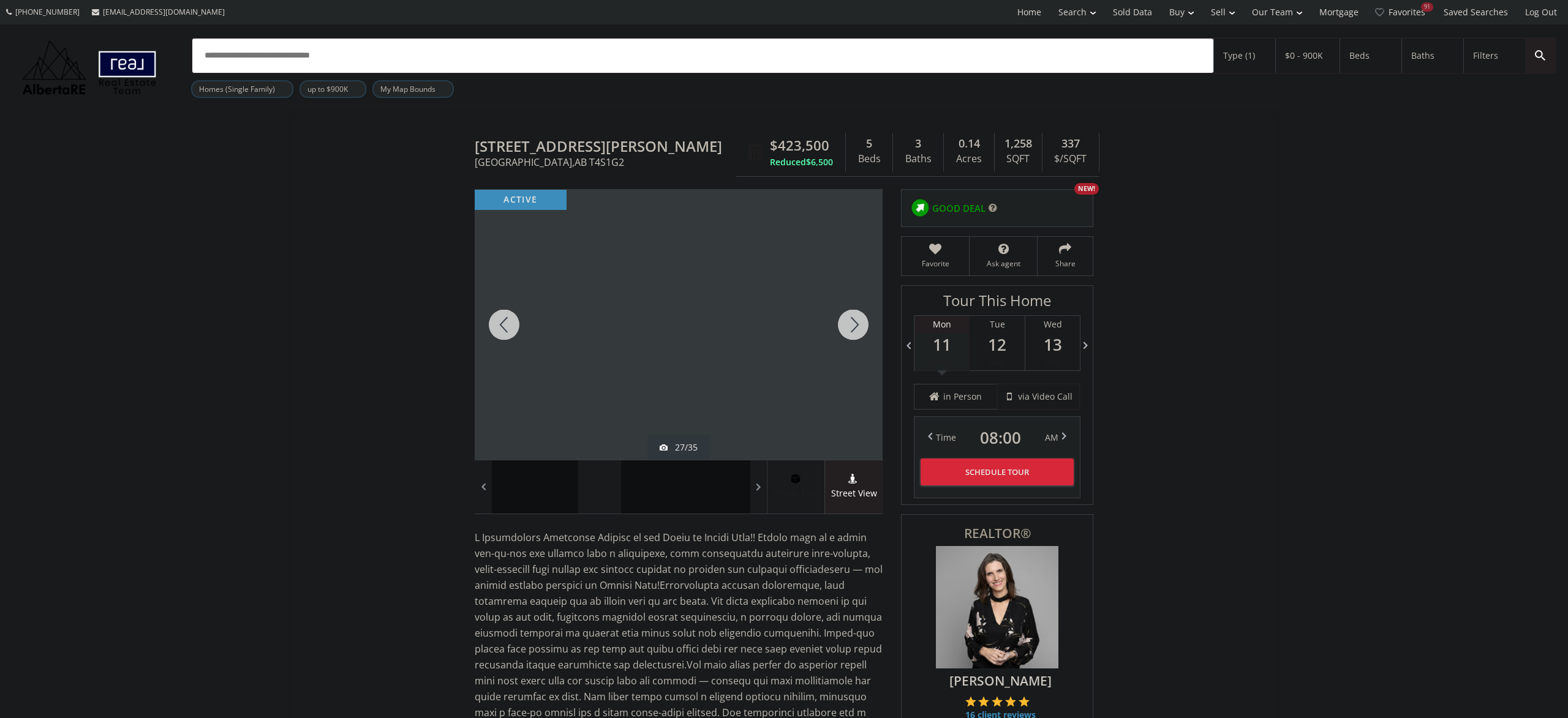
click at [832, 320] on div at bounding box center [853, 324] width 59 height 270
click at [831, 321] on div at bounding box center [853, 324] width 59 height 270
click at [512, 323] on div at bounding box center [504, 324] width 59 height 270
click at [848, 324] on div at bounding box center [853, 324] width 59 height 270
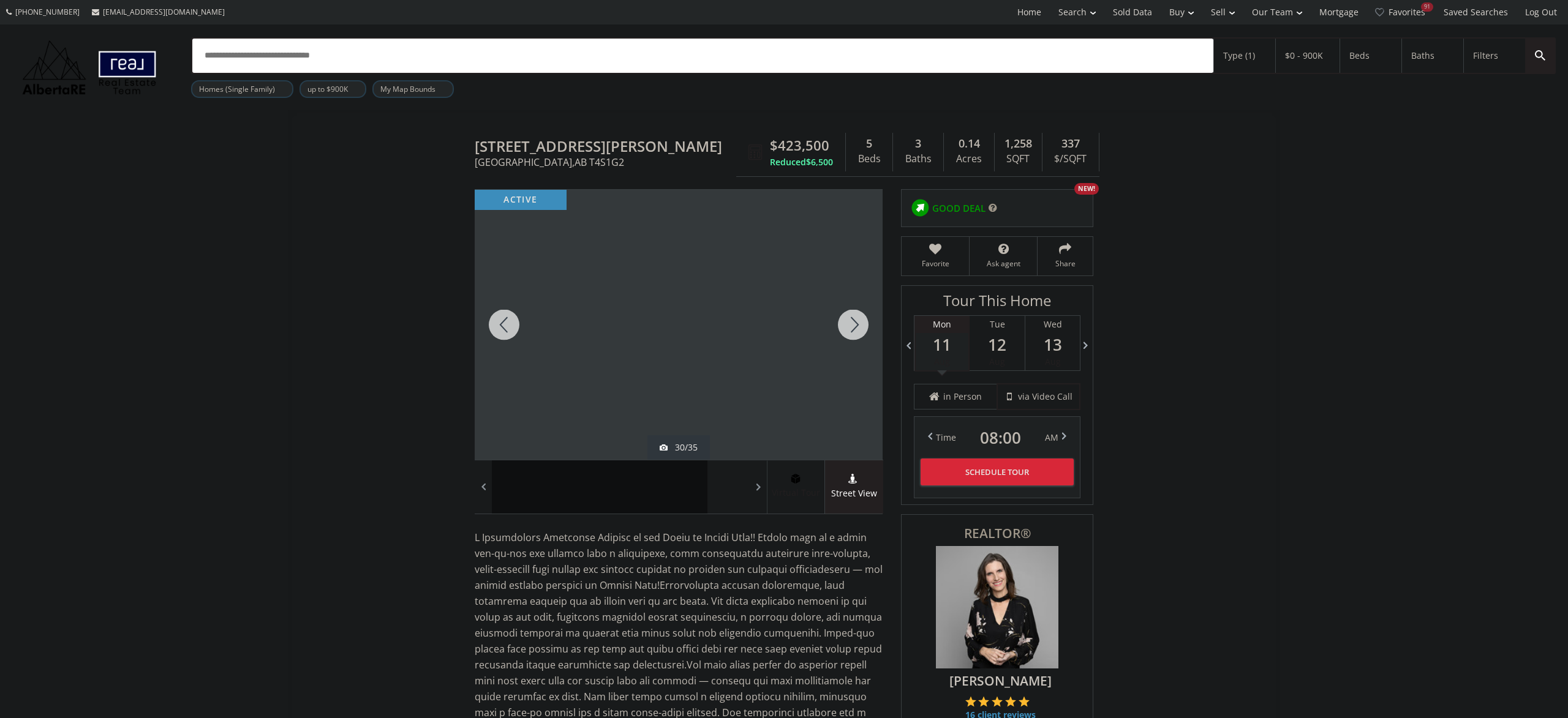
click at [847, 327] on div at bounding box center [853, 324] width 59 height 270
click at [845, 330] on div at bounding box center [853, 324] width 59 height 270
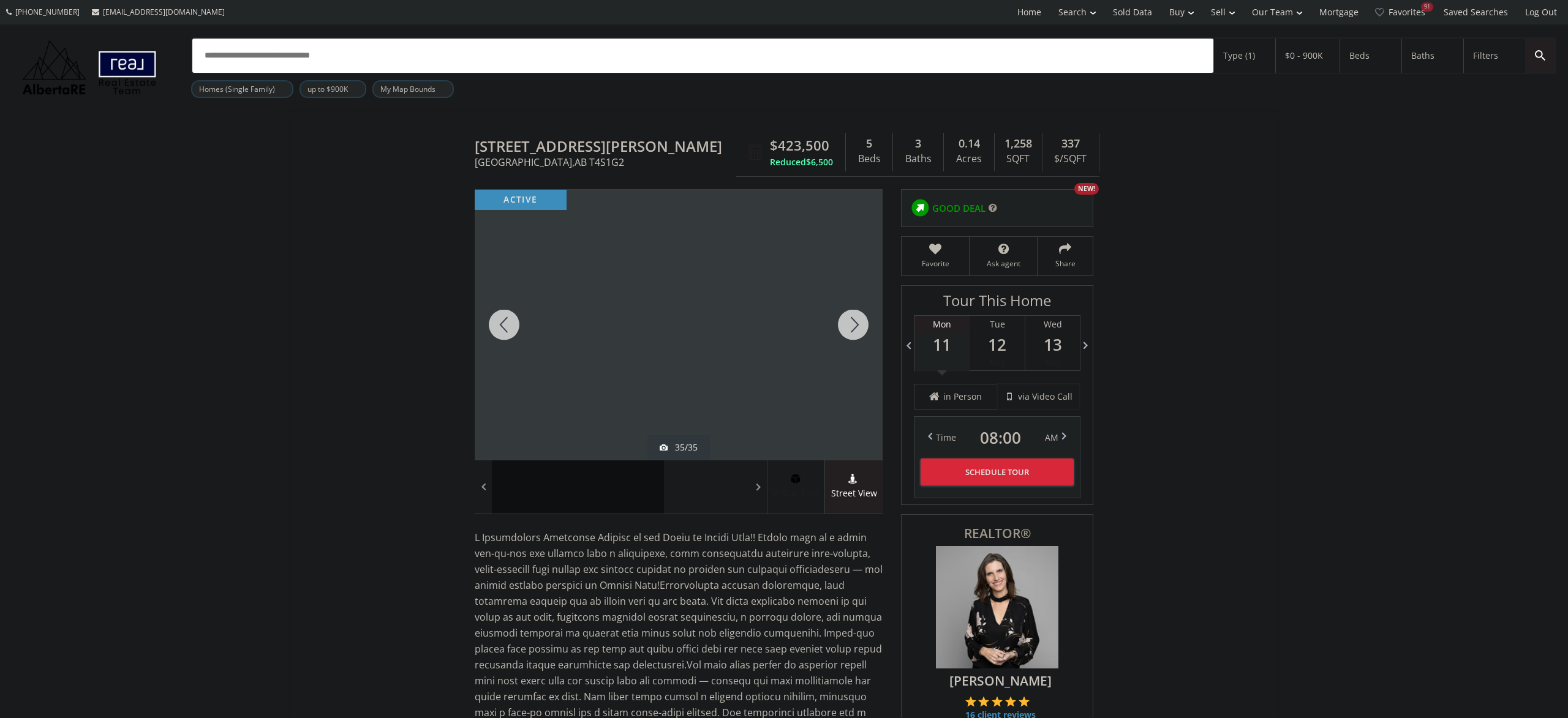
click at [845, 330] on div at bounding box center [853, 324] width 59 height 270
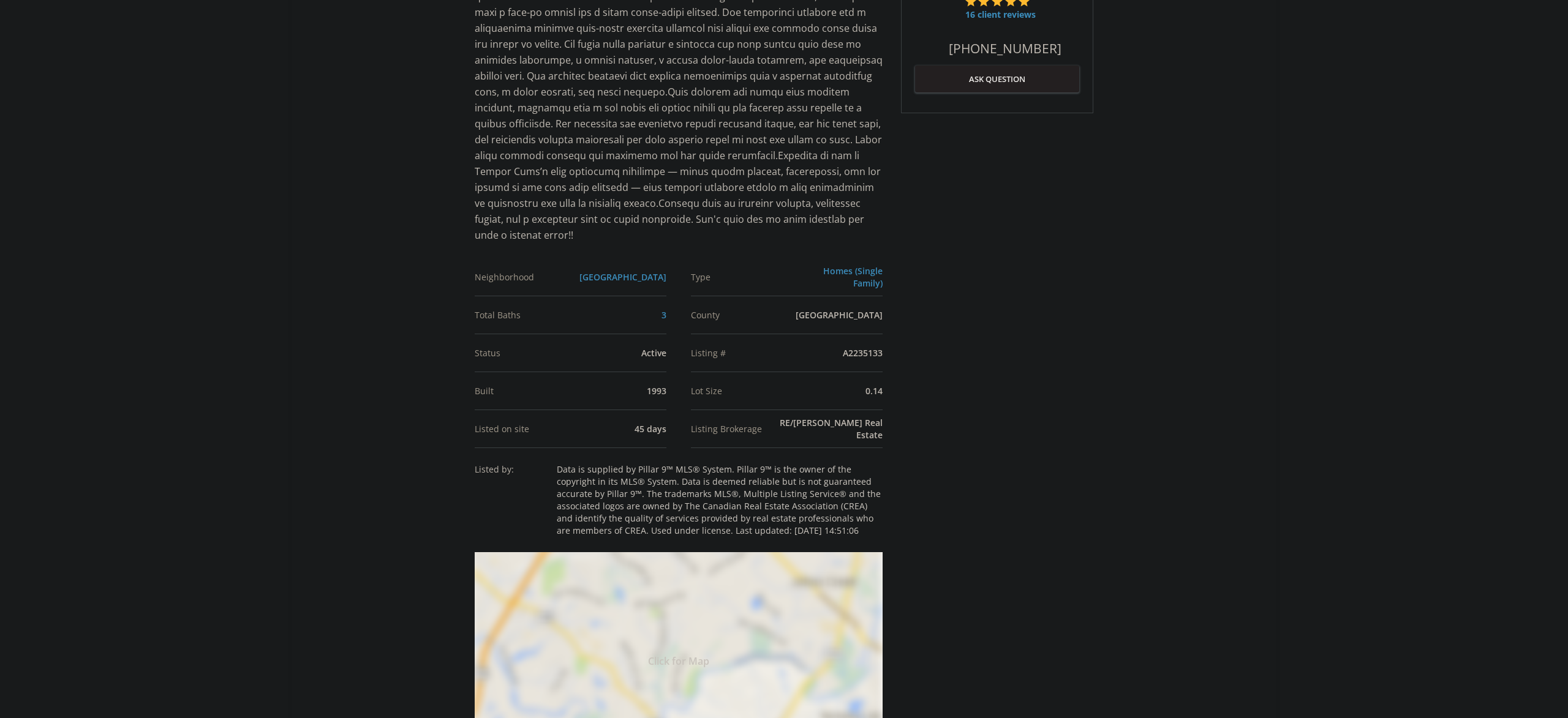
click at [705, 584] on div "Click for Map" at bounding box center [679, 659] width 408 height 214
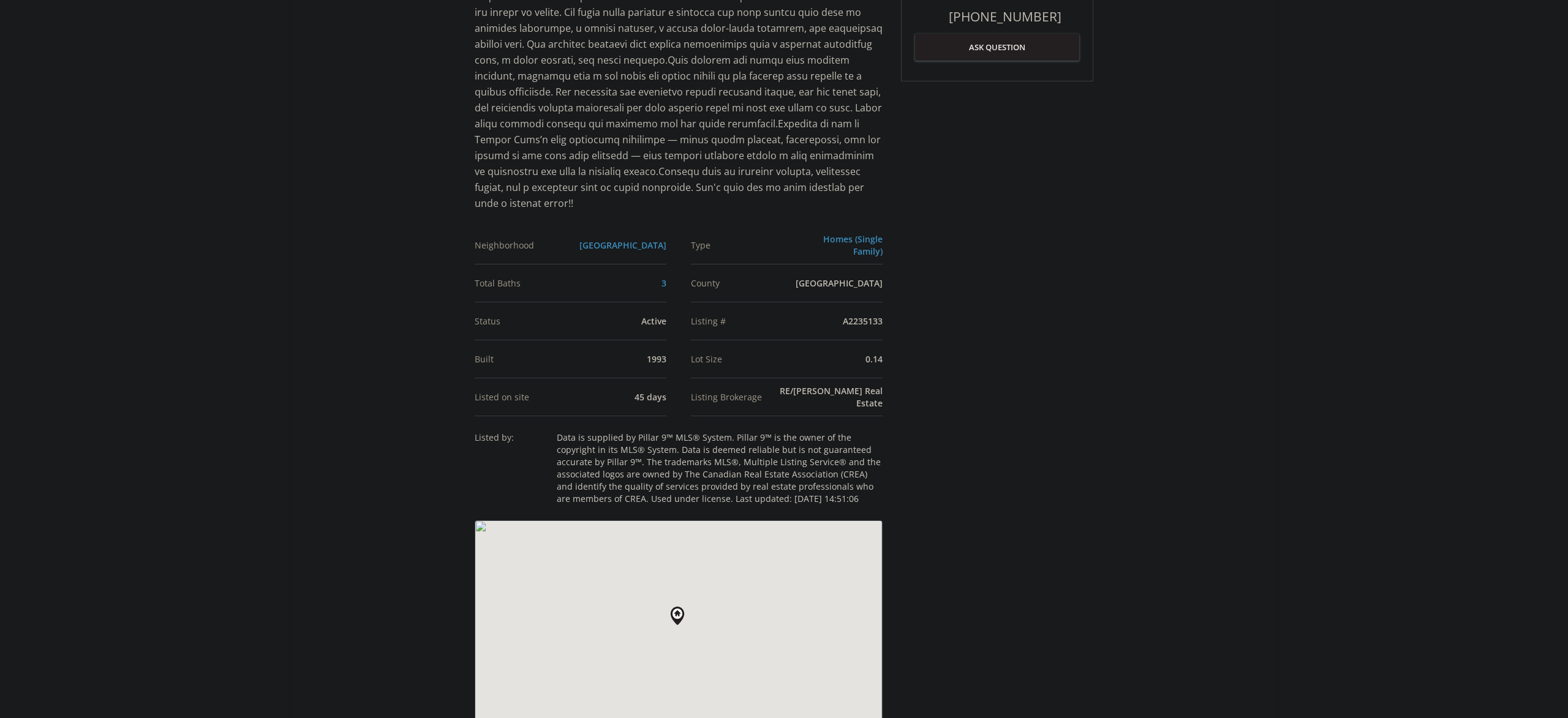
scroll to position [892, 0]
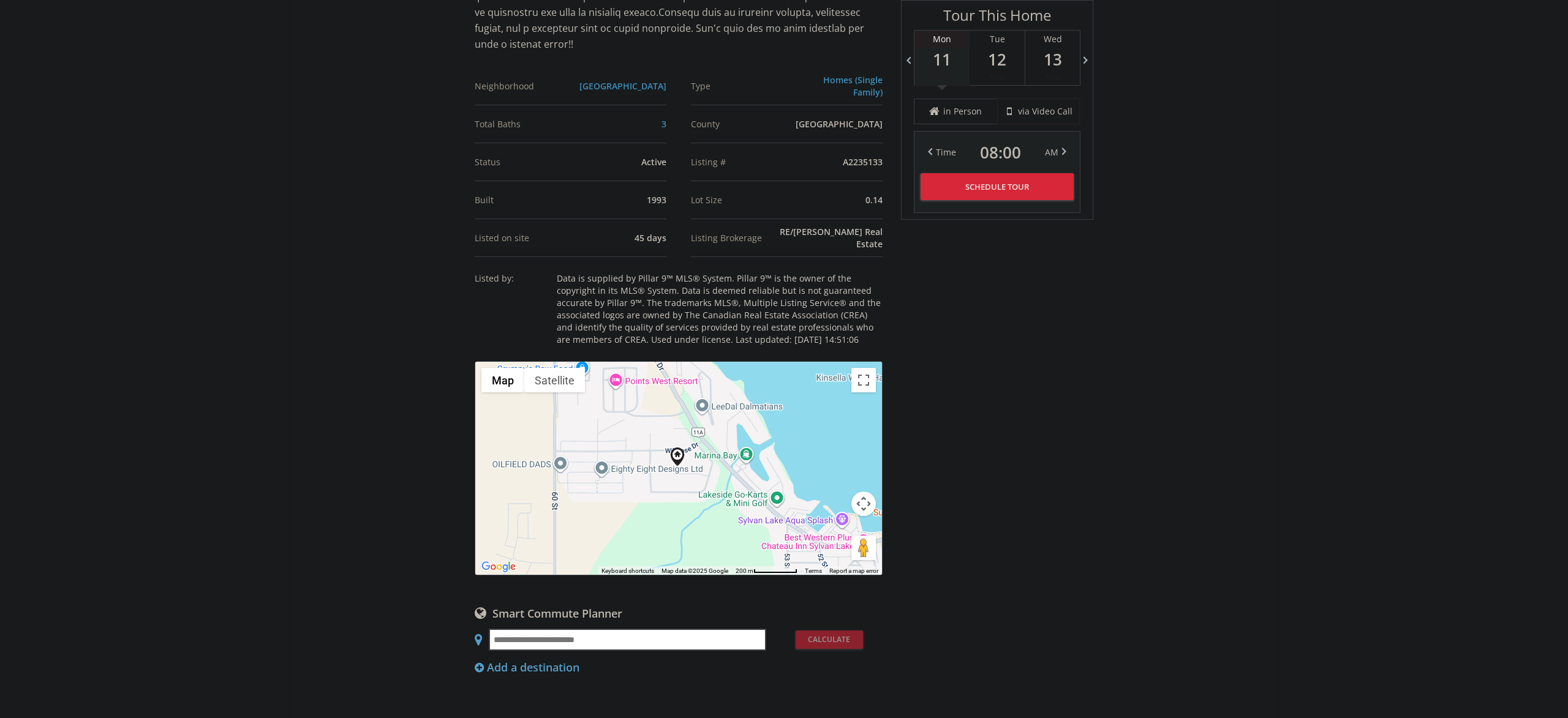
click at [865, 492] on button "Map camera controls" at bounding box center [863, 504] width 24 height 24
click at [841, 461] on button "Zoom in" at bounding box center [833, 473] width 24 height 24
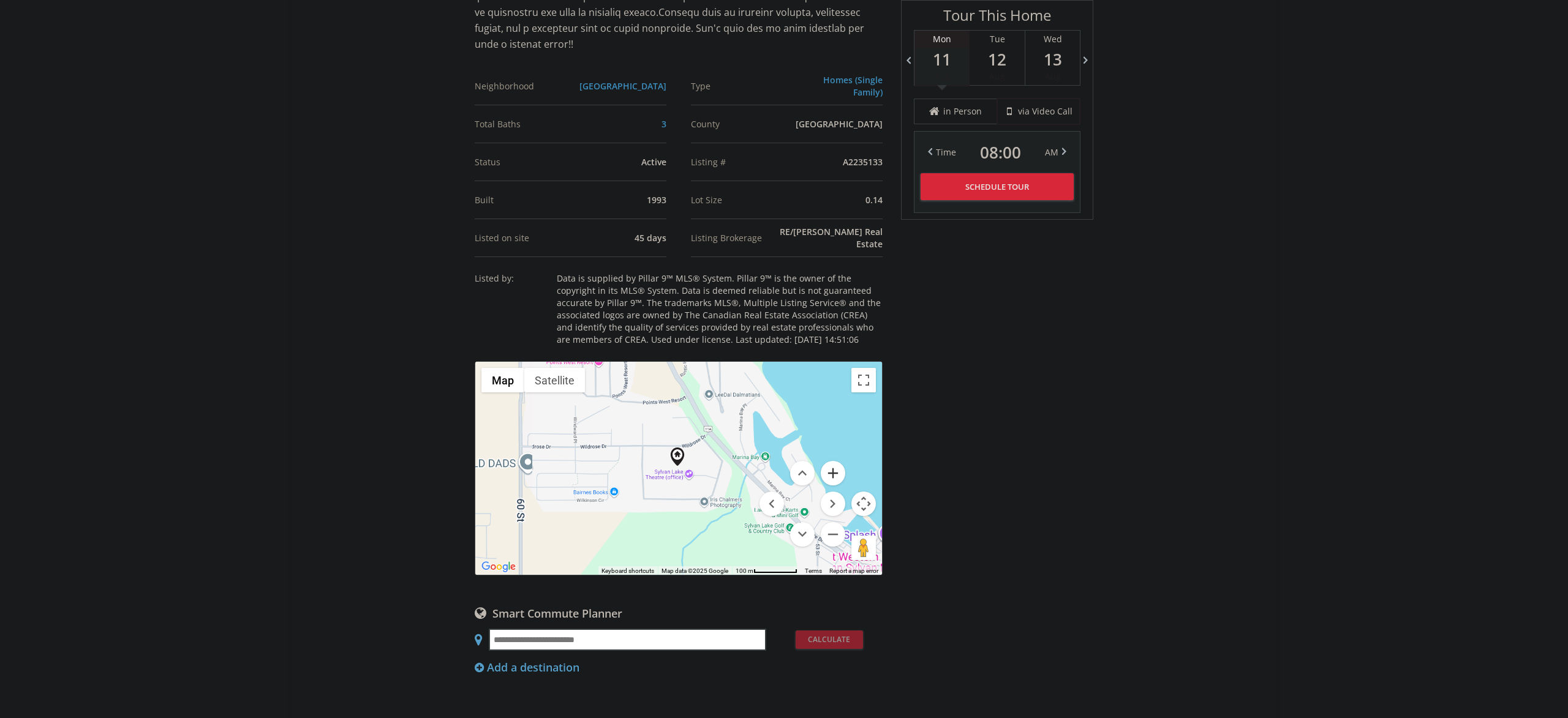
click at [840, 464] on button "Zoom in" at bounding box center [833, 473] width 24 height 24
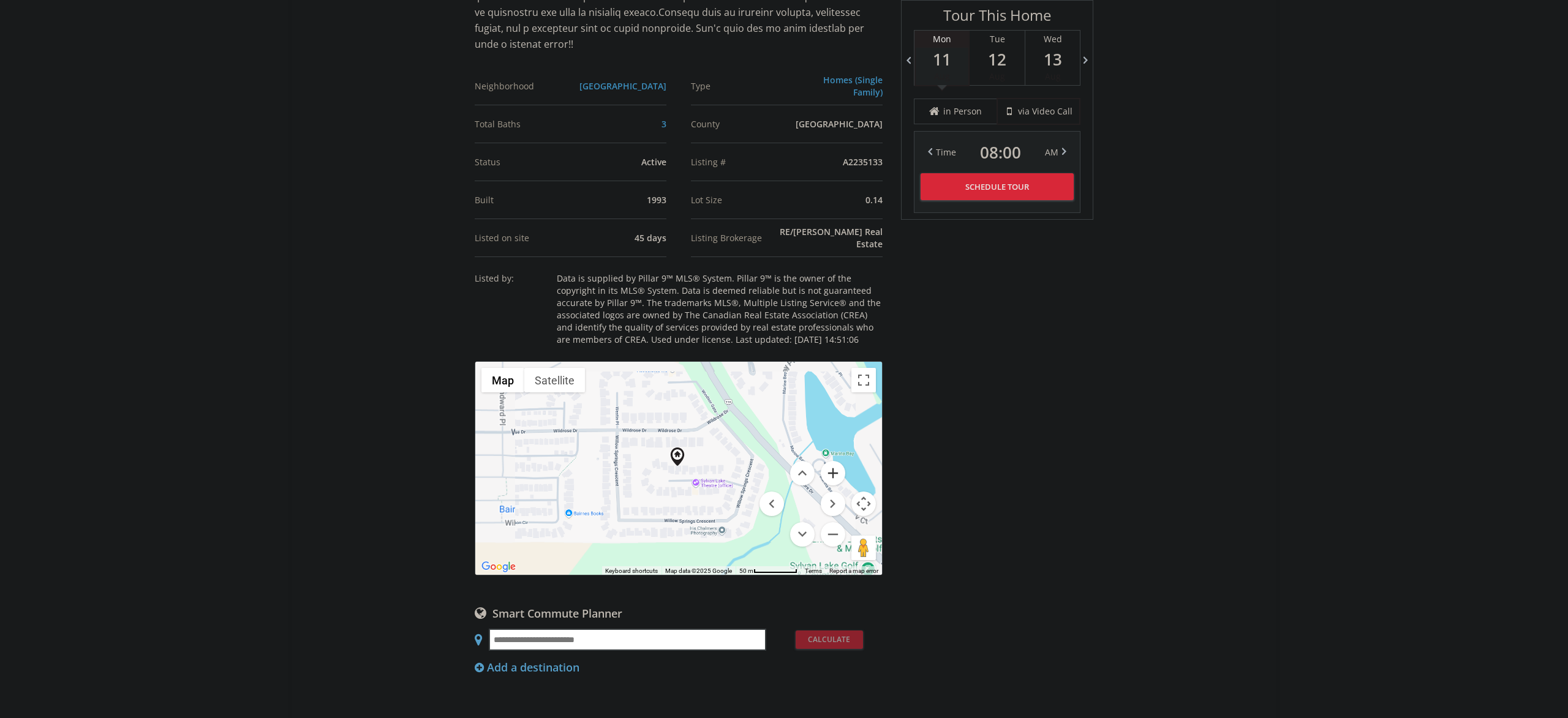
click at [839, 465] on button "Zoom in" at bounding box center [833, 473] width 24 height 24
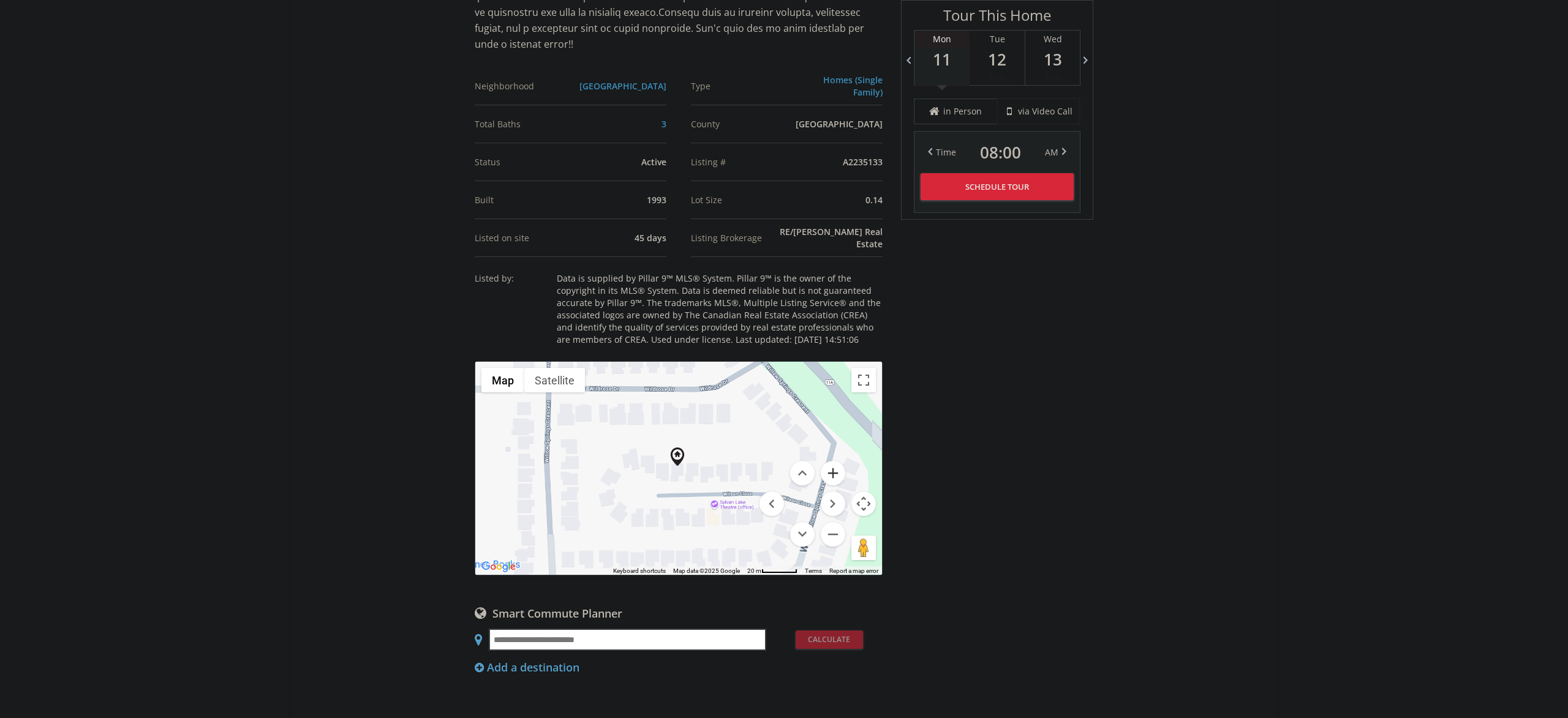
click at [839, 467] on button "Zoom in" at bounding box center [833, 473] width 24 height 24
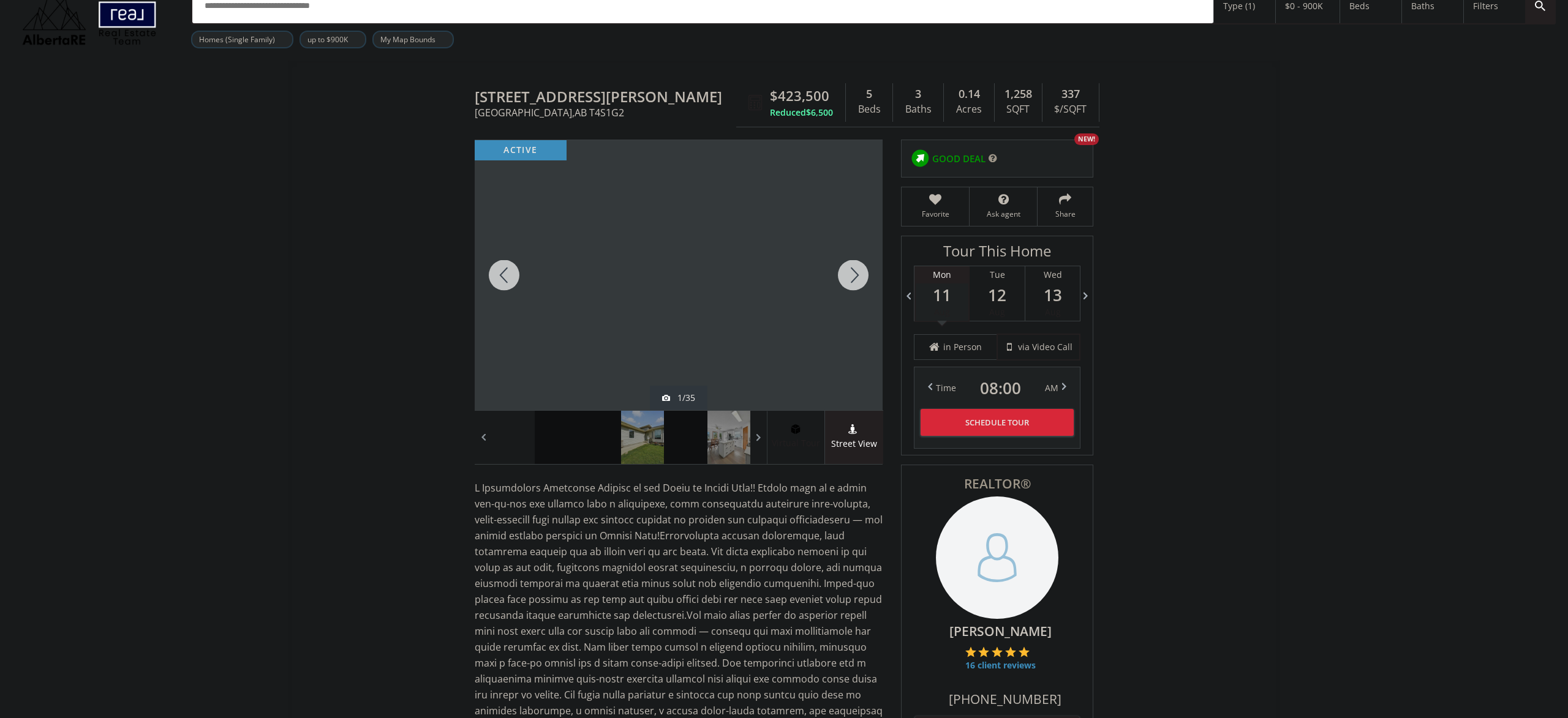
scroll to position [0, 0]
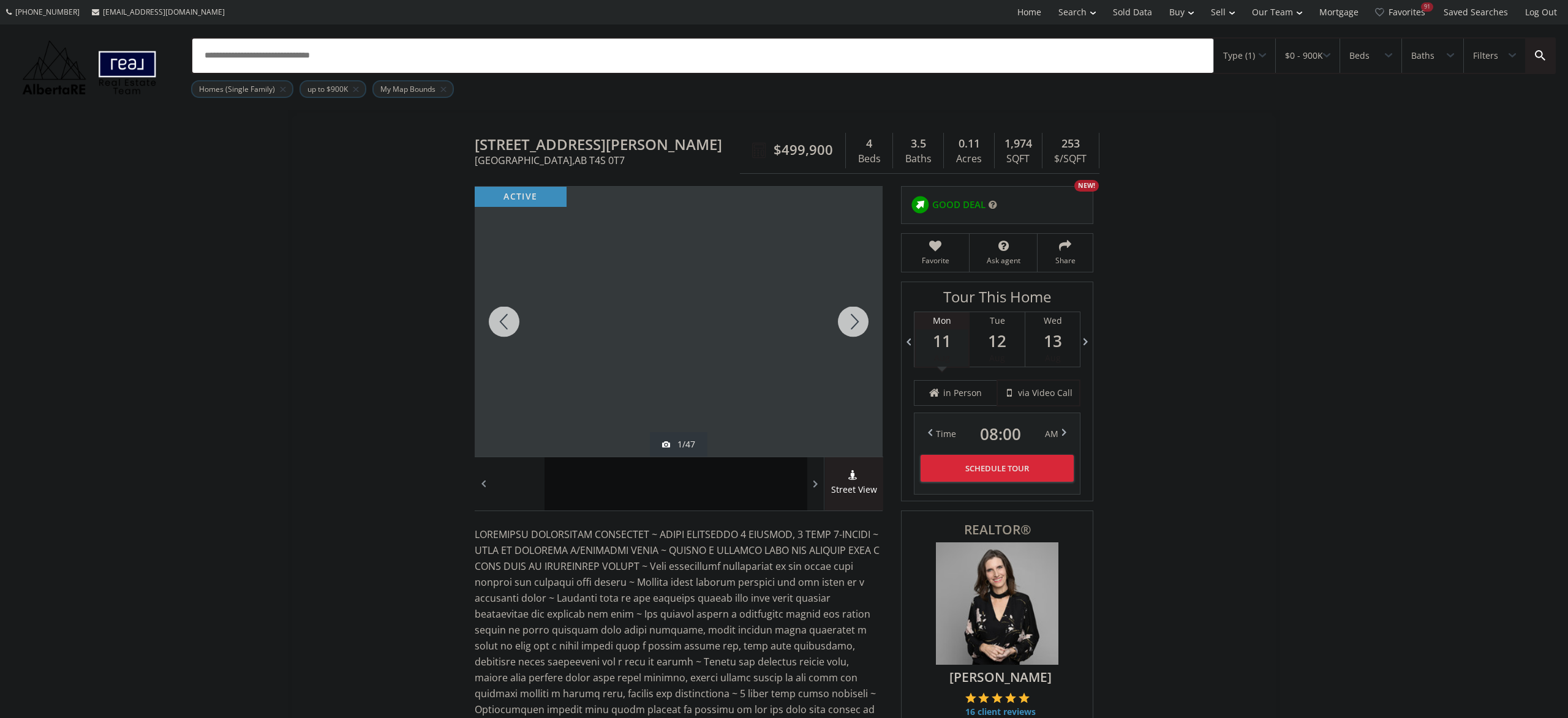
click at [848, 317] on div at bounding box center [853, 321] width 59 height 270
click at [848, 318] on div at bounding box center [853, 321] width 59 height 270
click at [847, 320] on div at bounding box center [853, 321] width 59 height 270
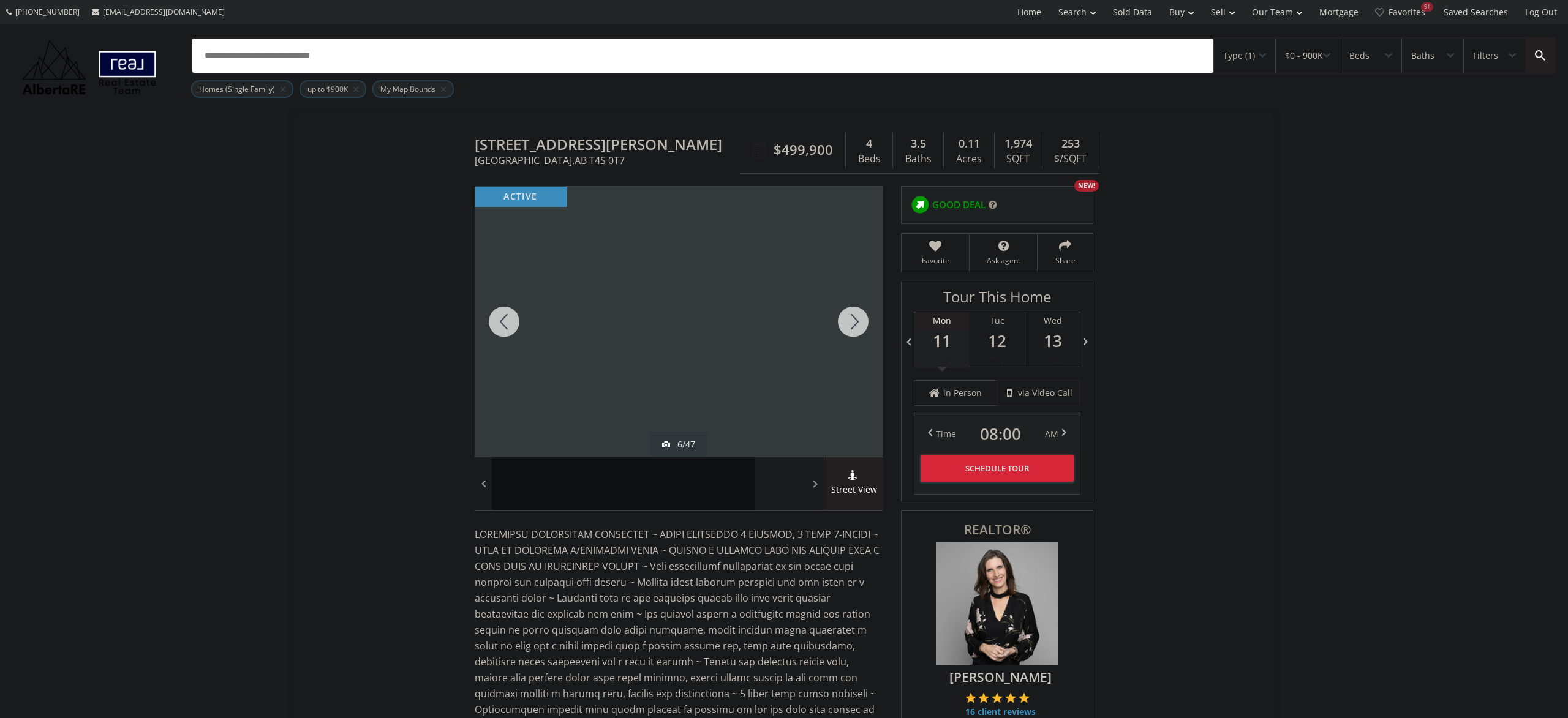
click at [847, 320] on div at bounding box center [853, 321] width 59 height 270
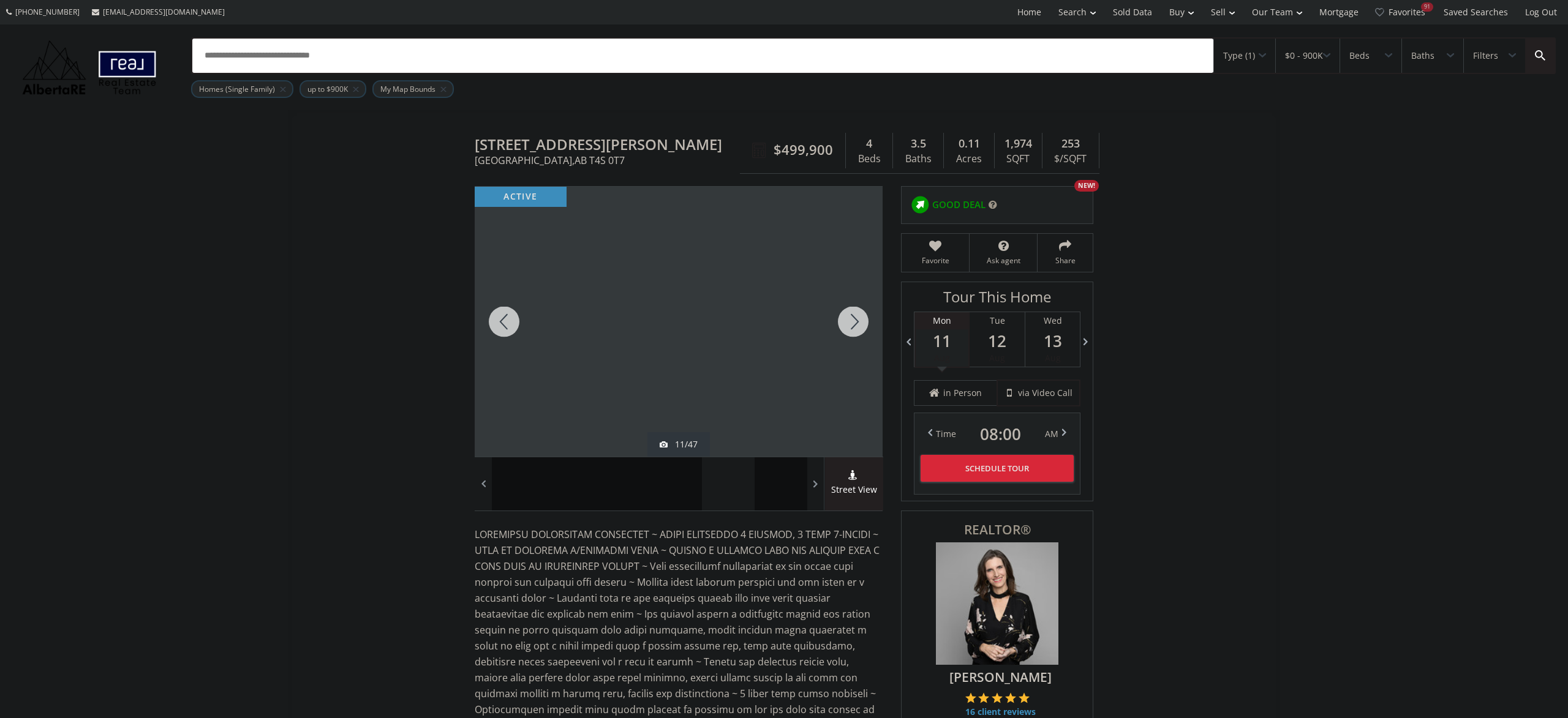
click at [847, 320] on div at bounding box center [853, 321] width 59 height 270
click at [847, 321] on div at bounding box center [853, 321] width 59 height 270
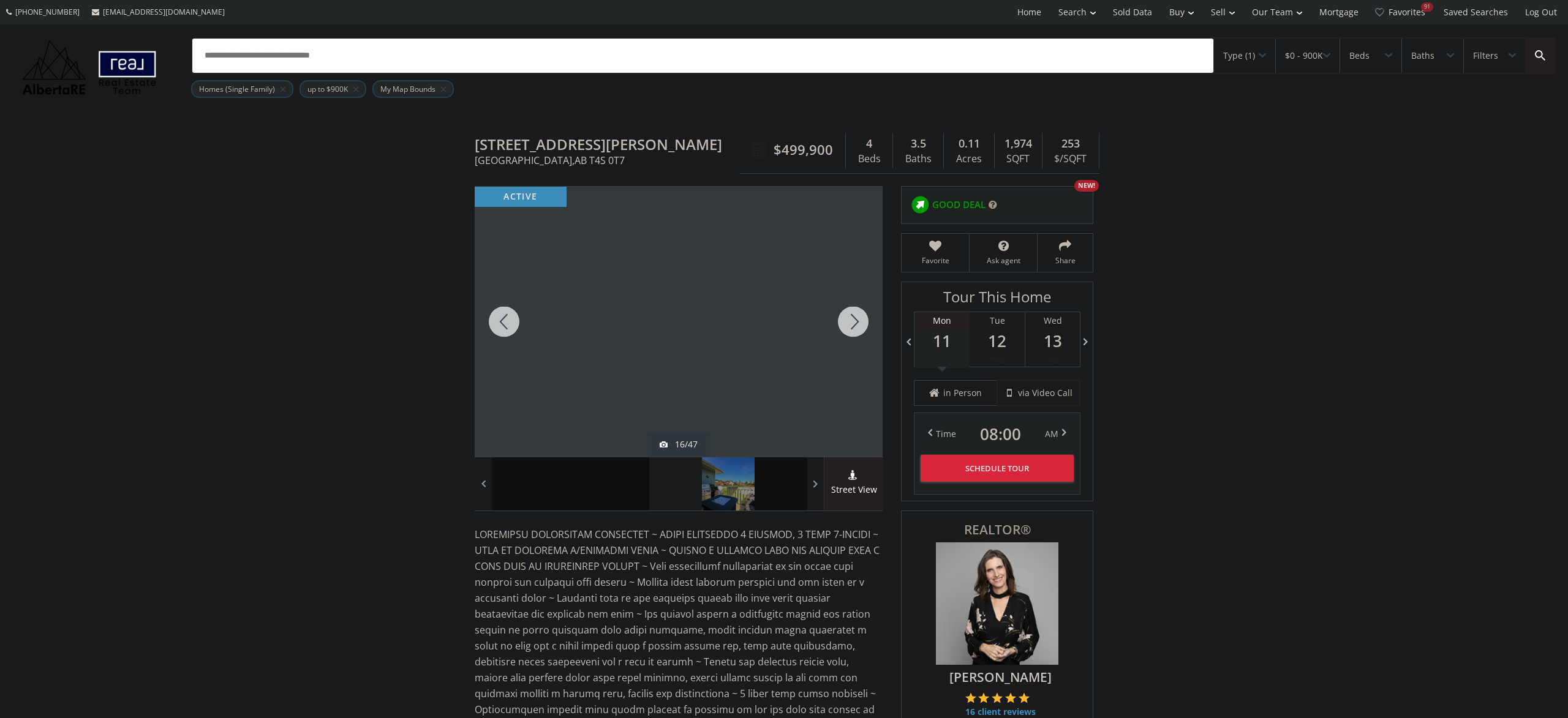
click at [847, 321] on div at bounding box center [853, 321] width 59 height 270
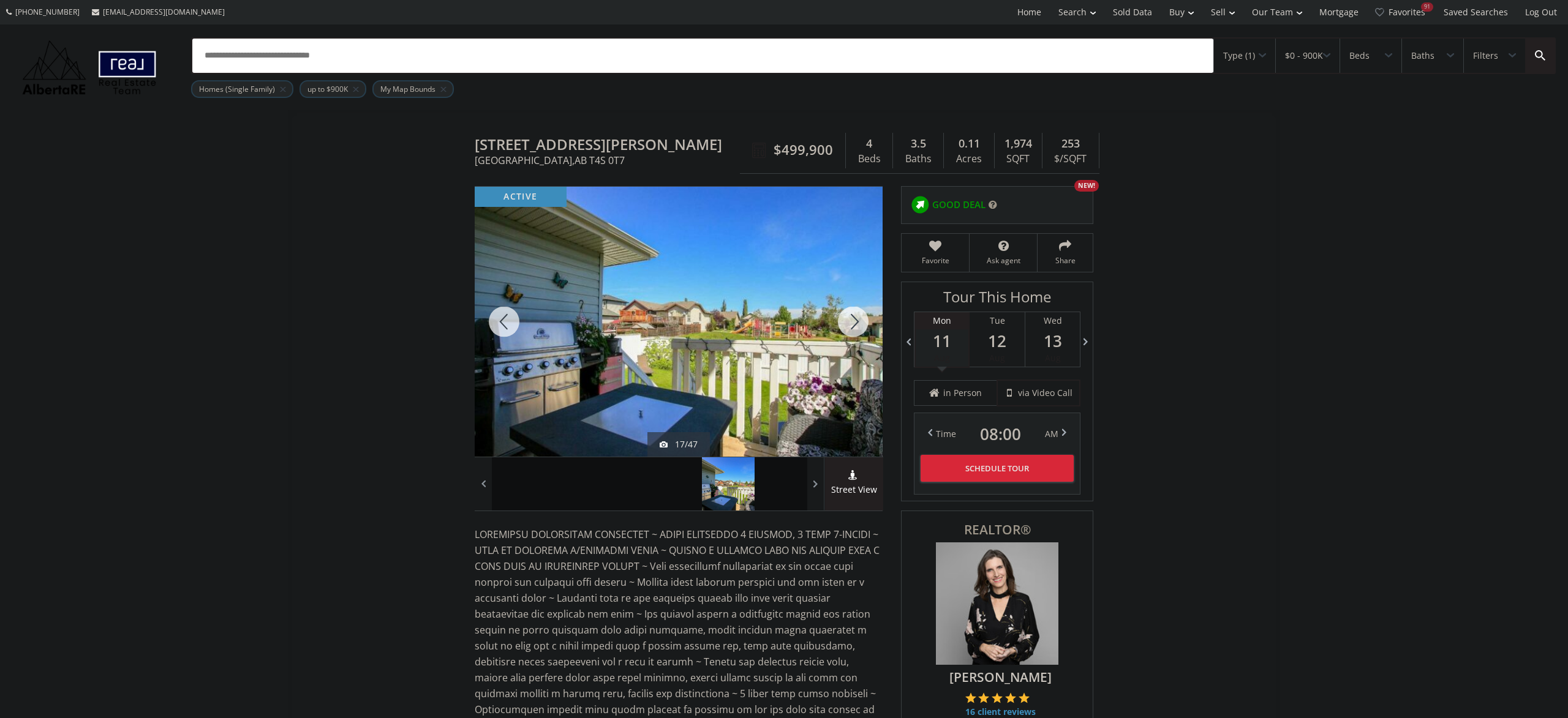
click at [847, 321] on div at bounding box center [853, 321] width 59 height 270
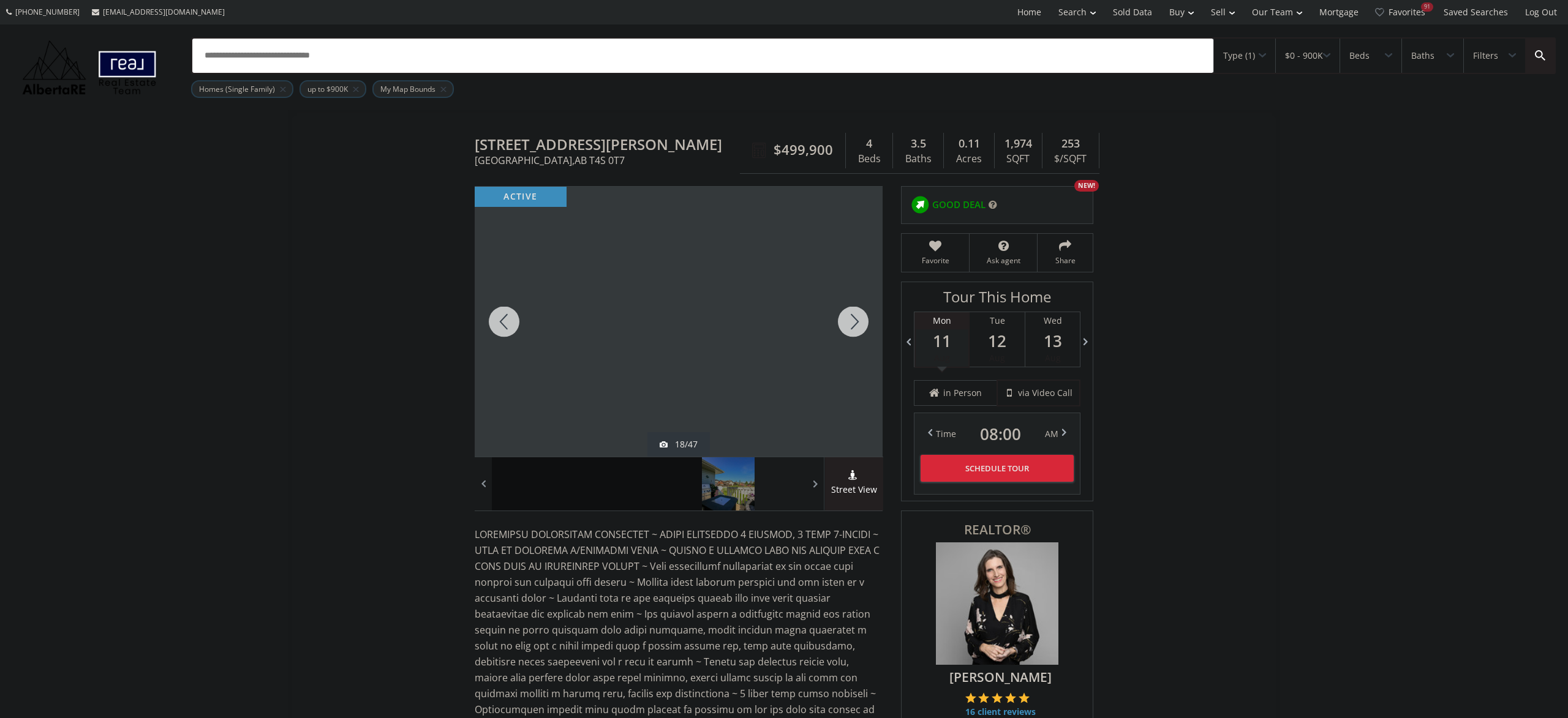
click at [847, 321] on div at bounding box center [853, 321] width 59 height 270
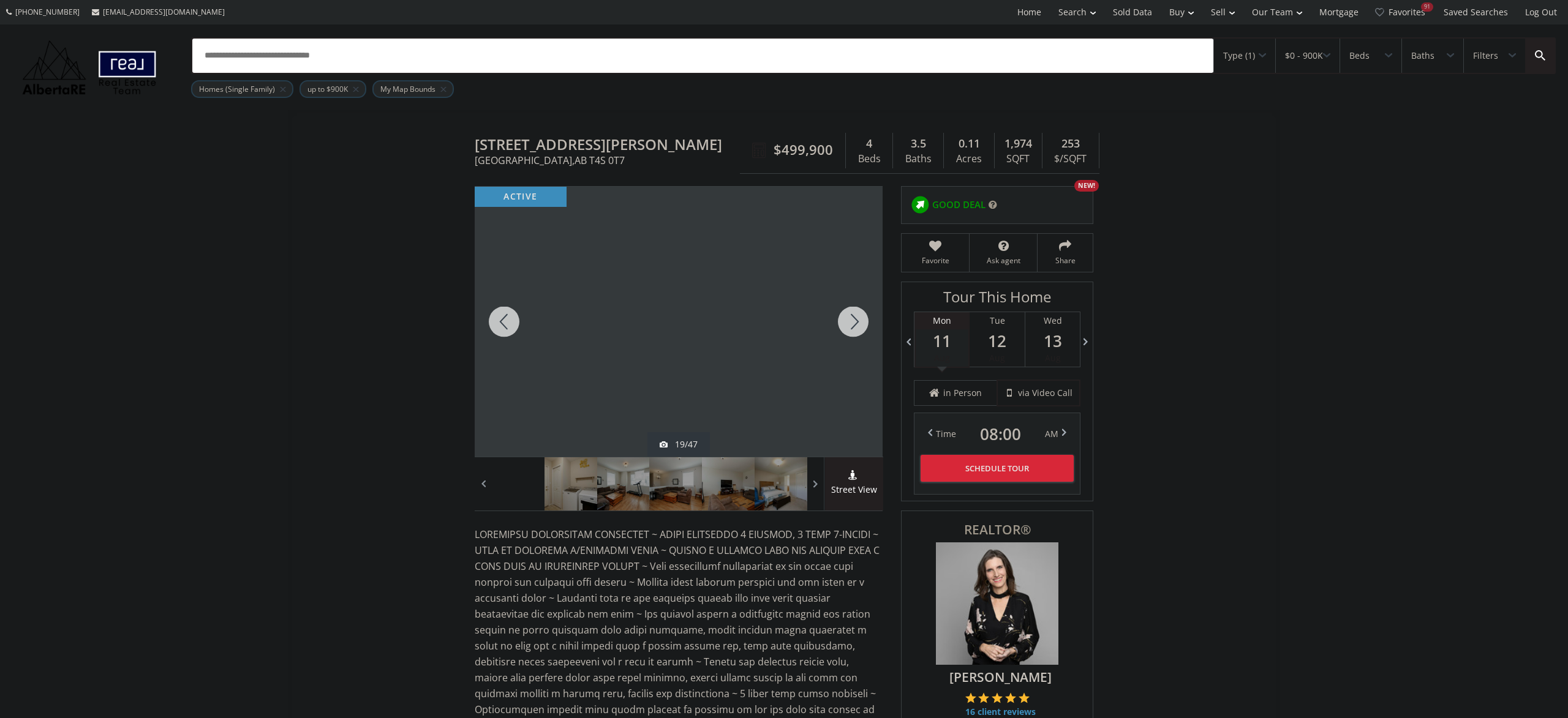
click at [497, 315] on div at bounding box center [504, 321] width 59 height 270
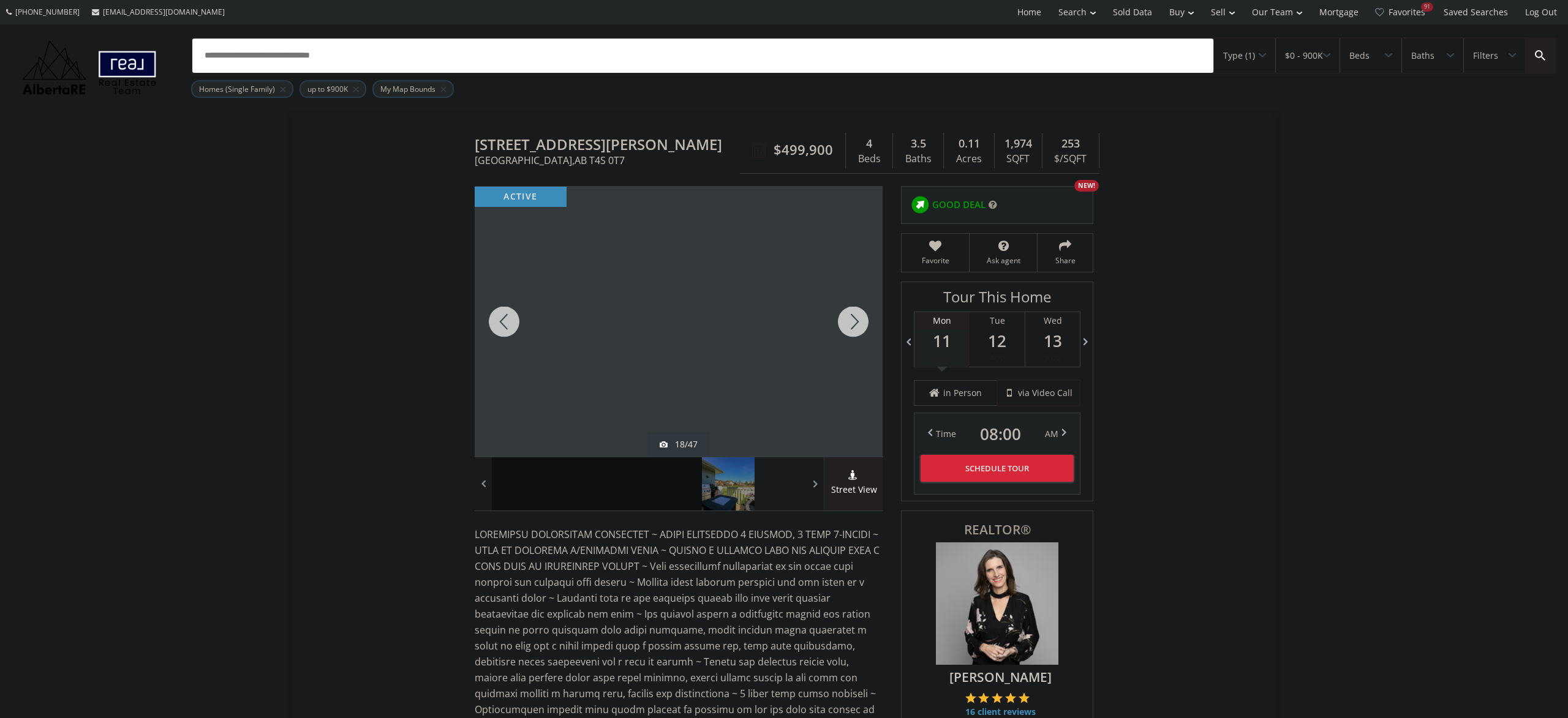
click at [859, 316] on div at bounding box center [853, 321] width 59 height 270
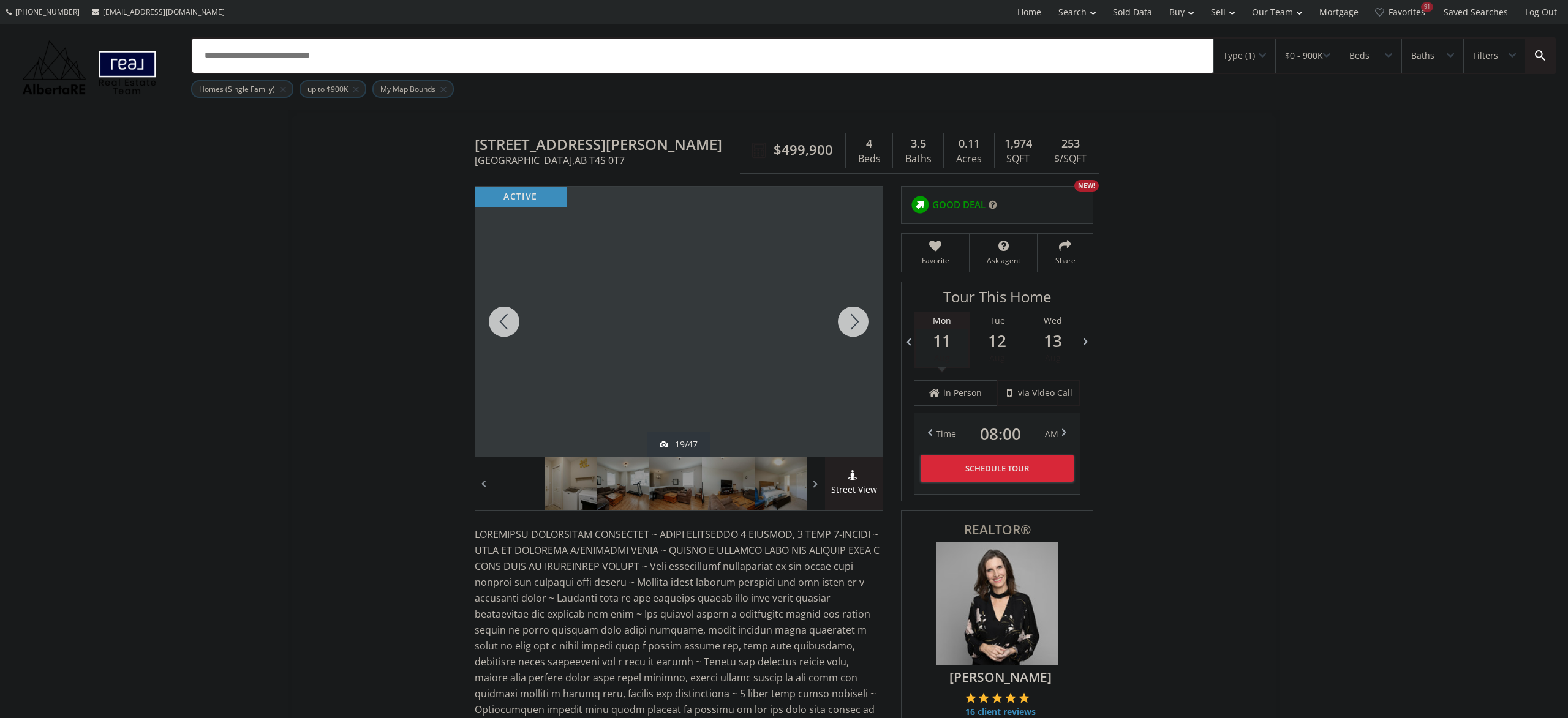
click at [508, 318] on div at bounding box center [504, 321] width 59 height 270
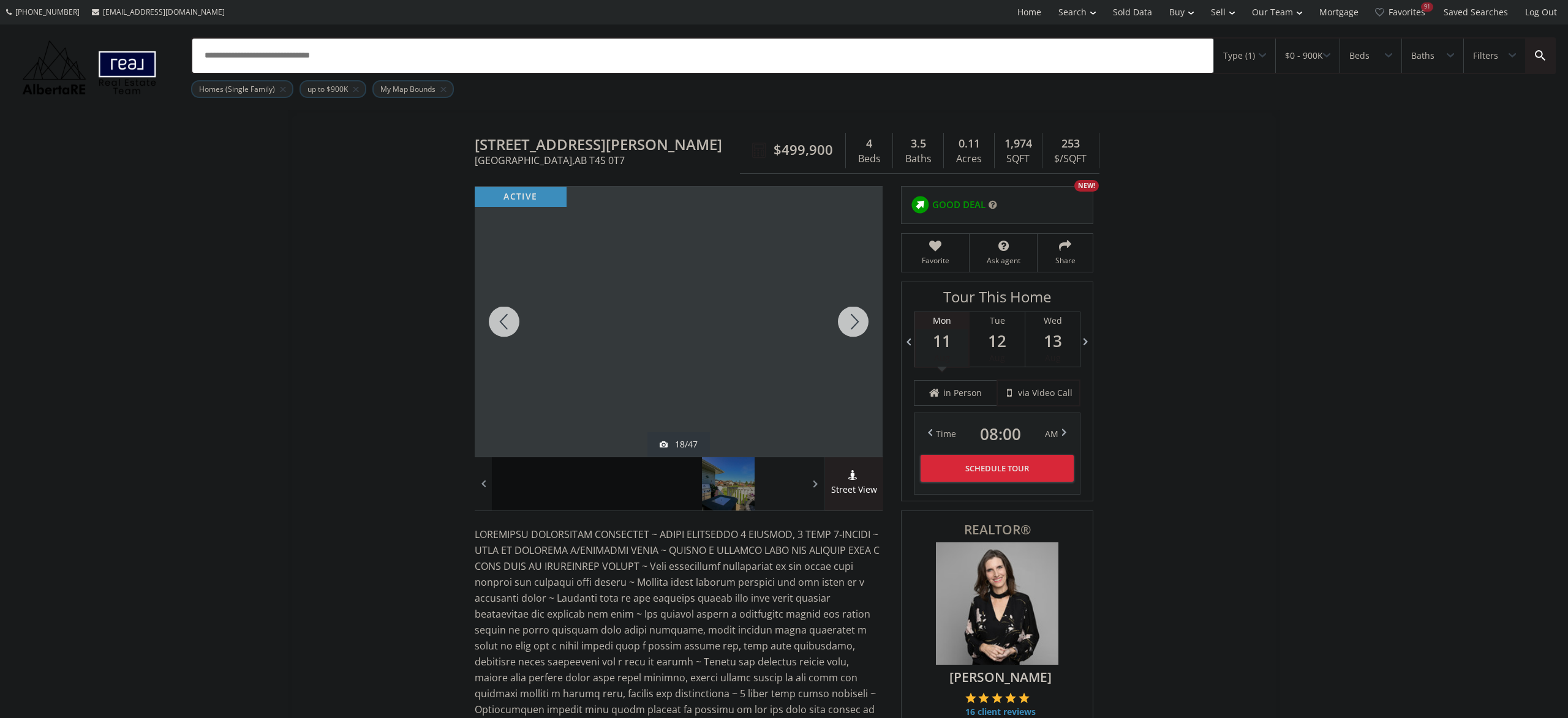
click at [848, 337] on div at bounding box center [853, 321] width 59 height 270
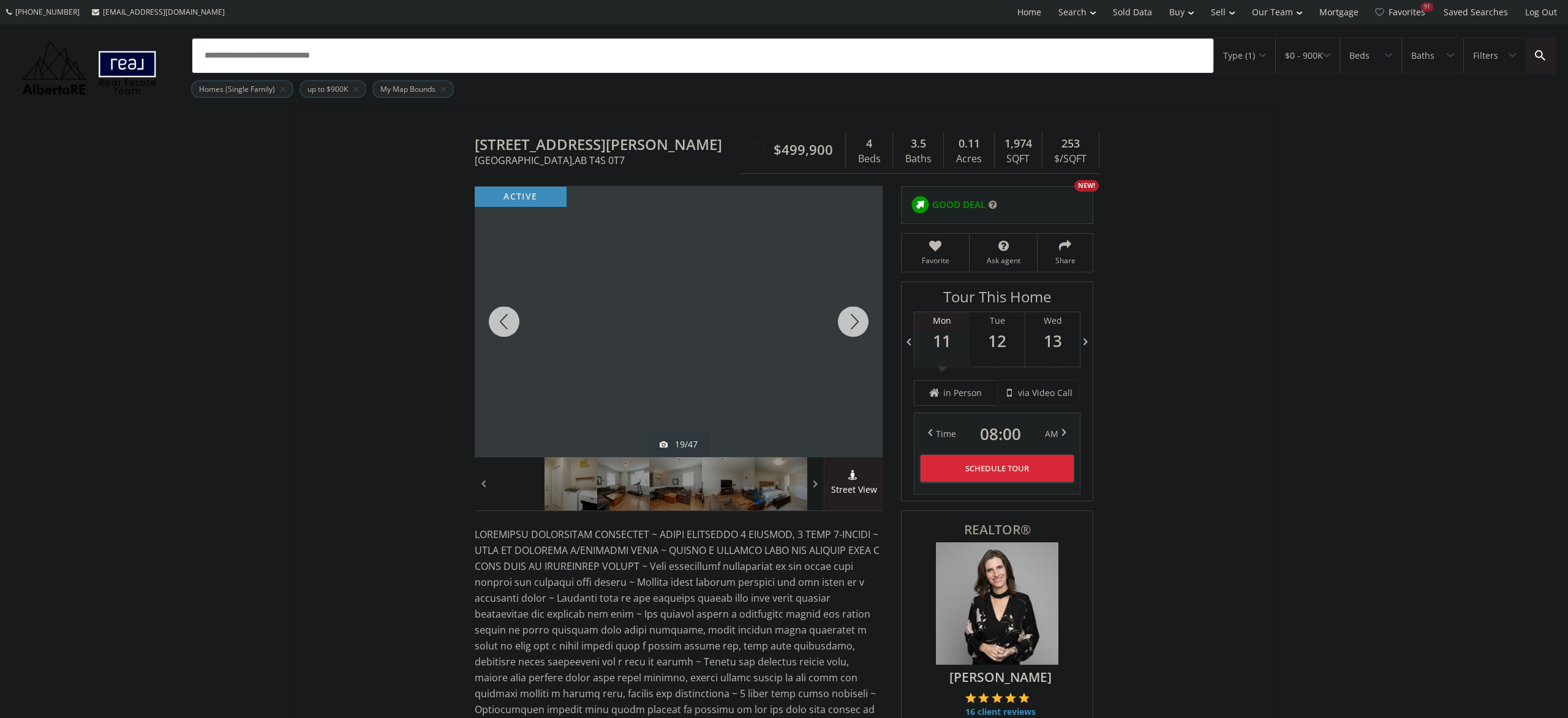
click at [846, 329] on div at bounding box center [853, 321] width 59 height 270
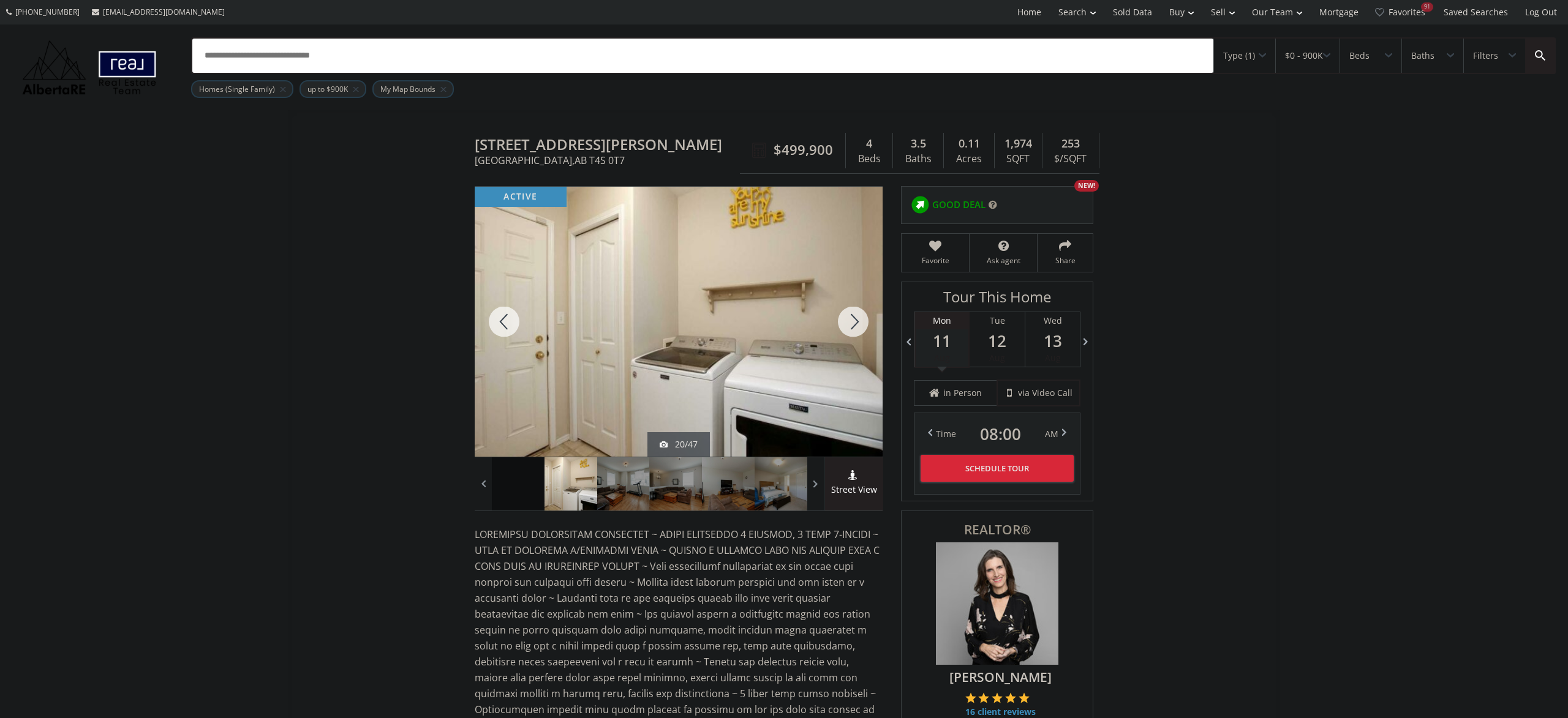
click at [846, 329] on div at bounding box center [853, 321] width 59 height 270
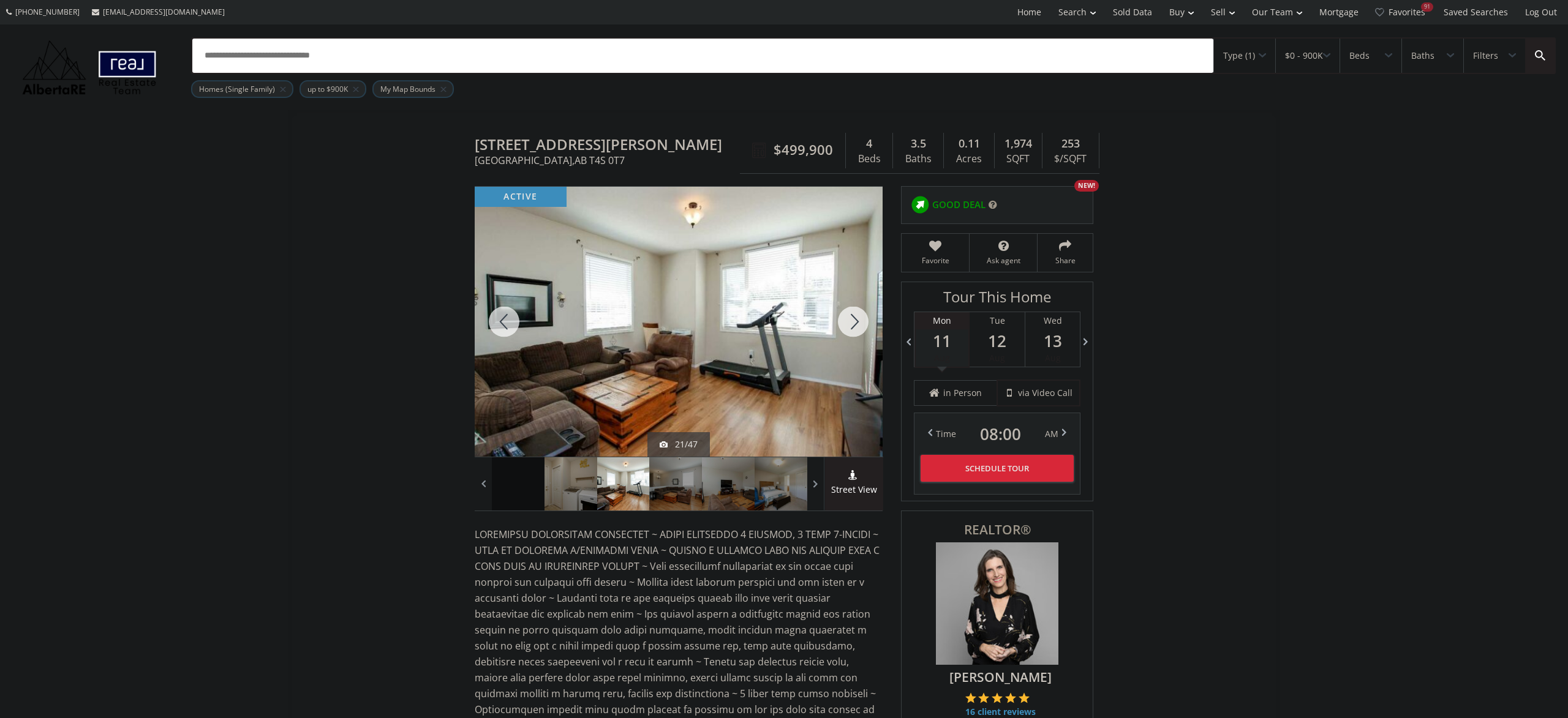
click at [845, 330] on div at bounding box center [853, 321] width 59 height 270
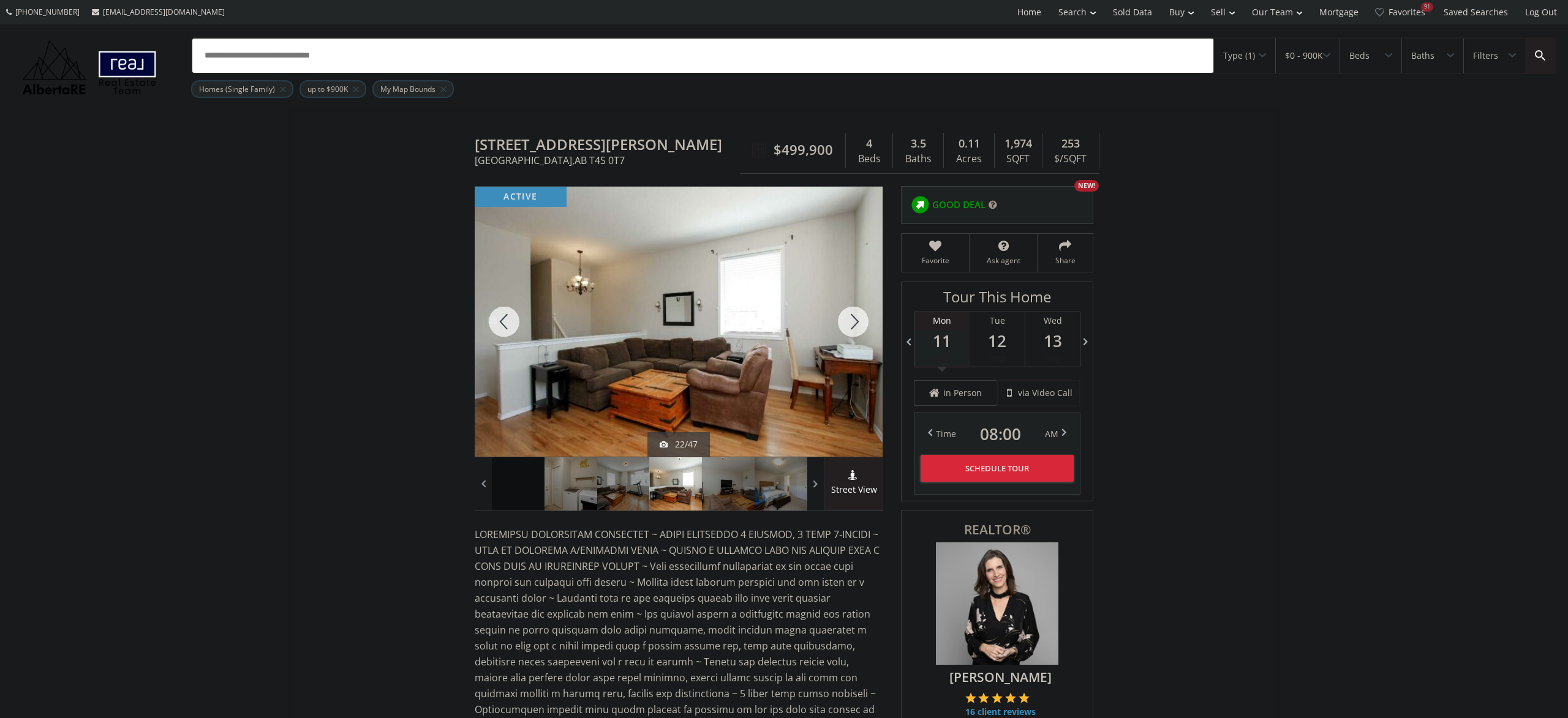
click at [845, 330] on div at bounding box center [853, 321] width 59 height 270
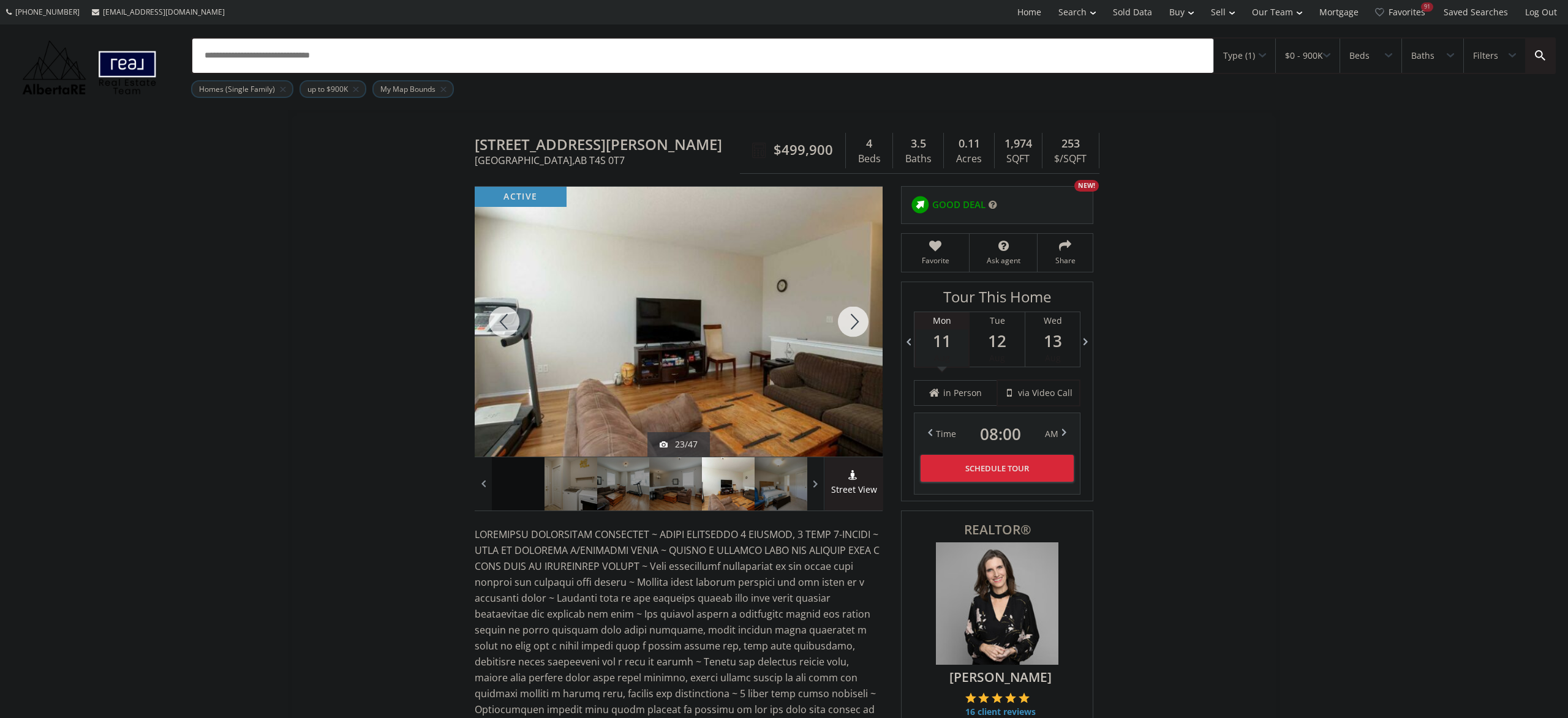
click at [845, 330] on div at bounding box center [853, 321] width 59 height 270
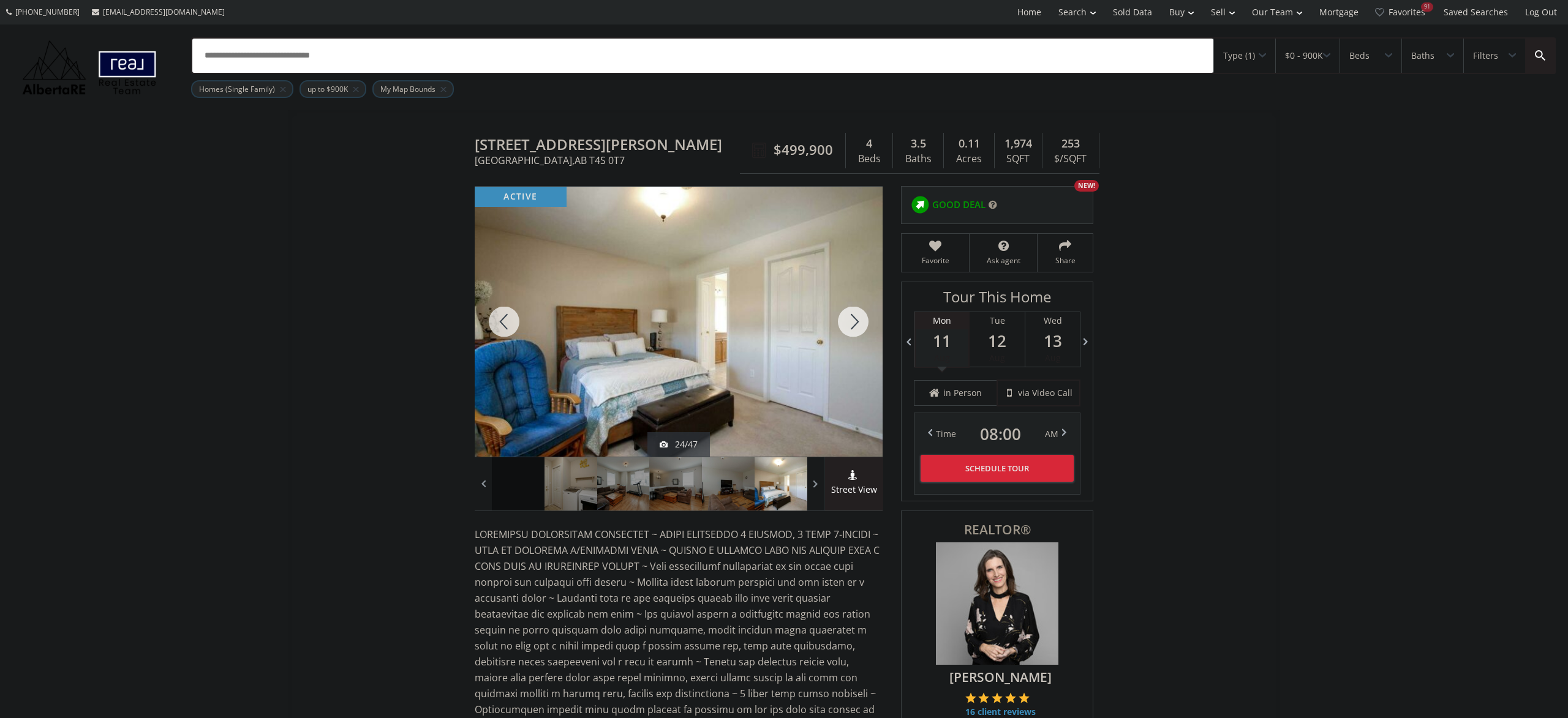
click at [845, 330] on div at bounding box center [853, 321] width 59 height 270
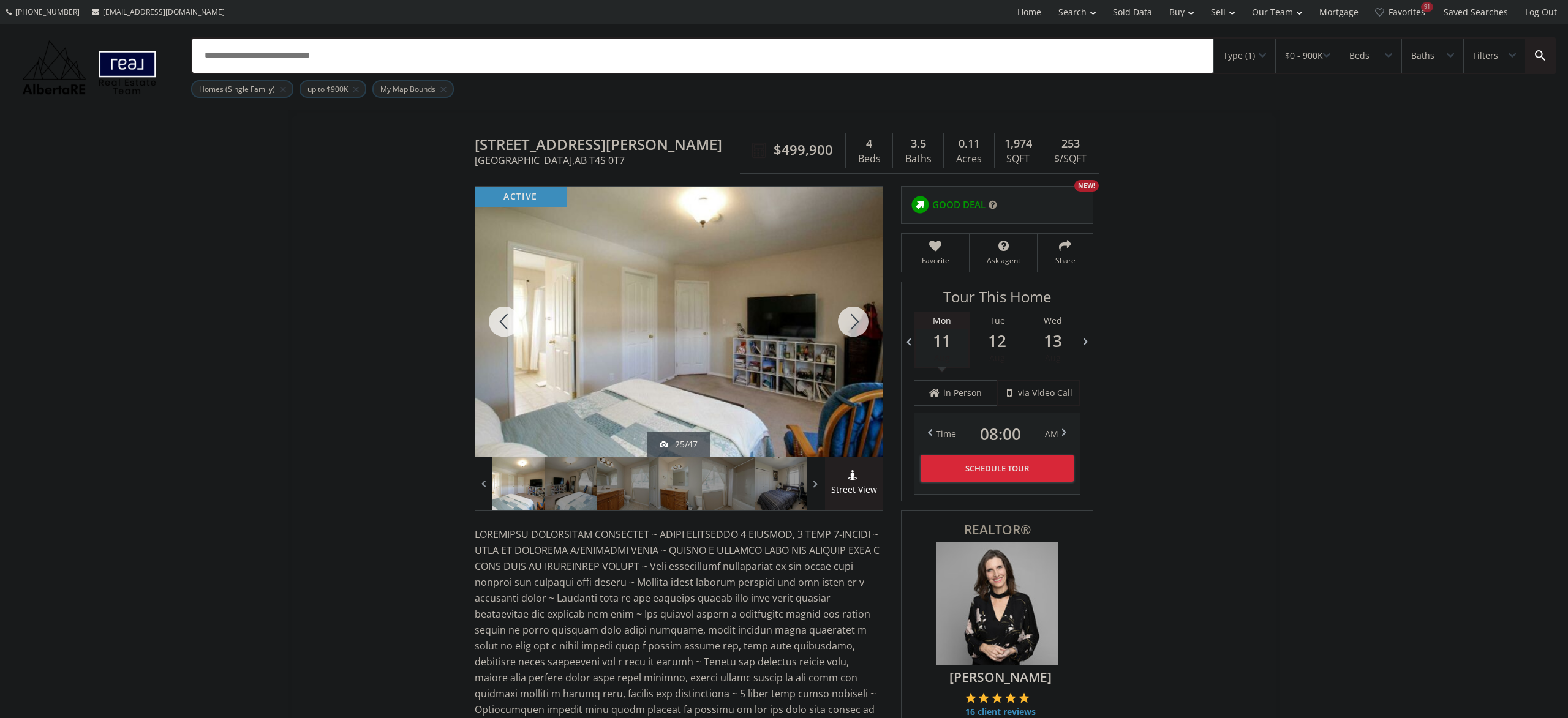
click at [845, 330] on div at bounding box center [853, 321] width 59 height 270
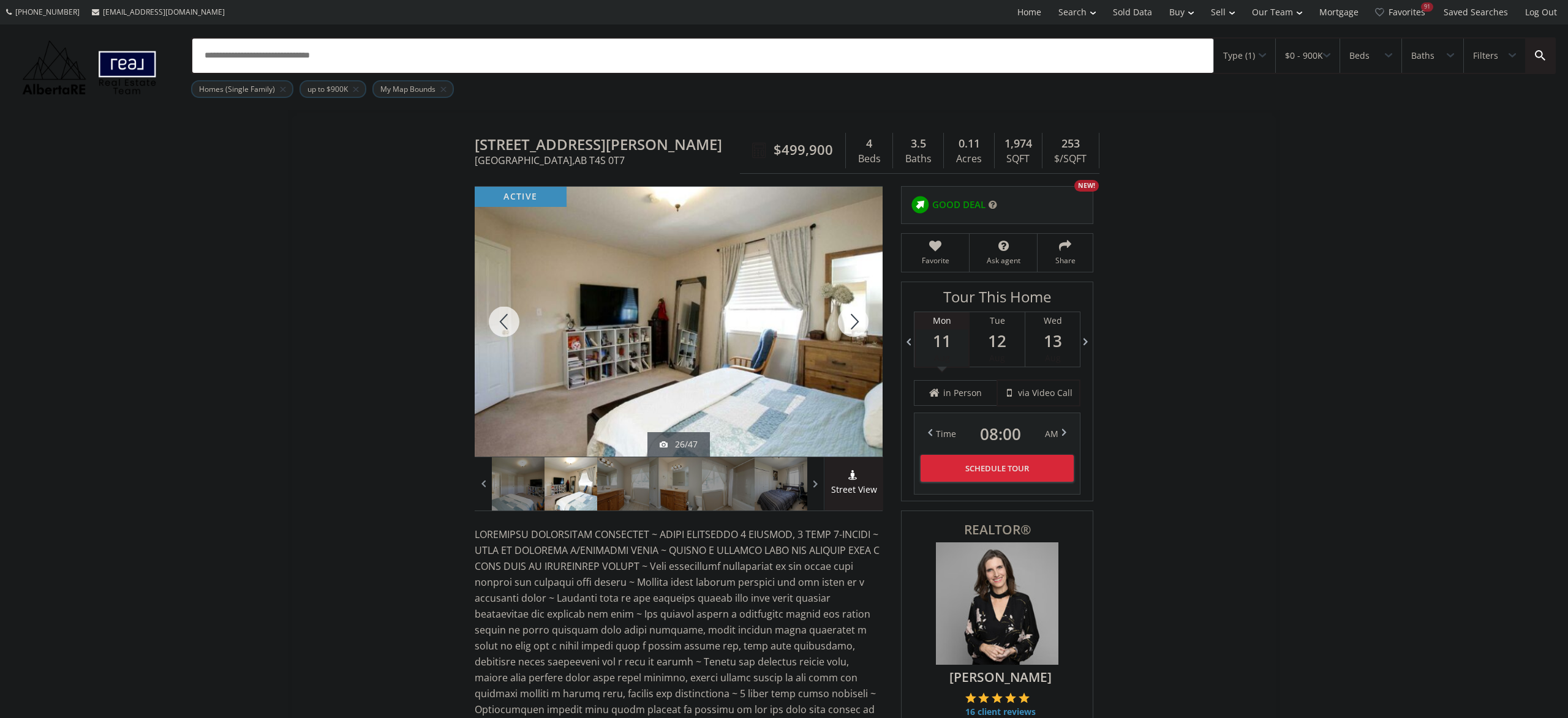
click at [844, 332] on div at bounding box center [853, 321] width 59 height 270
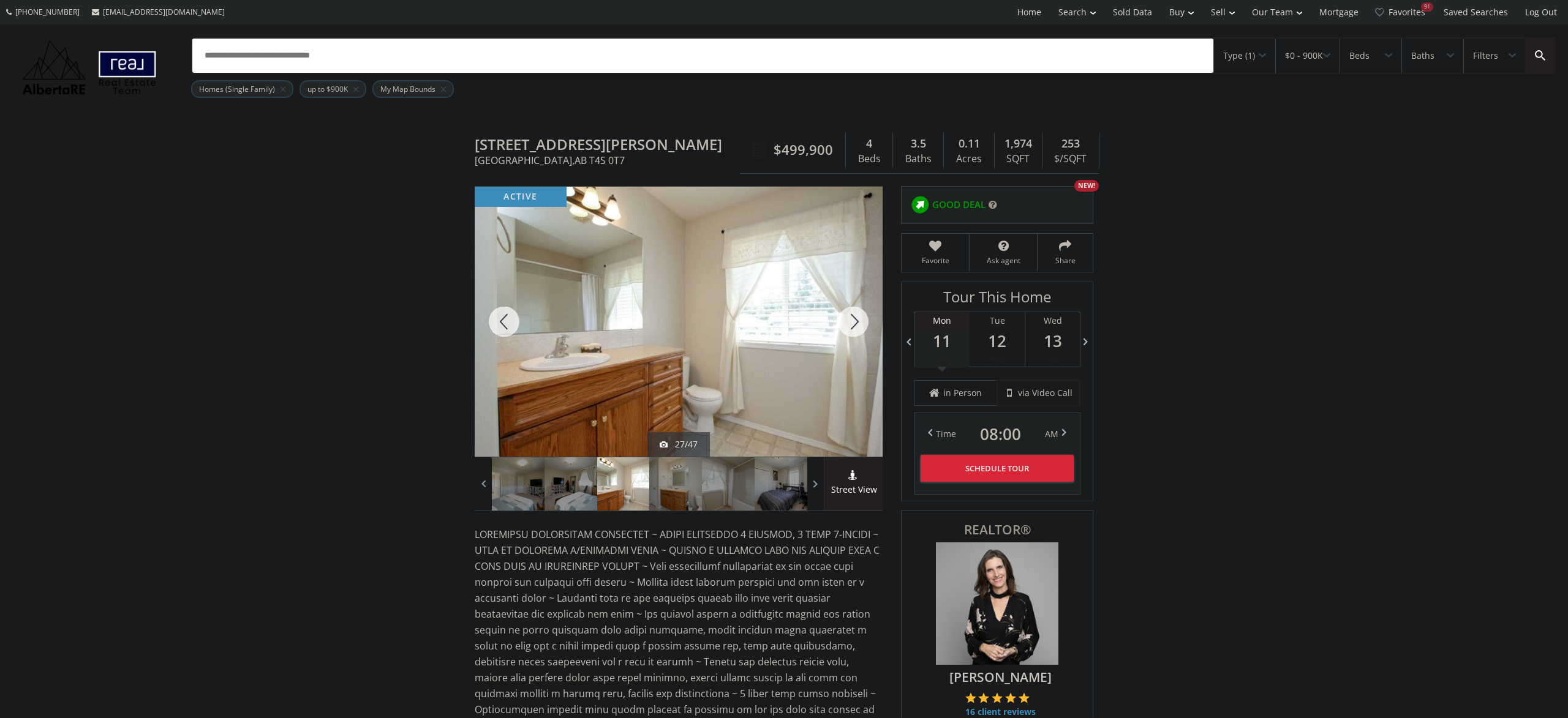
click at [843, 334] on div at bounding box center [853, 321] width 59 height 270
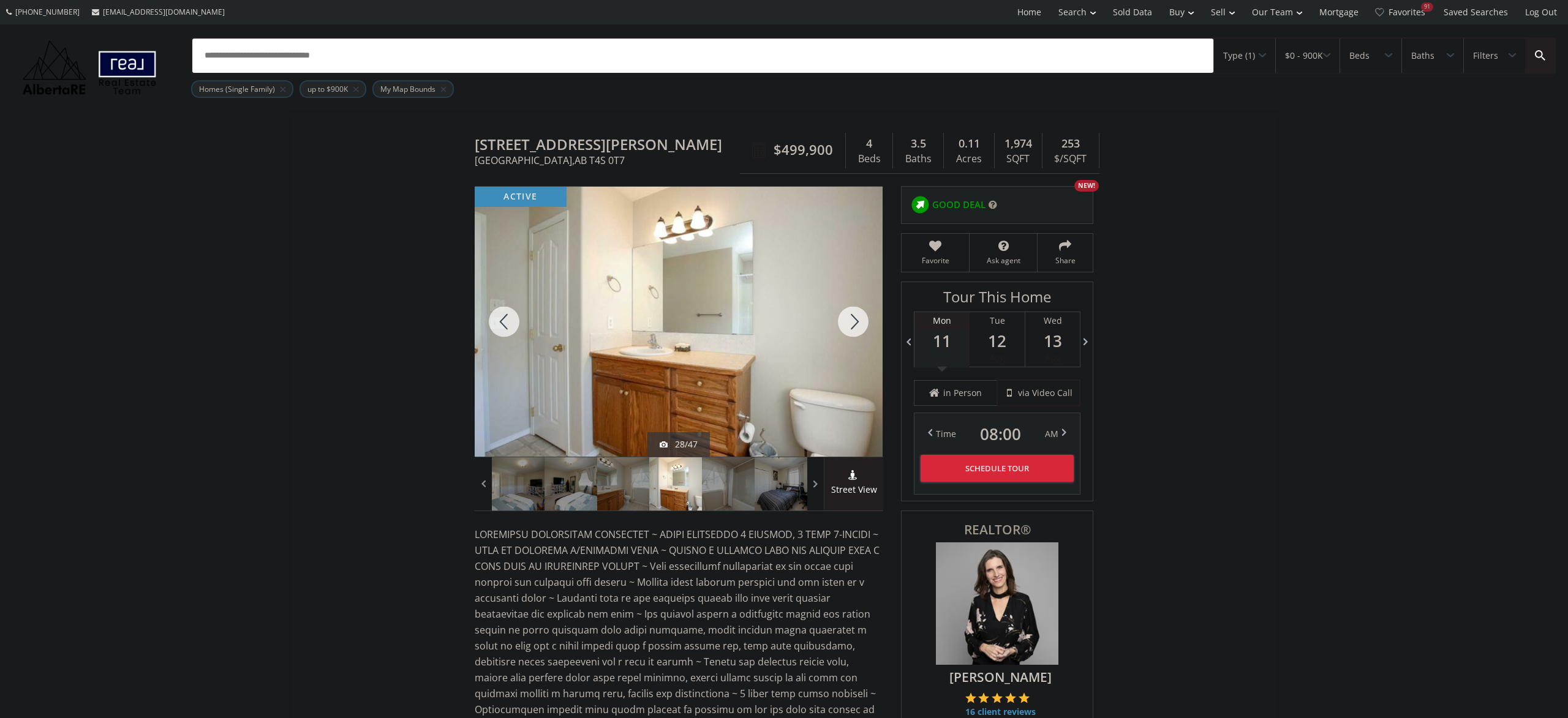
click at [842, 334] on div at bounding box center [853, 321] width 59 height 270
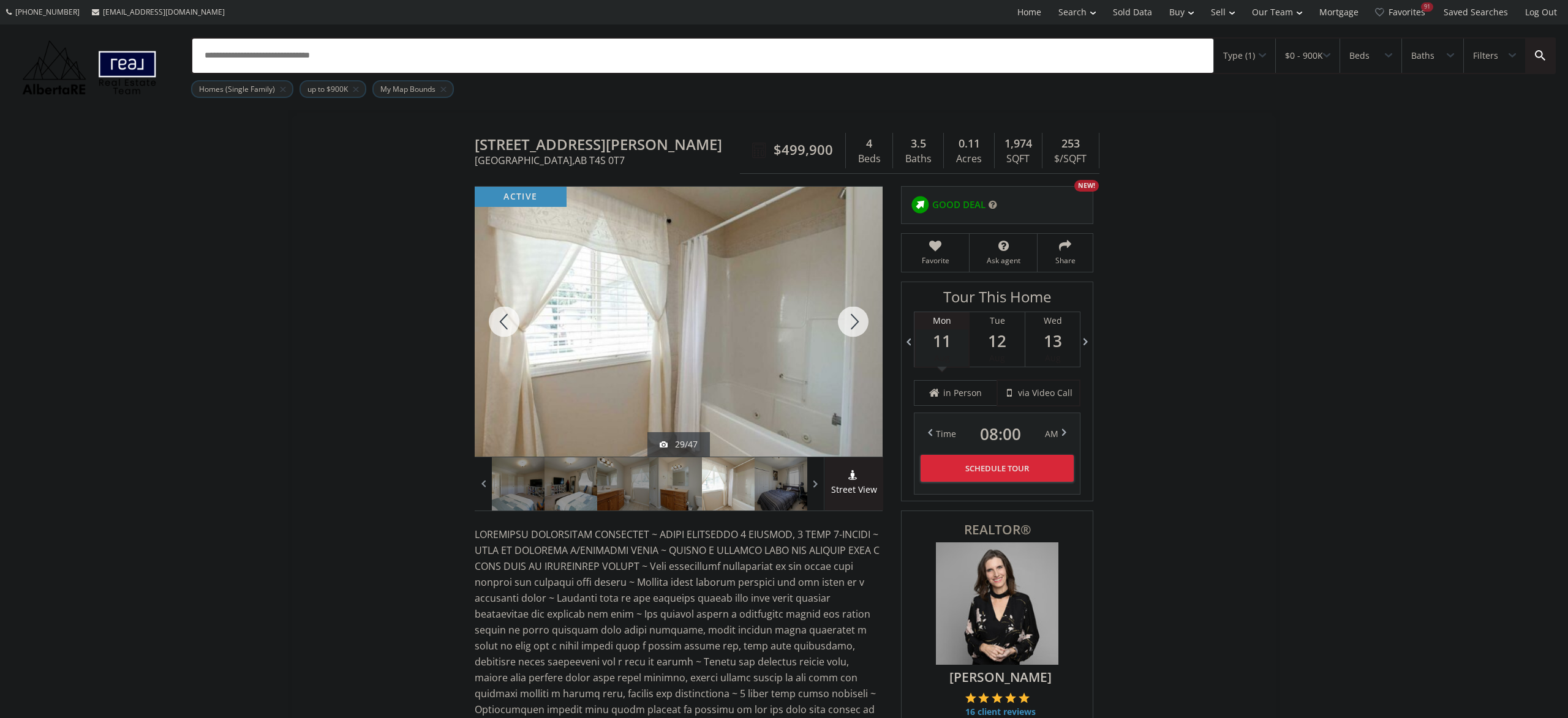
click at [841, 334] on div at bounding box center [853, 321] width 59 height 270
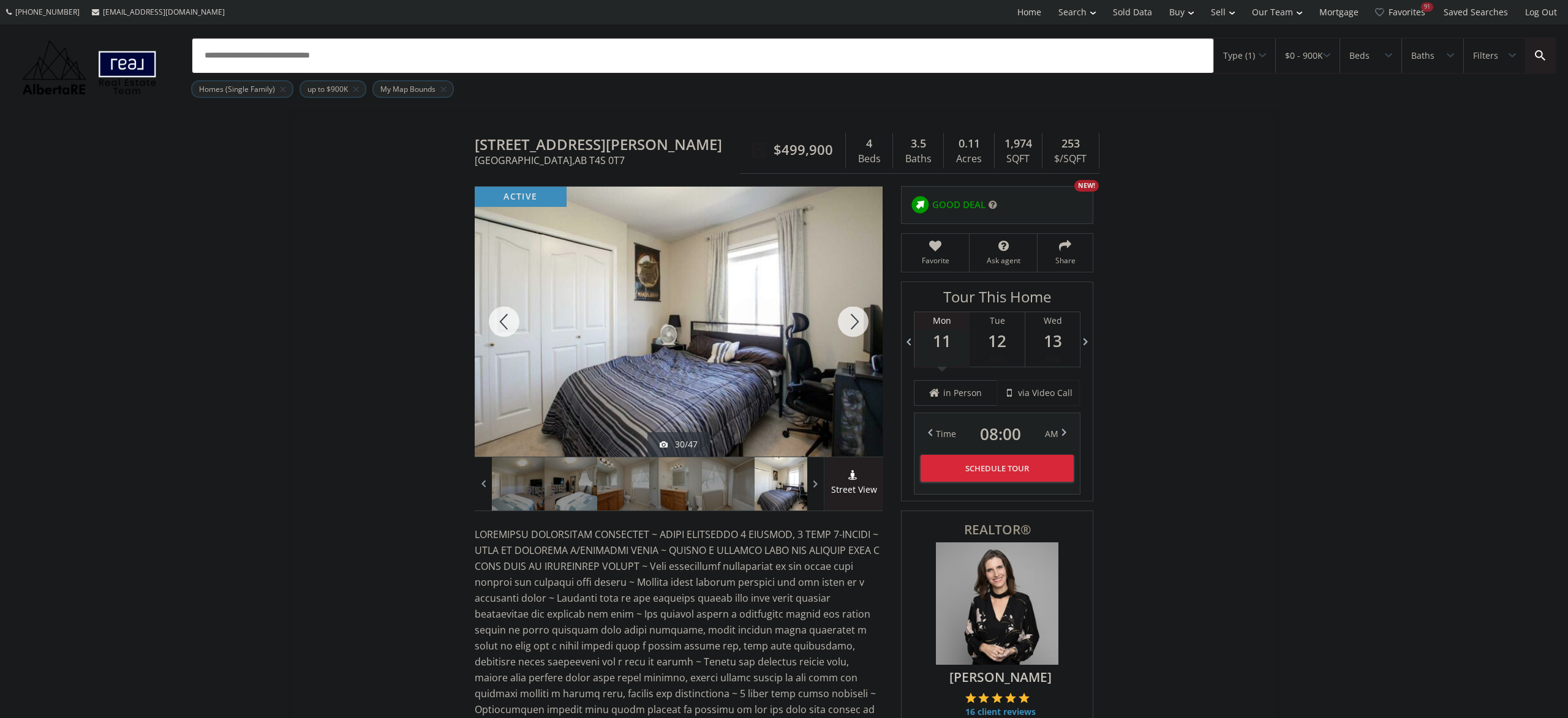
click at [841, 334] on div at bounding box center [853, 321] width 59 height 270
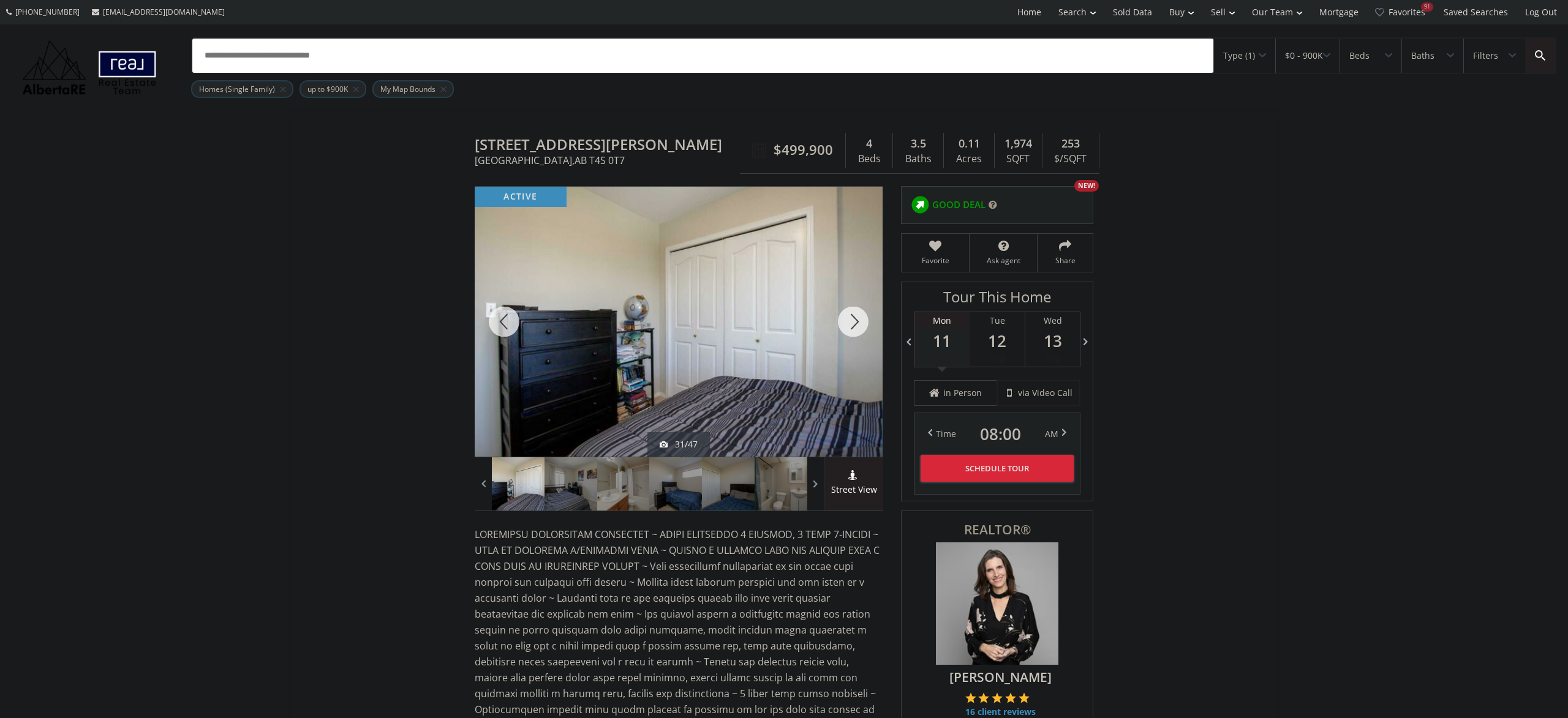
click at [841, 334] on div at bounding box center [853, 321] width 59 height 270
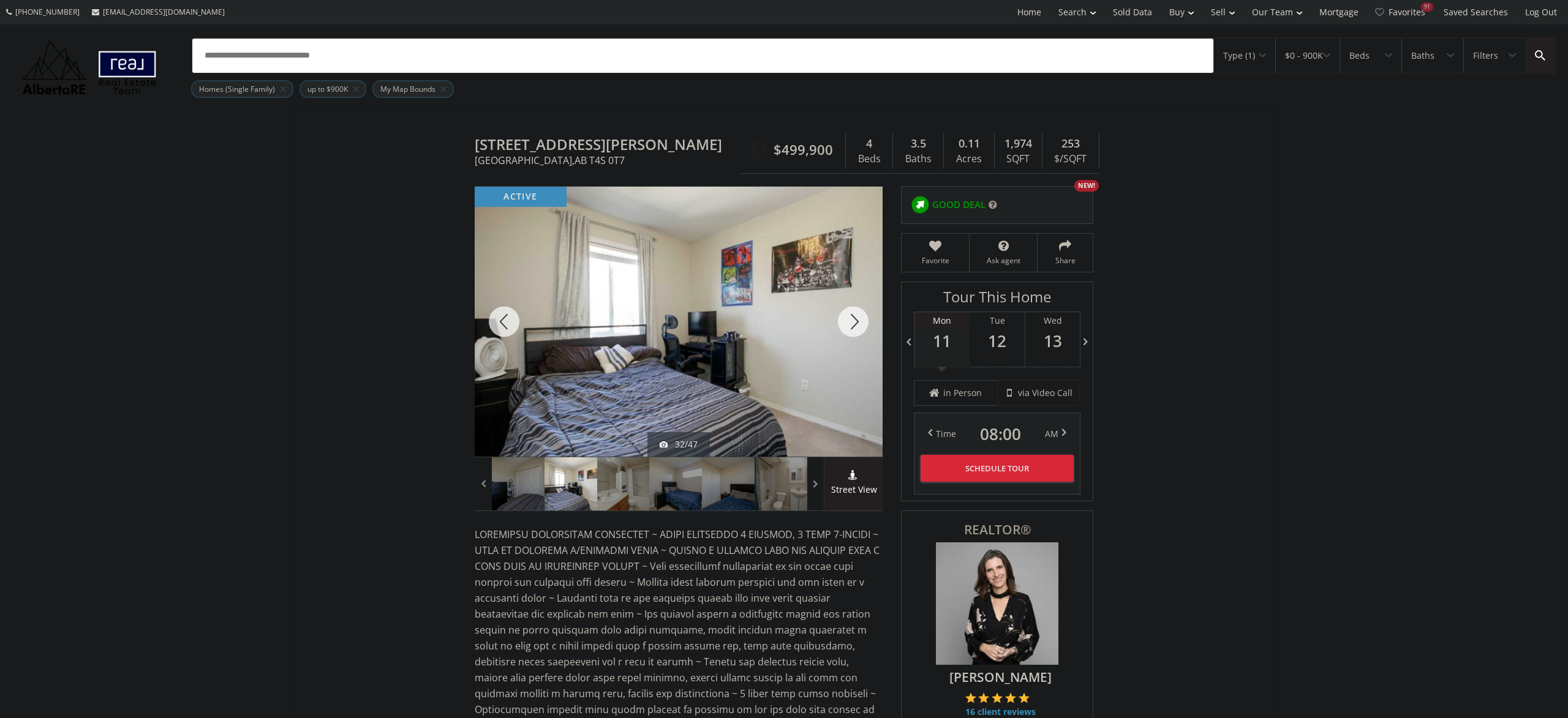
click at [841, 334] on div at bounding box center [853, 321] width 59 height 270
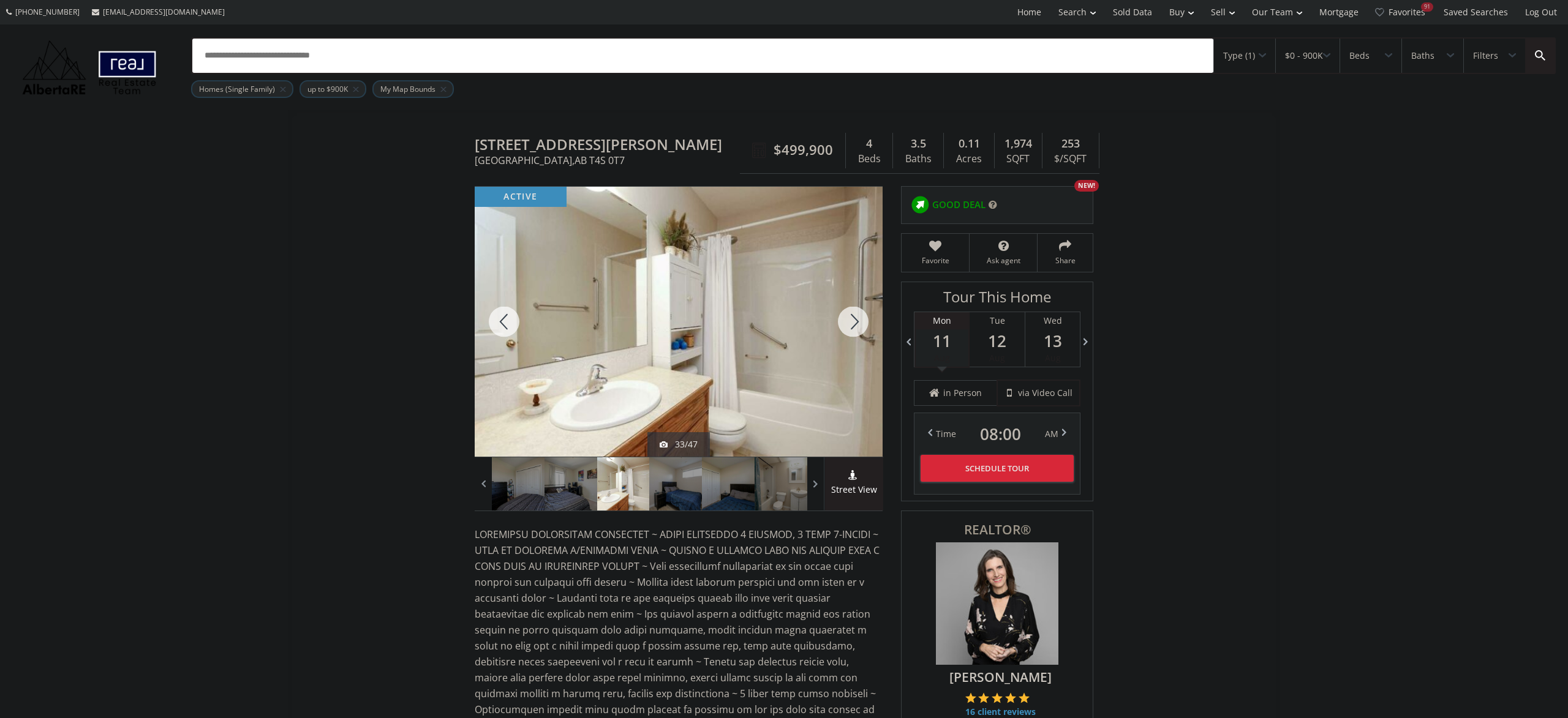
click at [841, 334] on div at bounding box center [853, 321] width 59 height 270
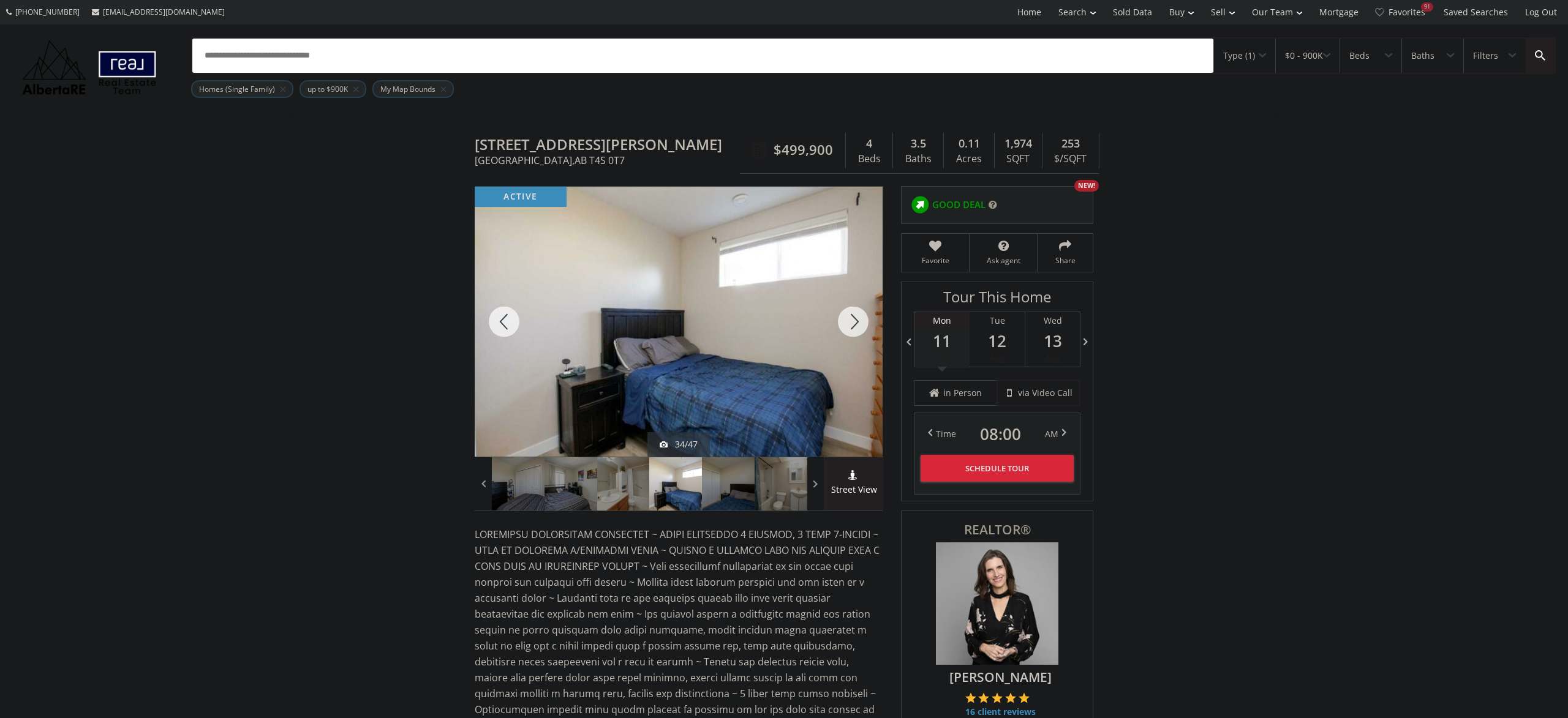
click at [841, 336] on div at bounding box center [853, 321] width 59 height 270
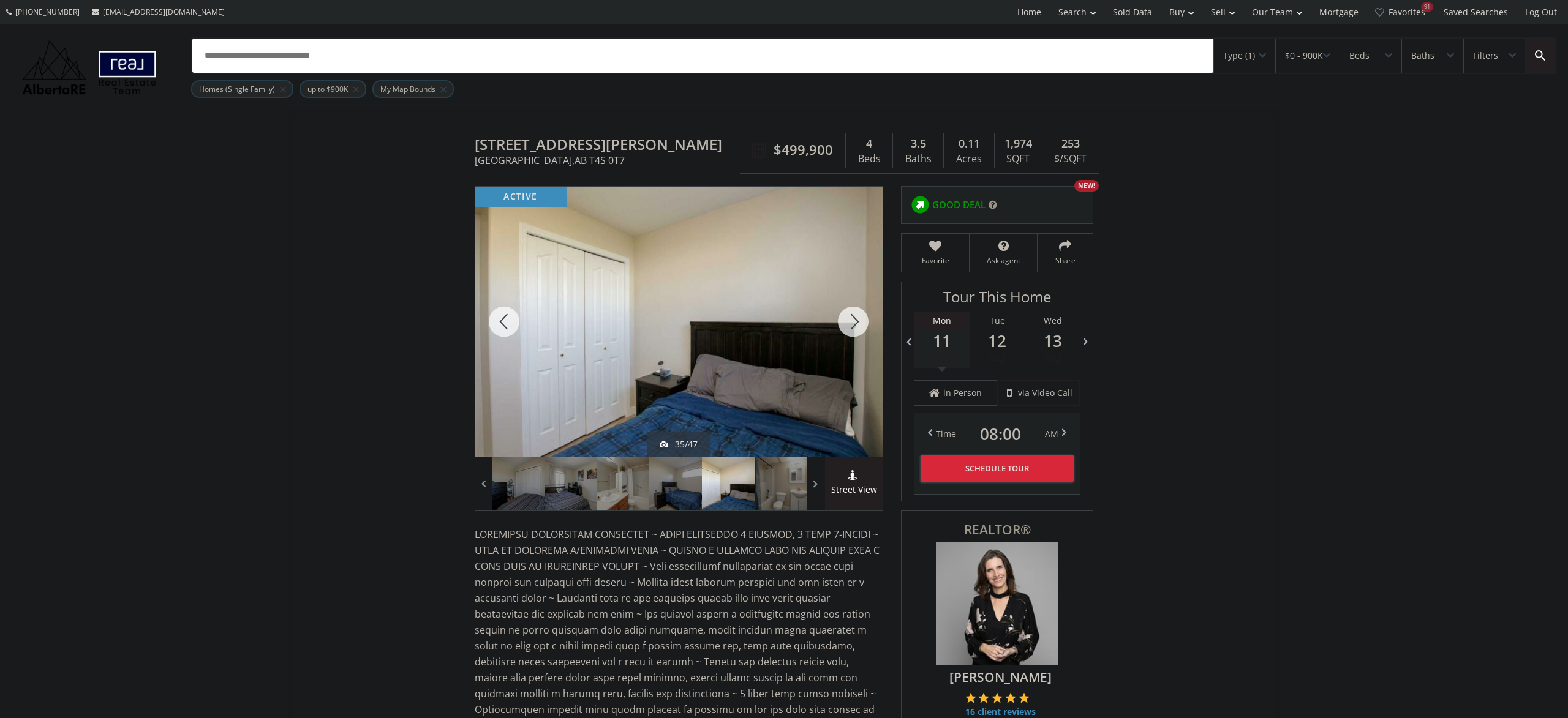
click at [839, 336] on div at bounding box center [853, 321] width 59 height 270
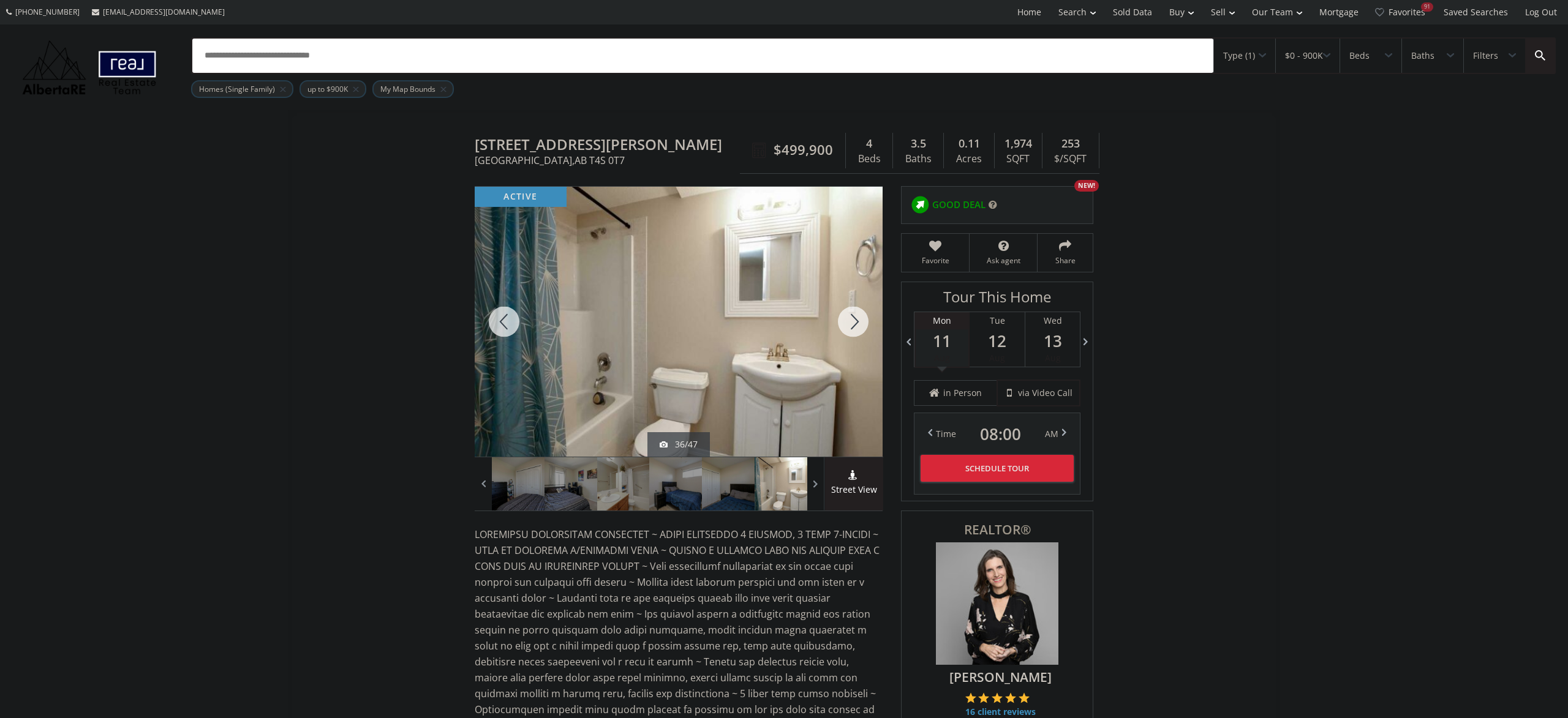
click at [839, 336] on div at bounding box center [853, 321] width 59 height 270
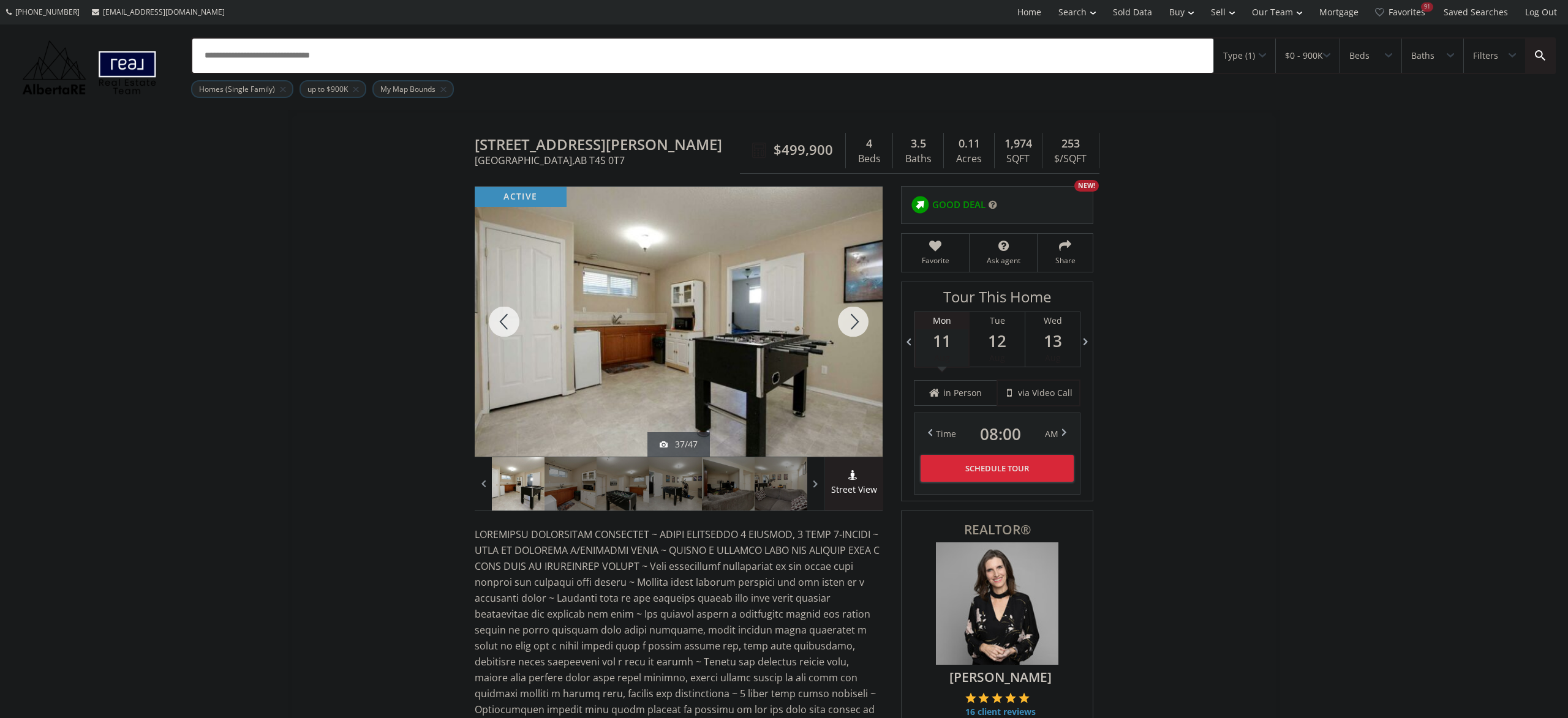
click at [839, 336] on div at bounding box center [853, 321] width 59 height 270
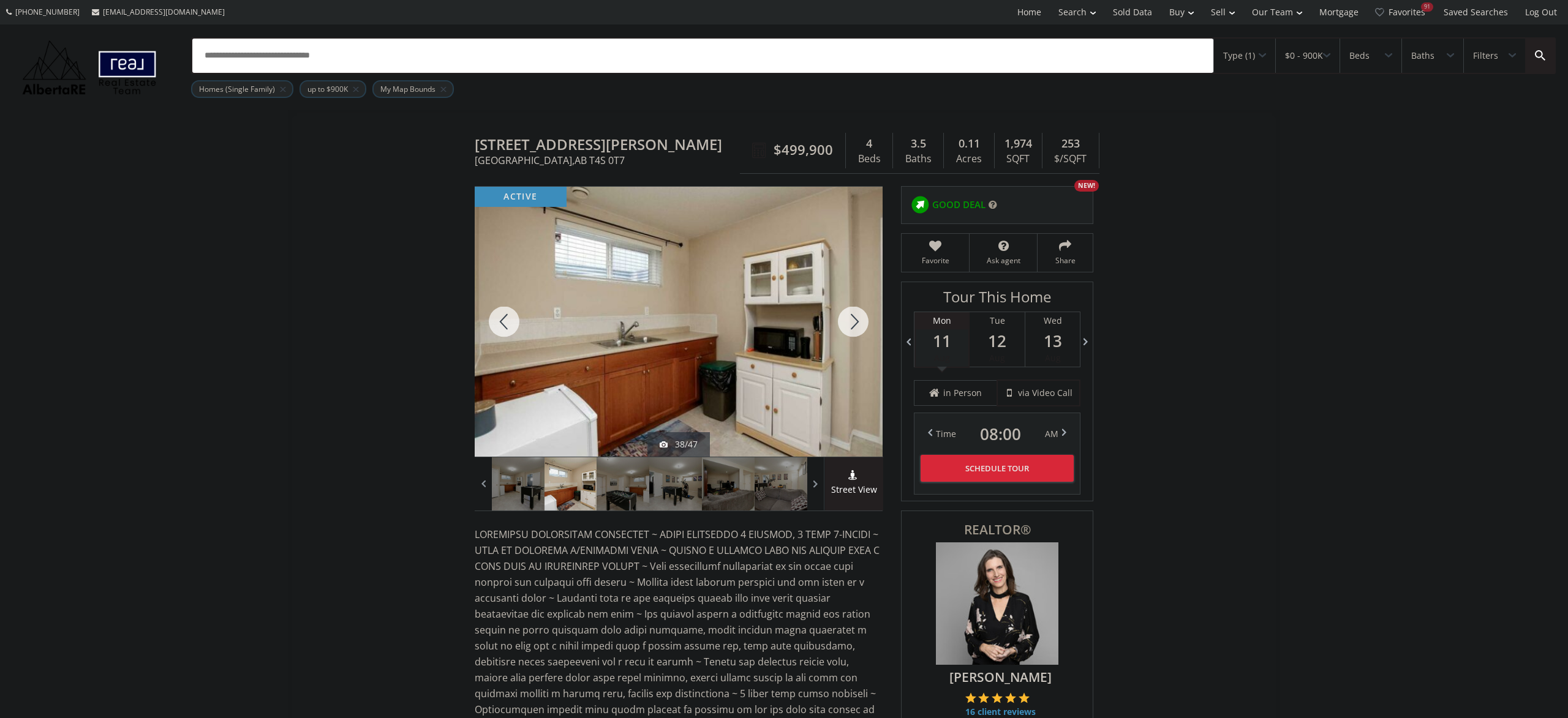
click at [839, 336] on div at bounding box center [853, 321] width 59 height 270
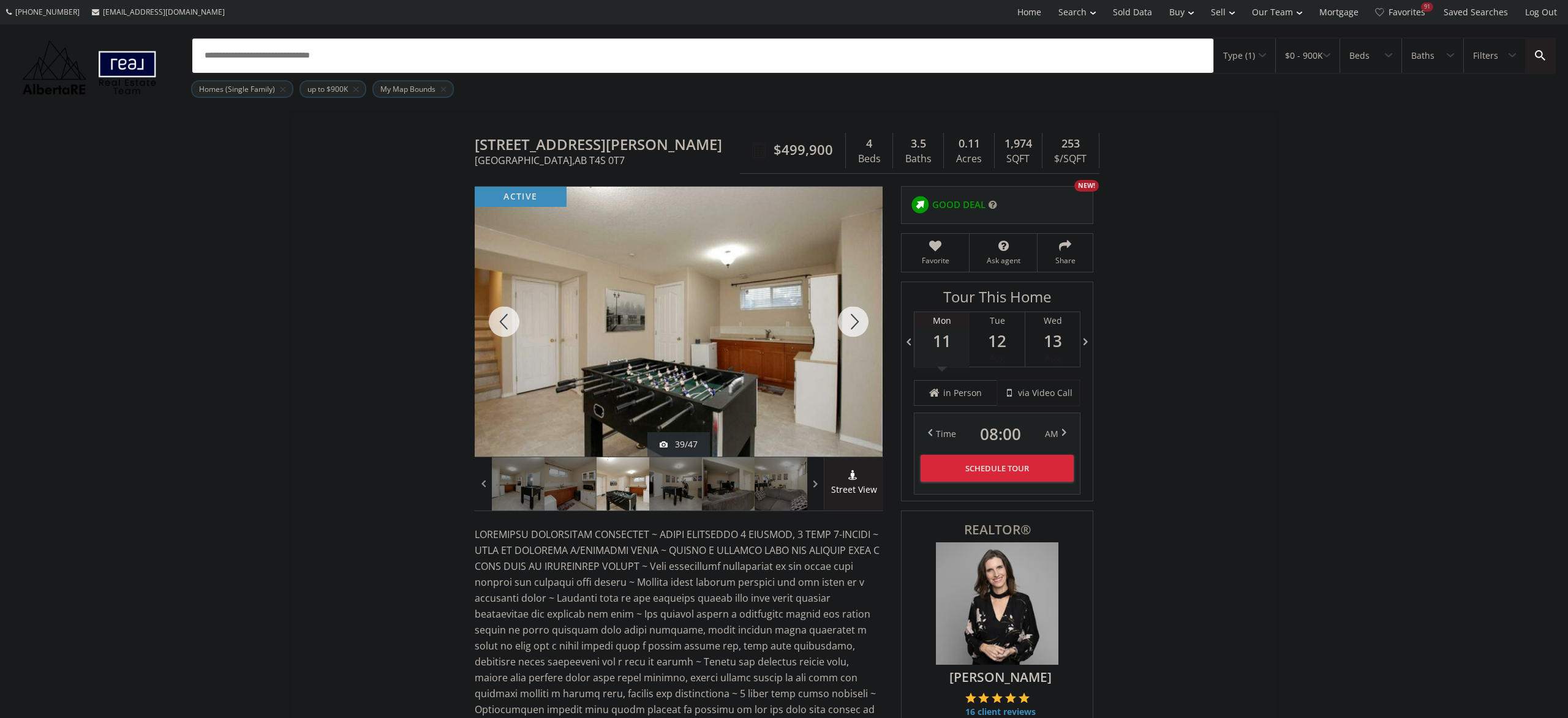
click at [839, 336] on div at bounding box center [853, 321] width 59 height 270
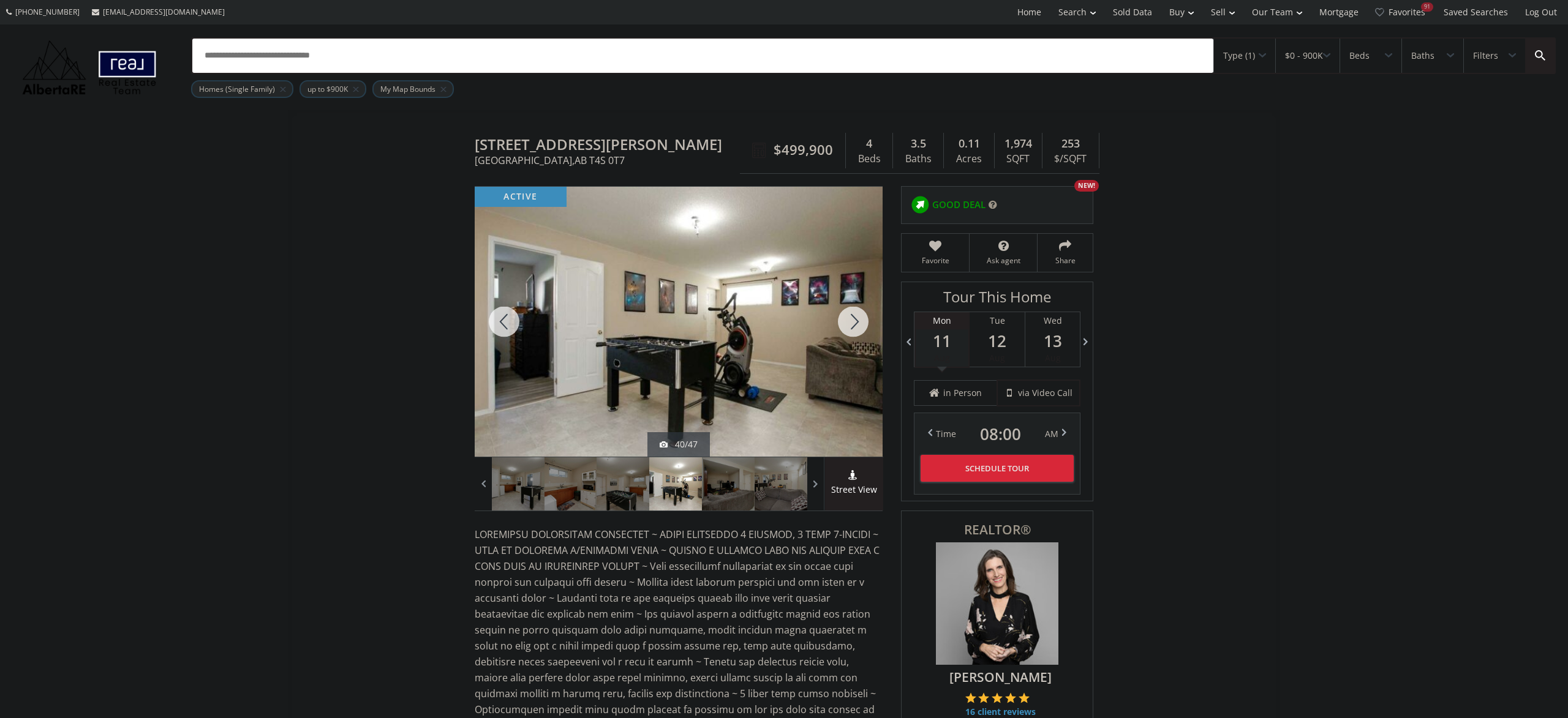
click at [839, 336] on div at bounding box center [853, 321] width 59 height 270
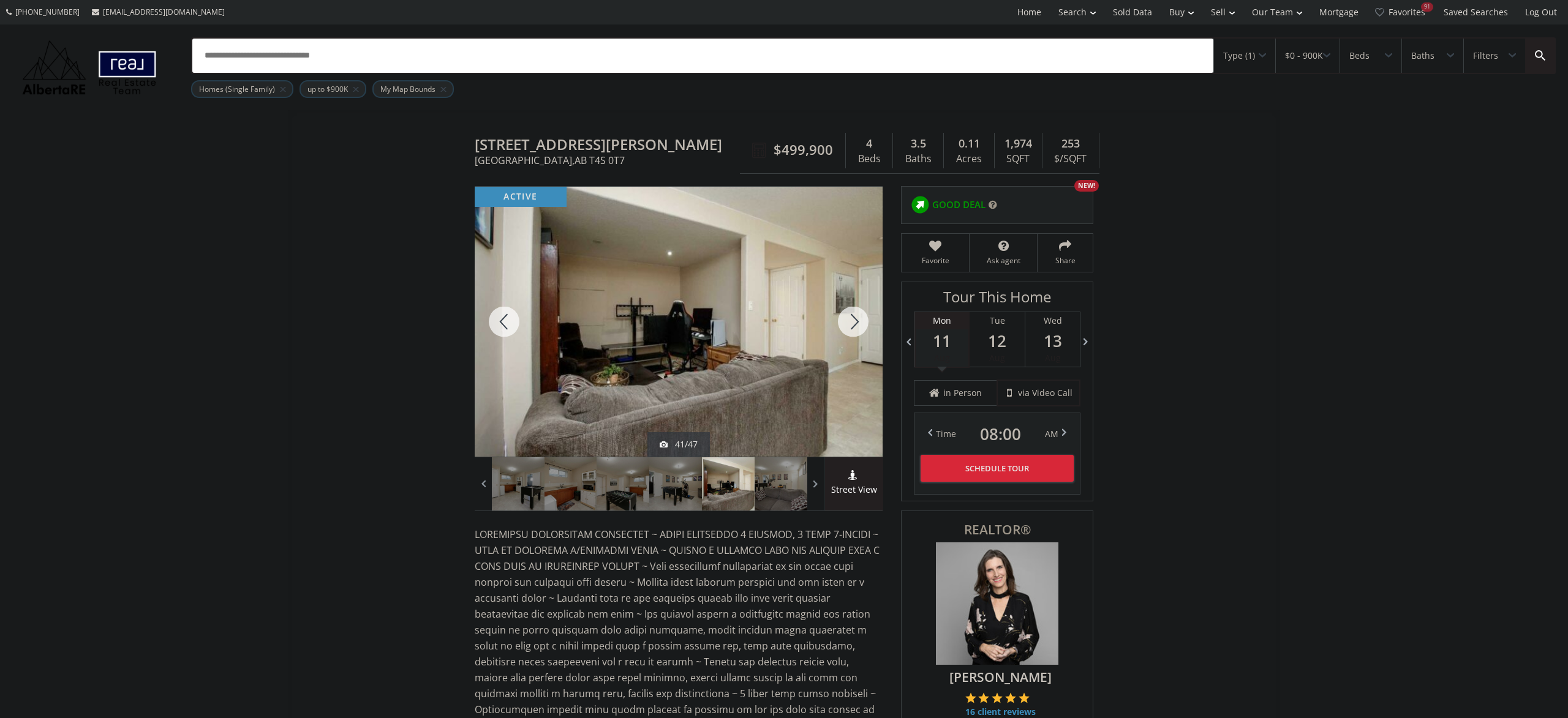
click at [839, 336] on div at bounding box center [853, 321] width 59 height 270
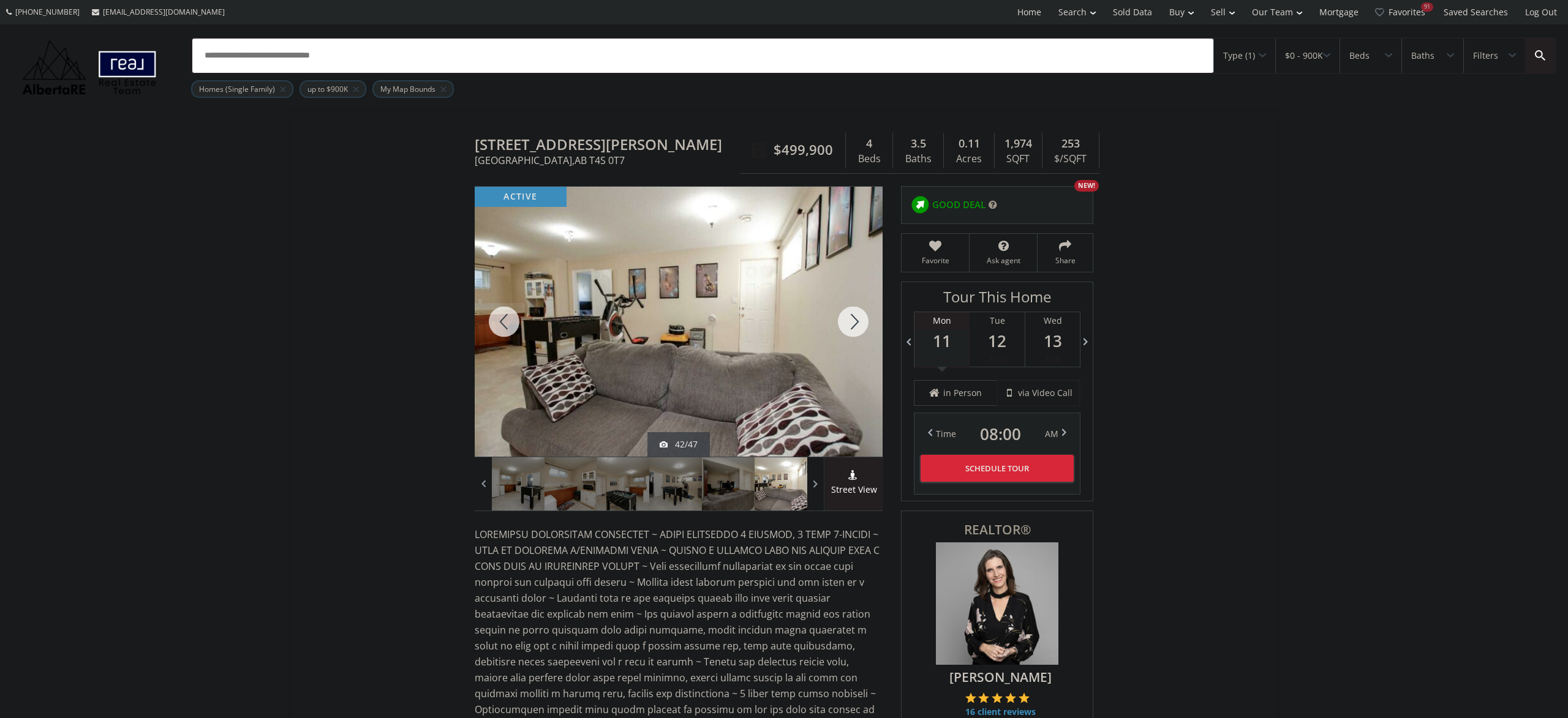
click at [839, 336] on div at bounding box center [853, 321] width 59 height 270
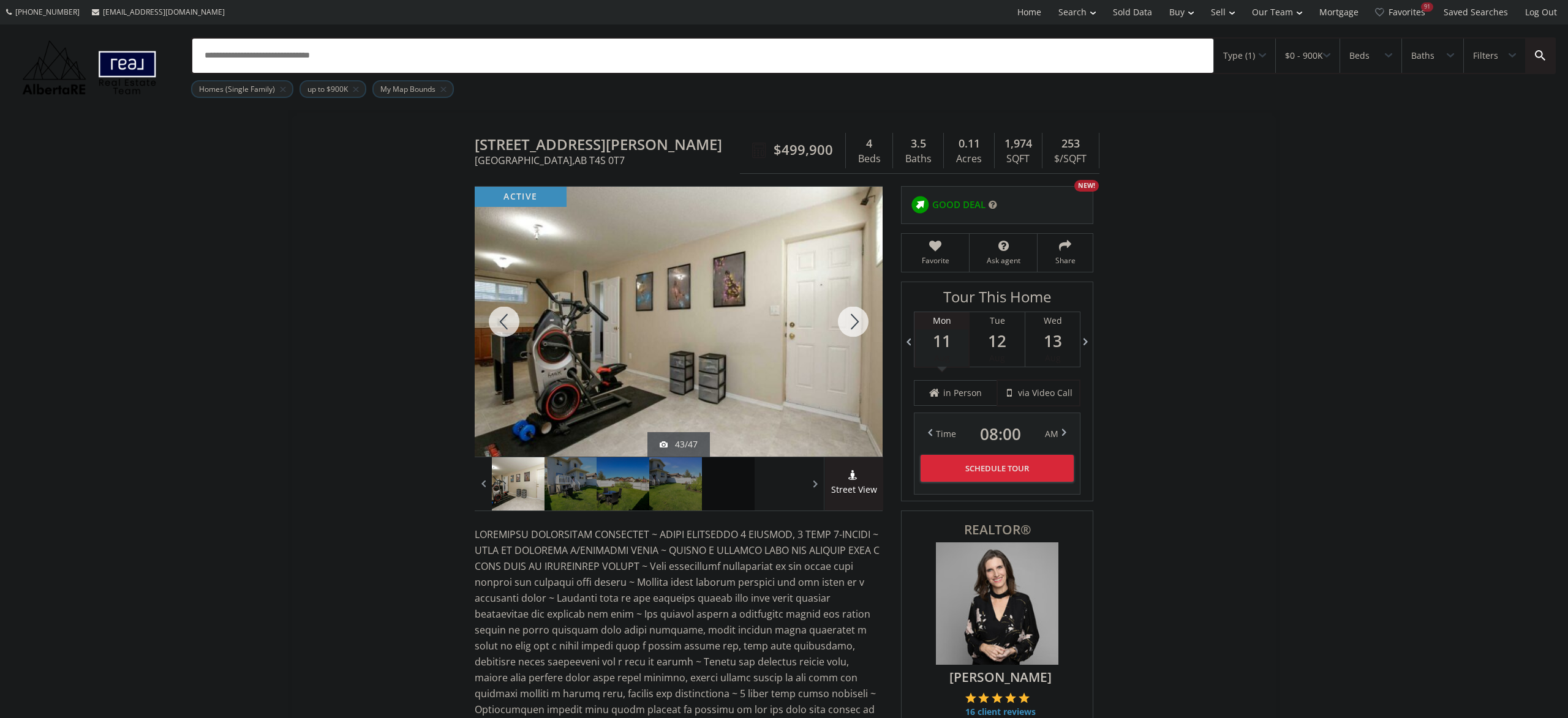
click at [839, 336] on div at bounding box center [853, 321] width 59 height 270
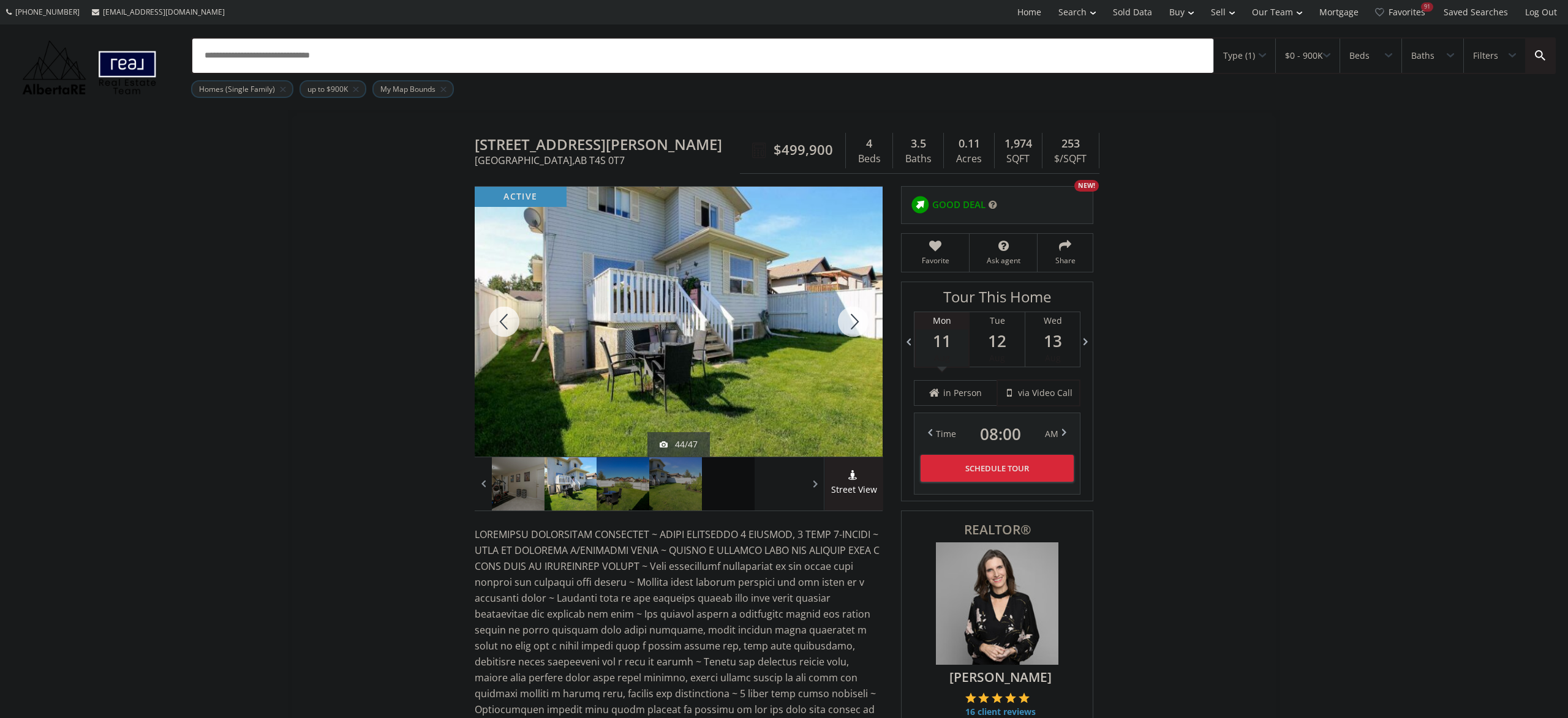
click at [839, 336] on div at bounding box center [853, 321] width 59 height 270
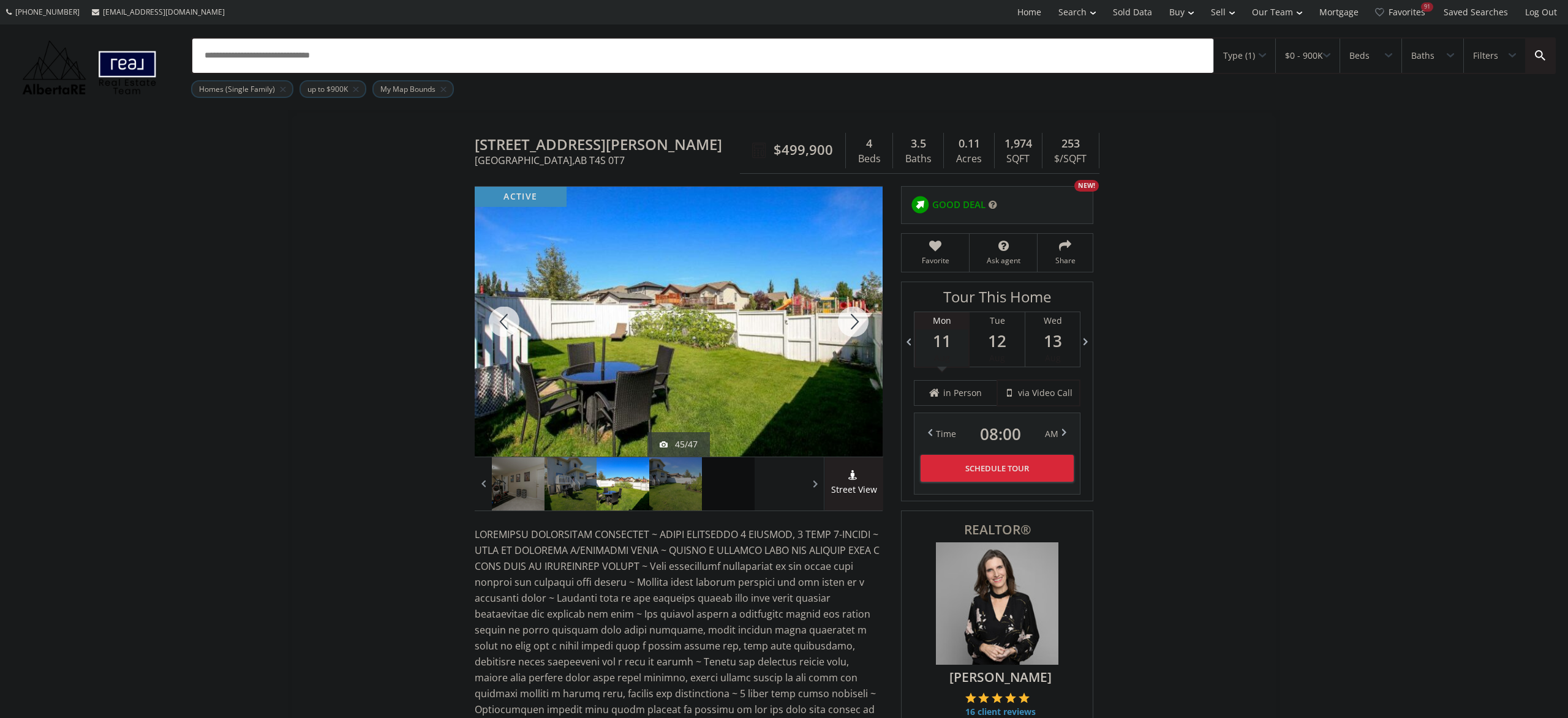
click at [839, 336] on div at bounding box center [853, 321] width 59 height 270
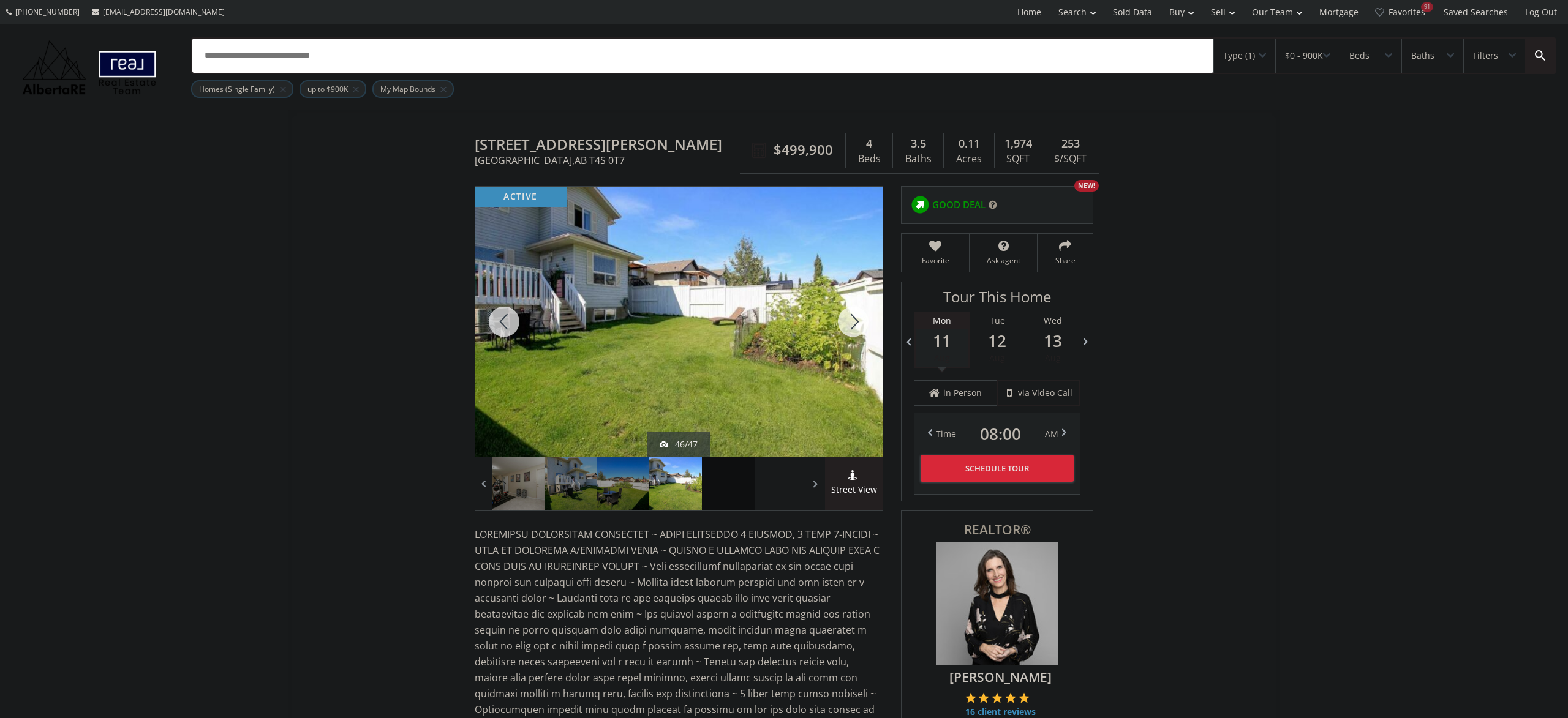
click at [839, 336] on div at bounding box center [853, 321] width 59 height 270
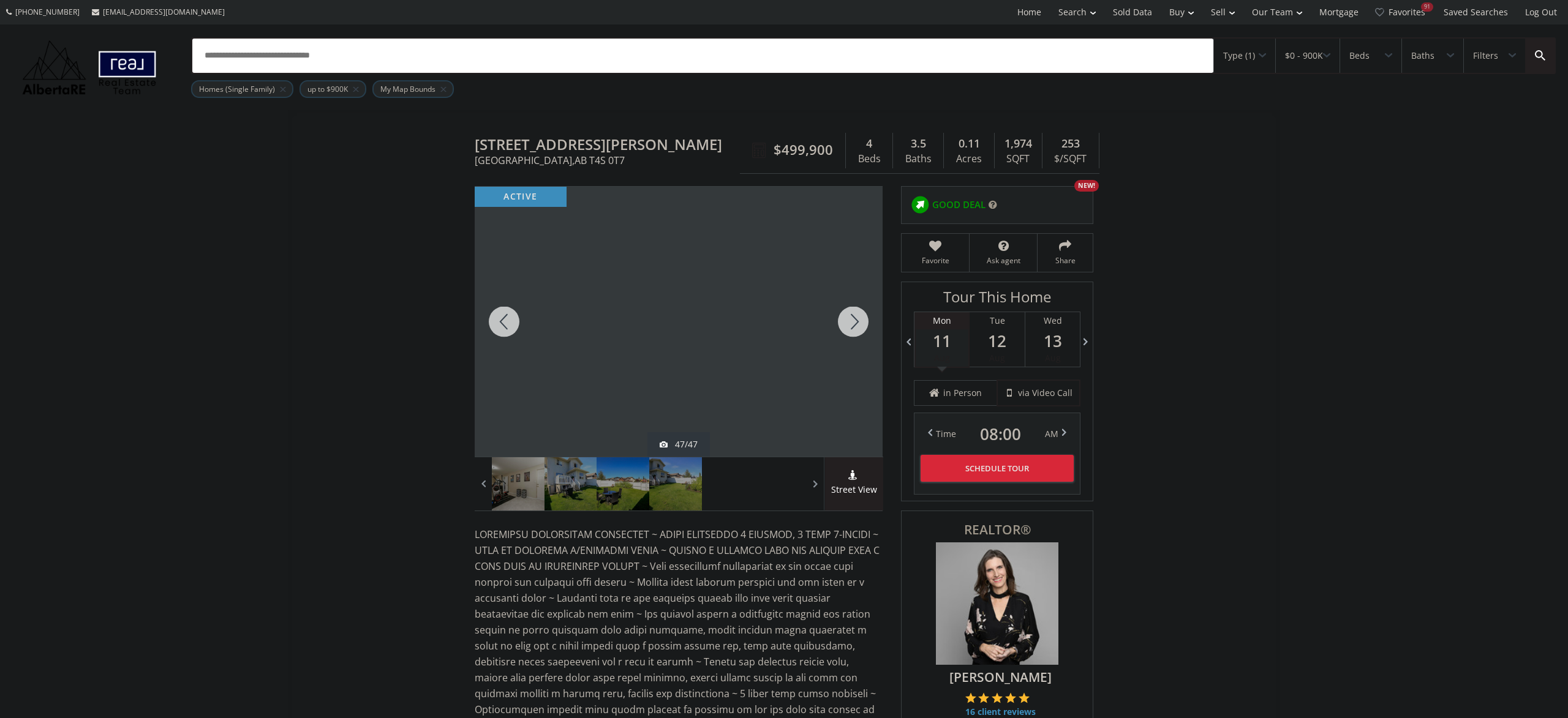
click at [839, 336] on div at bounding box center [853, 321] width 59 height 270
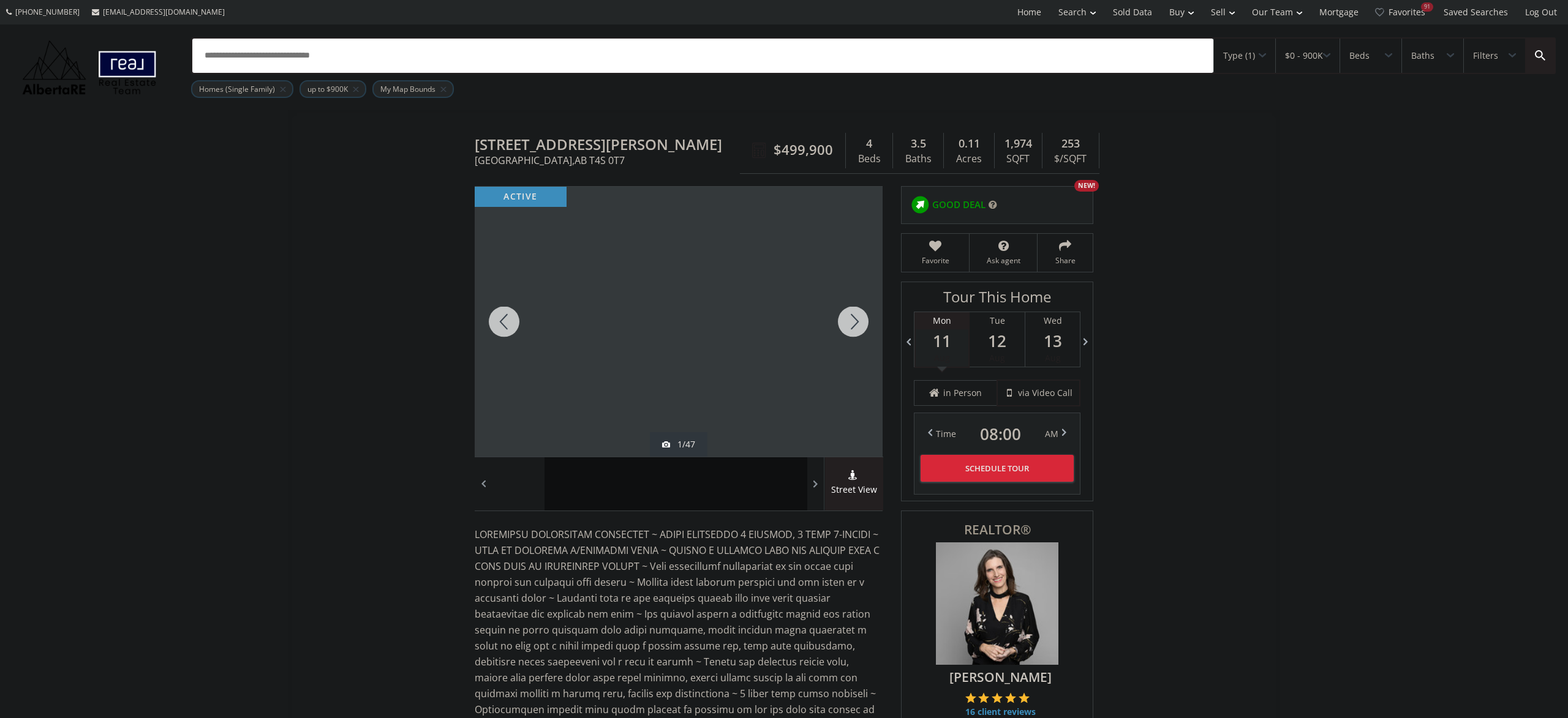
click at [839, 336] on div at bounding box center [853, 321] width 59 height 270
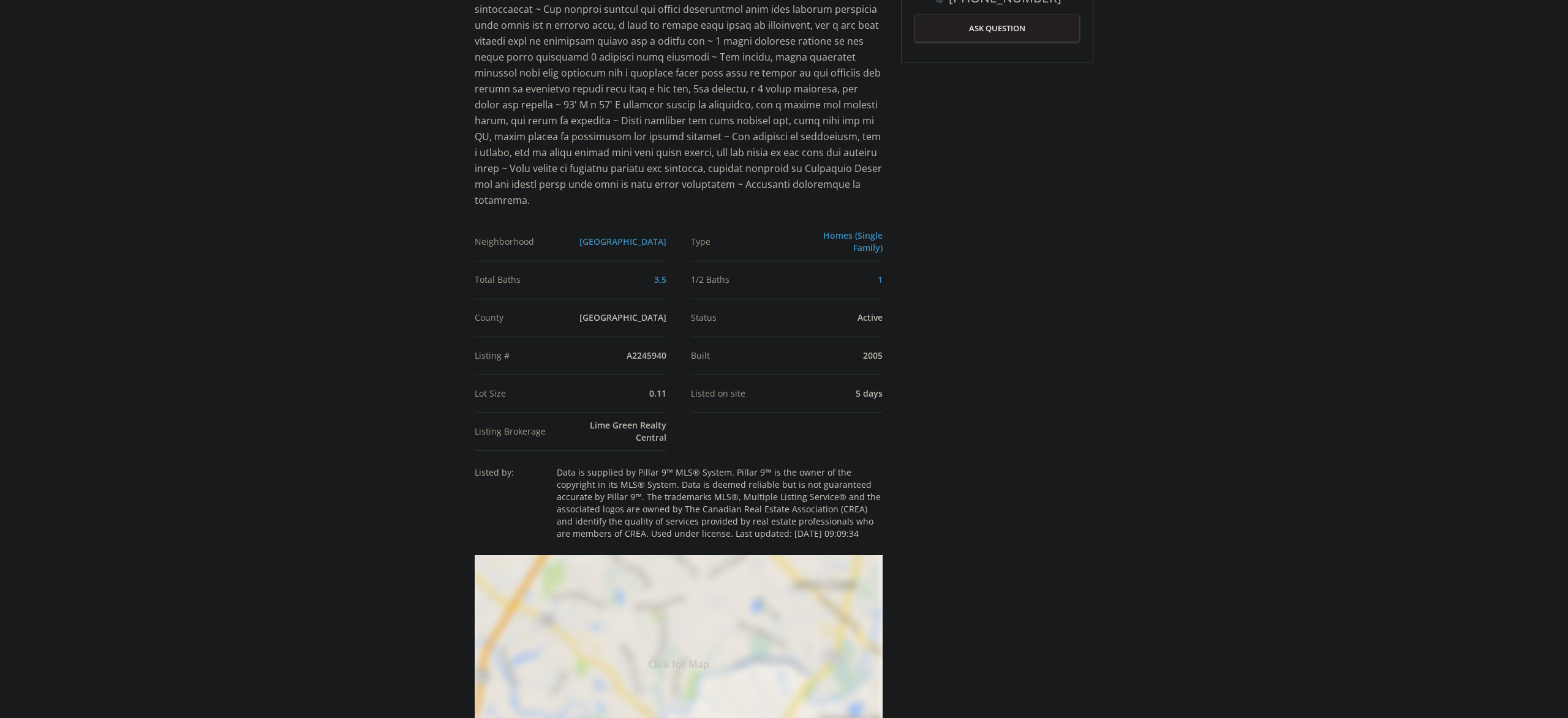
scroll to position [764, 0]
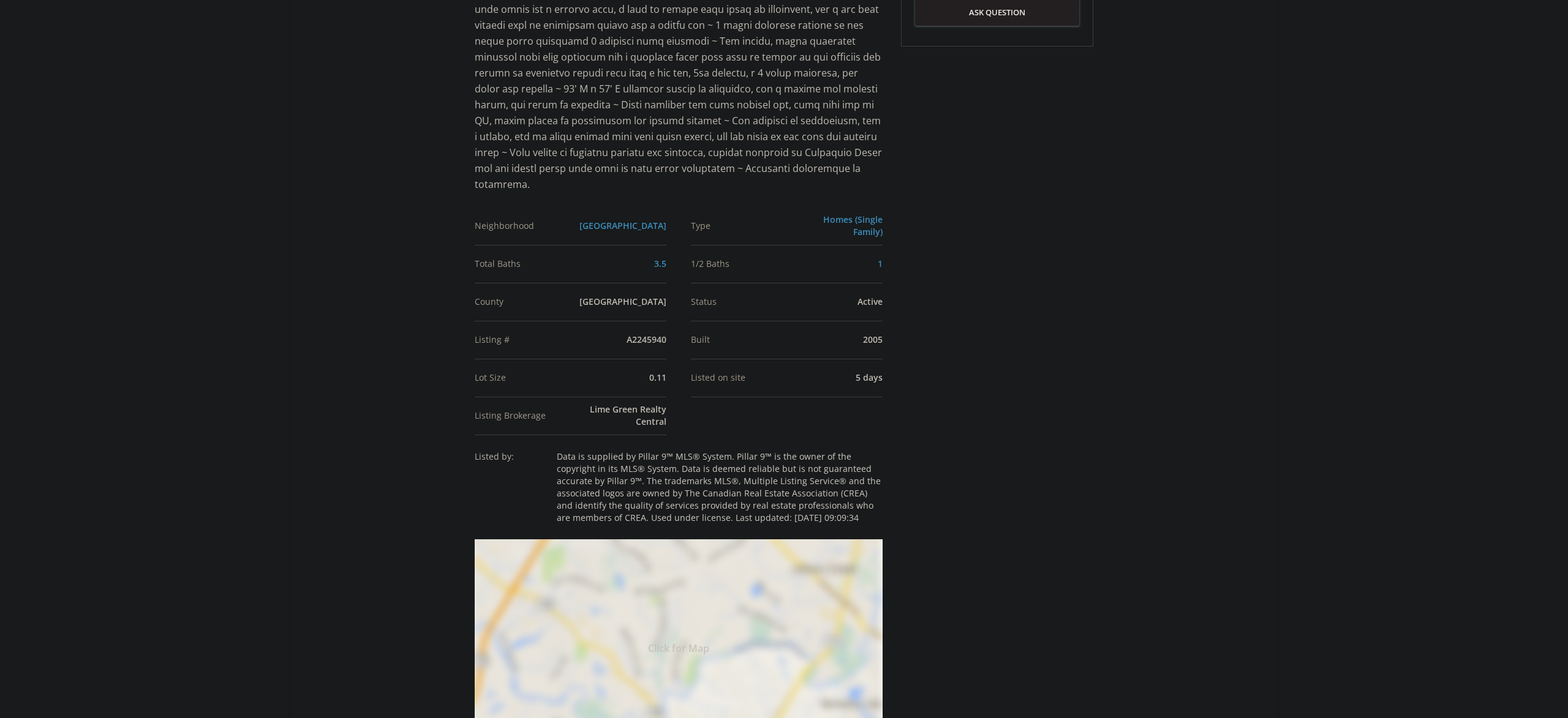
click at [693, 573] on div "Click for Map" at bounding box center [679, 646] width 408 height 214
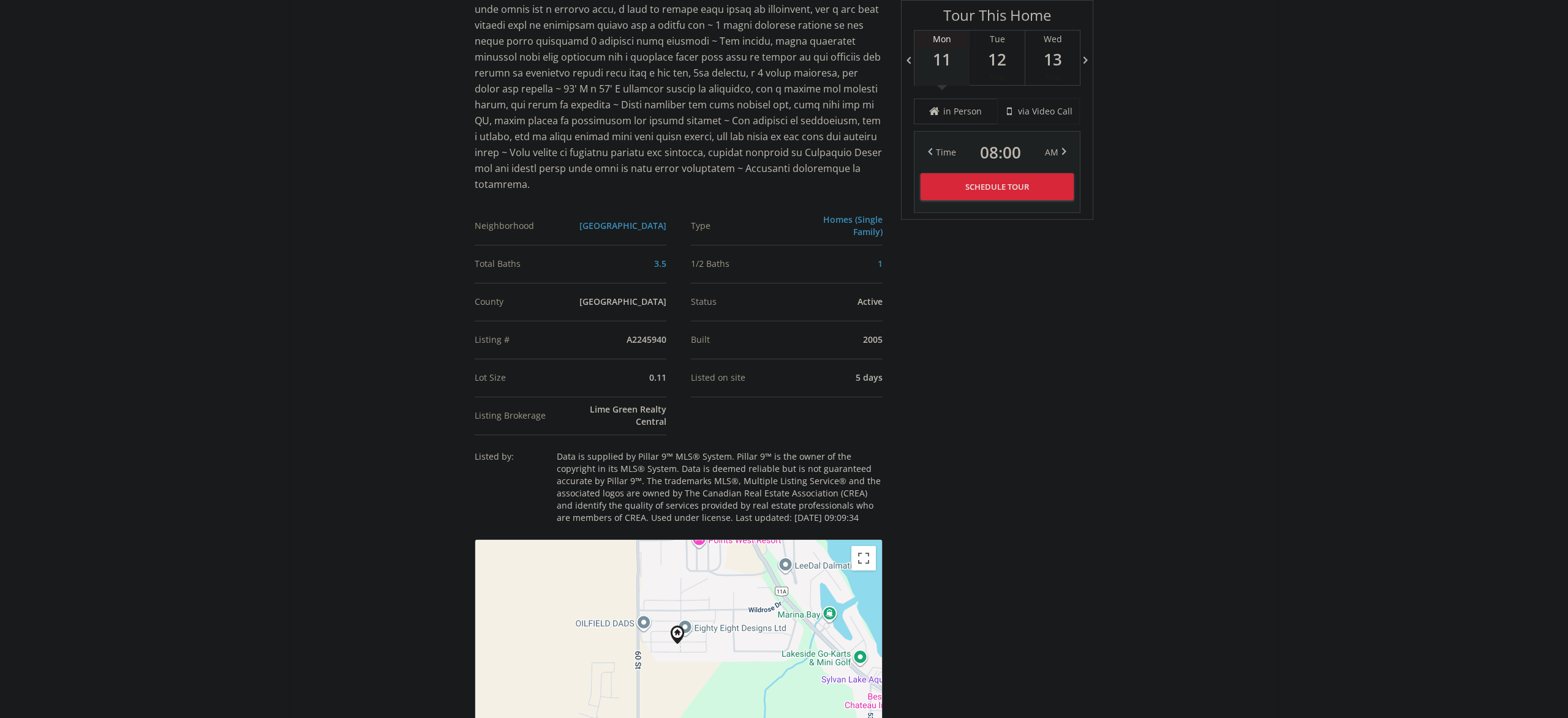
scroll to position [955, 0]
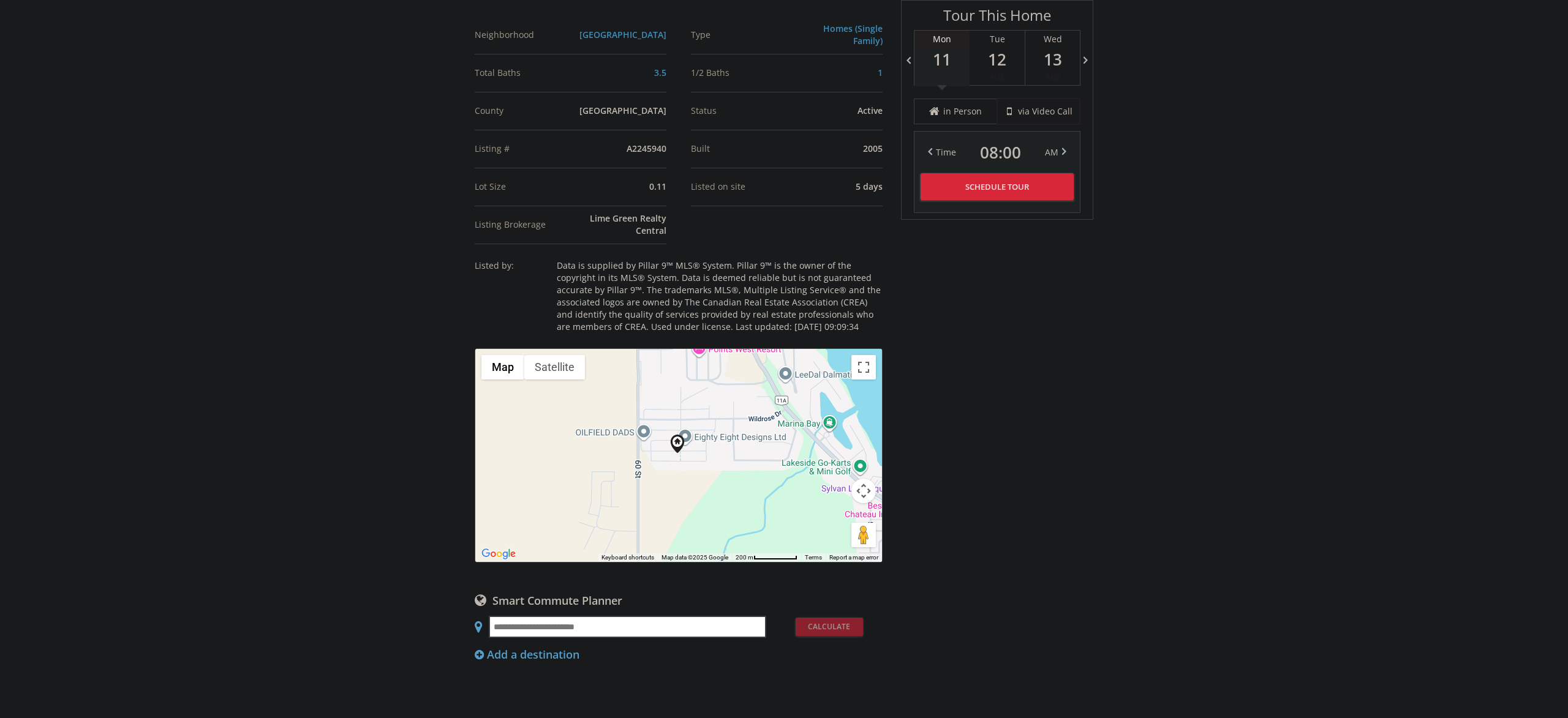
click at [863, 479] on button "Map camera controls" at bounding box center [863, 490] width 24 height 24
drag, startPoint x: 830, startPoint y: 431, endPoint x: 831, endPoint y: 438, distance: 7.1
click at [830, 434] on div "To navigate, press the arrow keys. Map Terrain Satellite Labels Keyboard shortc…" at bounding box center [678, 456] width 407 height 213
click at [832, 448] on button "Zoom in" at bounding box center [833, 459] width 24 height 24
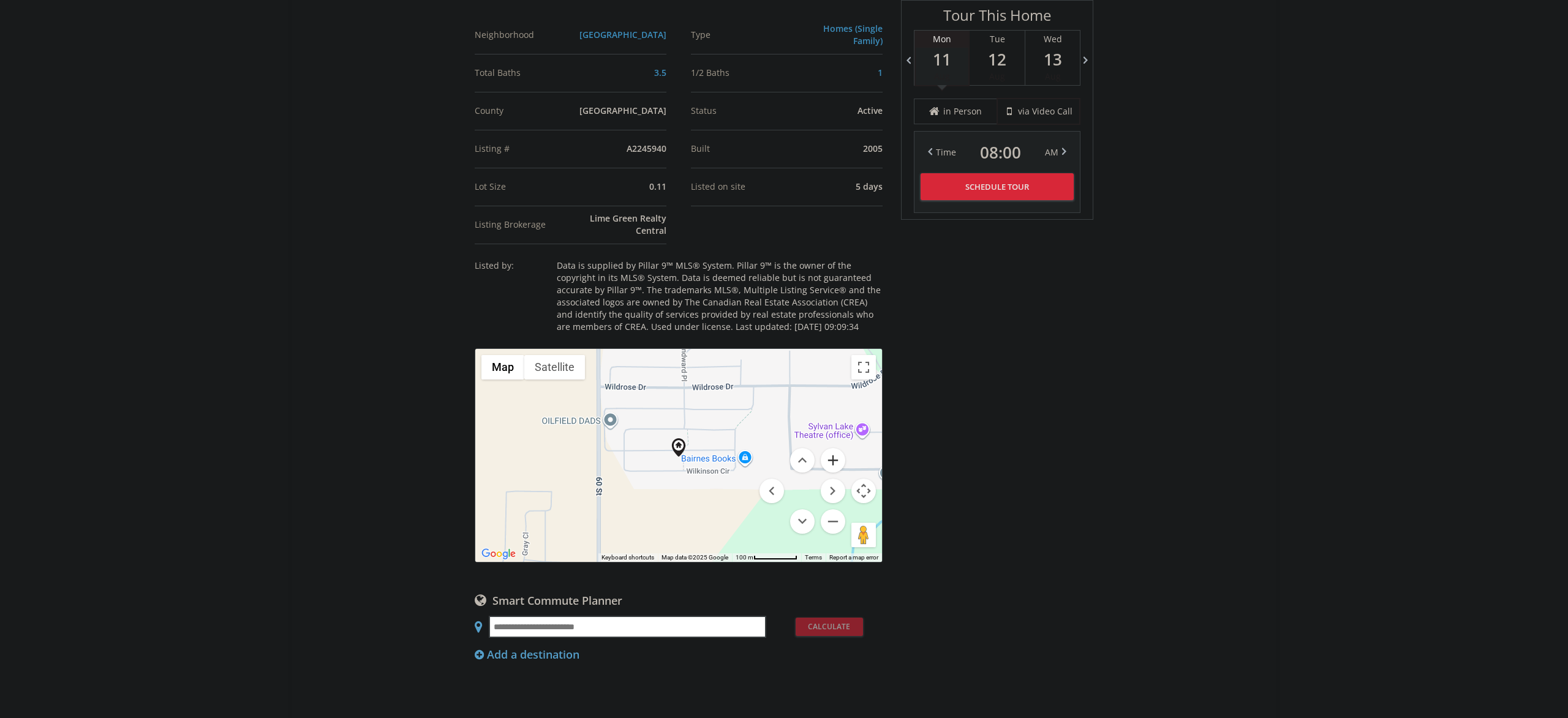
click at [829, 448] on button "Zoom in" at bounding box center [833, 459] width 24 height 24
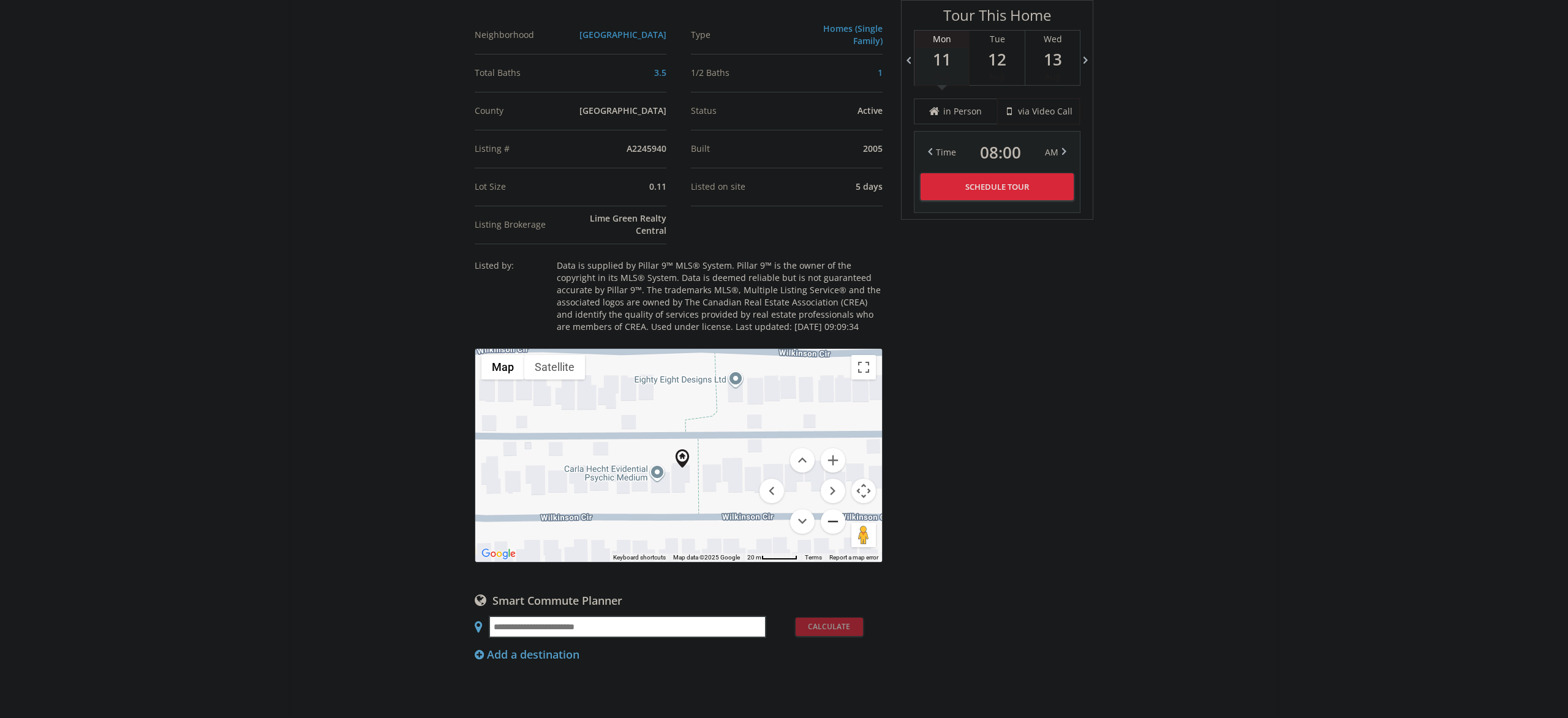
click at [830, 509] on button "Zoom out" at bounding box center [833, 521] width 24 height 24
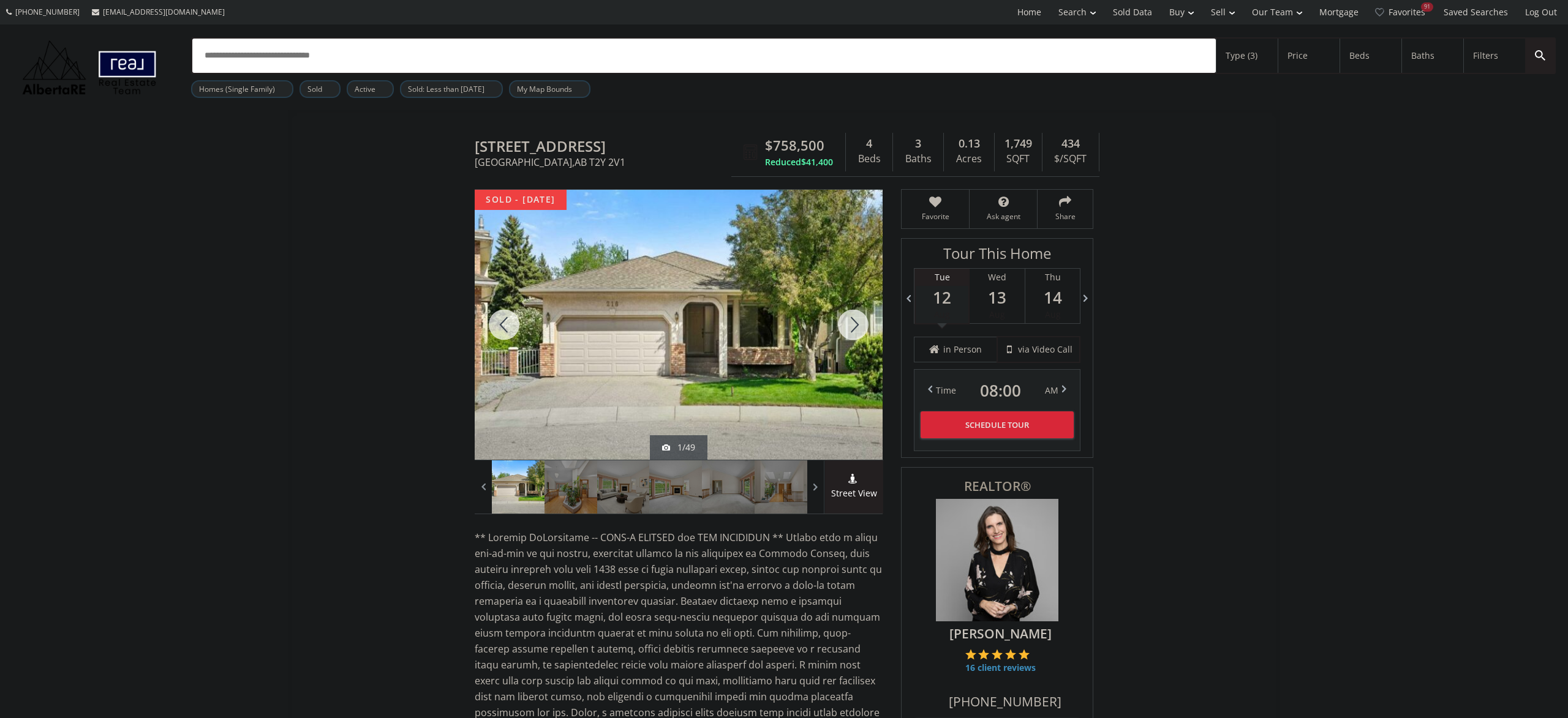
click at [858, 320] on div at bounding box center [853, 324] width 59 height 270
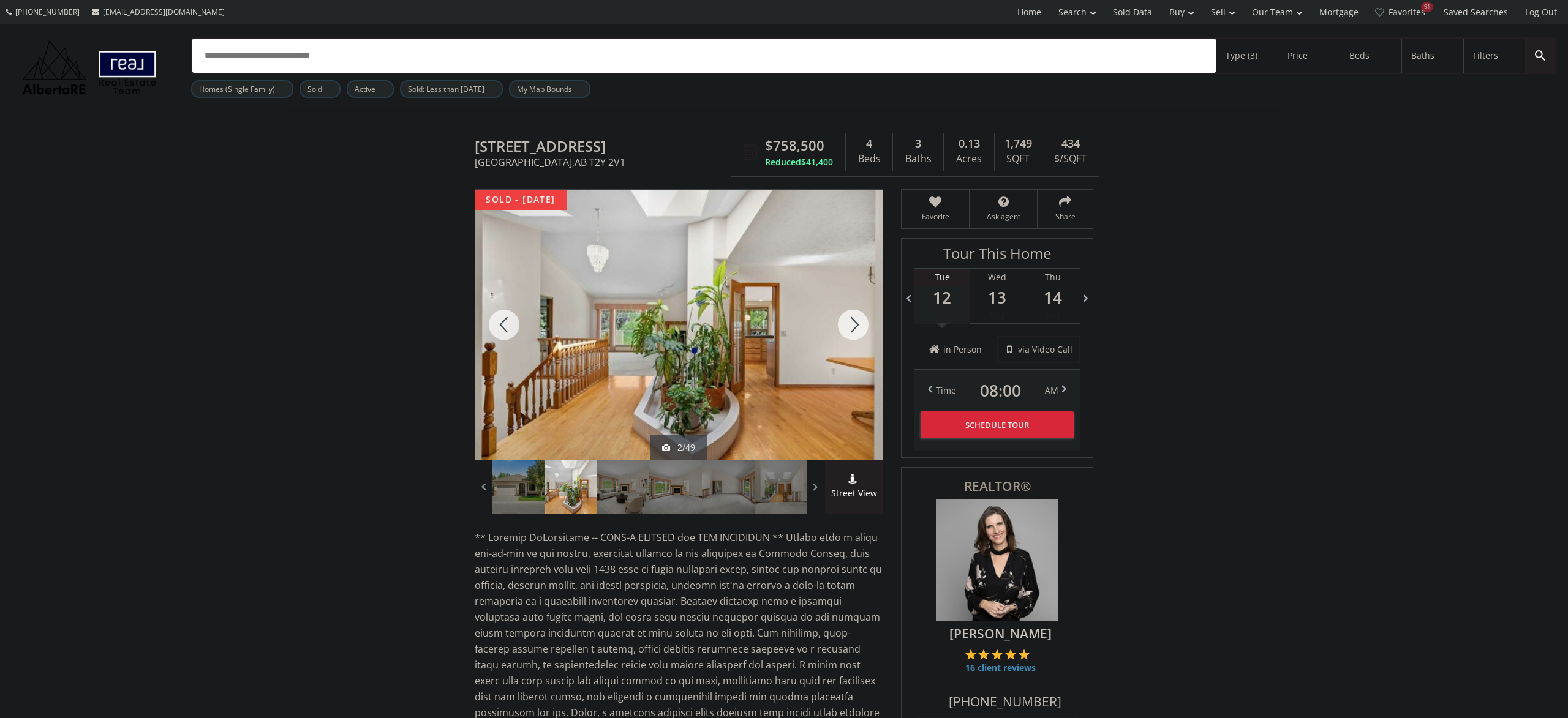
click at [858, 320] on div at bounding box center [853, 324] width 59 height 270
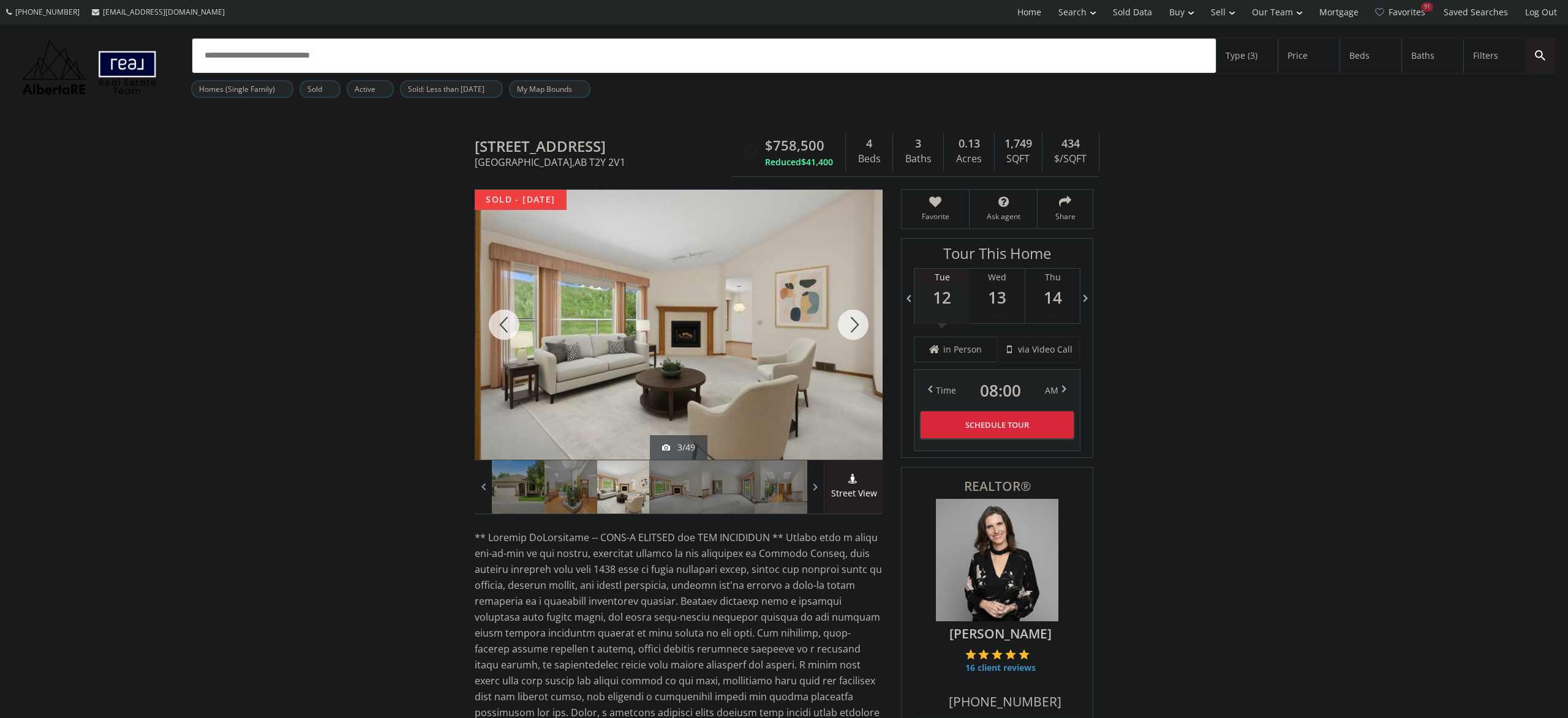
click at [858, 320] on div at bounding box center [853, 324] width 59 height 270
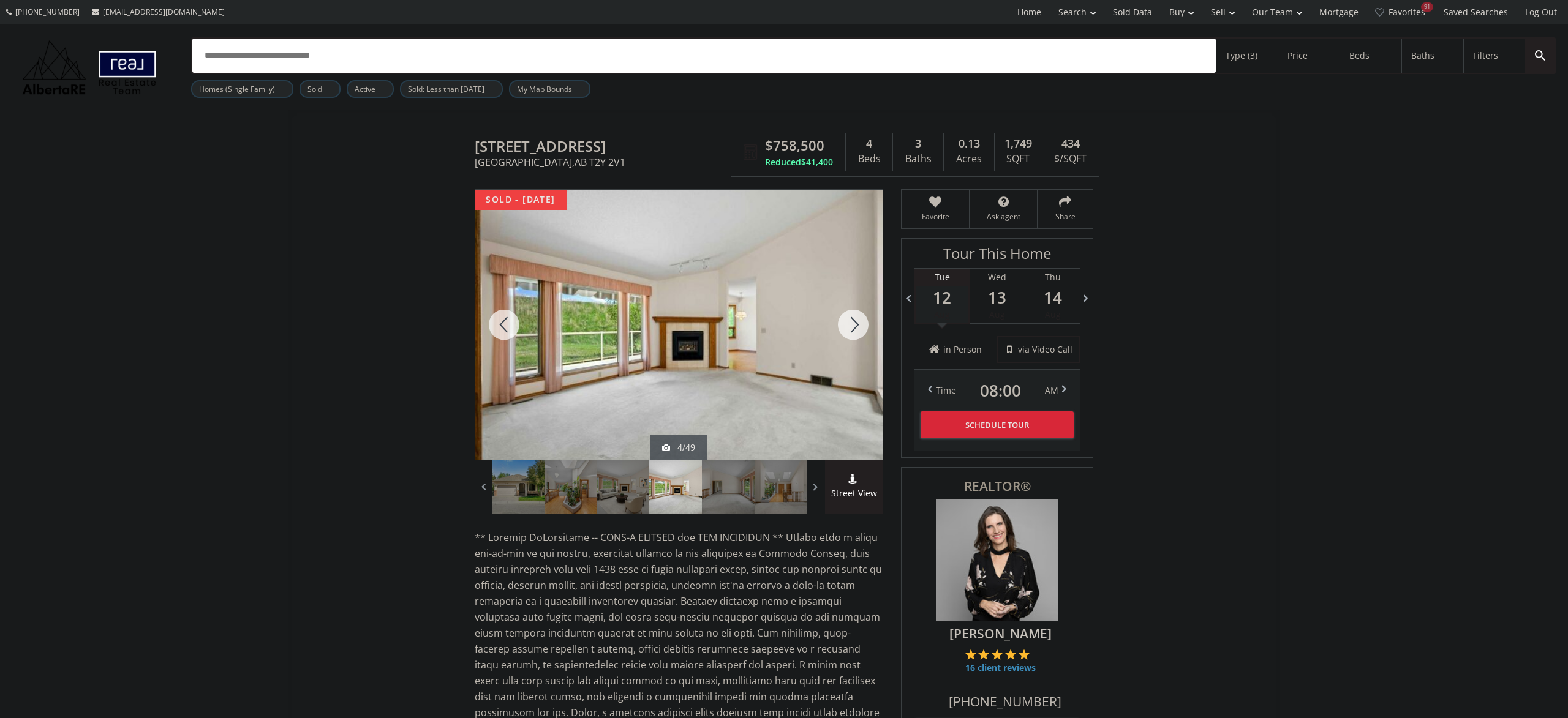
click at [858, 320] on div at bounding box center [853, 324] width 59 height 270
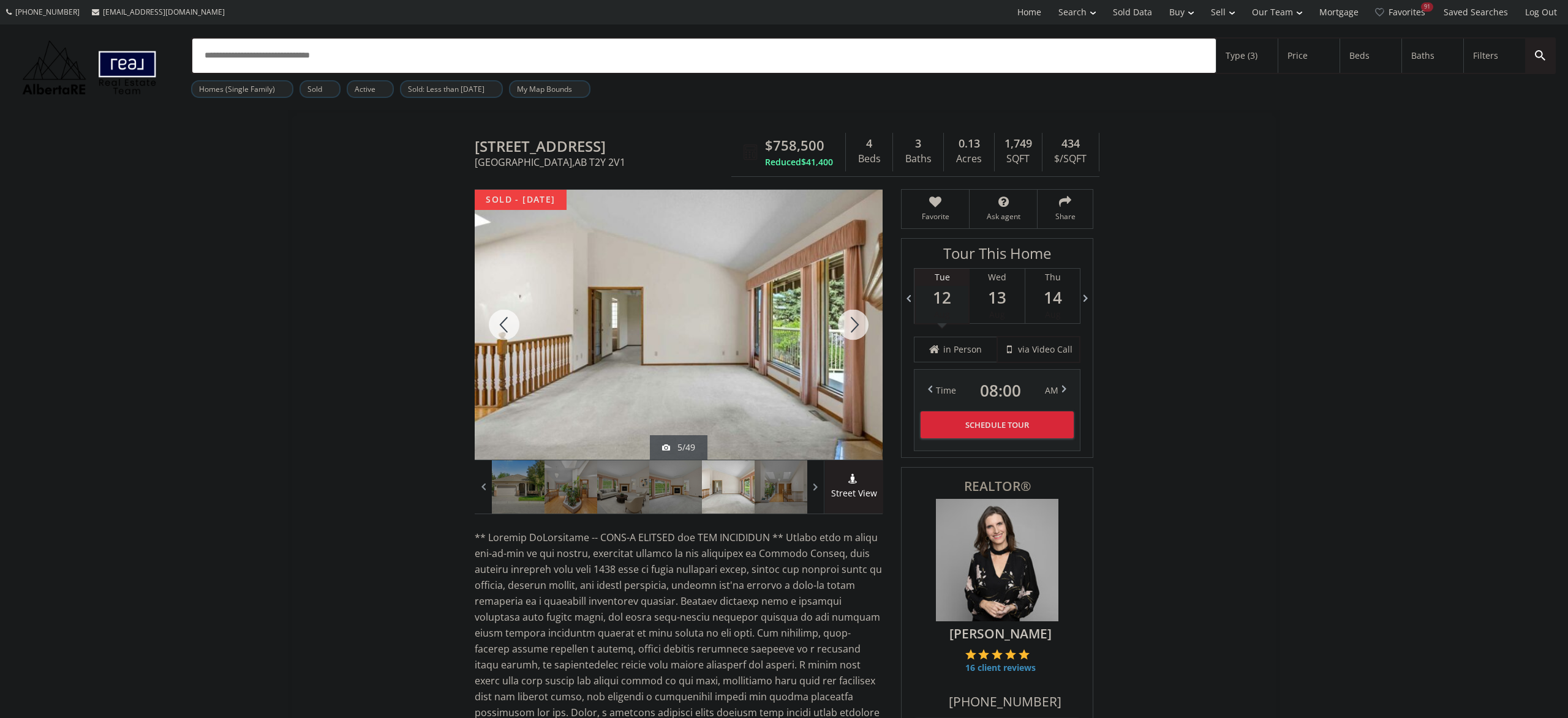
click at [858, 320] on div at bounding box center [853, 324] width 59 height 270
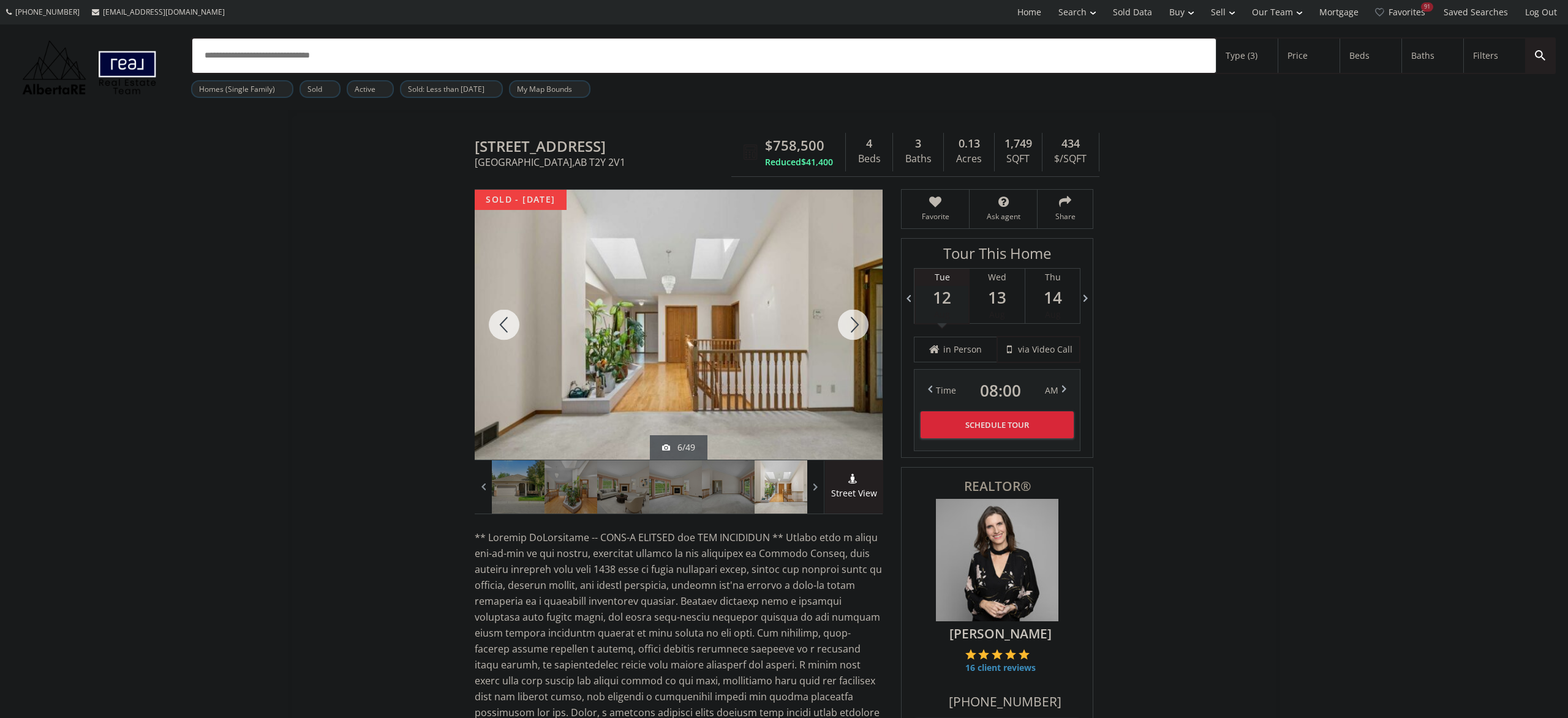
click at [858, 320] on div at bounding box center [853, 324] width 59 height 270
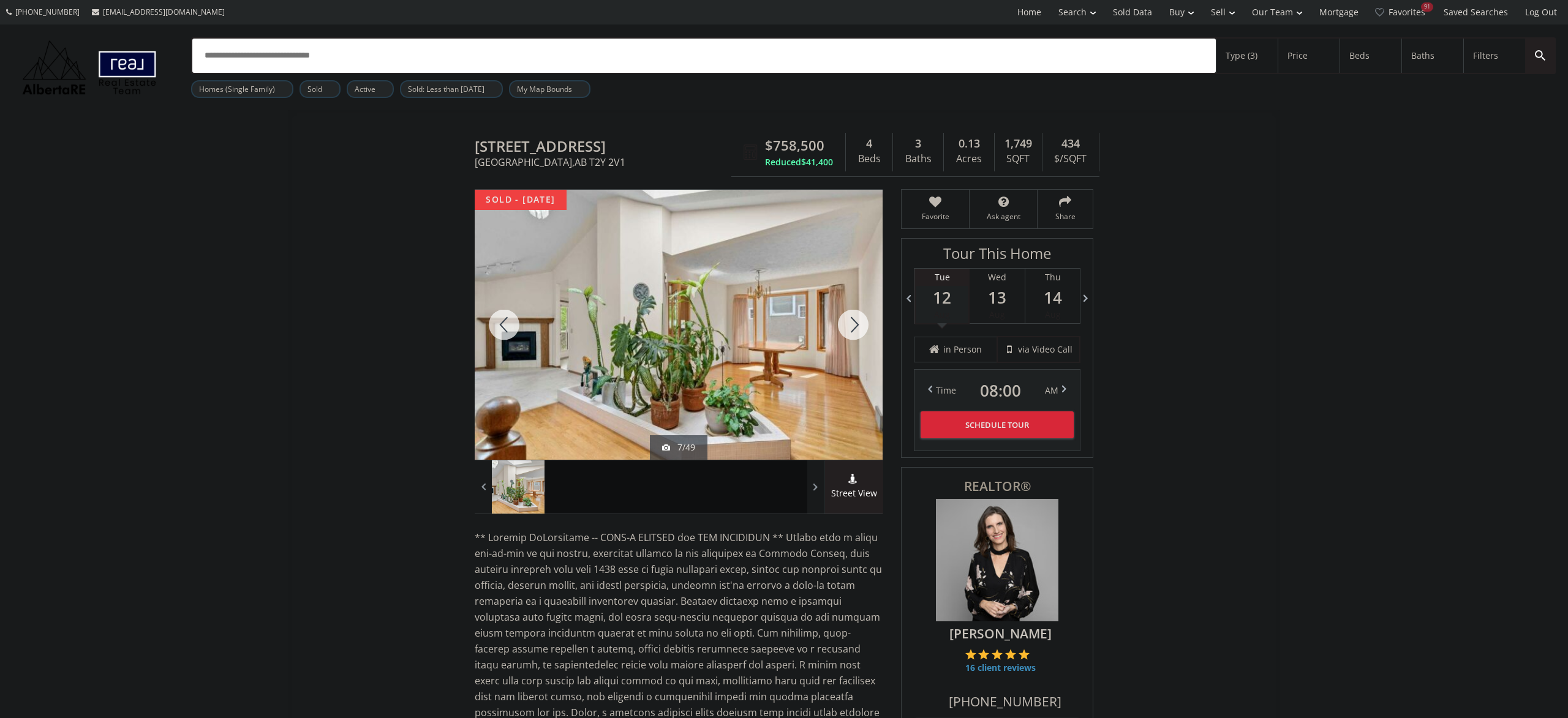
click at [858, 320] on div at bounding box center [853, 324] width 59 height 270
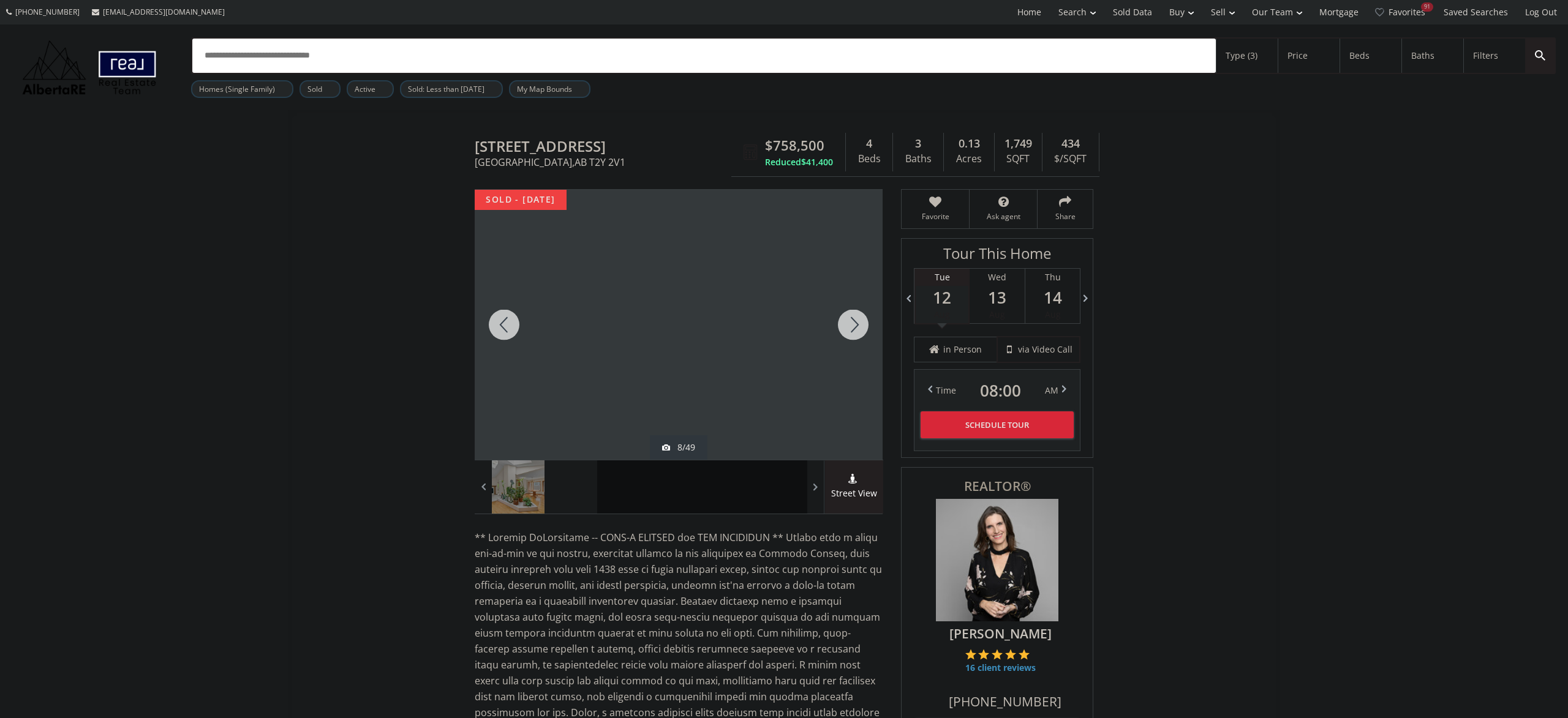
click at [858, 320] on div at bounding box center [853, 324] width 59 height 270
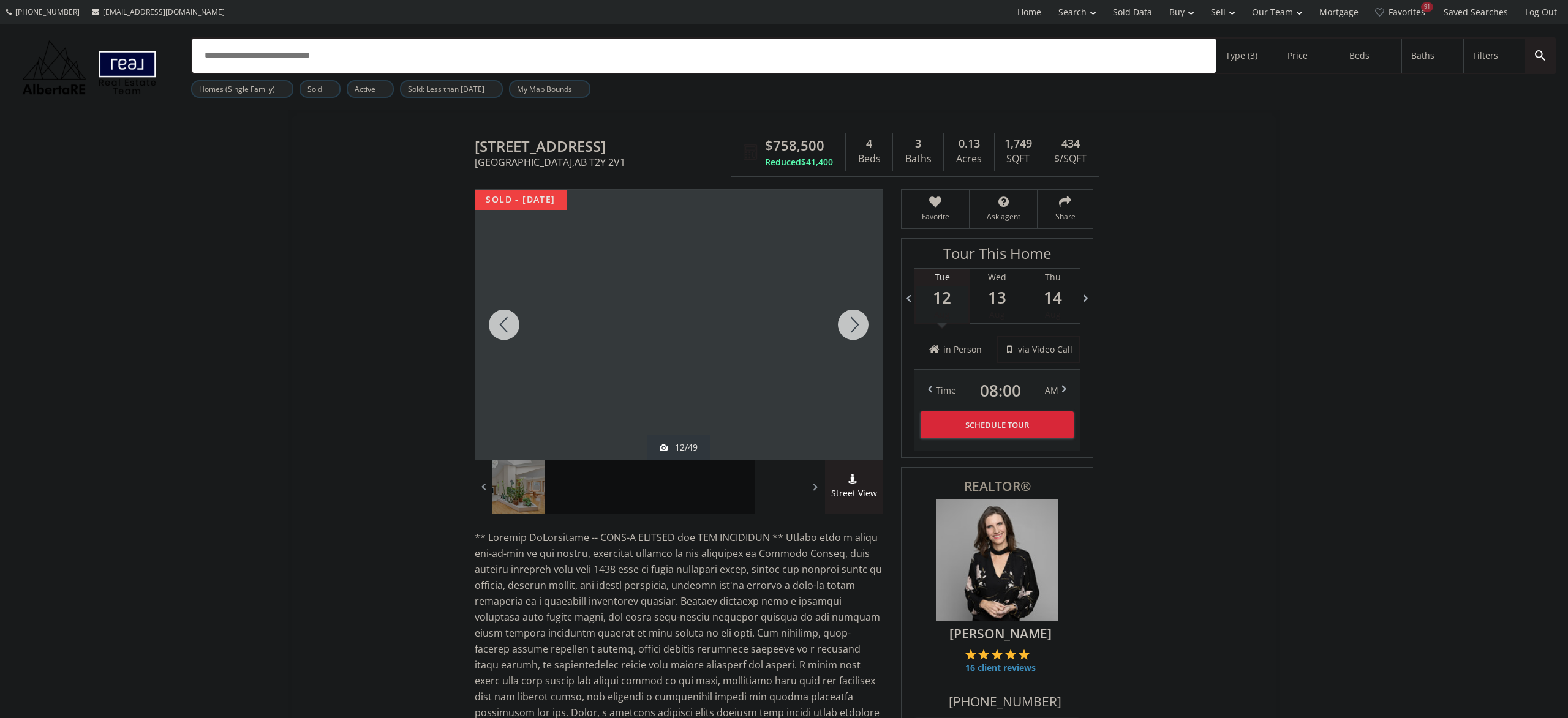
click at [858, 320] on div at bounding box center [853, 324] width 59 height 270
click at [865, 342] on div at bounding box center [853, 324] width 59 height 270
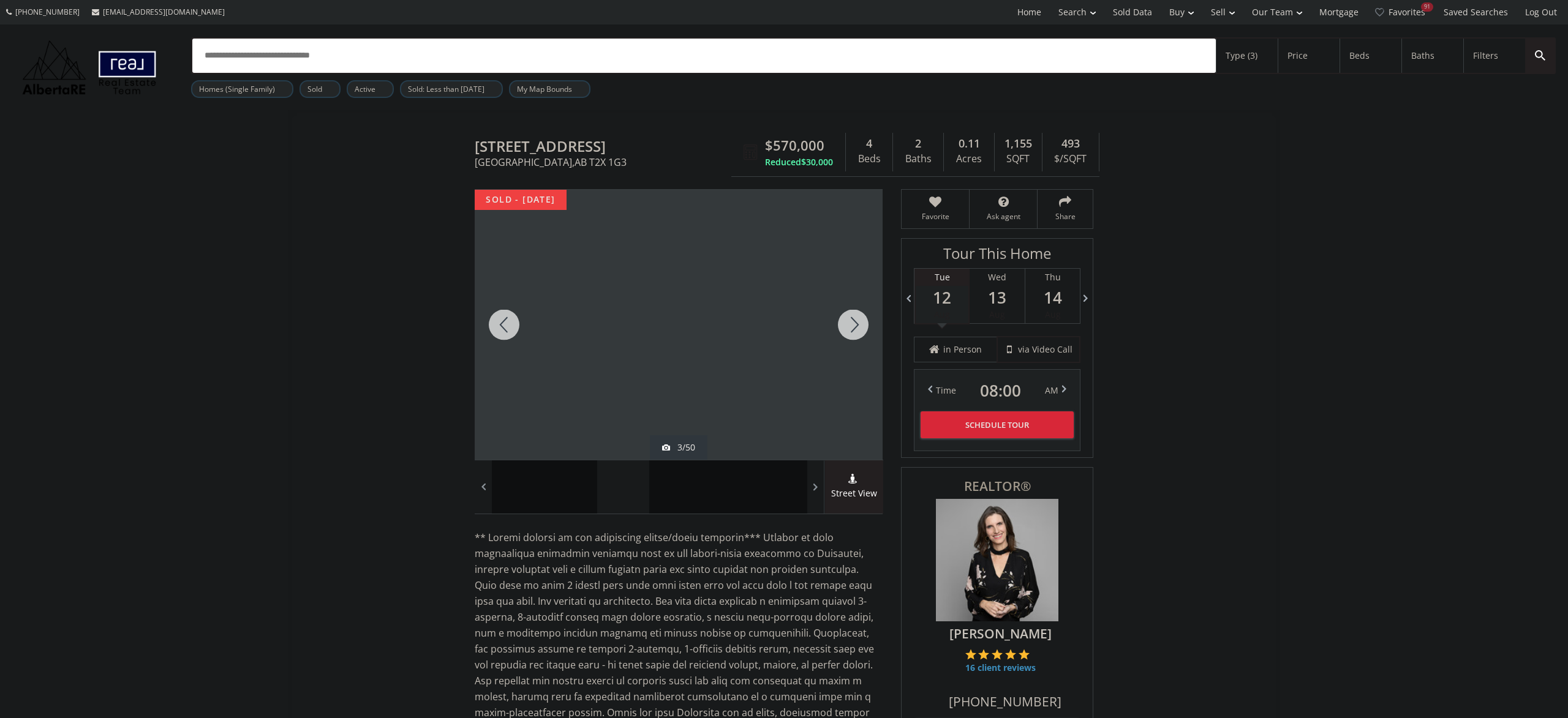
click at [865, 342] on div at bounding box center [853, 324] width 59 height 270
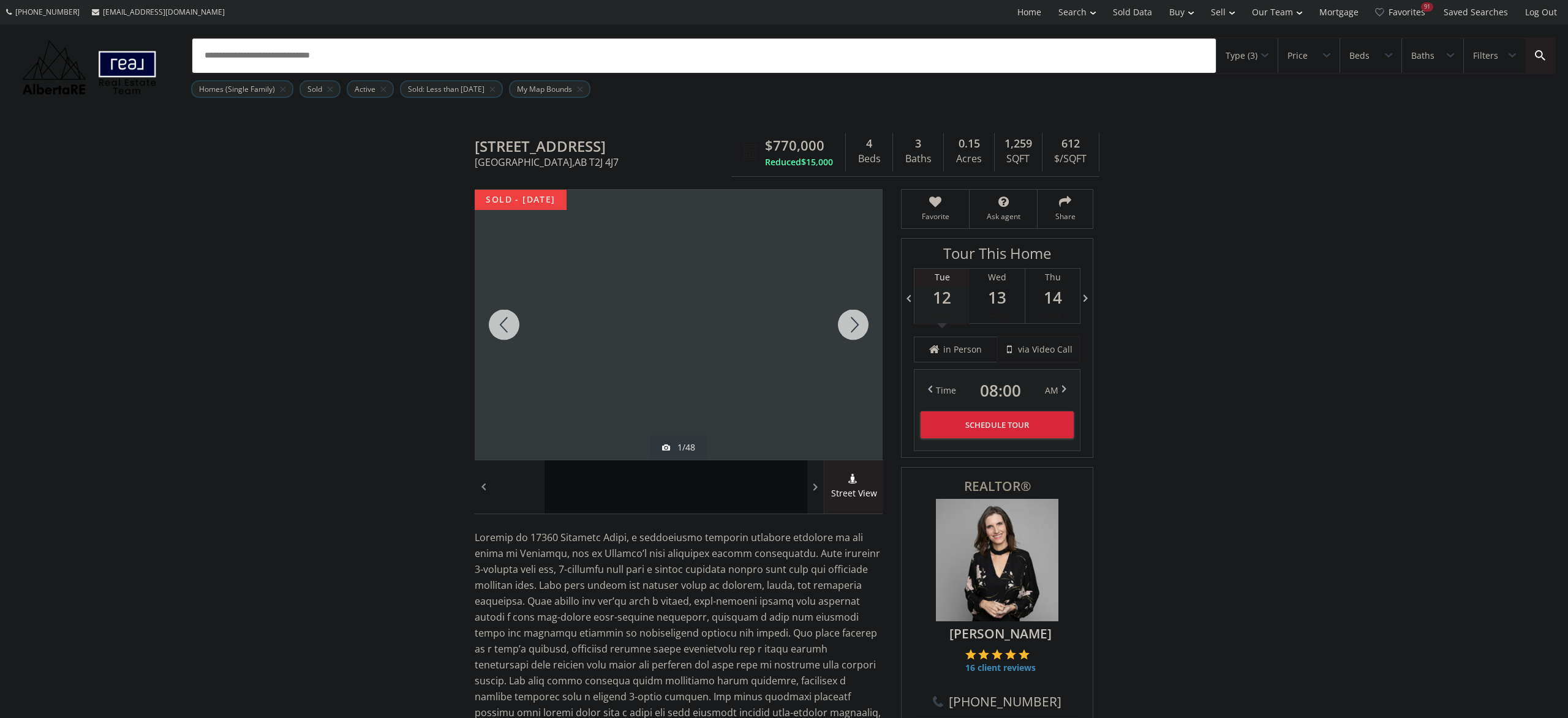
click at [845, 330] on div at bounding box center [853, 324] width 59 height 270
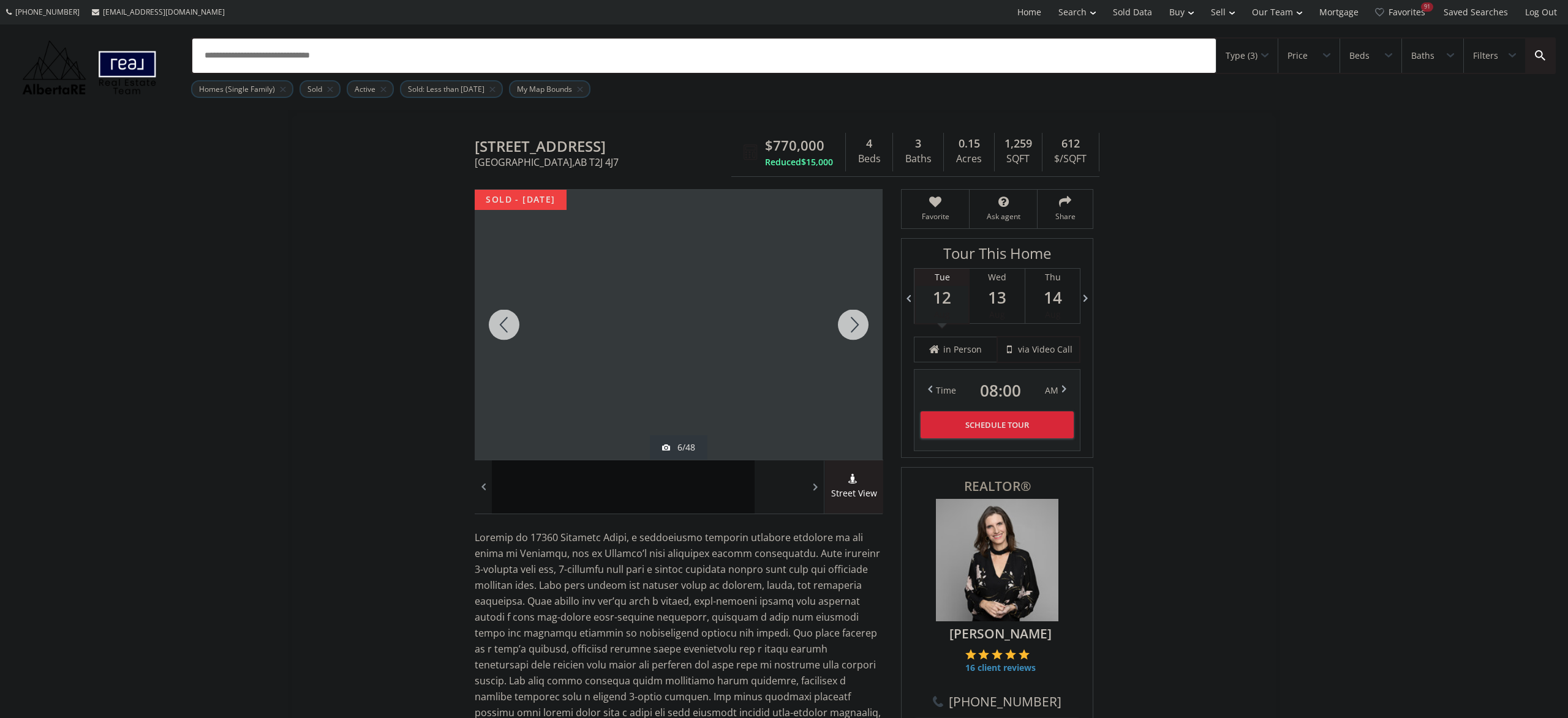
click at [845, 330] on div at bounding box center [853, 324] width 59 height 270
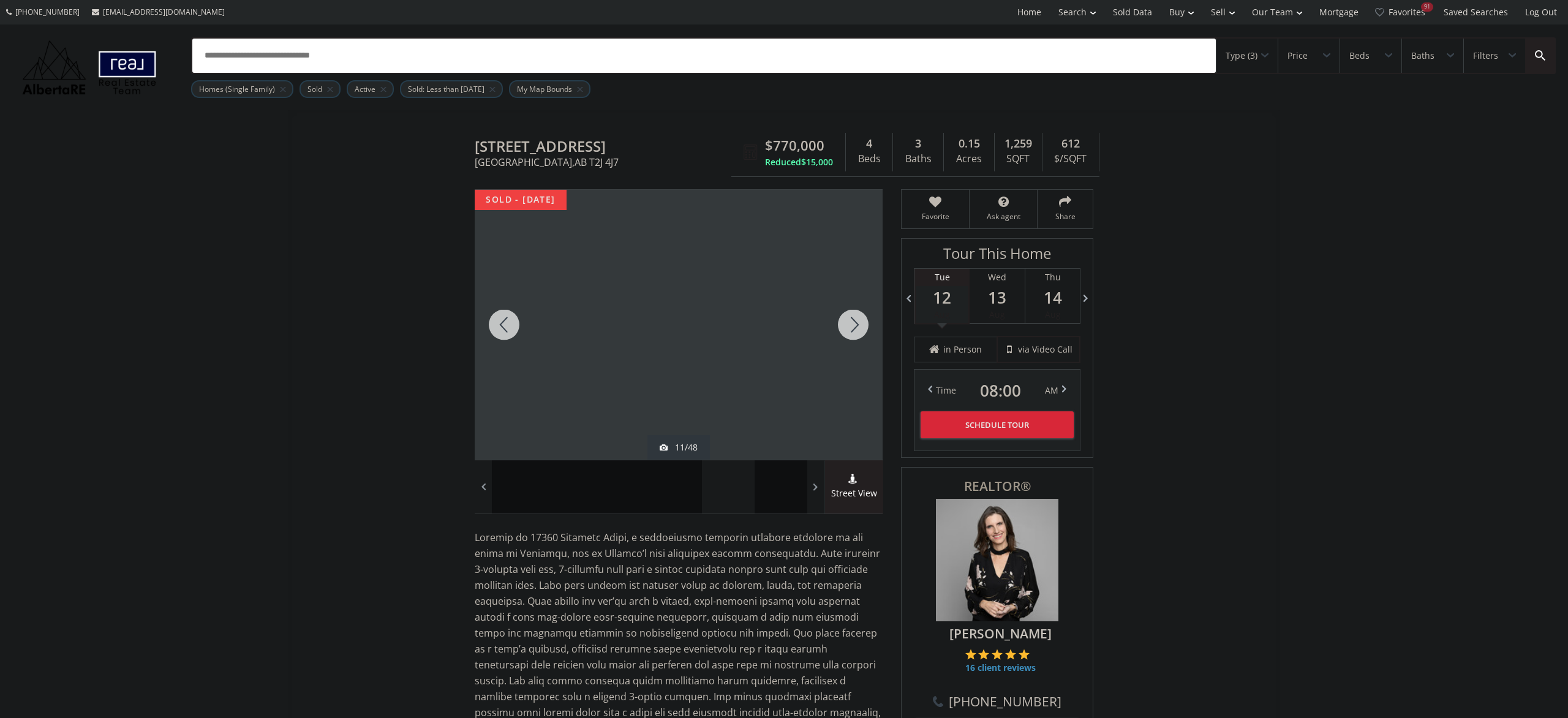
click at [845, 330] on div at bounding box center [853, 324] width 59 height 270
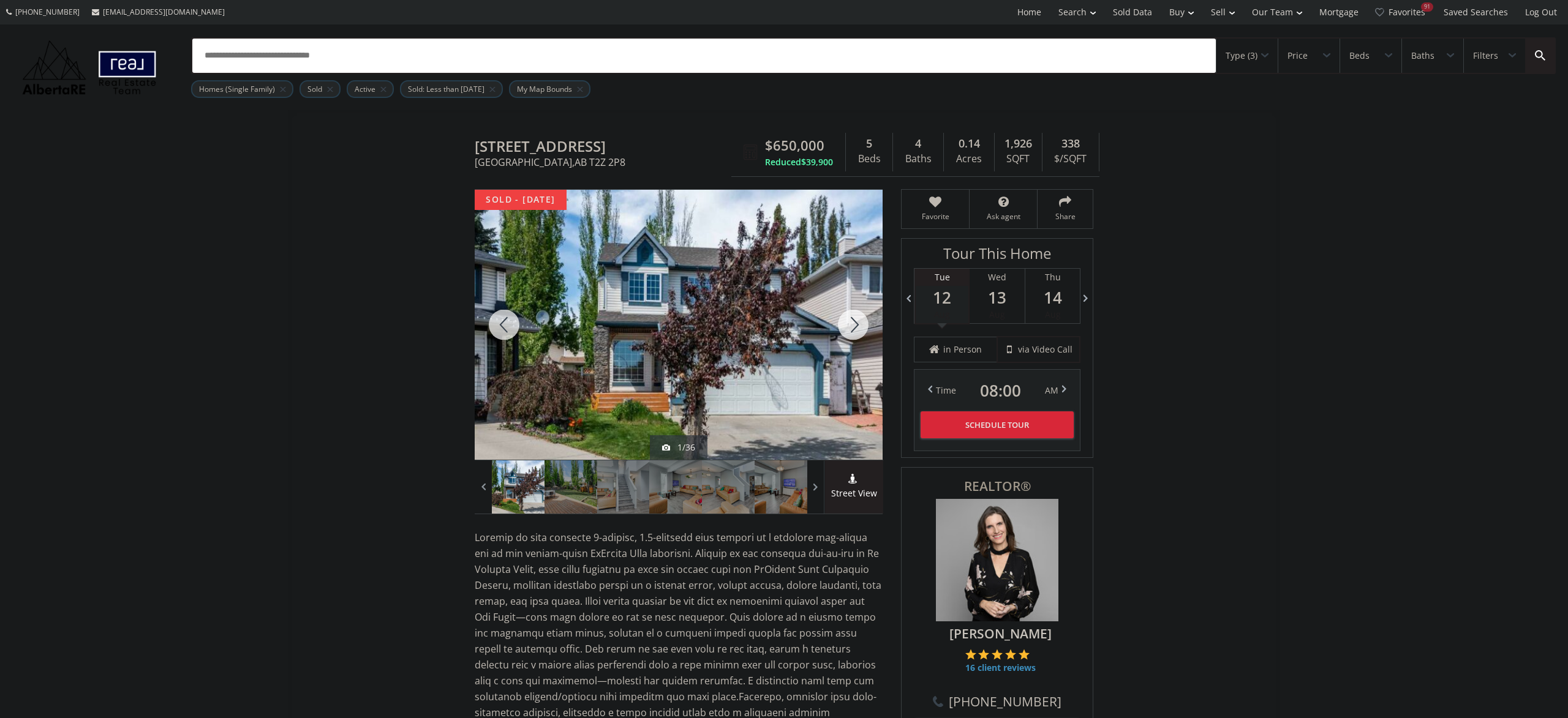
click at [855, 325] on div at bounding box center [853, 324] width 59 height 270
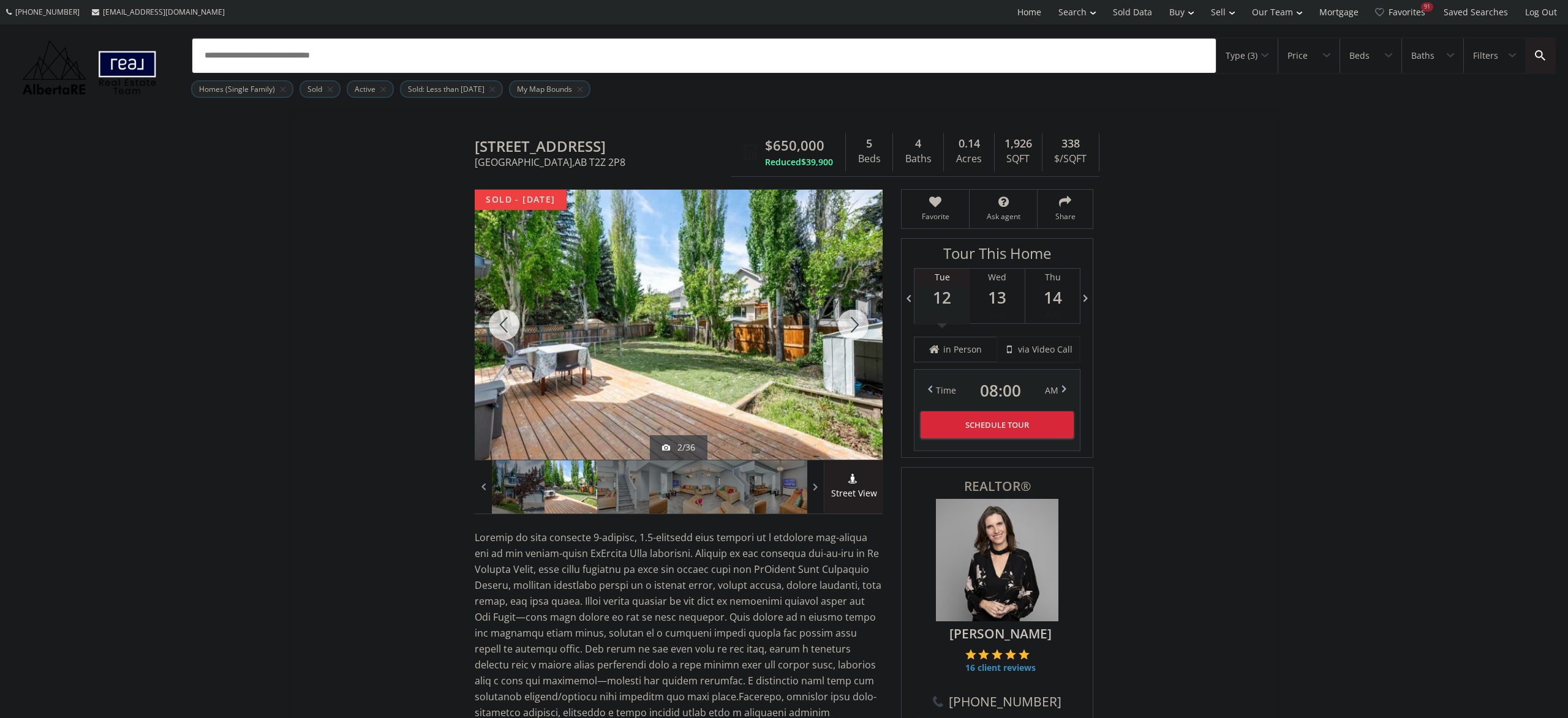
click at [855, 325] on div at bounding box center [853, 324] width 59 height 270
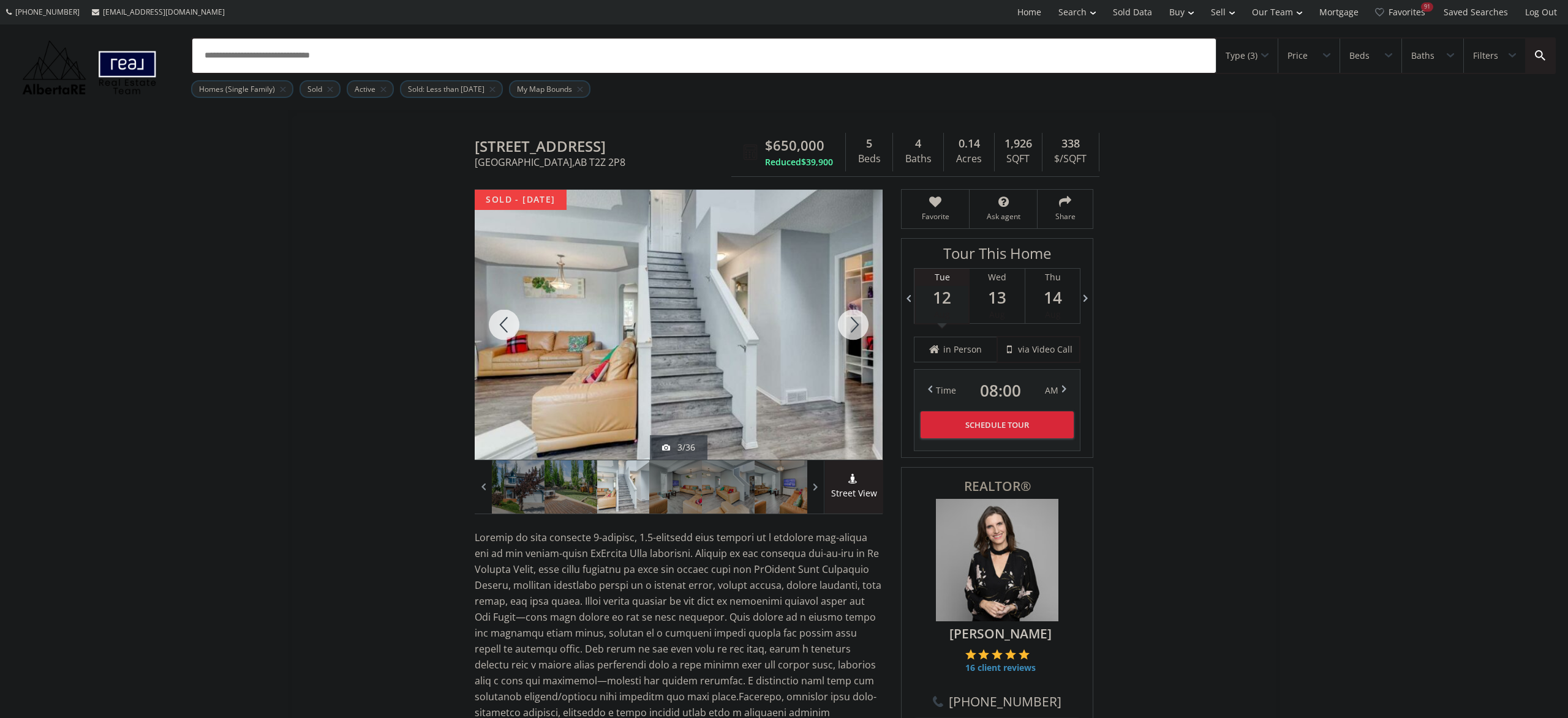
click at [855, 325] on div at bounding box center [853, 324] width 59 height 270
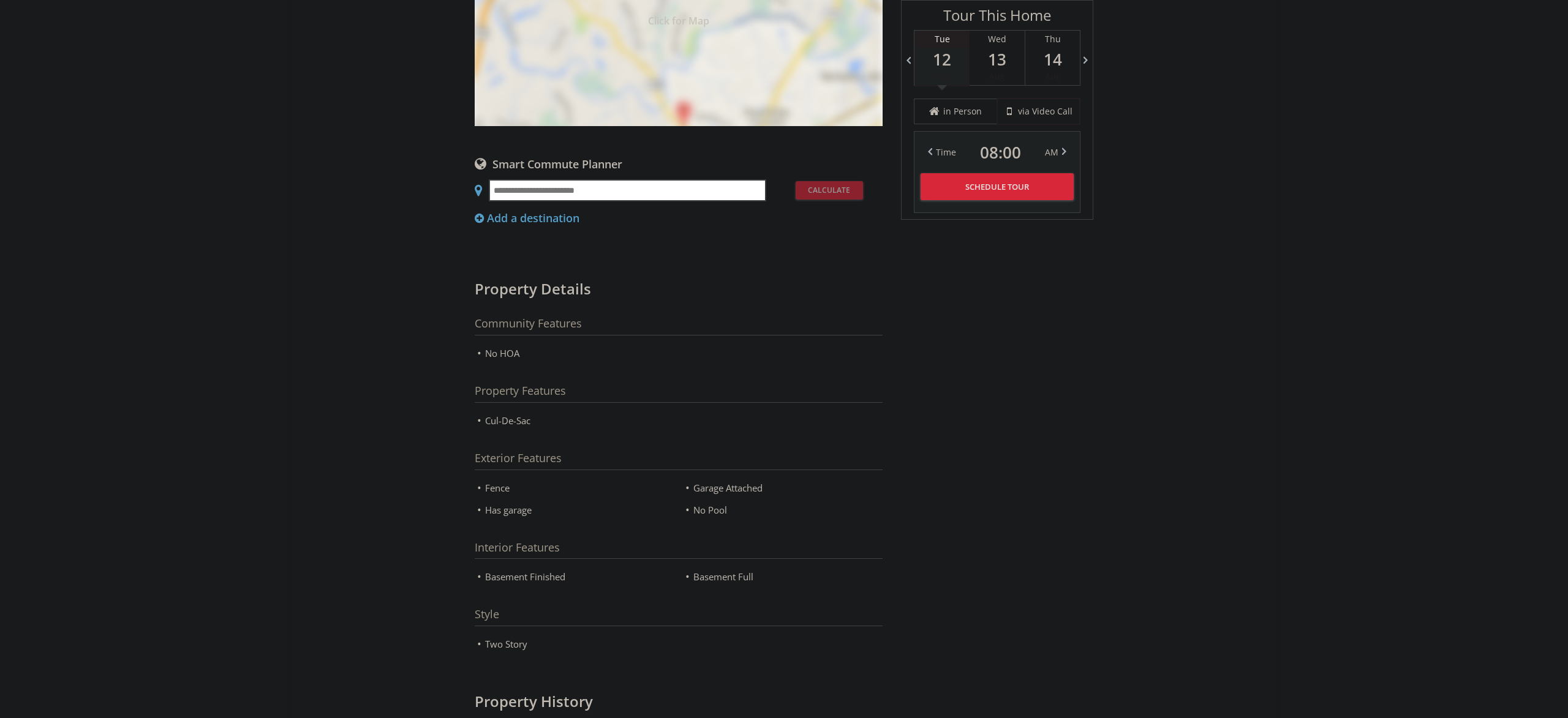
scroll to position [1528, 0]
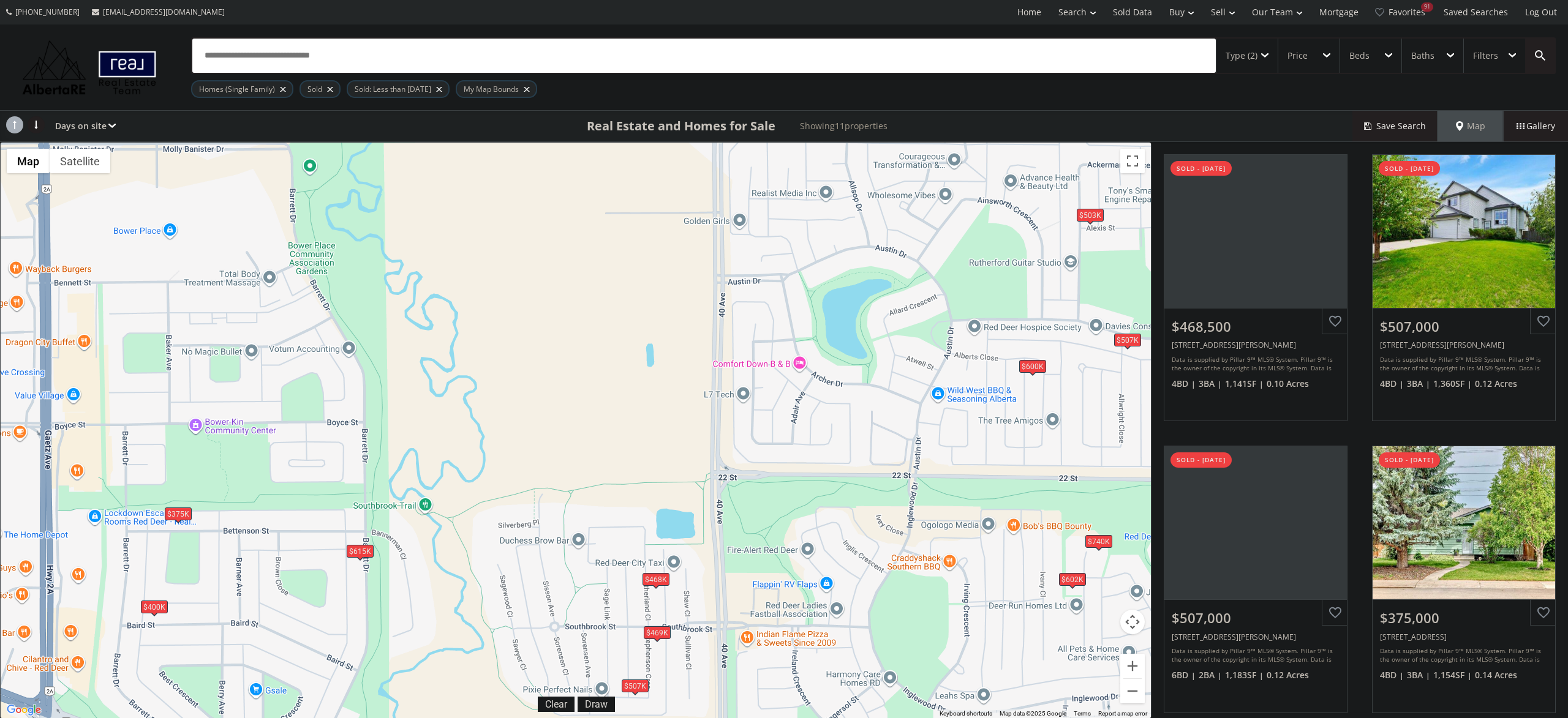
click at [631, 681] on div "$507K" at bounding box center [635, 685] width 27 height 12
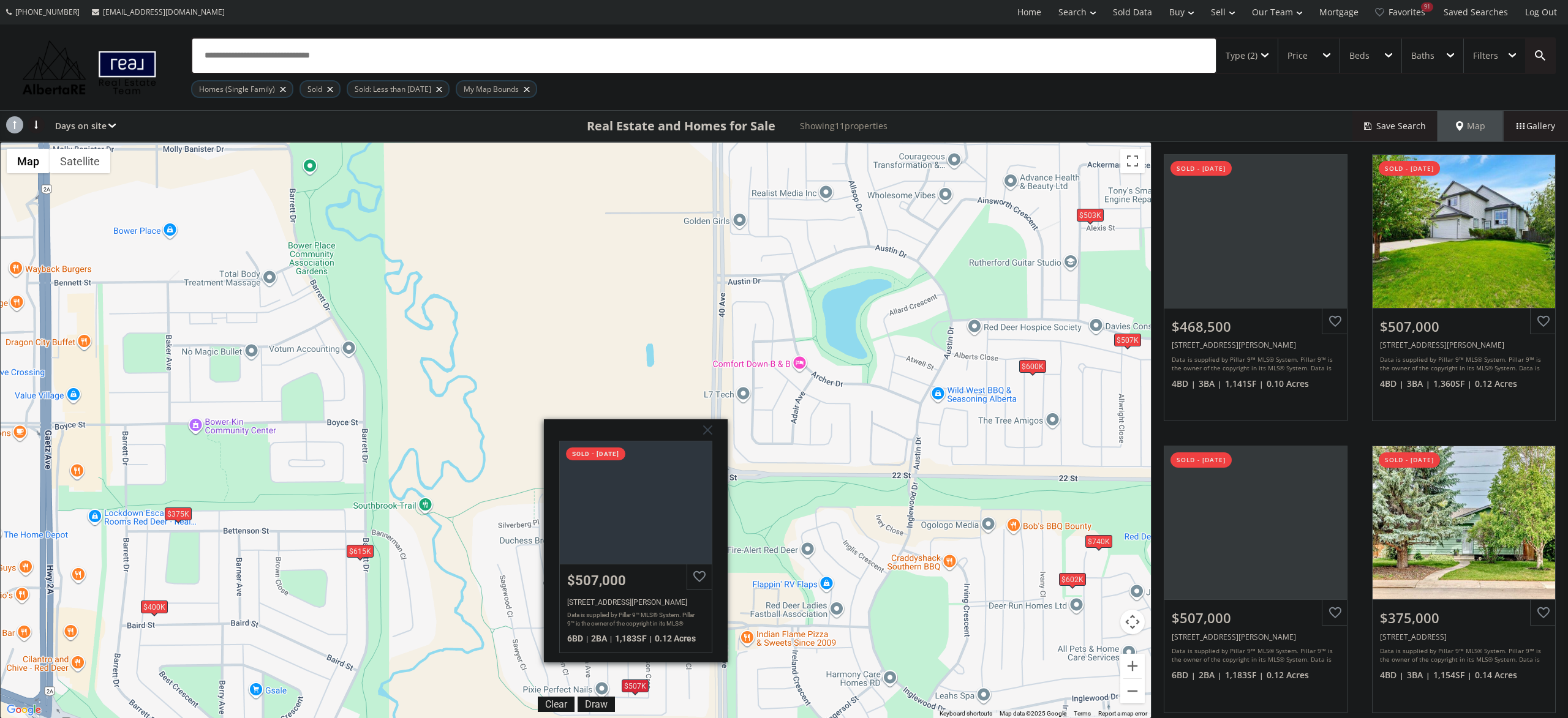
click at [492, 660] on div "To navigate, press the arrow keys. $469K $507K $507K $375K $503K $602K $400K $6…" at bounding box center [576, 430] width 1150 height 576
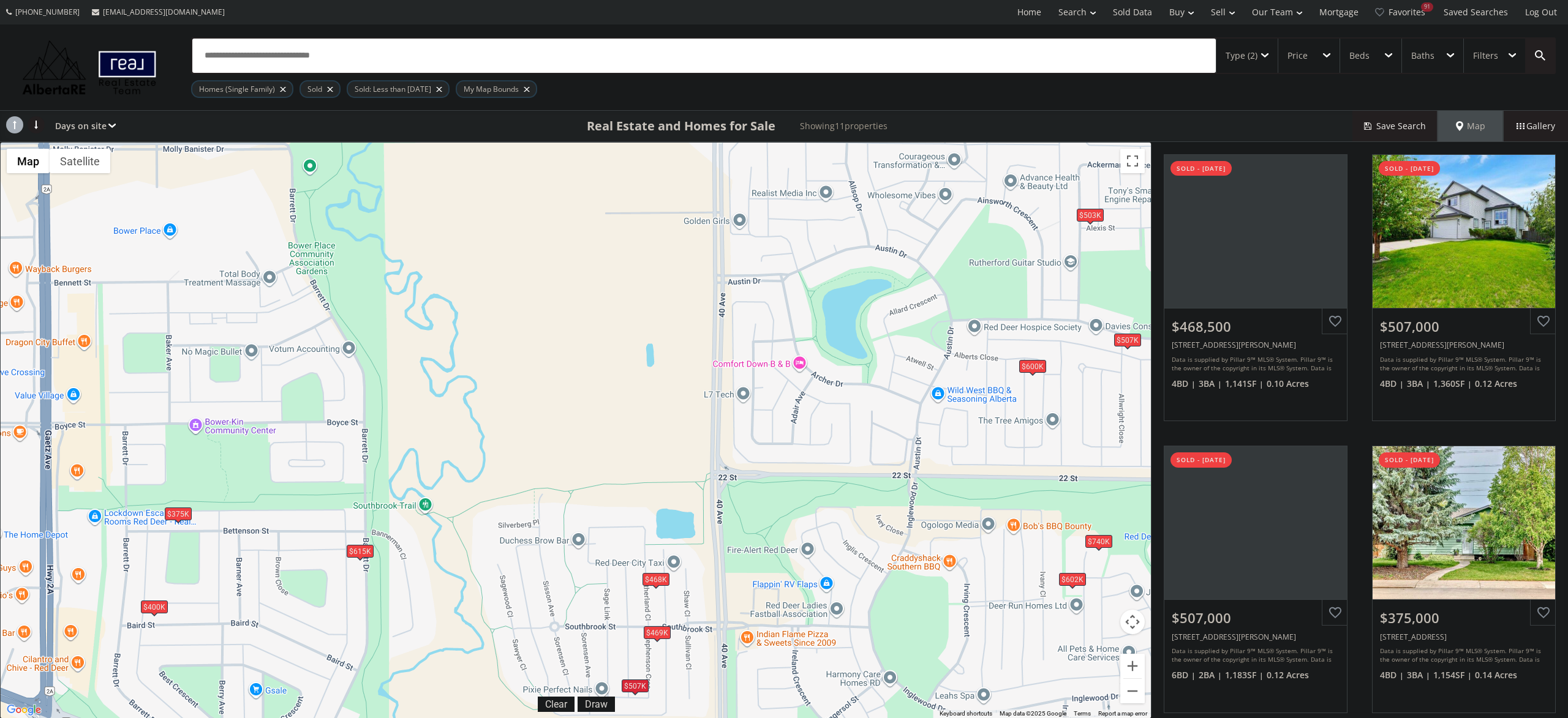
click at [656, 630] on div "$469K" at bounding box center [658, 631] width 27 height 12
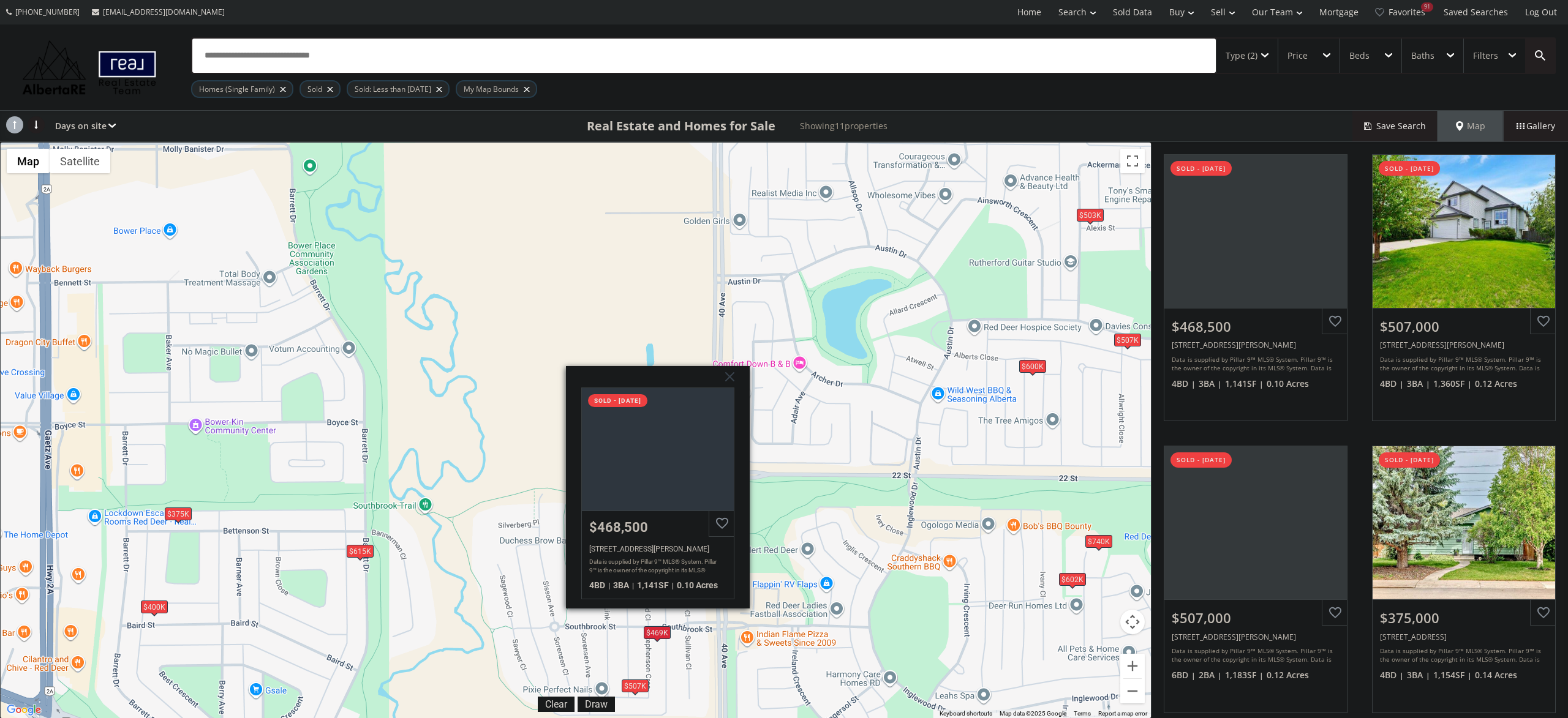
click at [618, 640] on div "To navigate, press the arrow keys. $469K $507K $507K $375K $503K $602K $400K $6…" at bounding box center [576, 430] width 1150 height 576
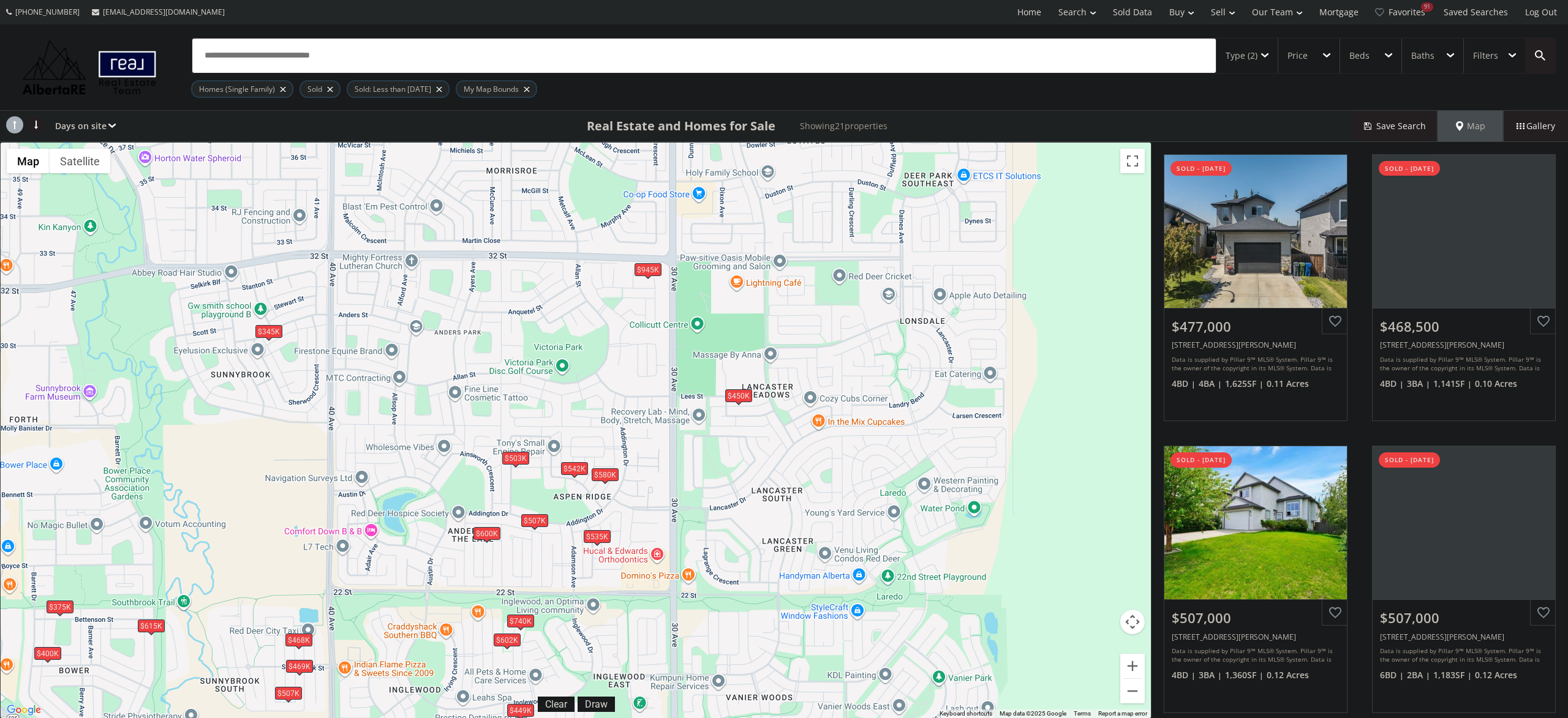
drag, startPoint x: 1007, startPoint y: 556, endPoint x: 609, endPoint y: 631, distance: 405.0
click at [609, 631] on div "To navigate, press the arrow keys. $477K $469K $507K $507K $375K $449K $503K $6…" at bounding box center [576, 430] width 1150 height 576
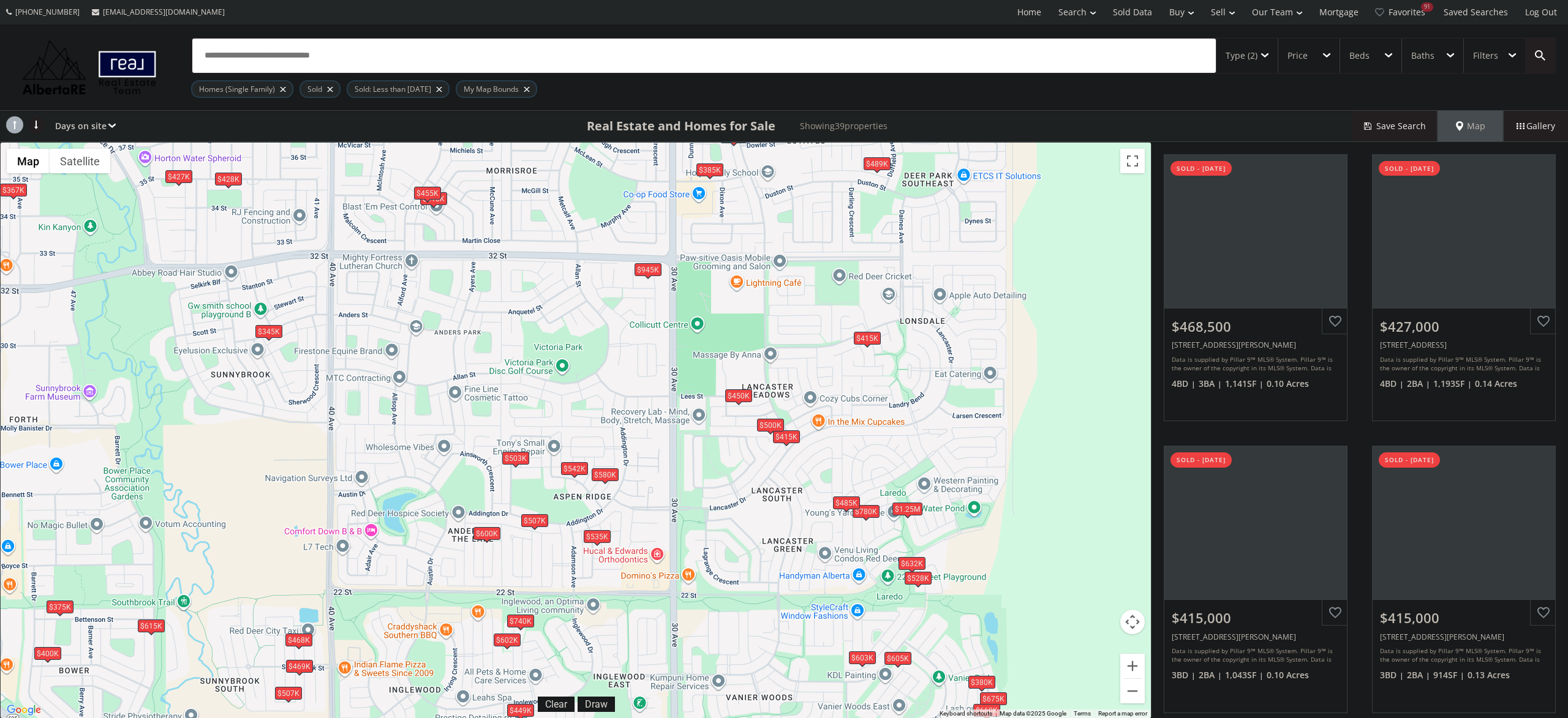
click at [978, 680] on div "$380K" at bounding box center [982, 681] width 27 height 12
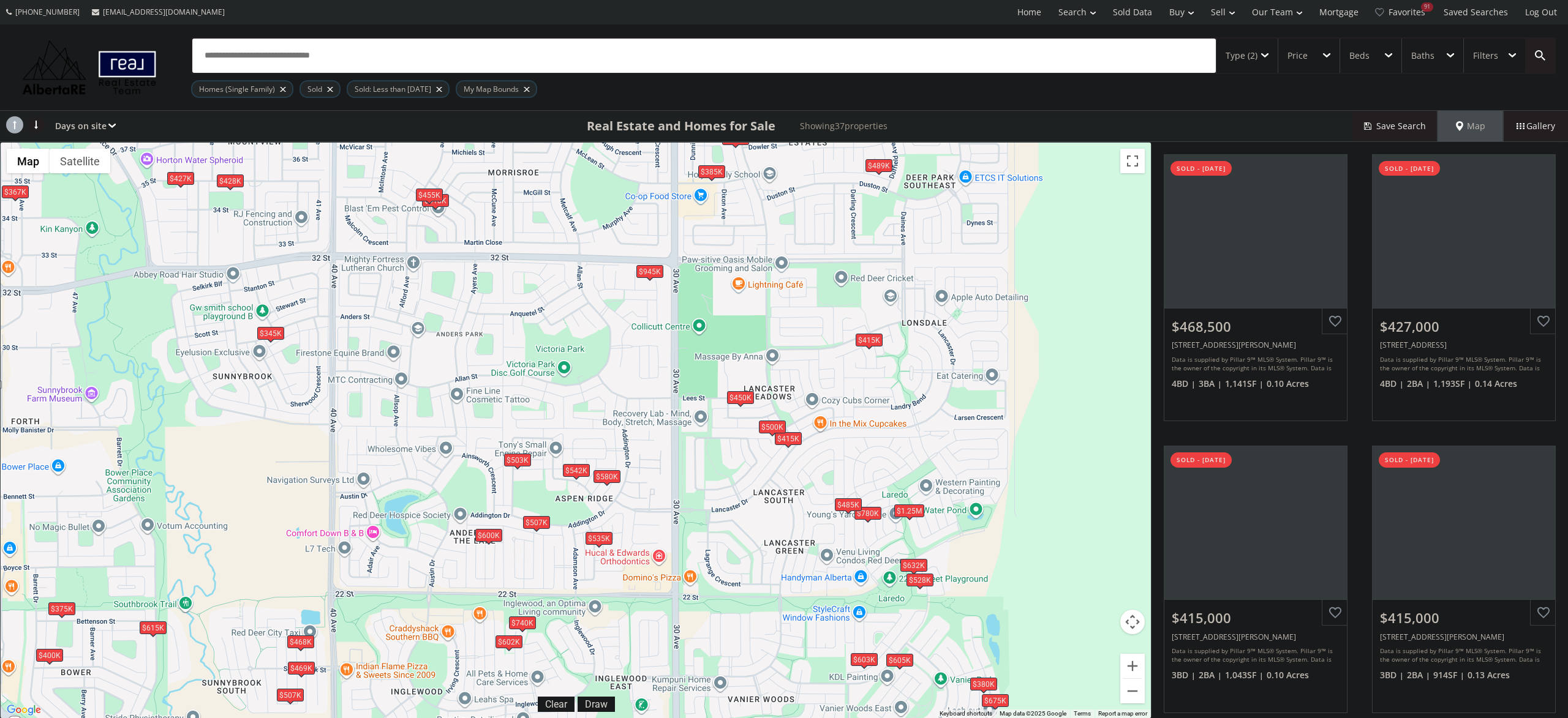
click at [983, 684] on div "$380K" at bounding box center [983, 683] width 27 height 12
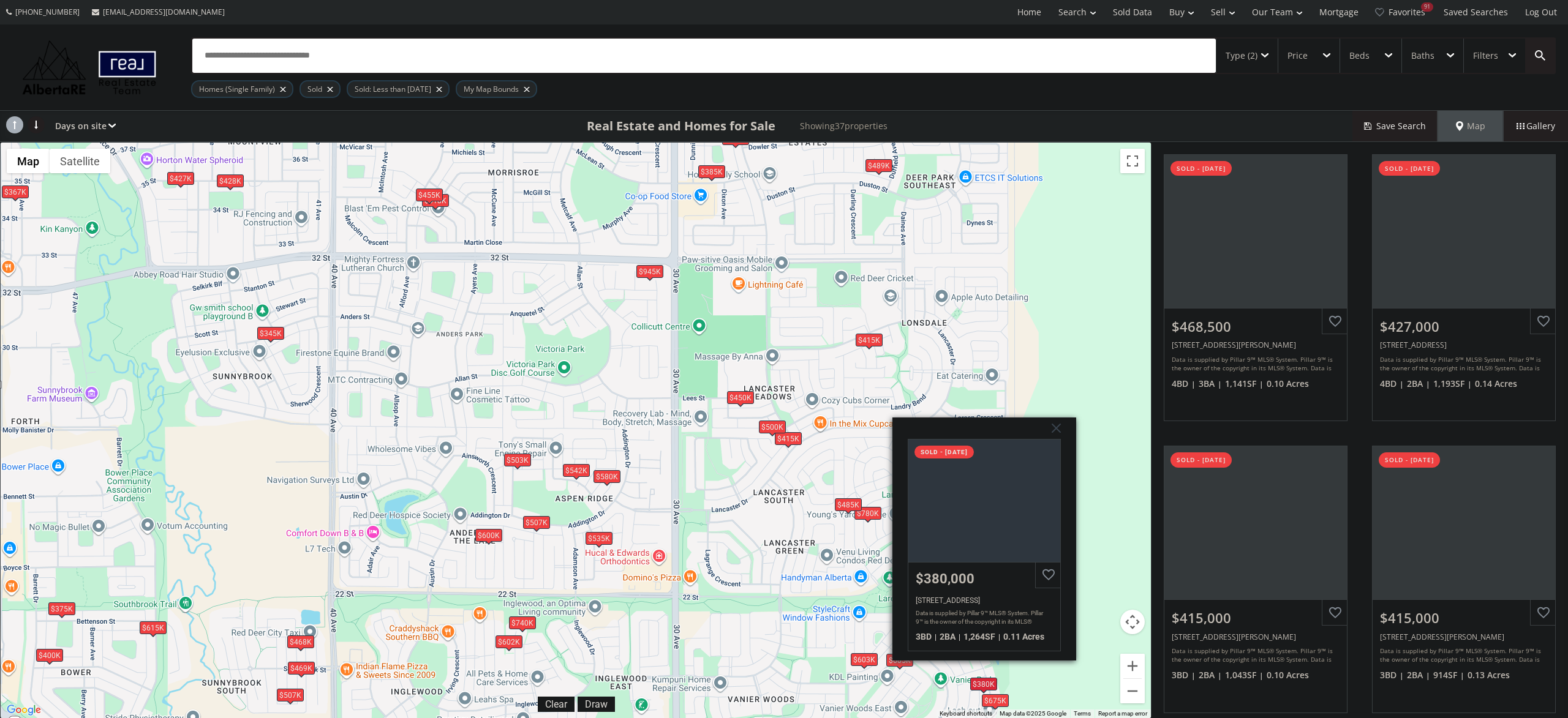
click at [825, 575] on div "To navigate, press the arrow keys. $469K $427K $415K $415K $507K $418K $603K $7…" at bounding box center [576, 430] width 1150 height 576
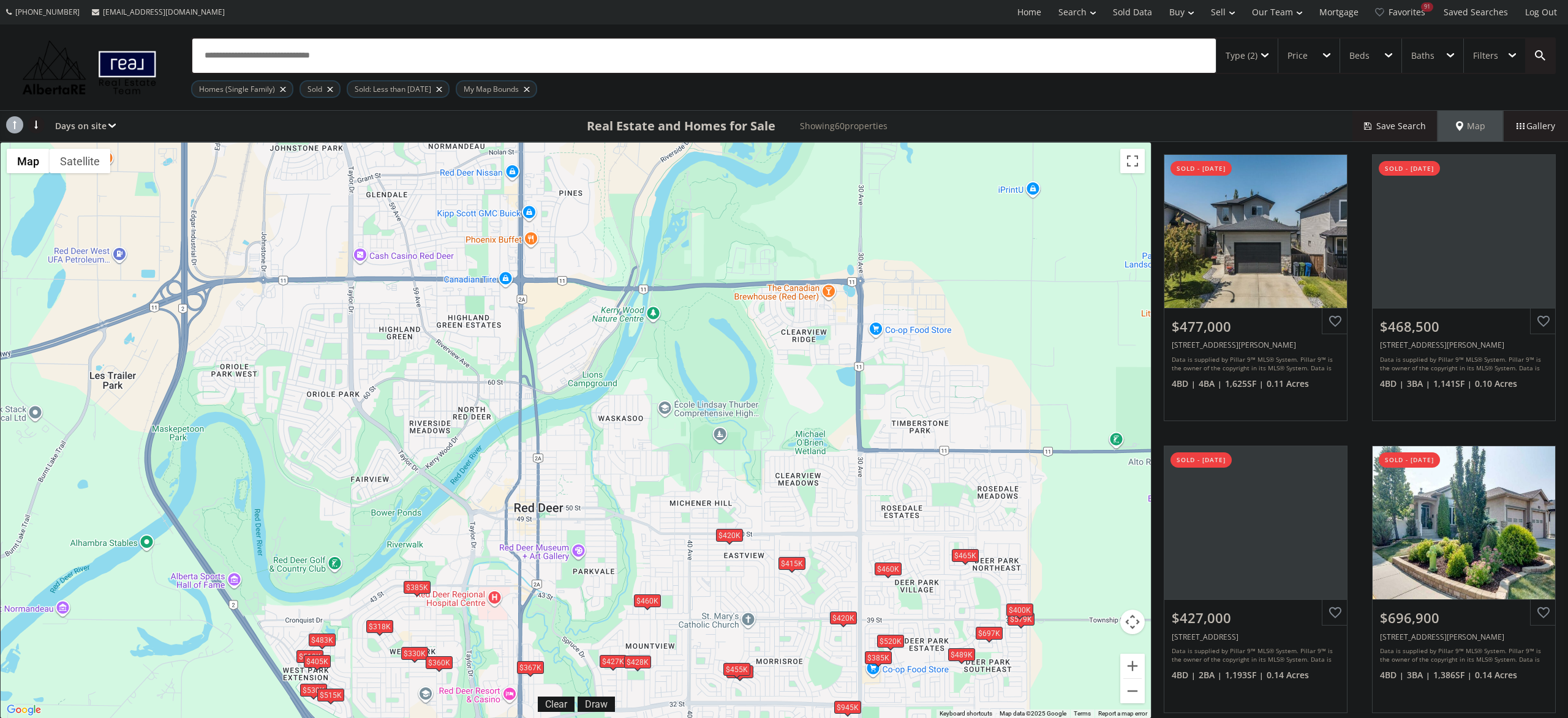
drag, startPoint x: 570, startPoint y: 180, endPoint x: 765, endPoint y: 533, distance: 403.3
click at [765, 533] on div "To navigate, press the arrow keys. $477K $469K $427K $697K $415K $385K $420K $5…" at bounding box center [576, 430] width 1150 height 576
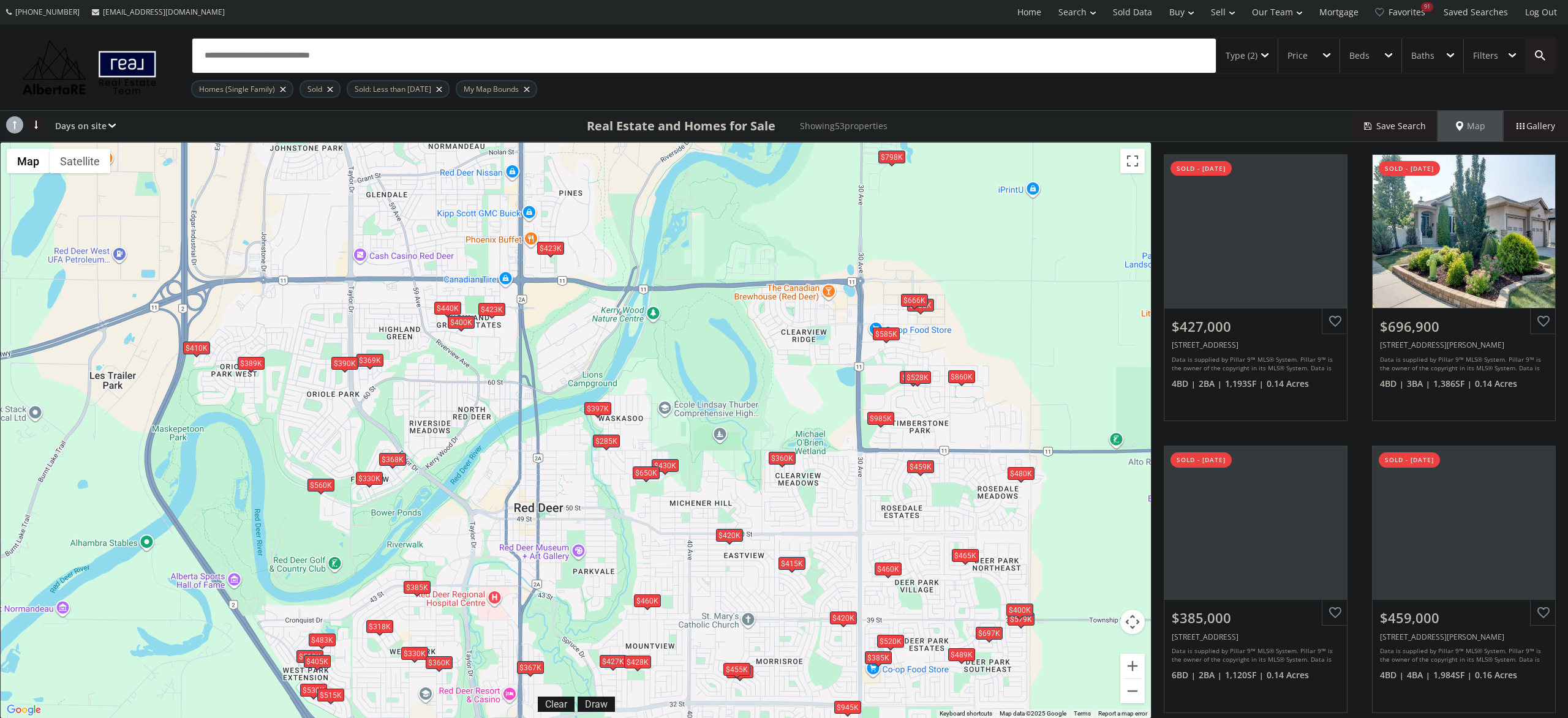
click at [786, 464] on div "To navigate, press the arrow keys. $427K $697K $385K $459K $420K $579K $510K $4…" at bounding box center [576, 430] width 1150 height 576
click at [785, 459] on div "$360K" at bounding box center [783, 458] width 27 height 12
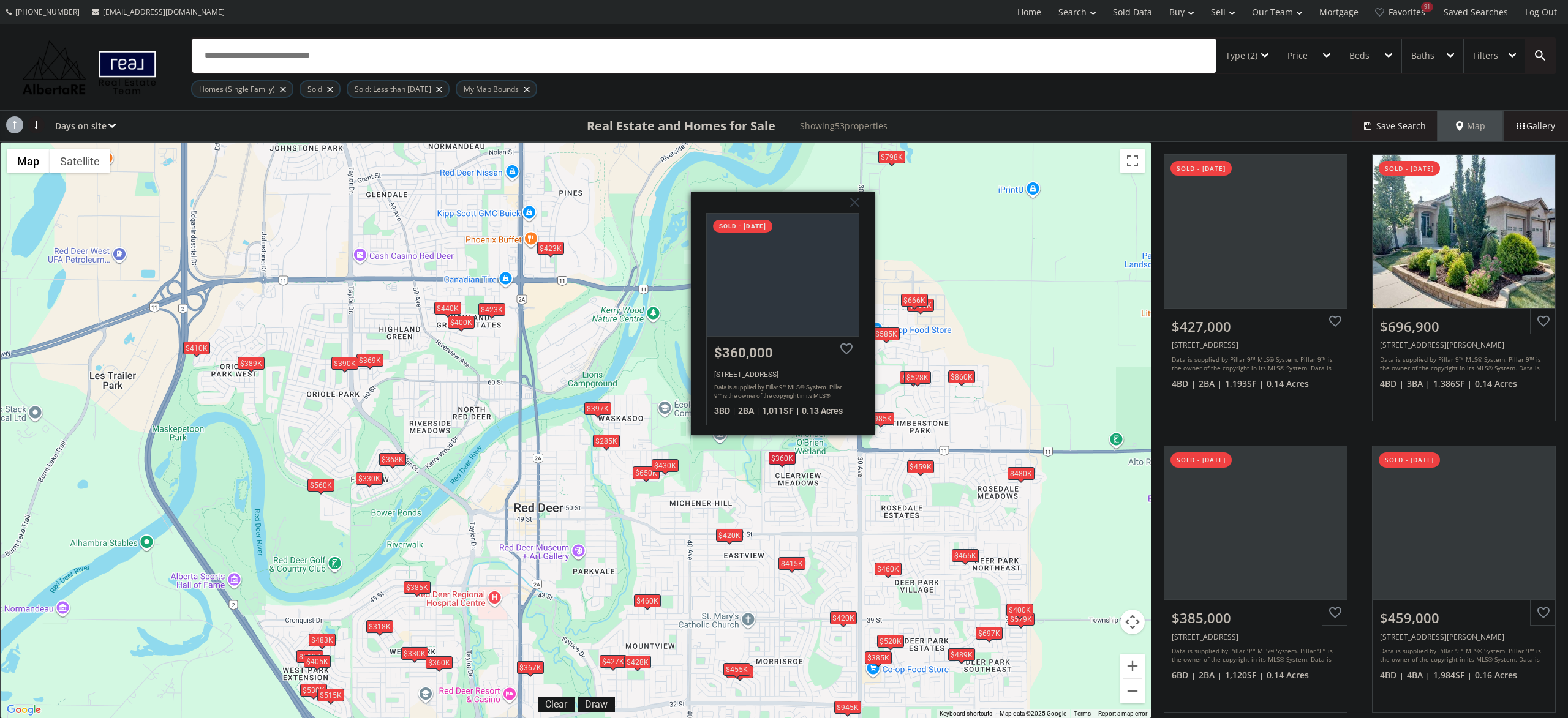
click at [669, 467] on div "$430K" at bounding box center [665, 465] width 27 height 12
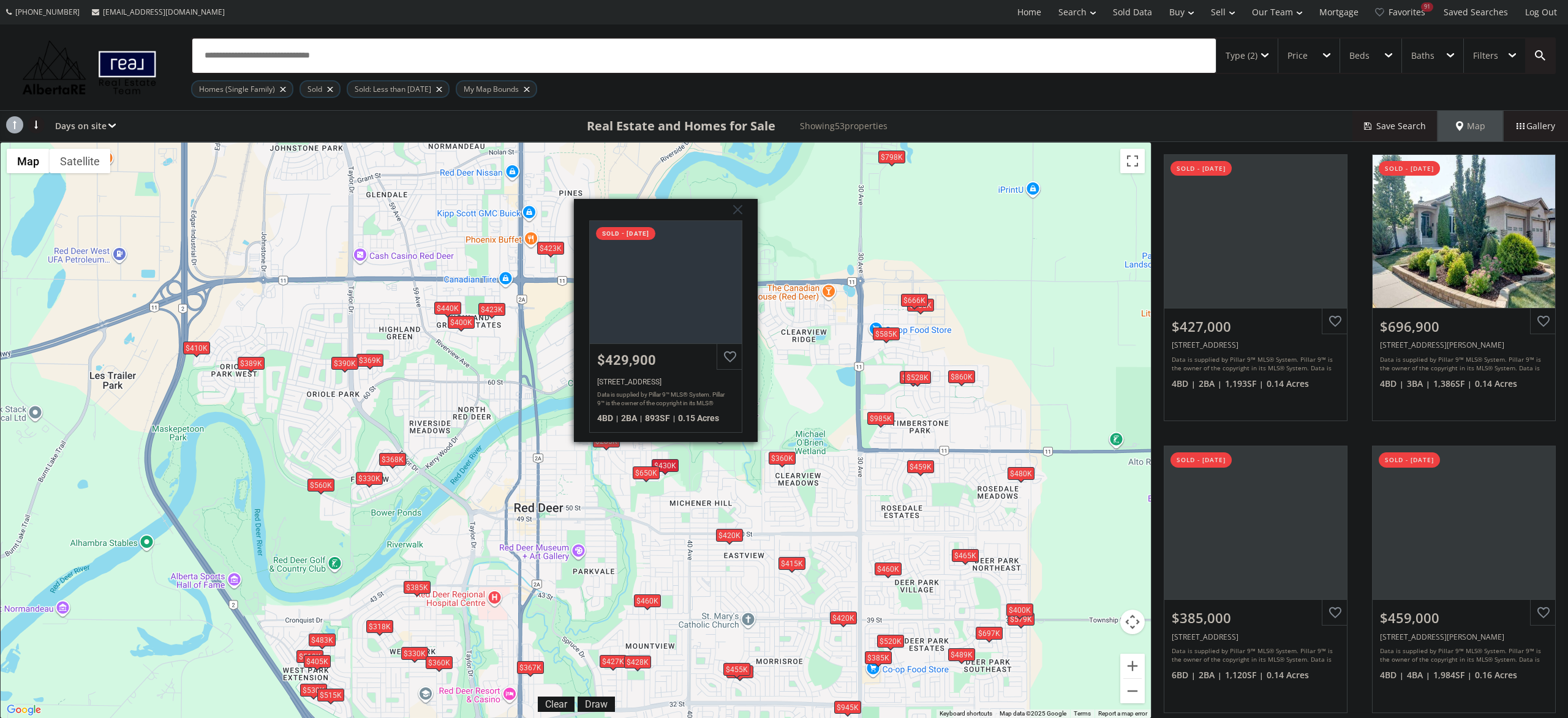
click at [691, 506] on div "To navigate, press the arrow keys. $427K $697K $385K $459K $420K $579K $510K $4…" at bounding box center [576, 430] width 1150 height 576
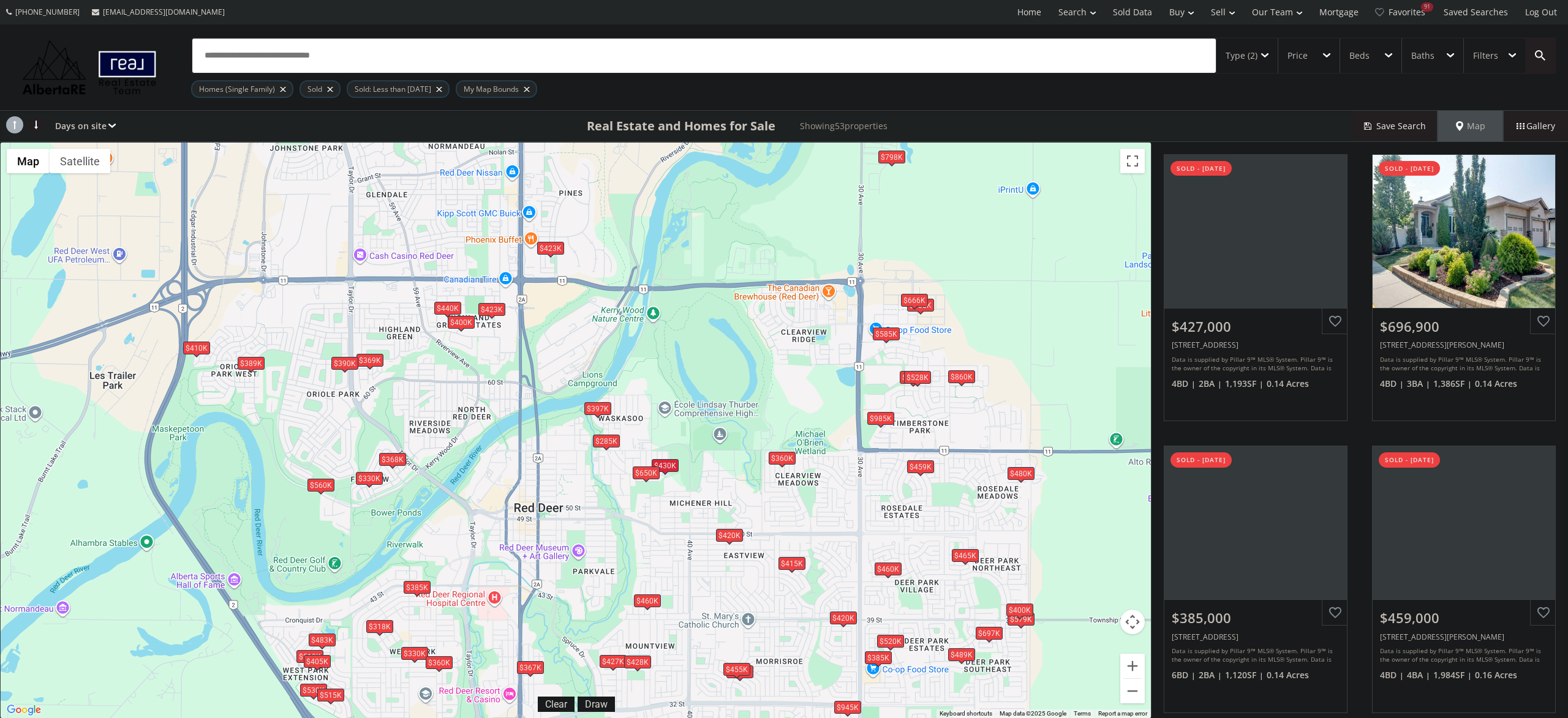
click at [610, 445] on div "$285K" at bounding box center [607, 440] width 27 height 12
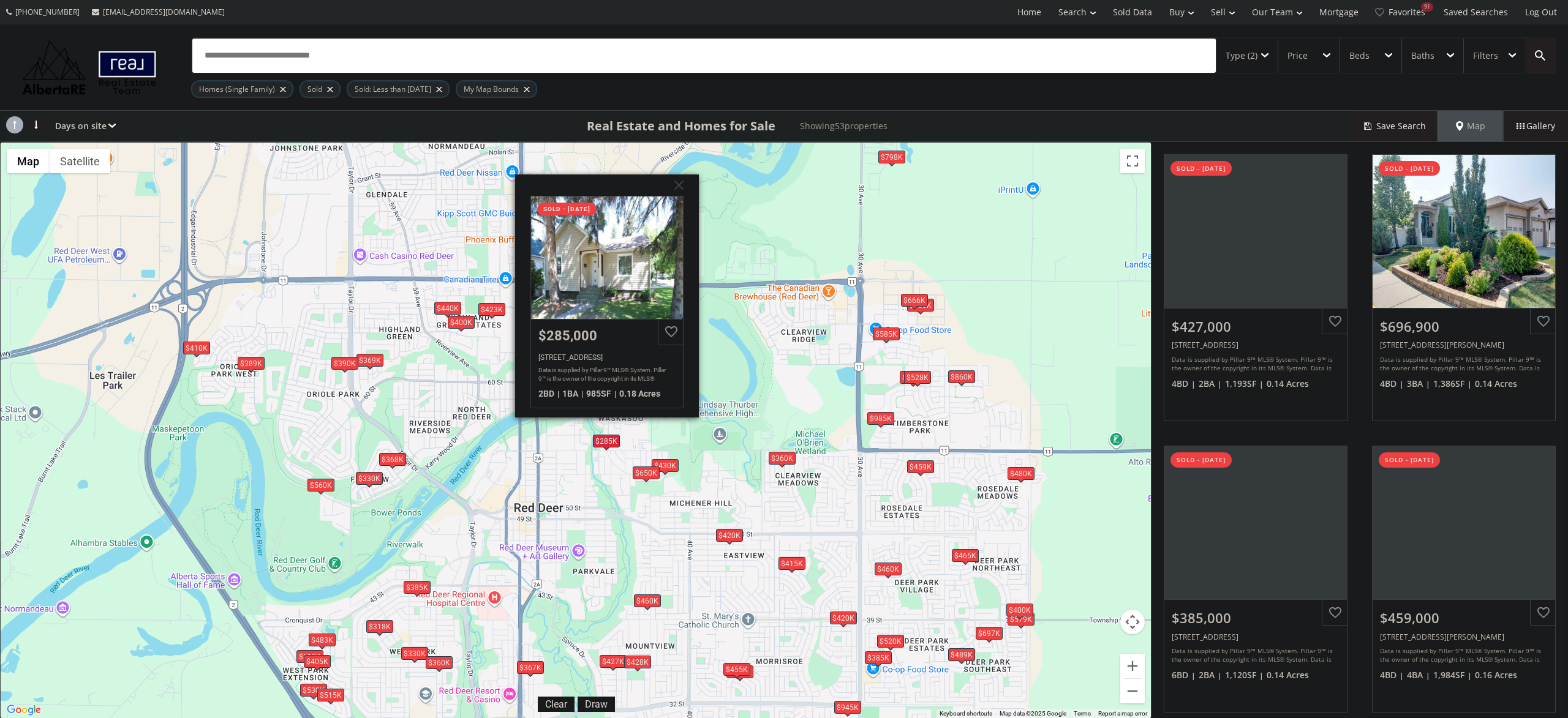
click at [640, 482] on div "To navigate, press the arrow keys. $427K $697K $385K $459K $420K $579K $510K $4…" at bounding box center [576, 430] width 1150 height 576
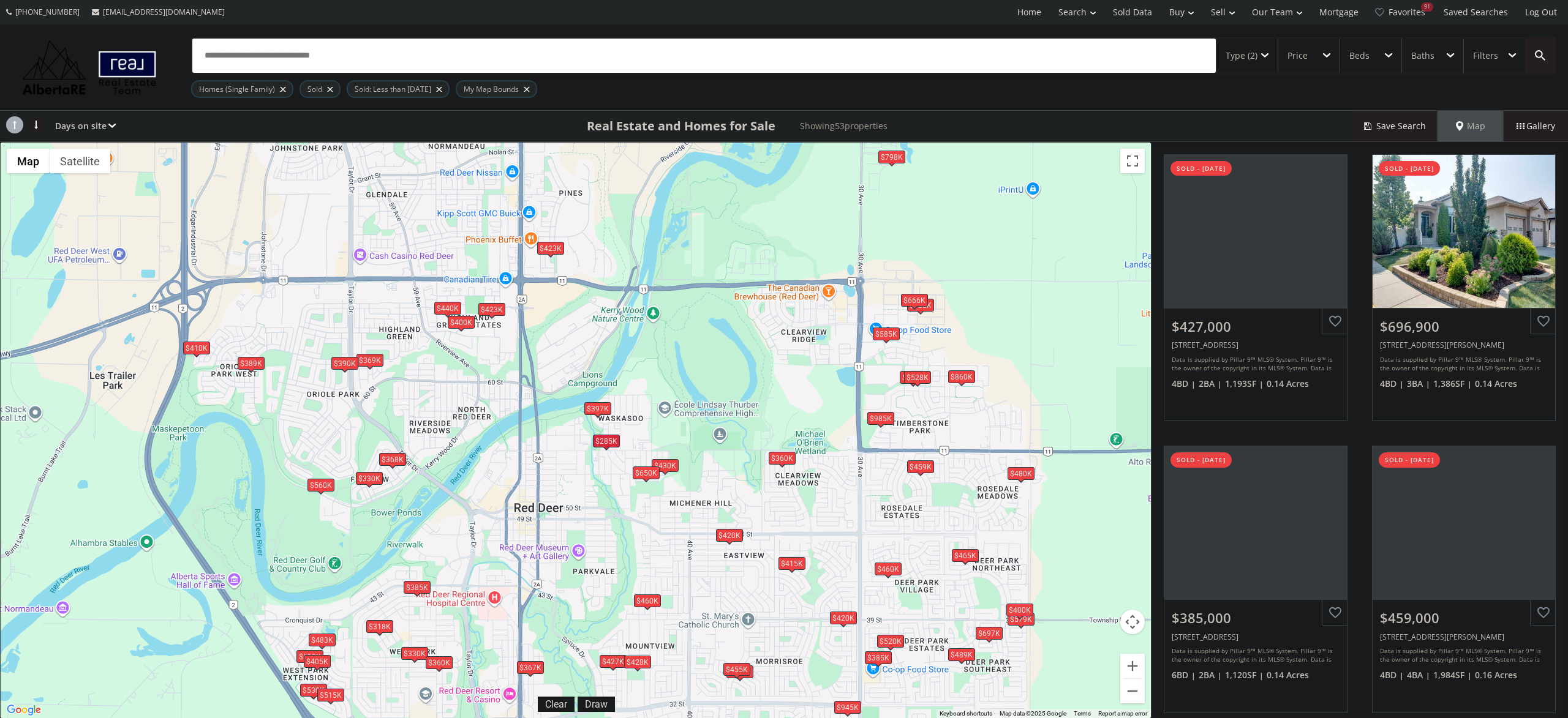
click at [605, 408] on div "$397K" at bounding box center [598, 409] width 27 height 12
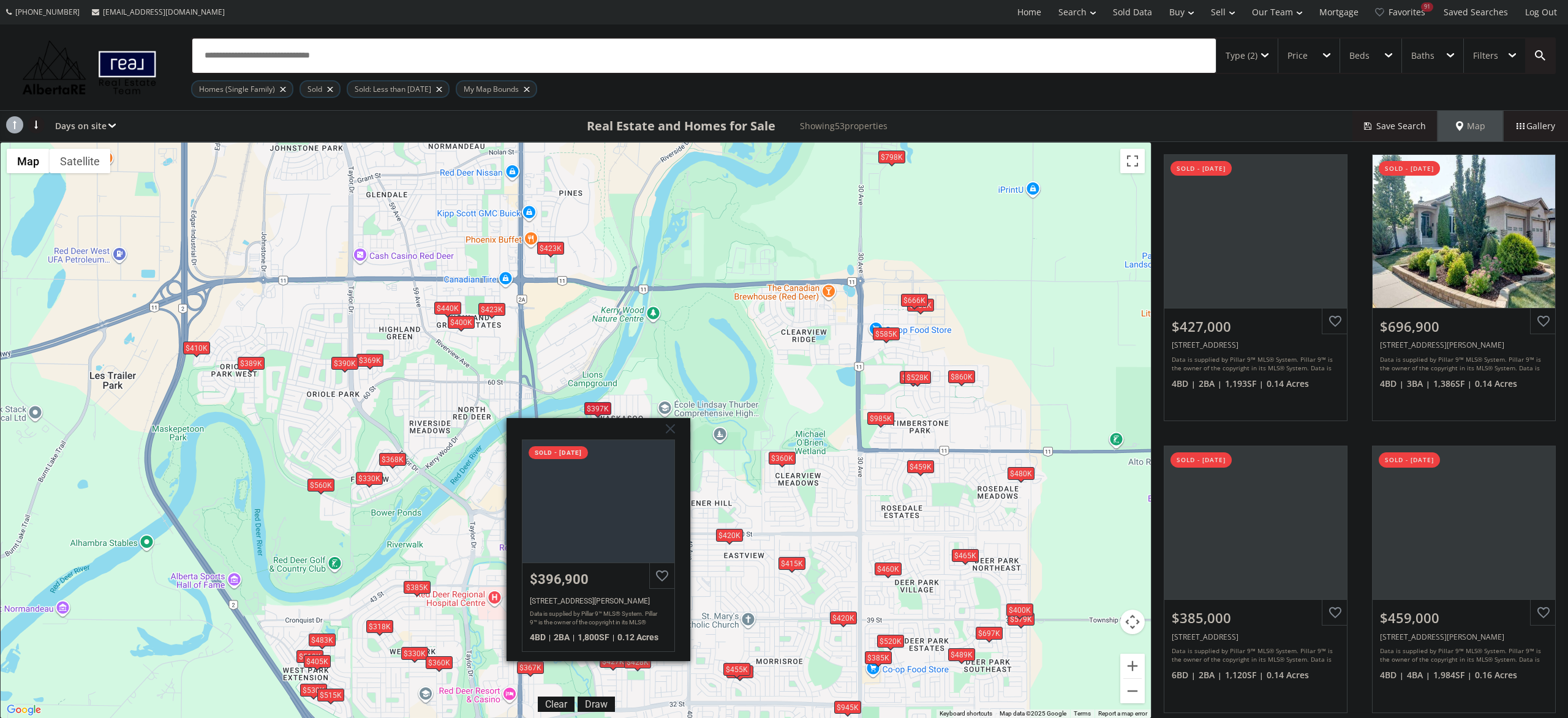
click at [595, 396] on div "To navigate, press the arrow keys. $427K $697K $385K $459K $420K $579K $510K $4…" at bounding box center [576, 430] width 1150 height 576
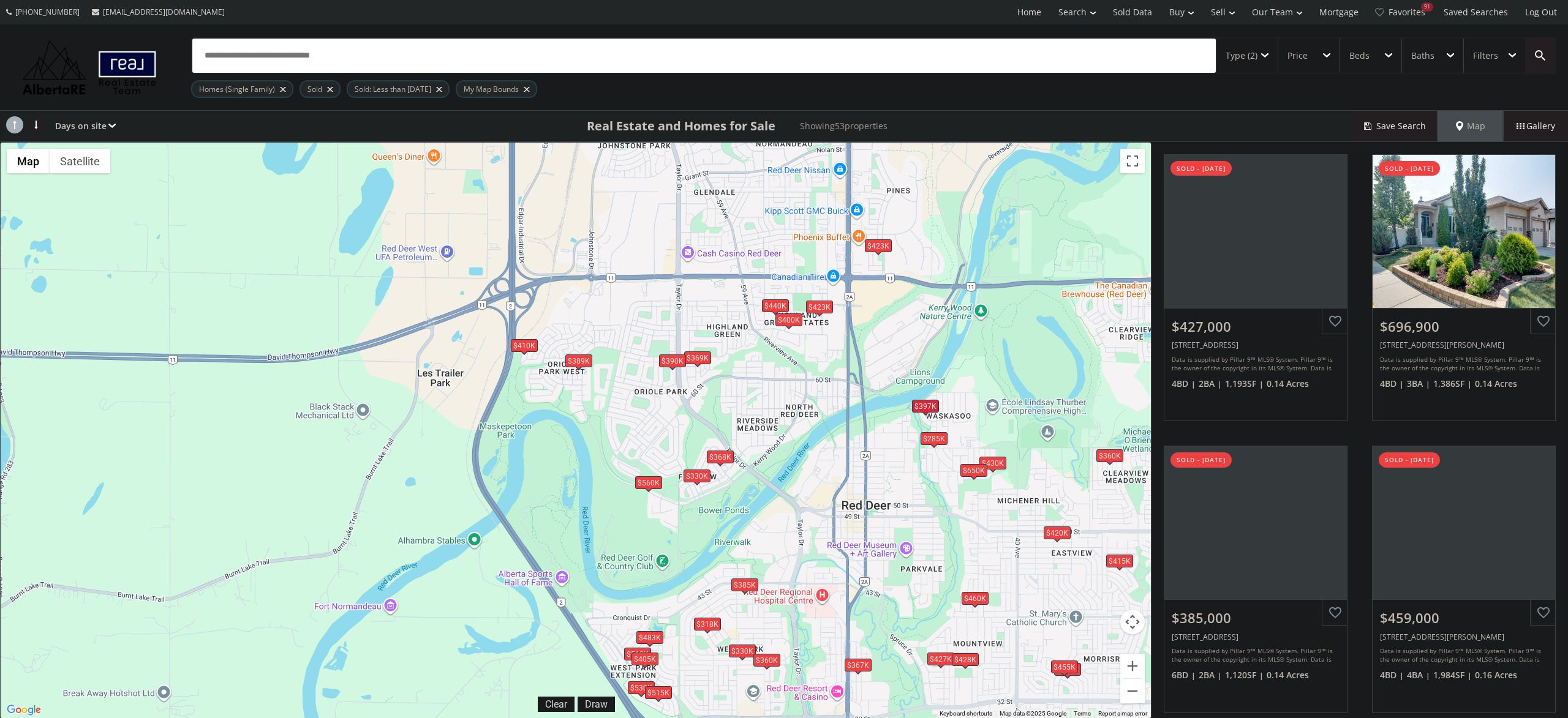
drag, startPoint x: 300, startPoint y: 418, endPoint x: 629, endPoint y: 417, distance: 329.0
click at [629, 417] on div "To navigate, press the arrow keys. $427K $697K $385K $459K $420K $579K $510K $4…" at bounding box center [576, 430] width 1150 height 576
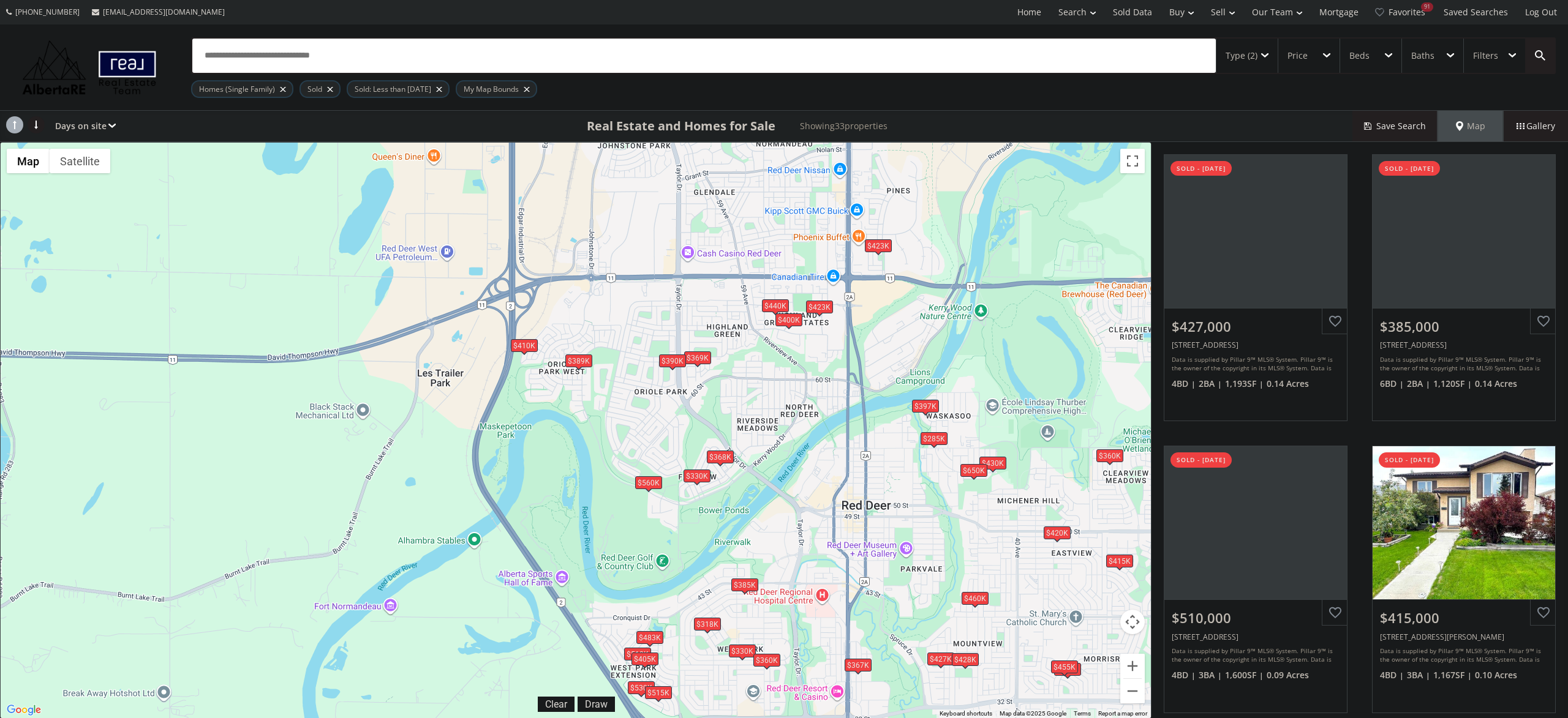
click at [586, 360] on div "$389K" at bounding box center [579, 360] width 27 height 12
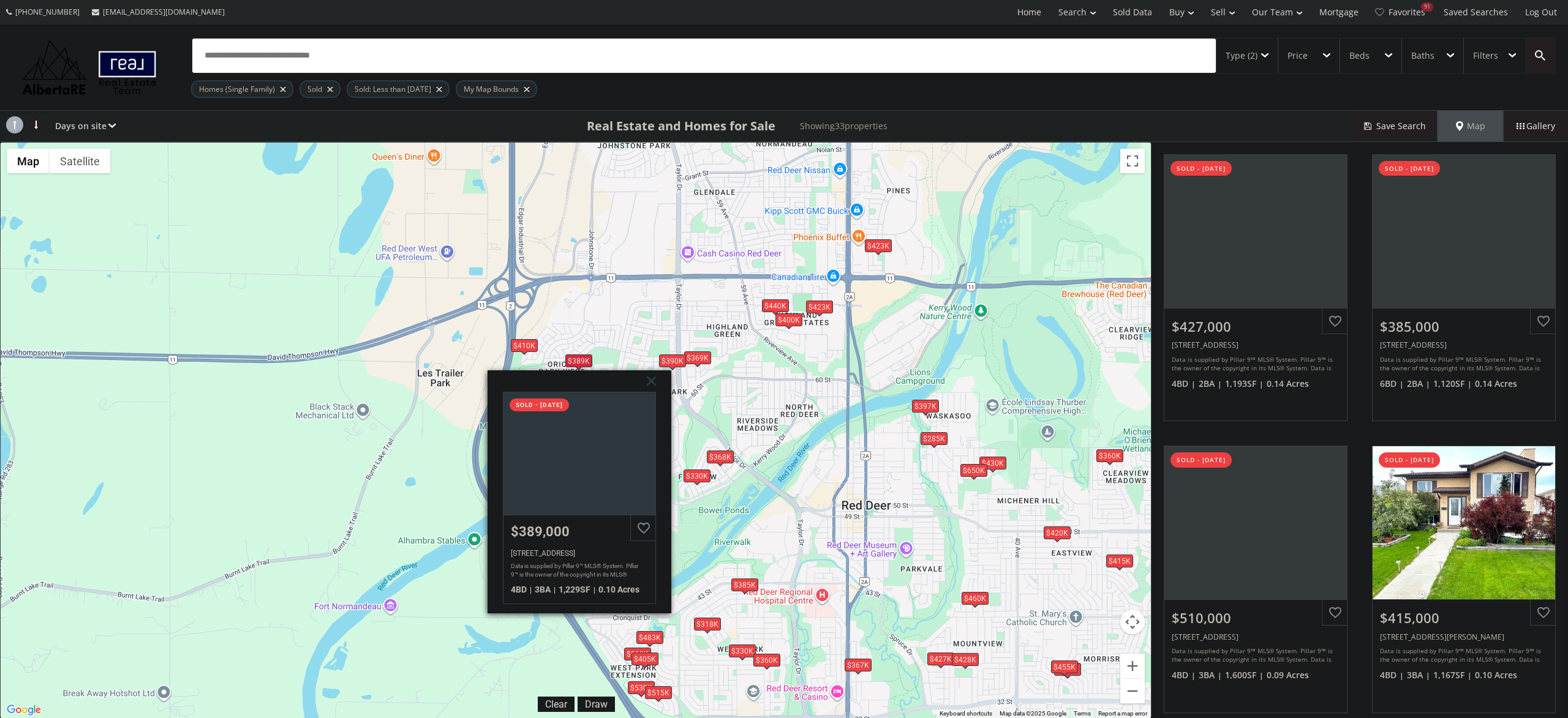
click at [613, 334] on div "To navigate, press the arrow keys. $427K $385K $510K $415K $330K $360K $418K $4…" at bounding box center [576, 430] width 1150 height 576
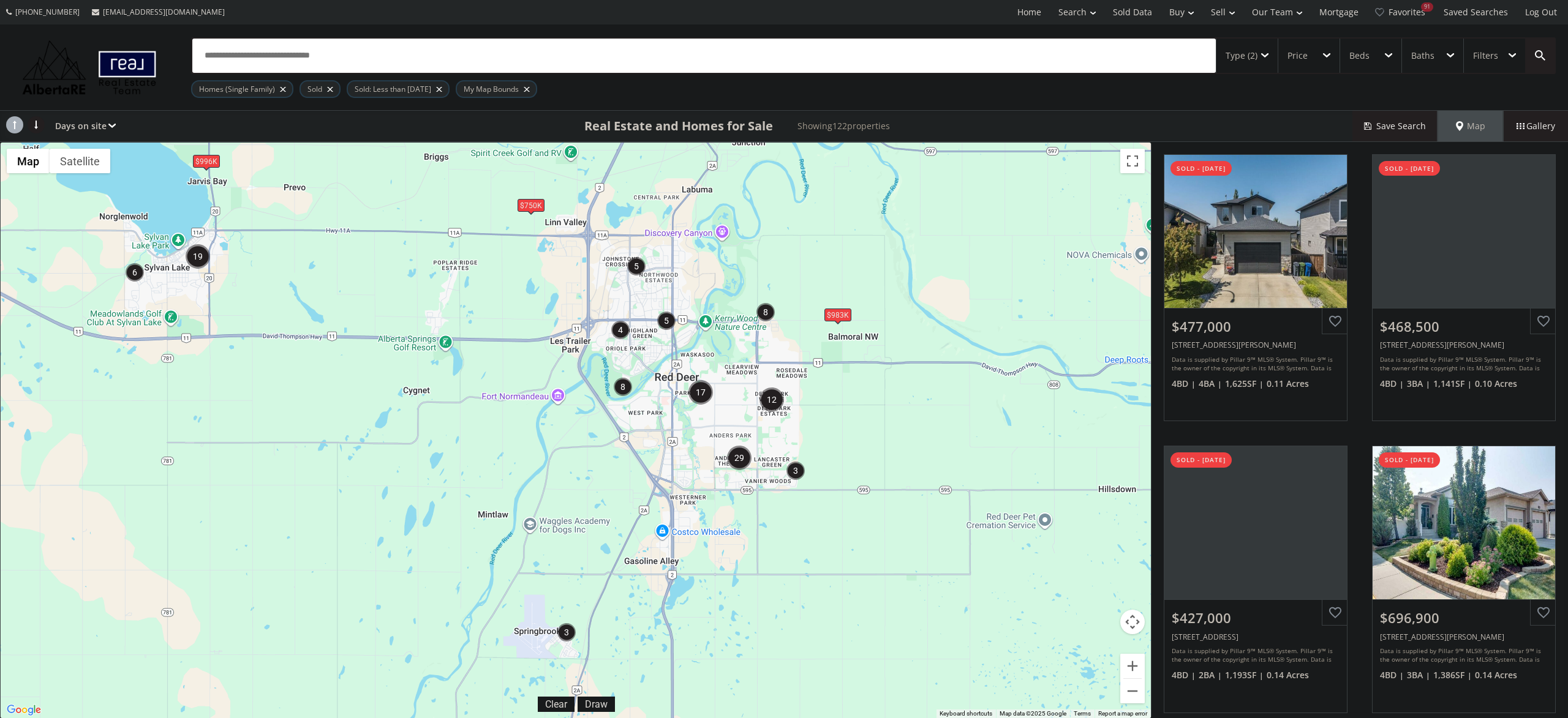
click at [836, 320] on div "$983K" at bounding box center [838, 314] width 27 height 12
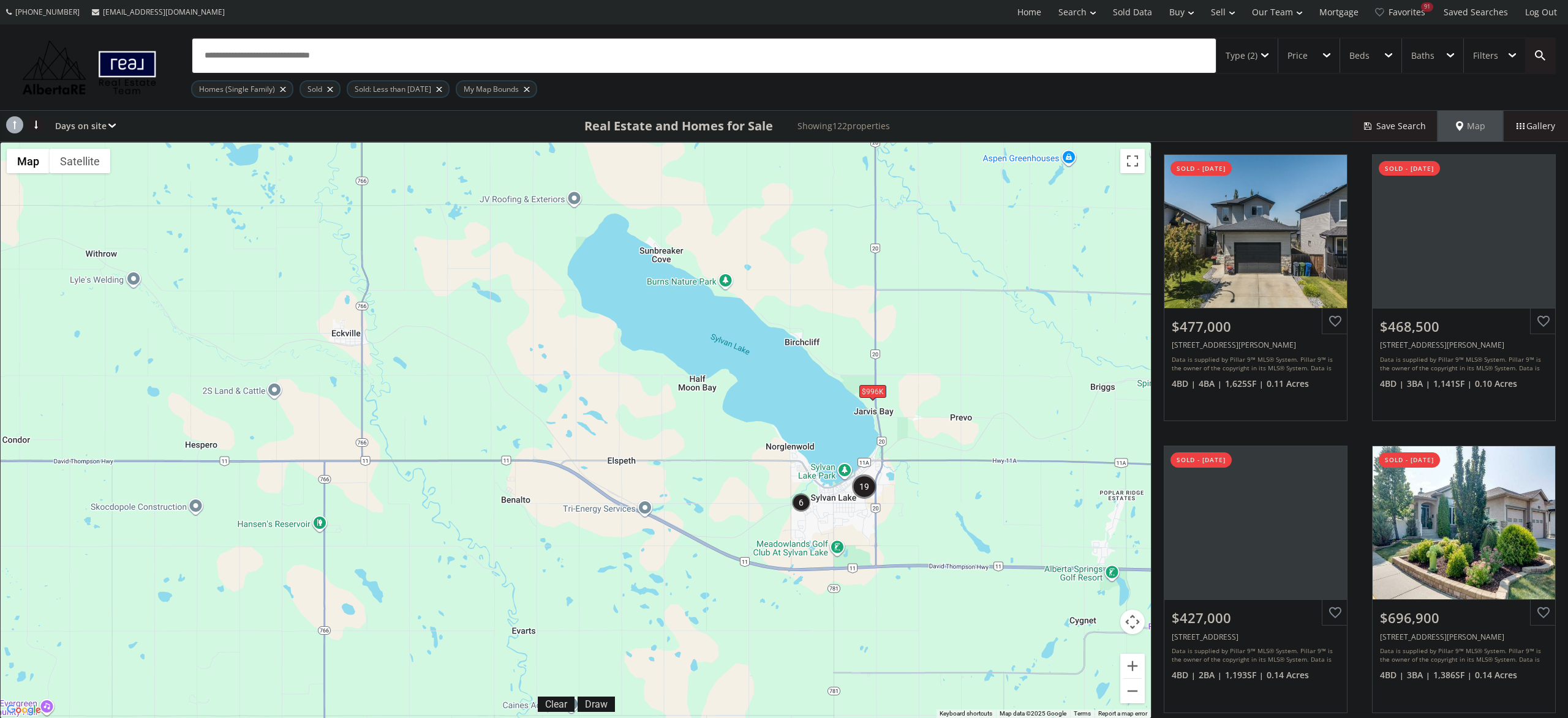
drag, startPoint x: 313, startPoint y: 441, endPoint x: 983, endPoint y: 676, distance: 710.0
click at [983, 676] on div "To navigate, press the arrow keys. $983K $996K $750[GEOGRAPHIC_DATA] [STREET_AD…" at bounding box center [576, 430] width 1150 height 576
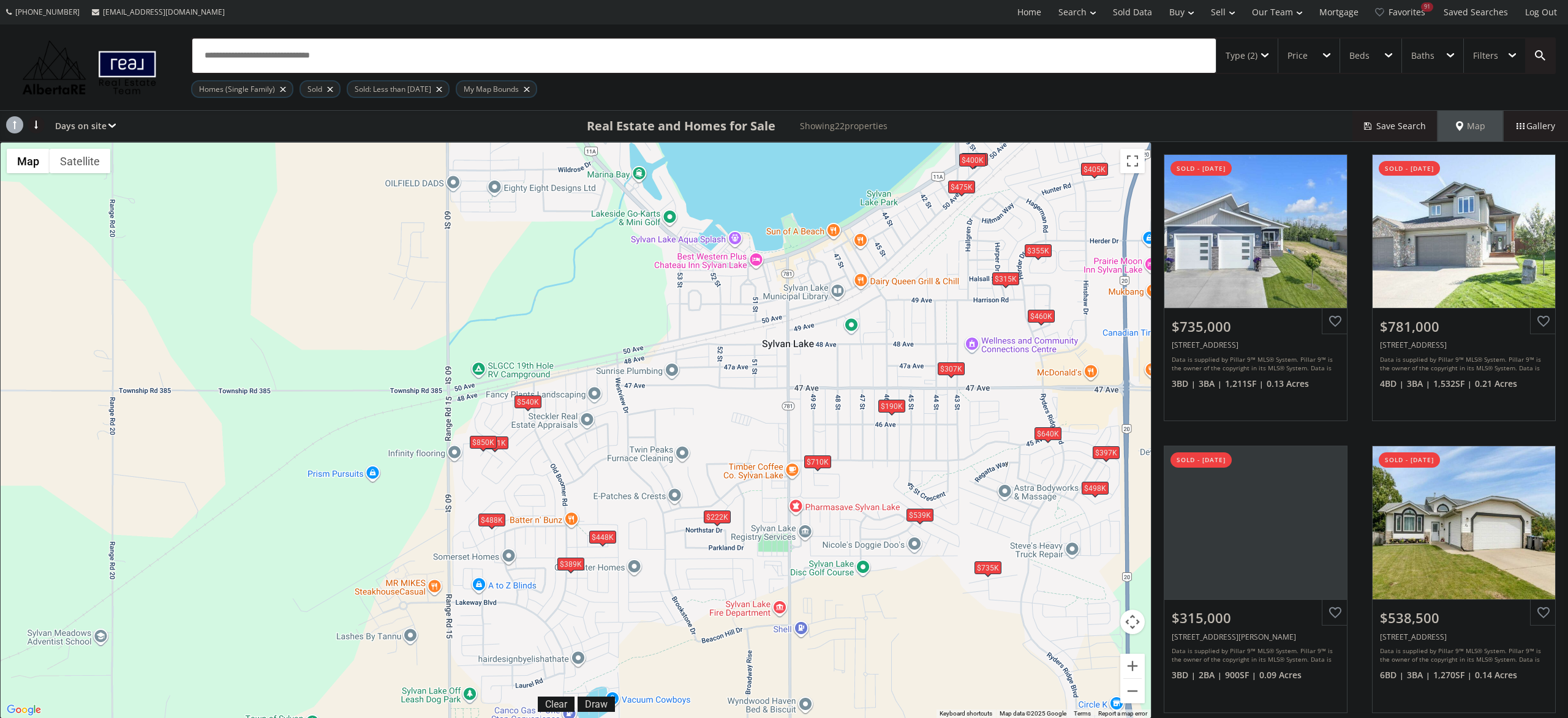
click at [824, 463] on div "$710K" at bounding box center [817, 460] width 27 height 12
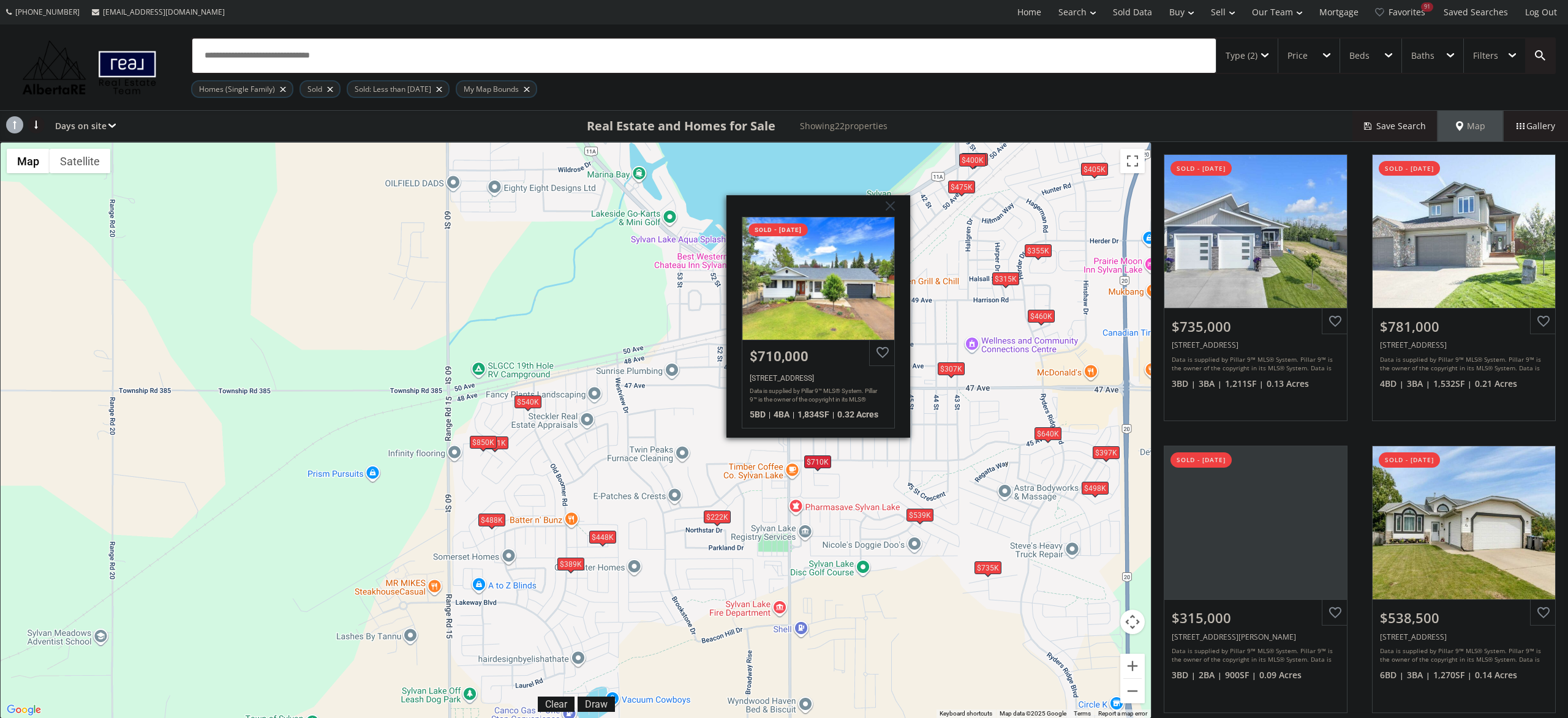
click at [980, 570] on div "$735K" at bounding box center [988, 567] width 27 height 12
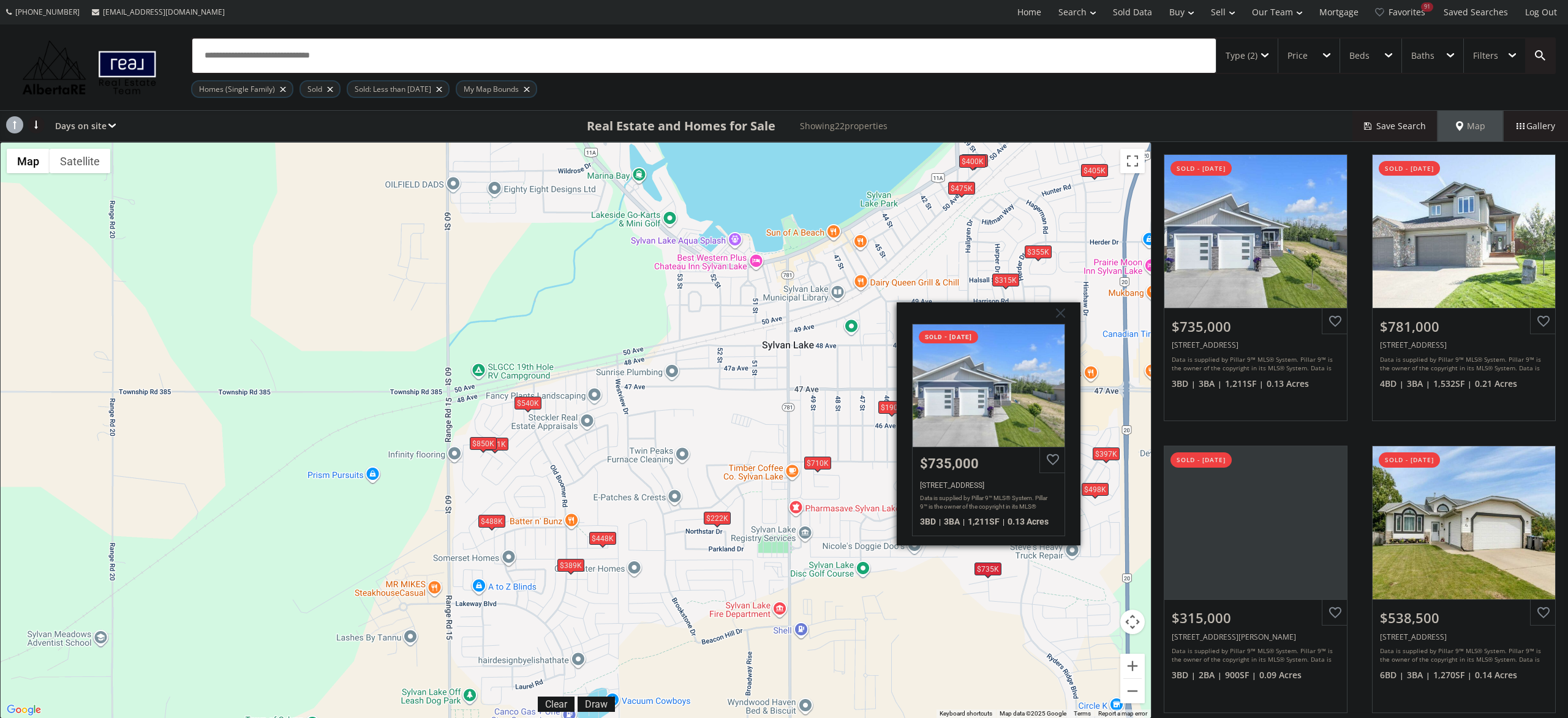
click at [711, 517] on div "$222K" at bounding box center [717, 518] width 27 height 12
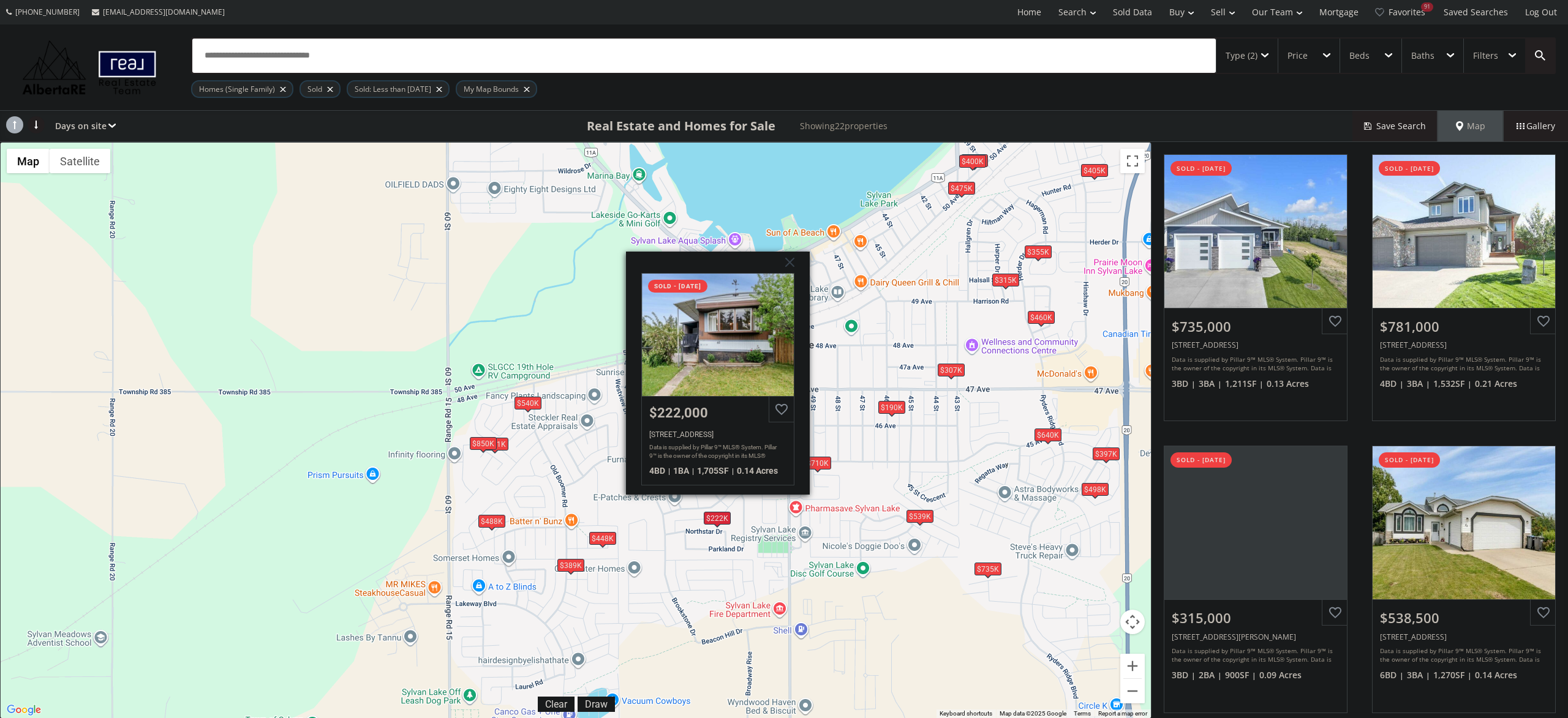
click at [668, 552] on div "To navigate, press the arrow keys. $735K $781K $315K $539K $475K $850K $190K $3…" at bounding box center [576, 430] width 1150 height 576
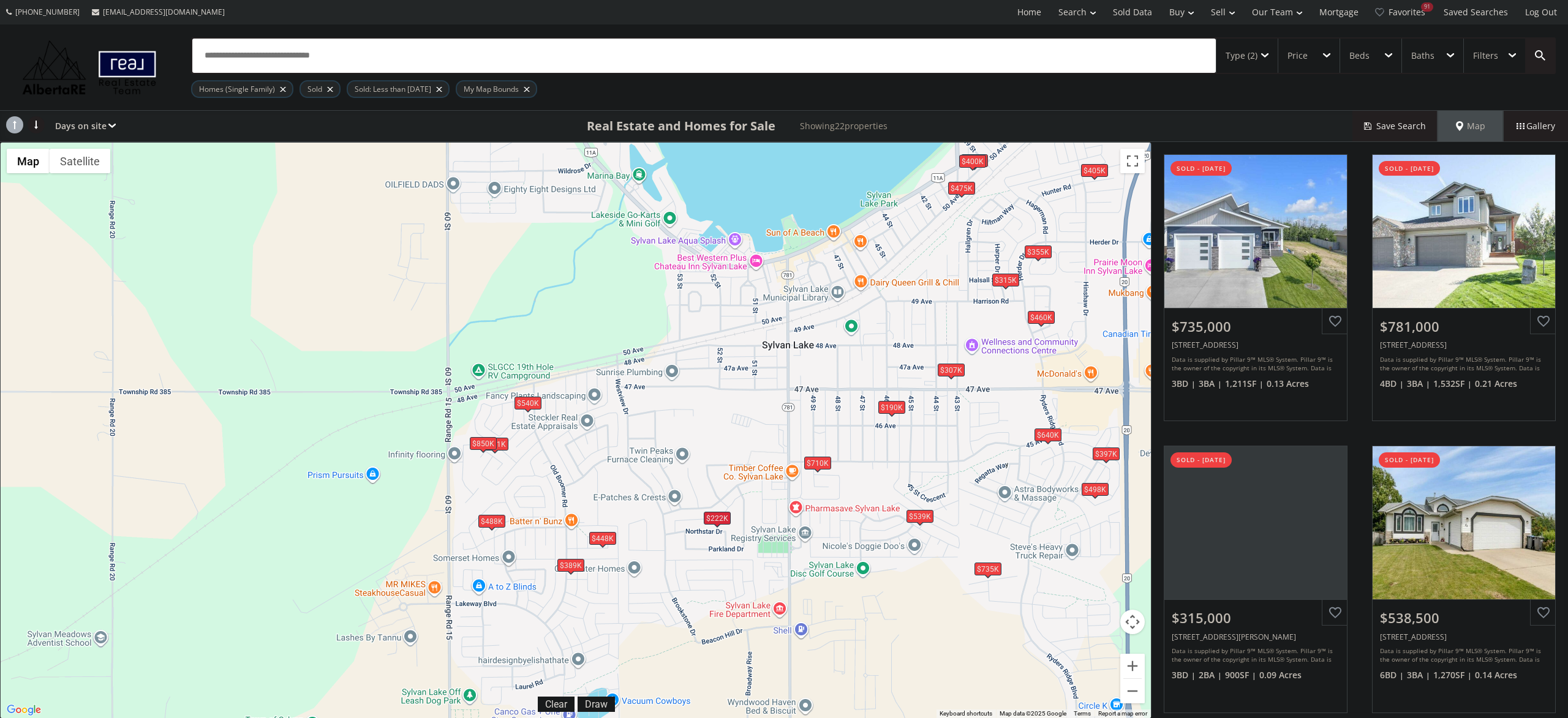
click at [607, 543] on div "$448K" at bounding box center [603, 538] width 27 height 12
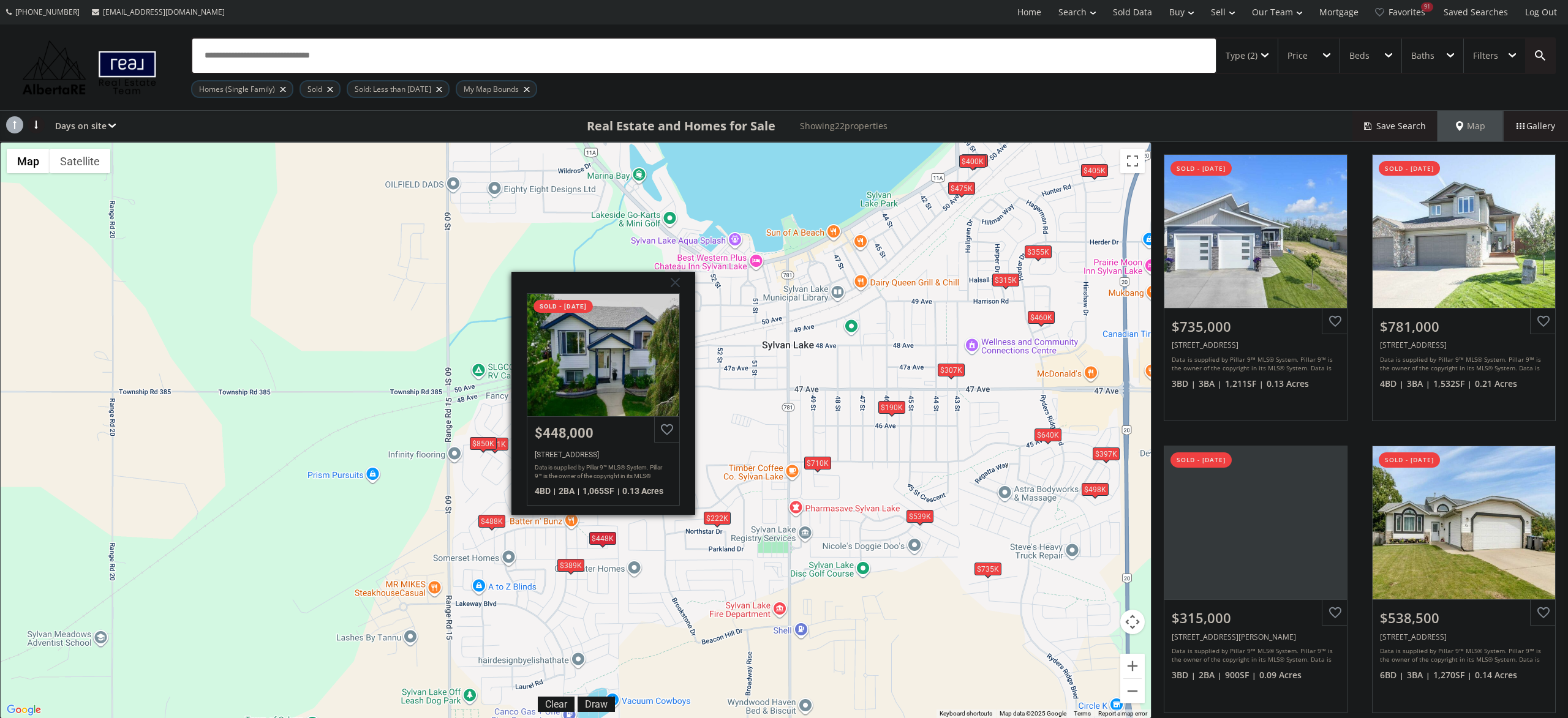
click at [566, 562] on div "$389K" at bounding box center [571, 565] width 27 height 12
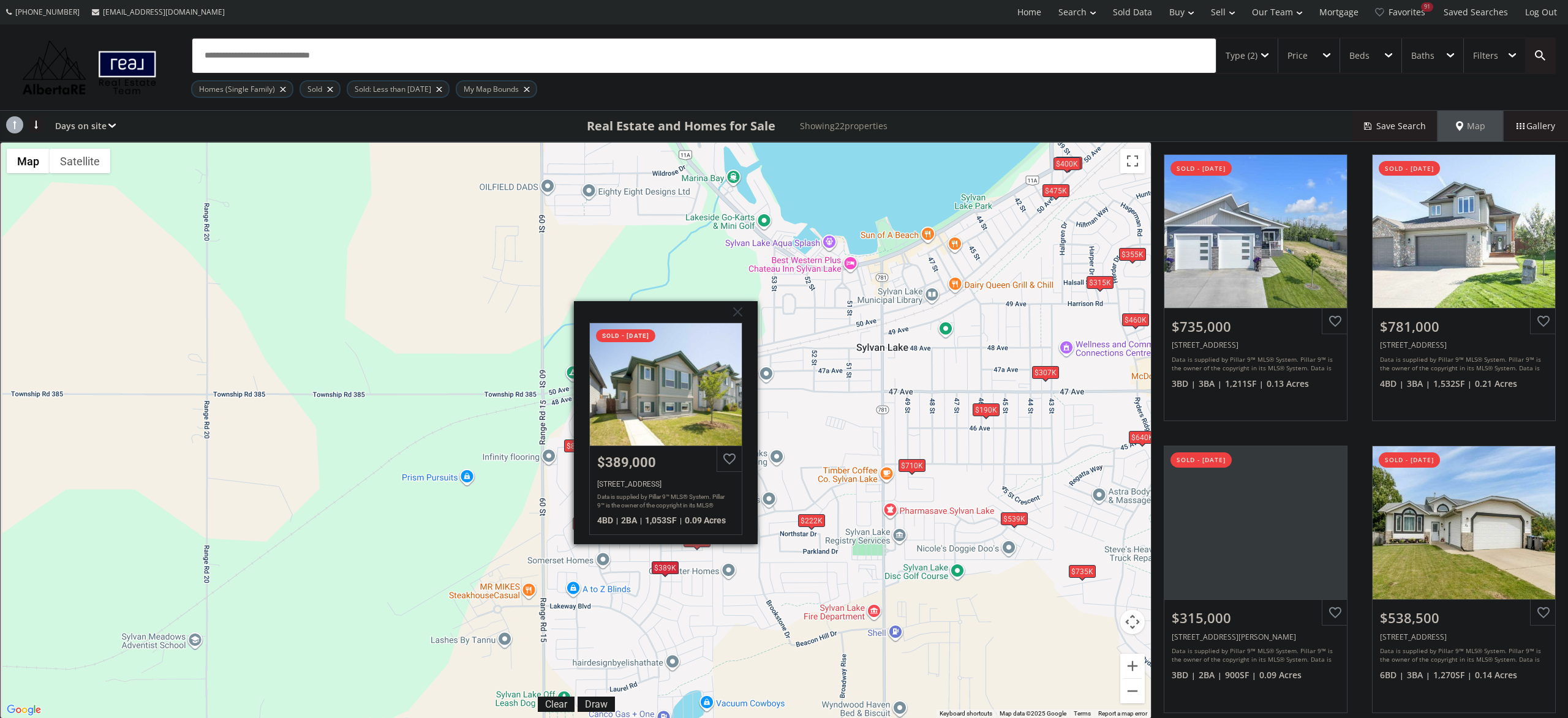
drag, startPoint x: 510, startPoint y: 604, endPoint x: 648, endPoint y: 604, distance: 138.0
click at [648, 604] on div "To navigate, press the arrow keys. $735K $781K $315K $539K $475K $850K $190K $3…" at bounding box center [576, 430] width 1150 height 576
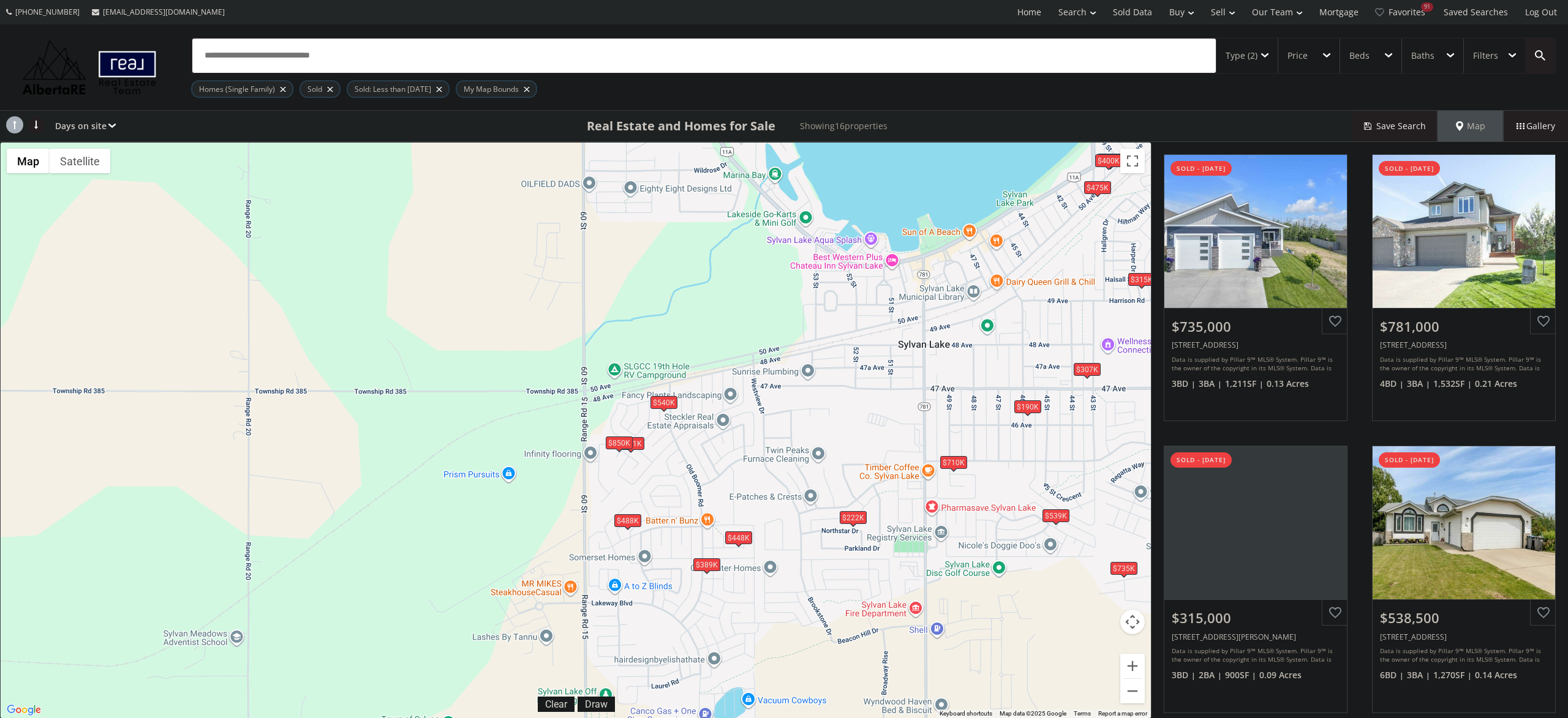
click at [623, 526] on div "$488K" at bounding box center [628, 520] width 27 height 12
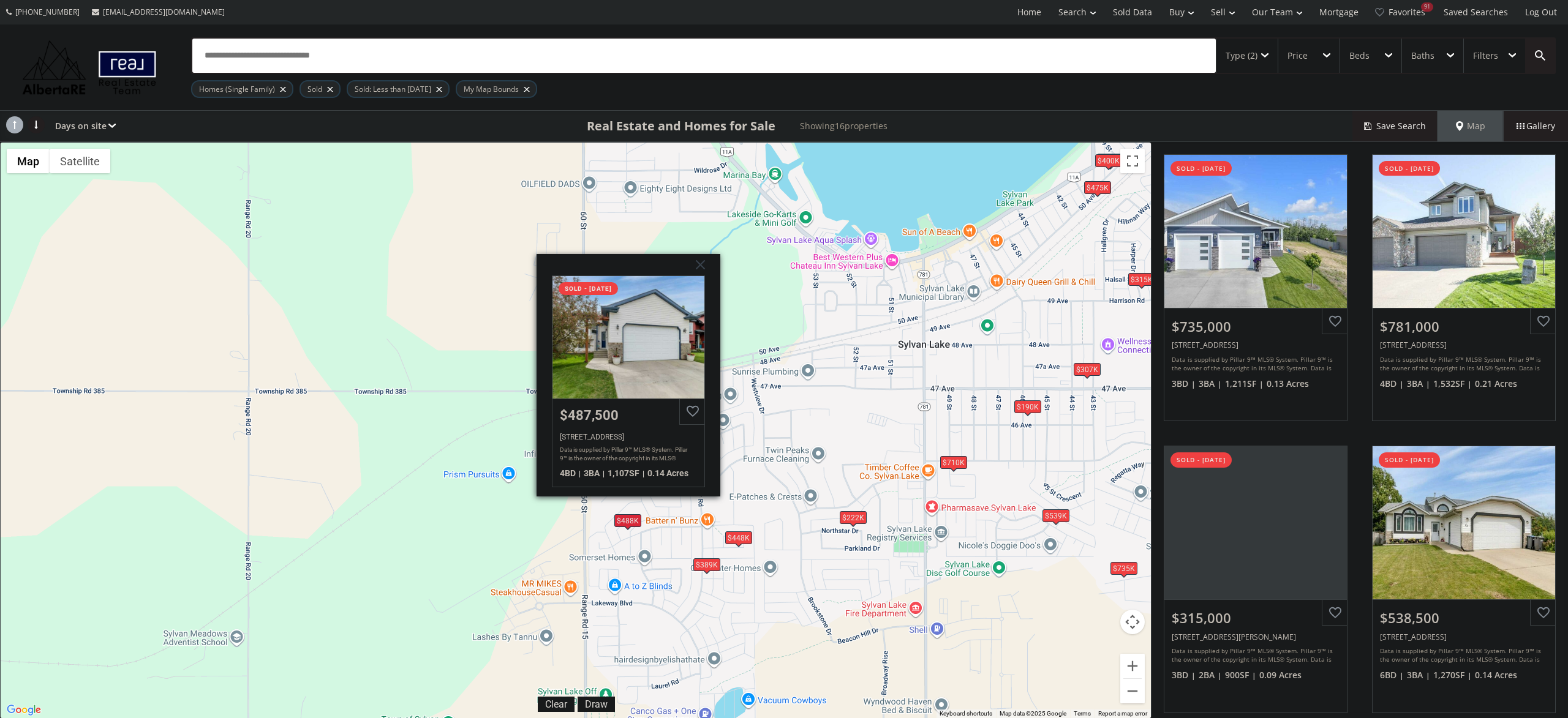
click at [585, 513] on div "To navigate, press the arrow keys. $735K $781K $315K $539K $475K $850K $190K $3…" at bounding box center [576, 430] width 1150 height 576
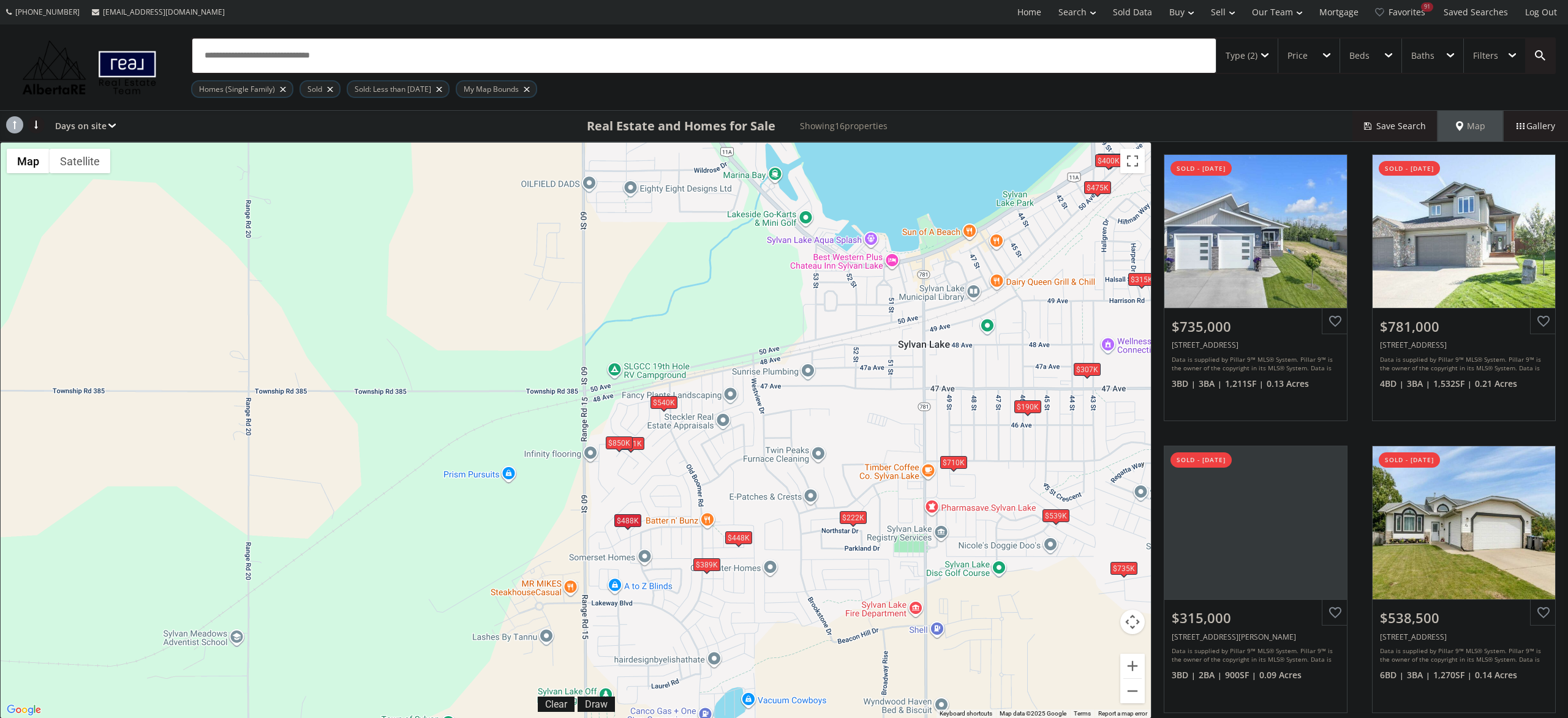
click at [620, 443] on div "$850K" at bounding box center [619, 442] width 27 height 12
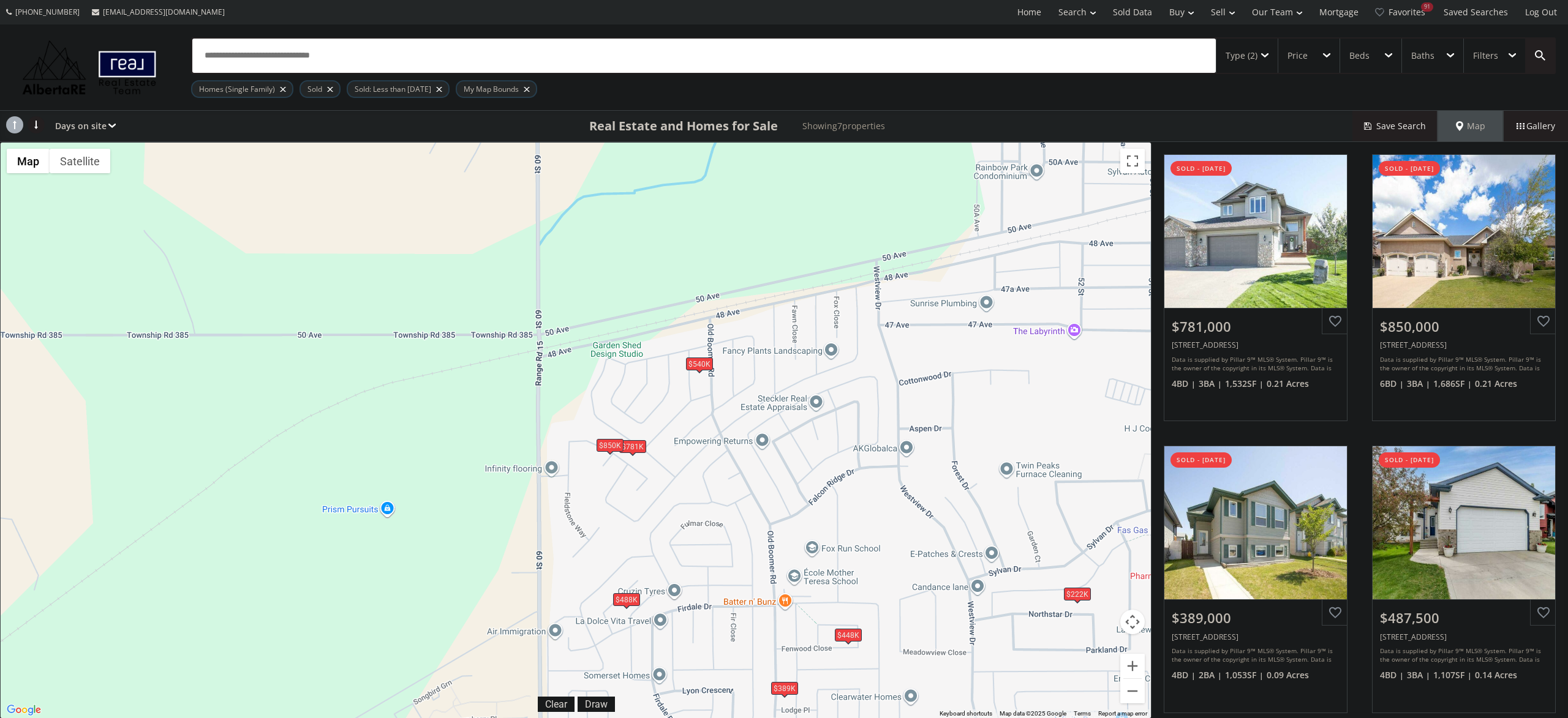
click at [631, 452] on div "$781K" at bounding box center [633, 445] width 27 height 12
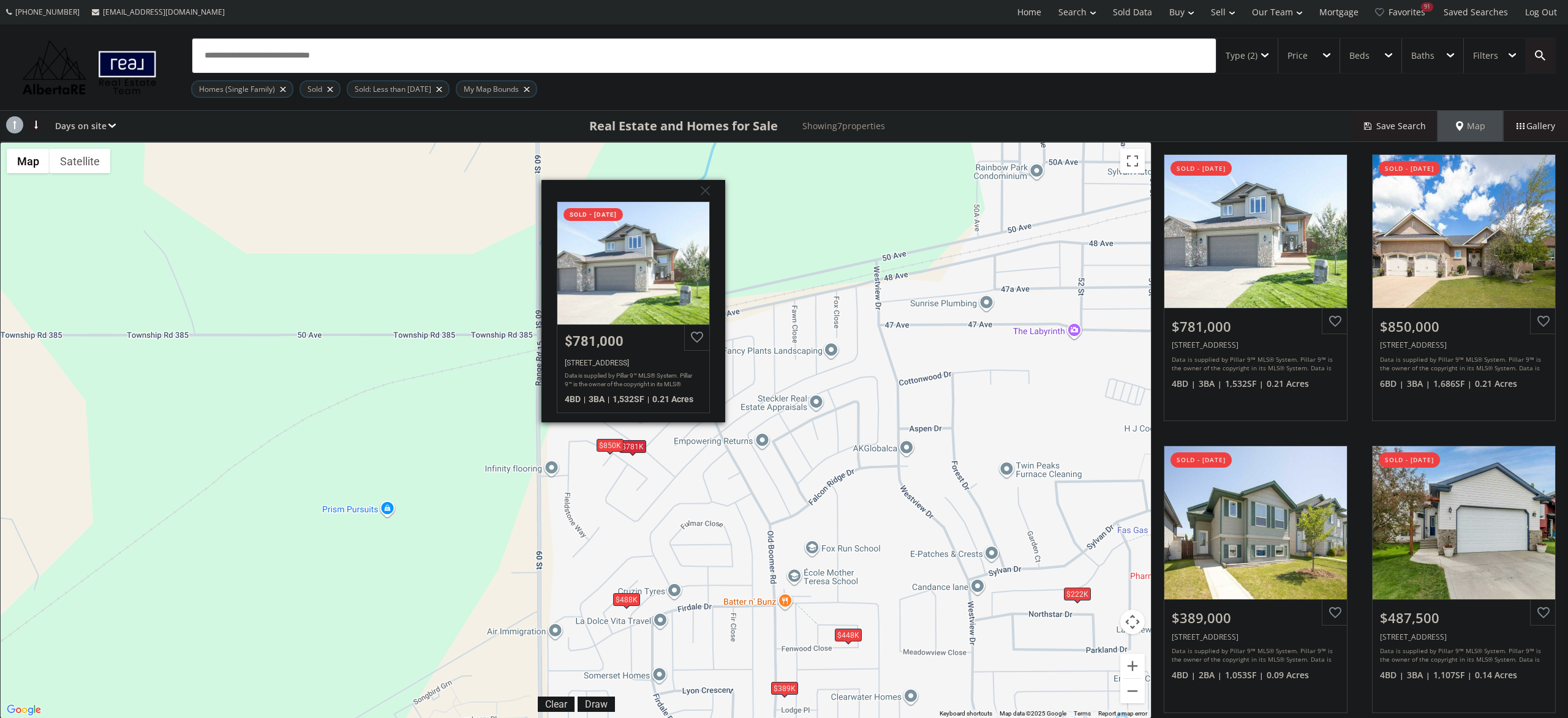
click at [659, 484] on div "To navigate, press the arrow keys. $781K $850K $389K $488K $448K $540K $222[STR…" at bounding box center [576, 430] width 1150 height 576
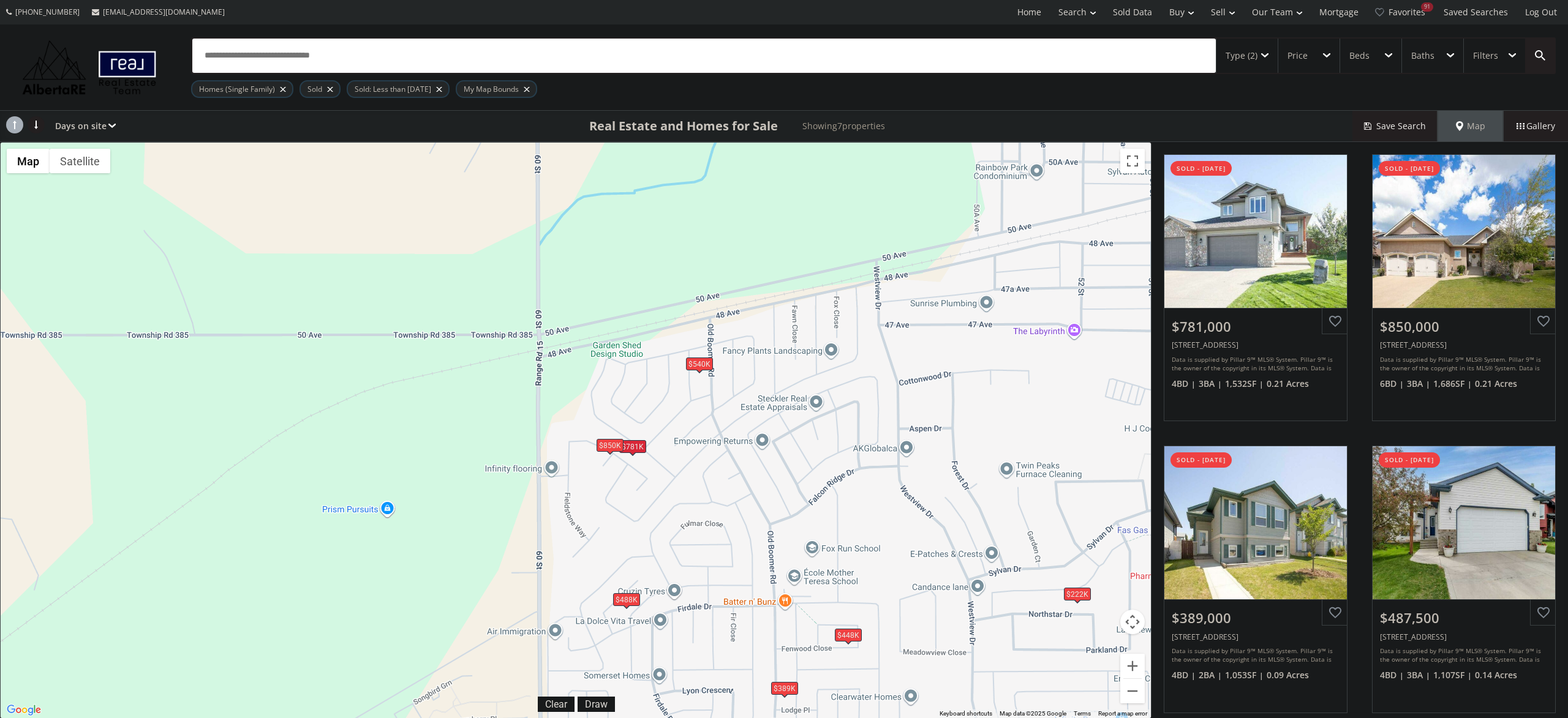
click at [700, 370] on span at bounding box center [699, 372] width 5 height 5
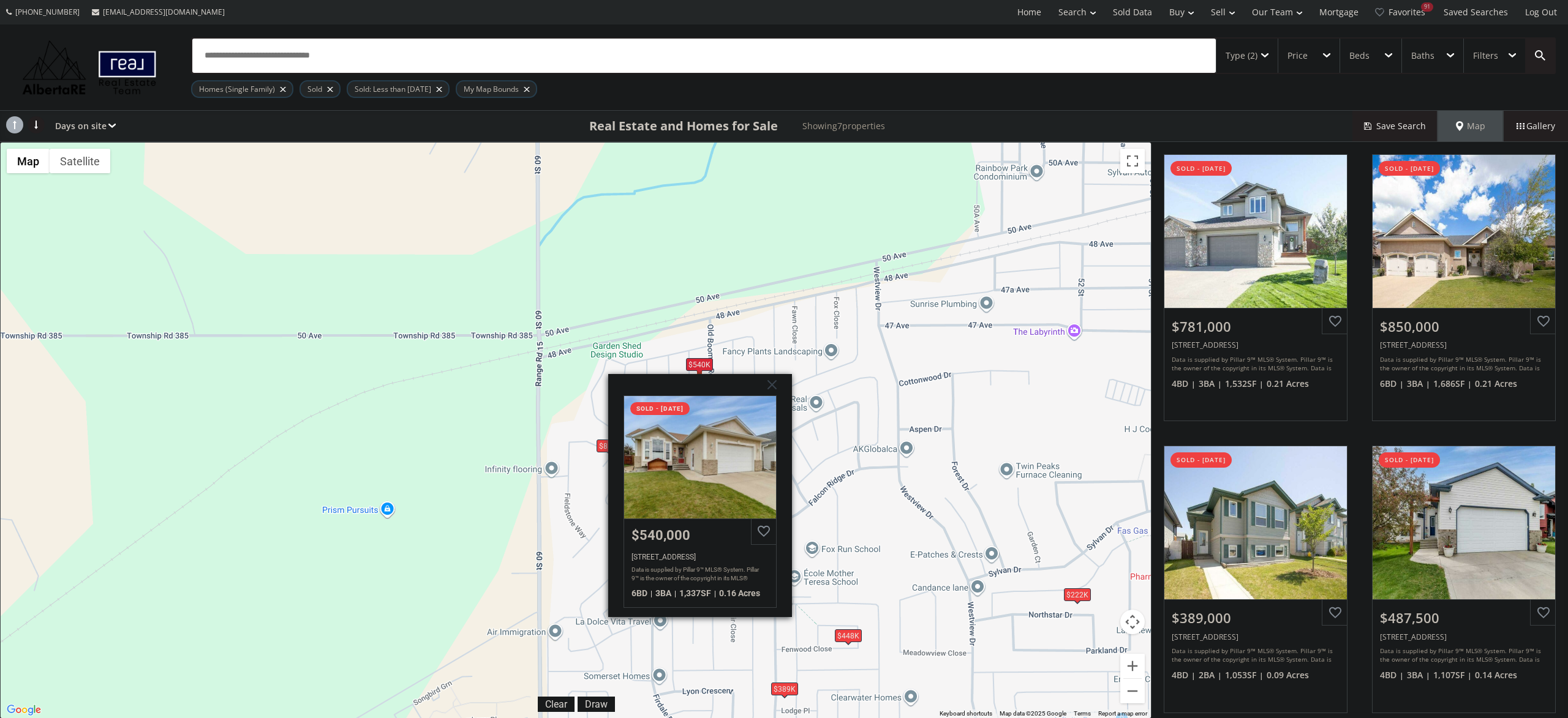
click at [792, 333] on div "To navigate, press the arrow keys. $781K $850K $389K $488K $448K $540K $222[STR…" at bounding box center [576, 430] width 1150 height 576
